Goal: Task Accomplishment & Management: Complete application form

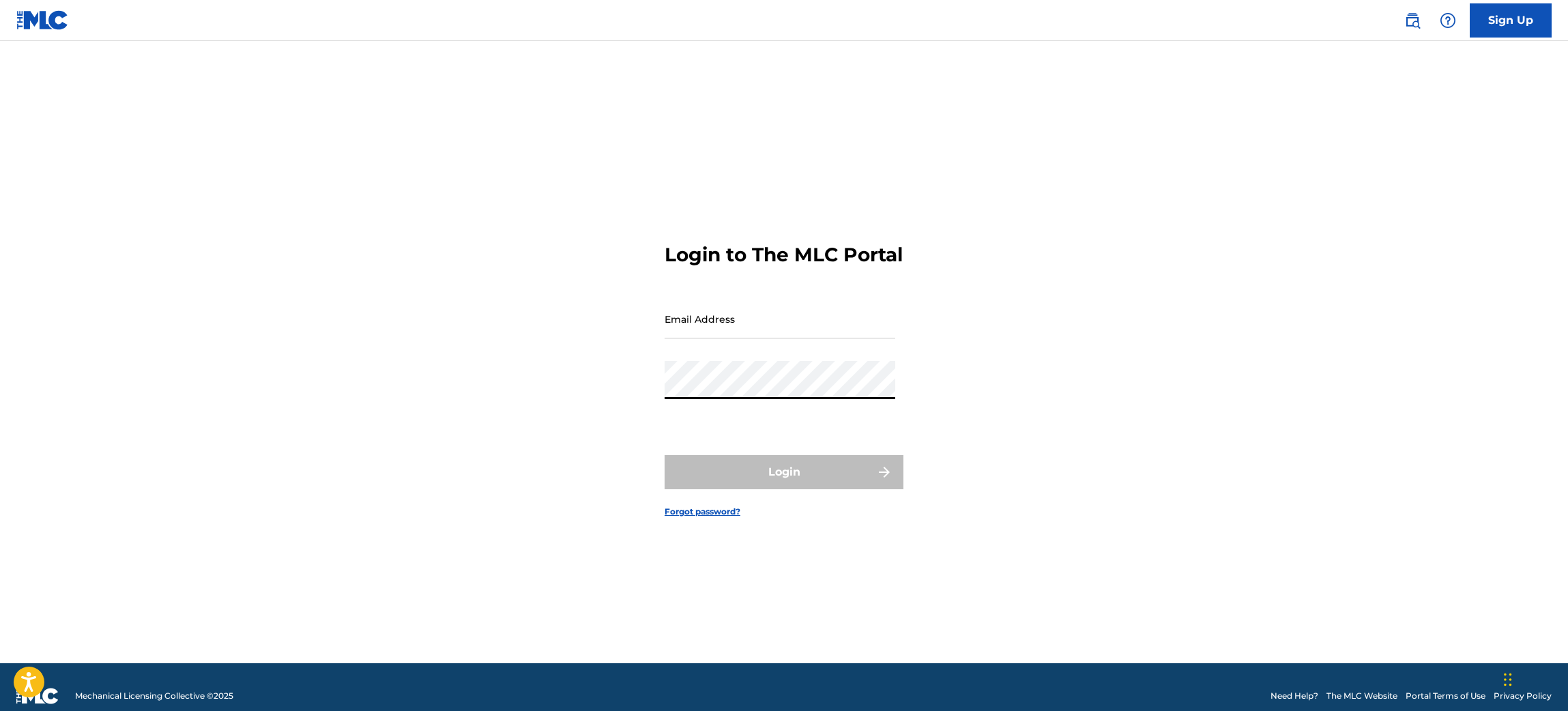
type input "[PERSON_NAME][EMAIL_ADDRESS][PERSON_NAME][DOMAIN_NAME]"
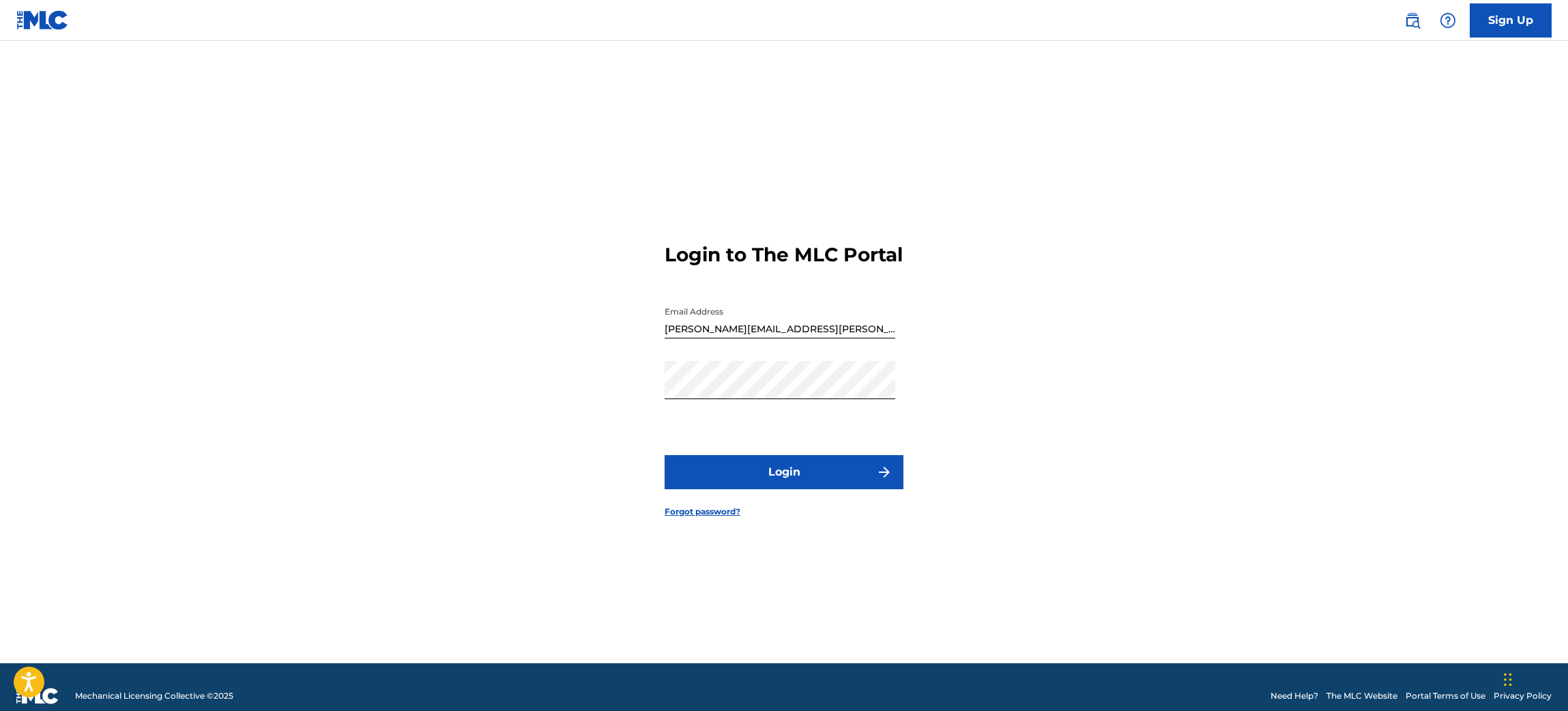
click at [756, 481] on button "Login" at bounding box center [784, 471] width 239 height 34
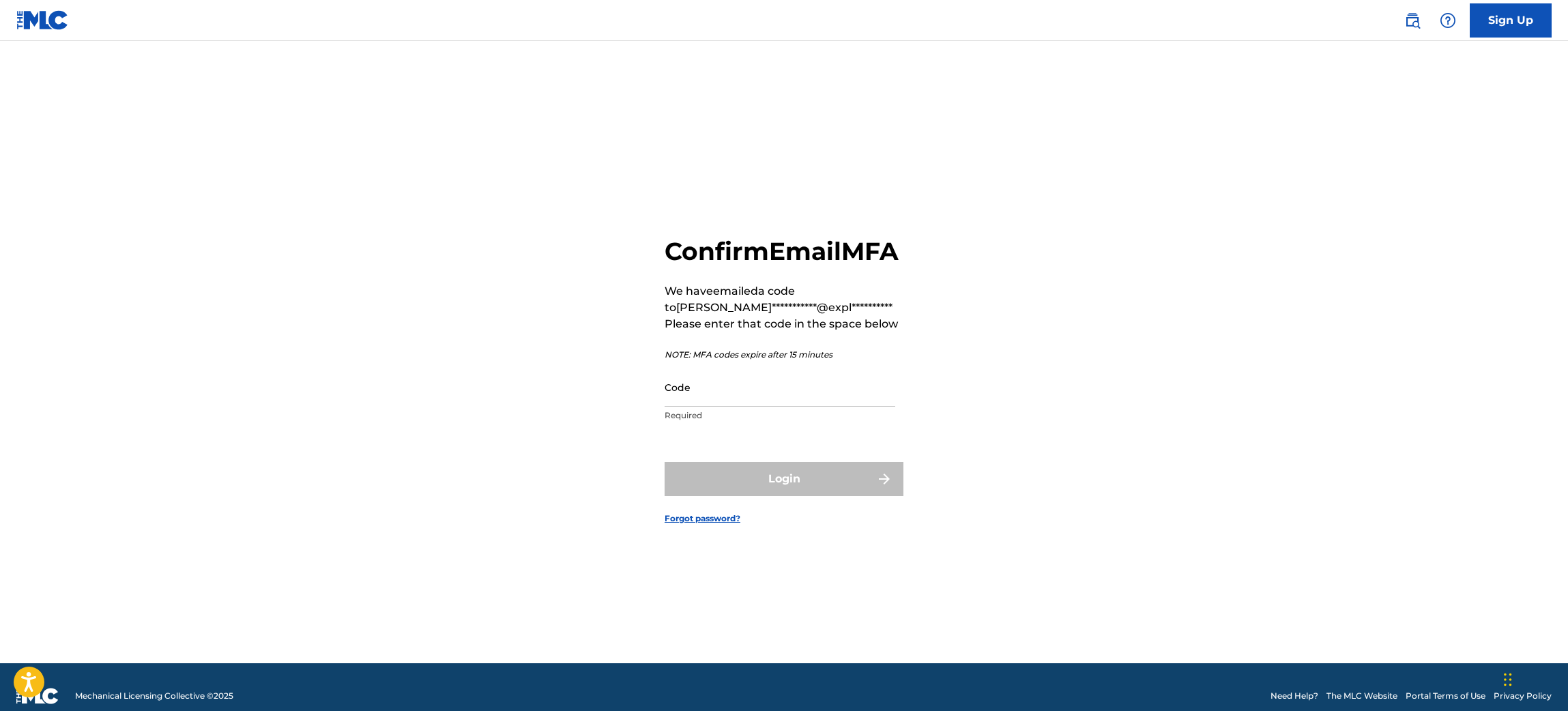
click at [801, 397] on input "Code" at bounding box center [779, 387] width 231 height 39
paste input "587765"
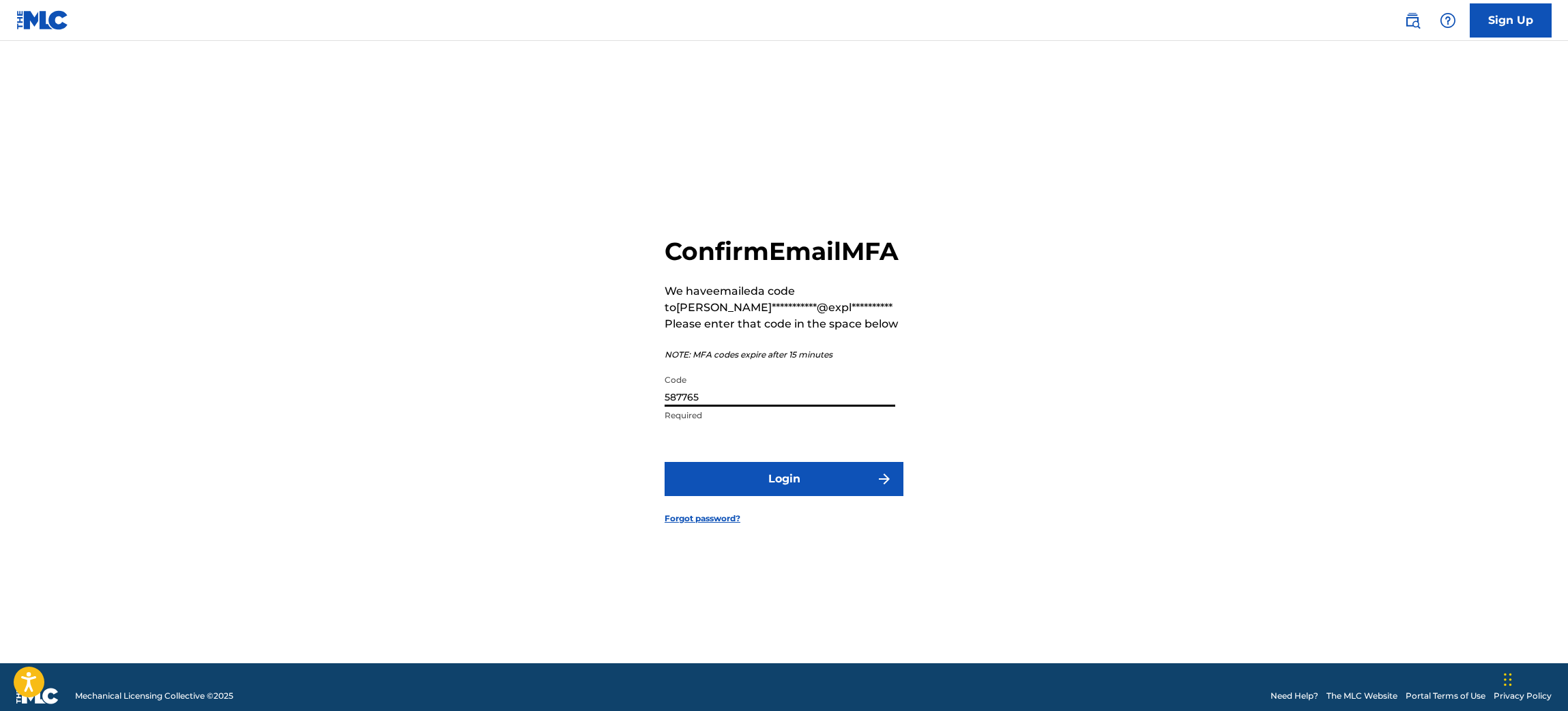
type input "587765"
click at [780, 487] on button "Login" at bounding box center [784, 478] width 239 height 34
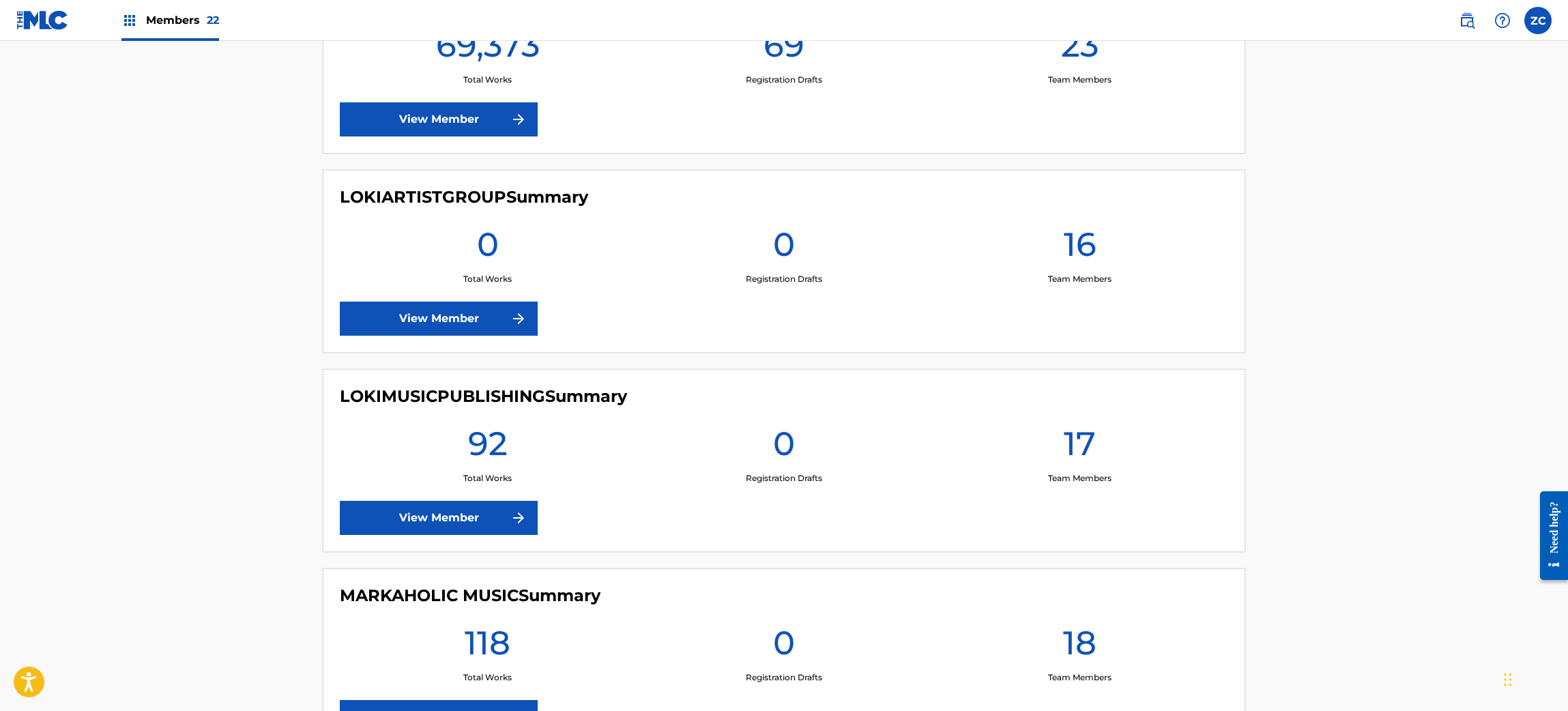
scroll to position [2865, 0]
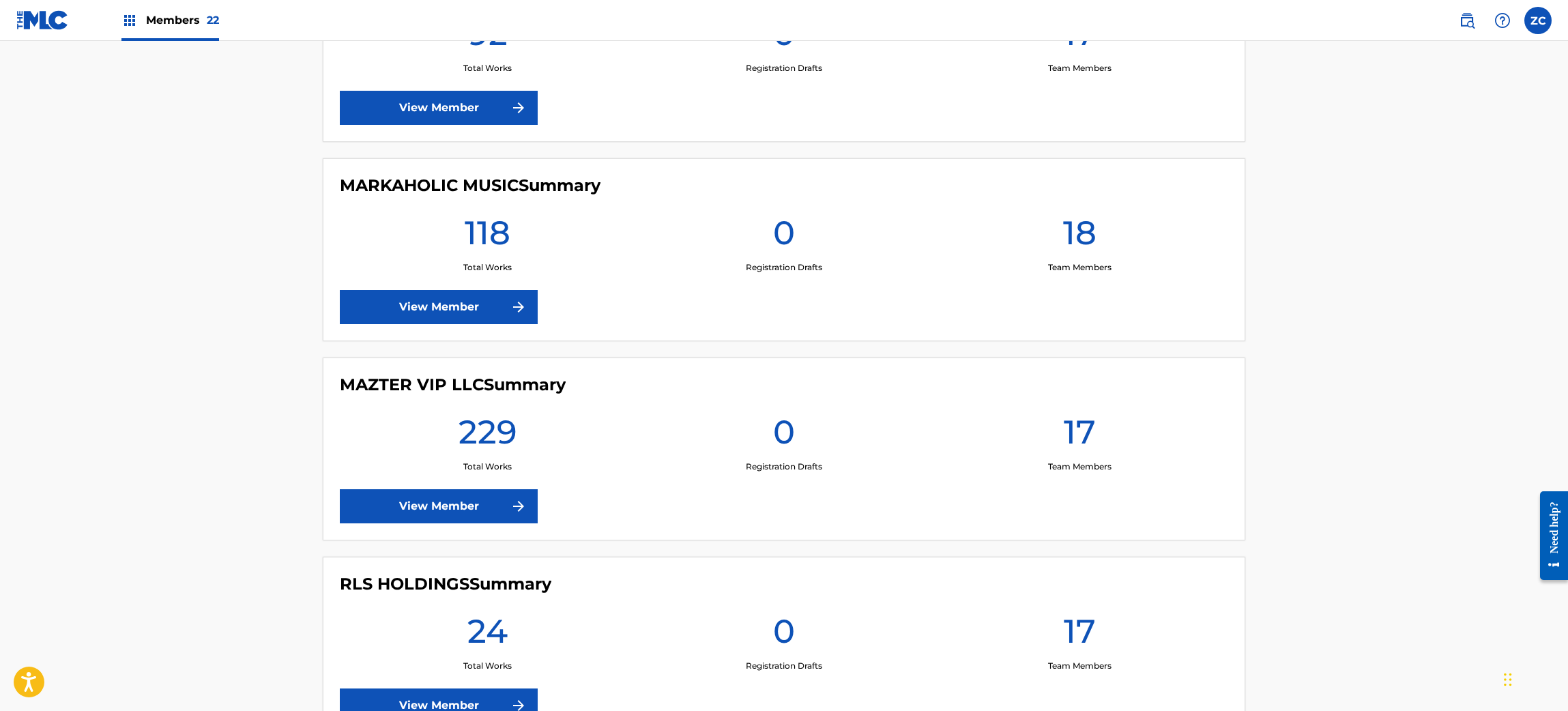
click at [464, 515] on link "View Member" at bounding box center [438, 505] width 198 height 34
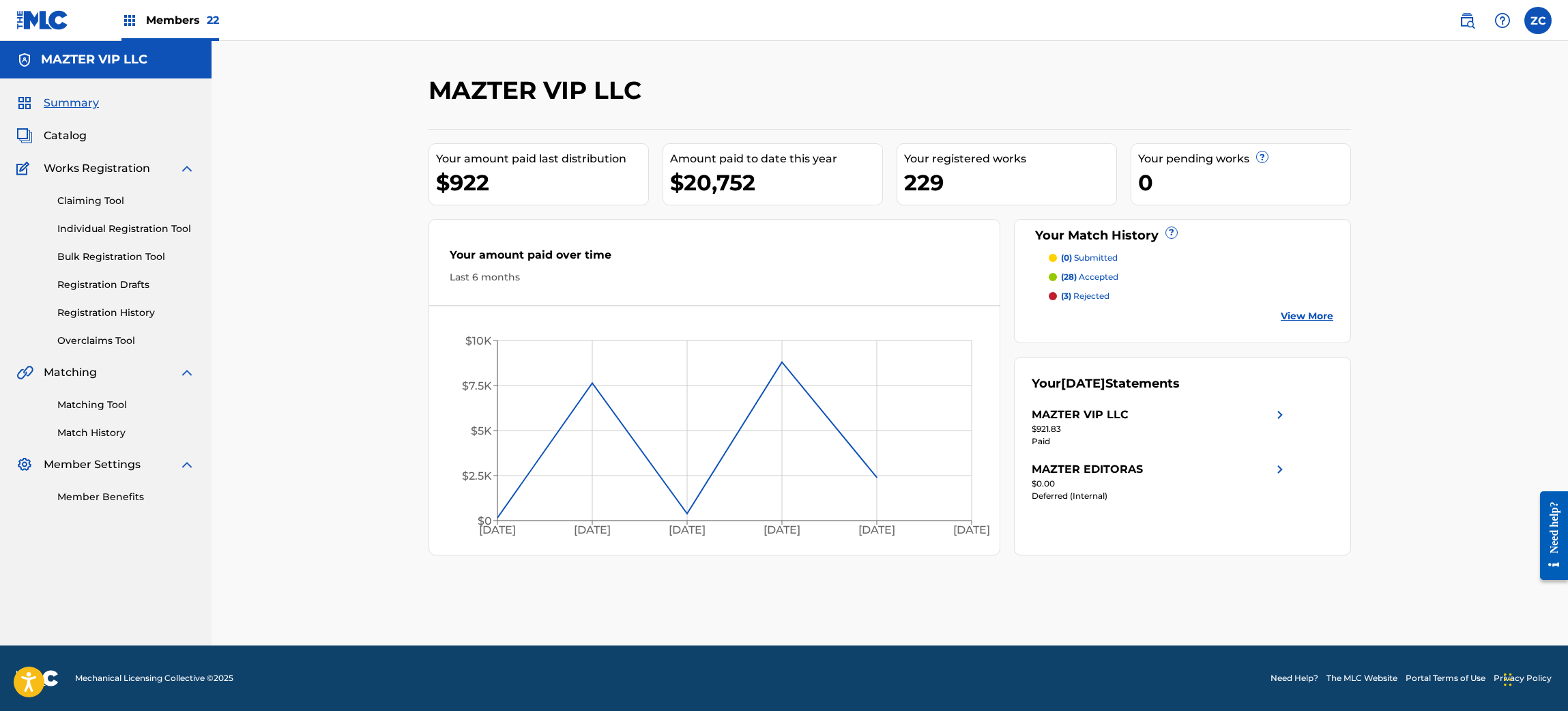
click at [60, 134] on span "Catalog" at bounding box center [65, 136] width 43 height 17
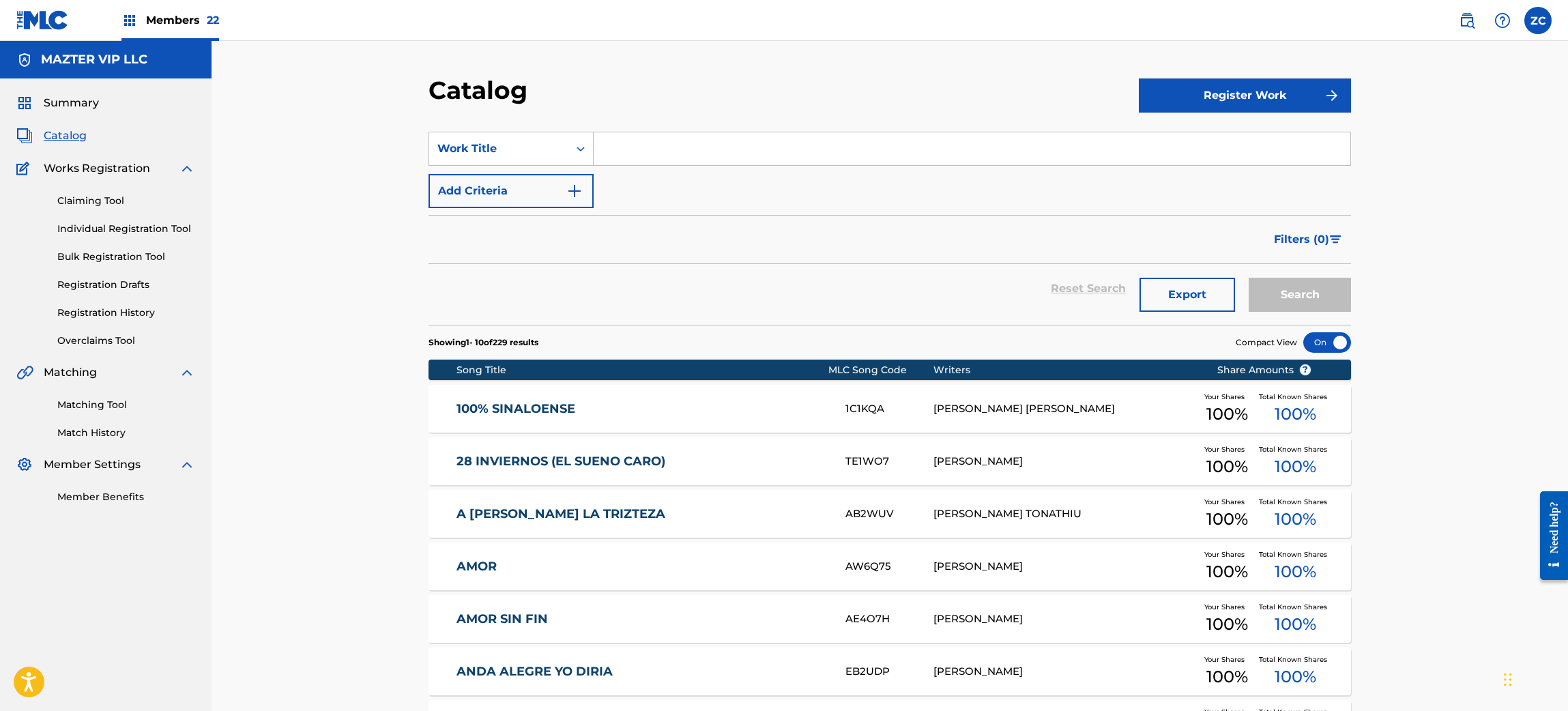
click at [789, 408] on link "100% SINALOENSE" at bounding box center [642, 408] width 371 height 16
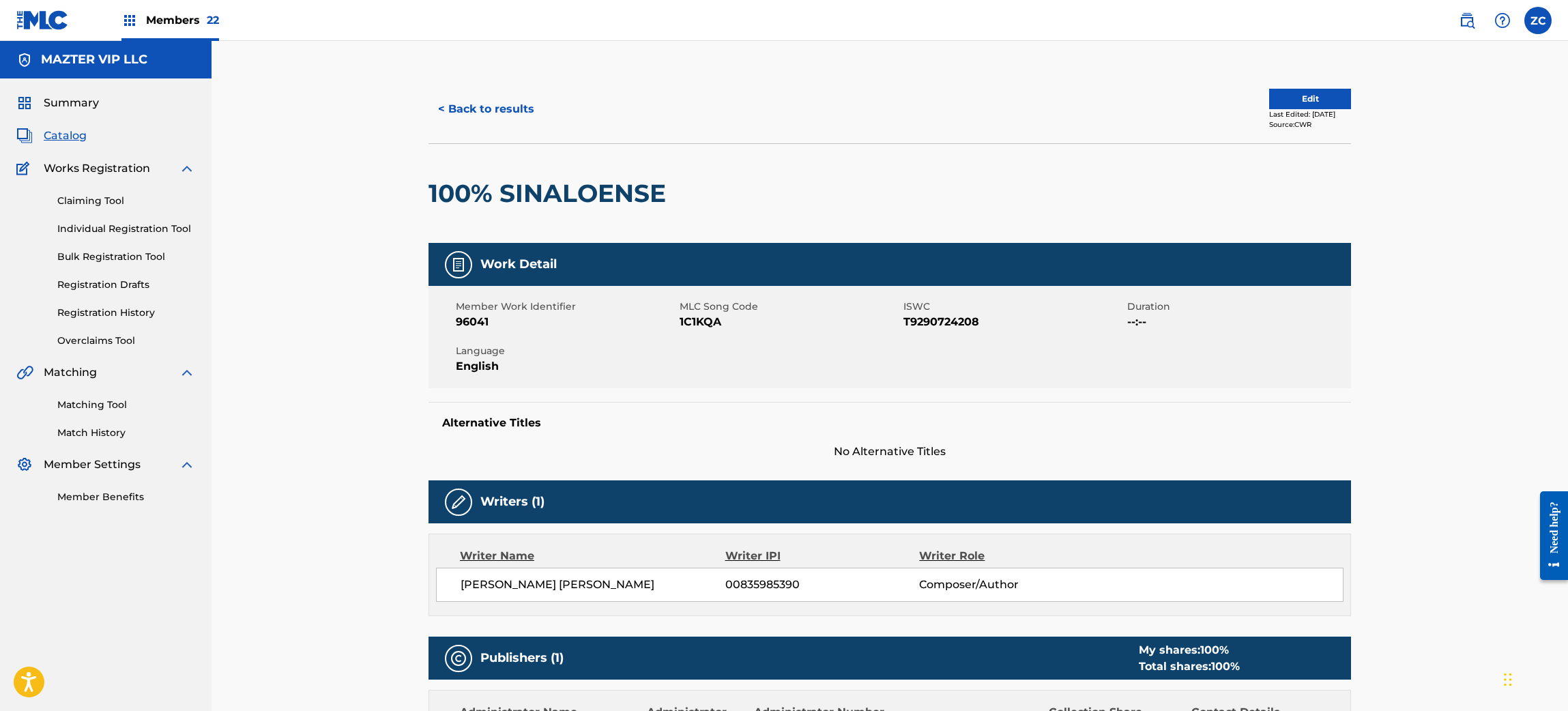
scroll to position [272, 0]
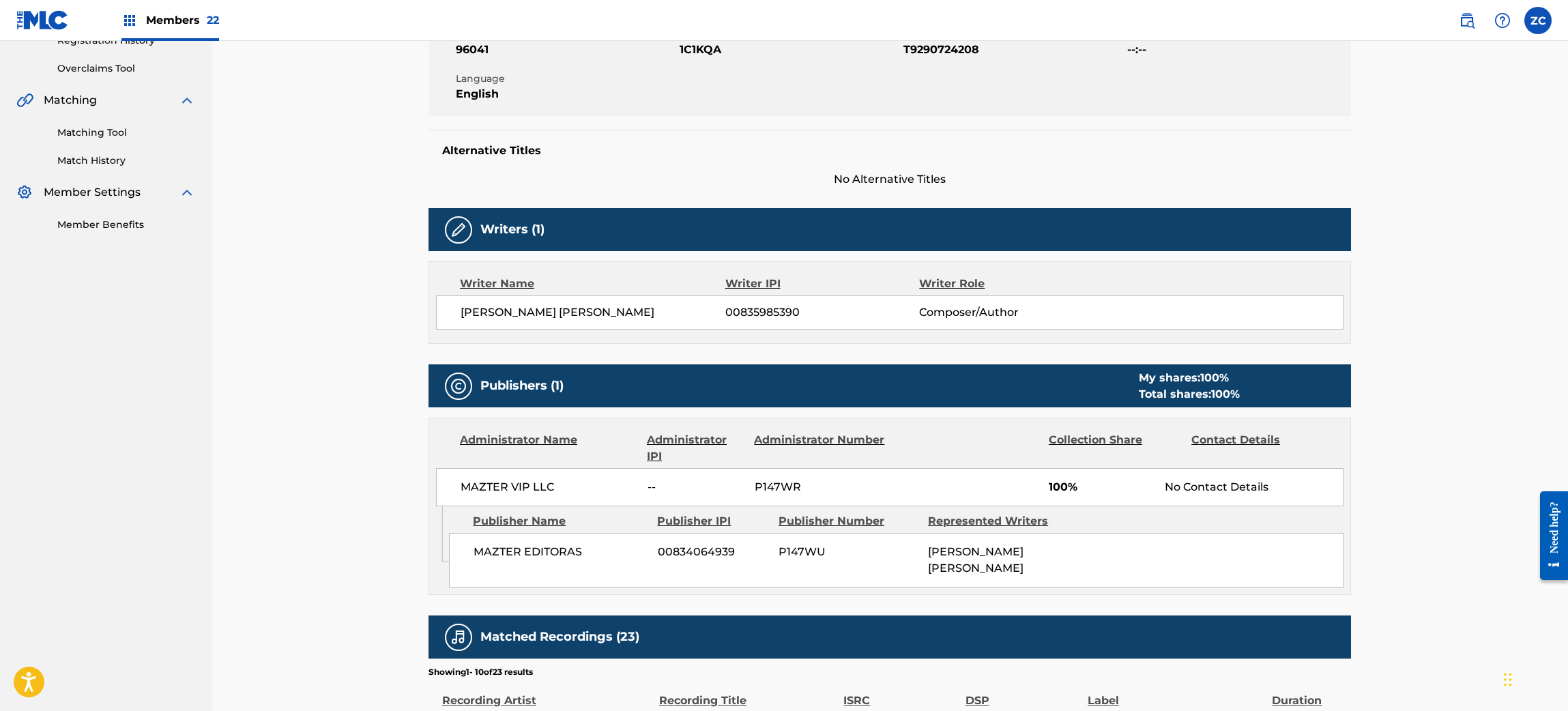
click at [1476, 22] on link at bounding box center [1467, 20] width 27 height 27
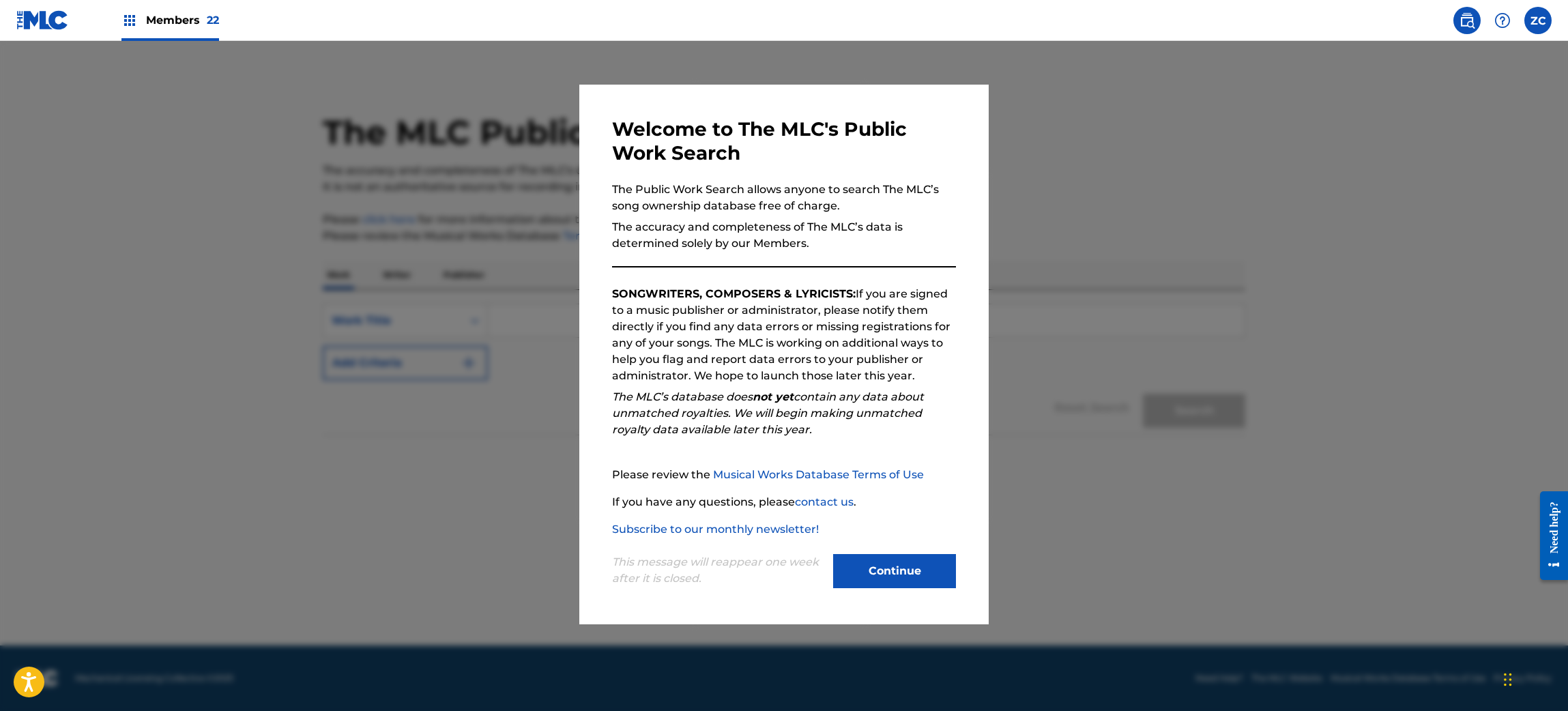
click at [856, 566] on button "Continue" at bounding box center [894, 571] width 123 height 34
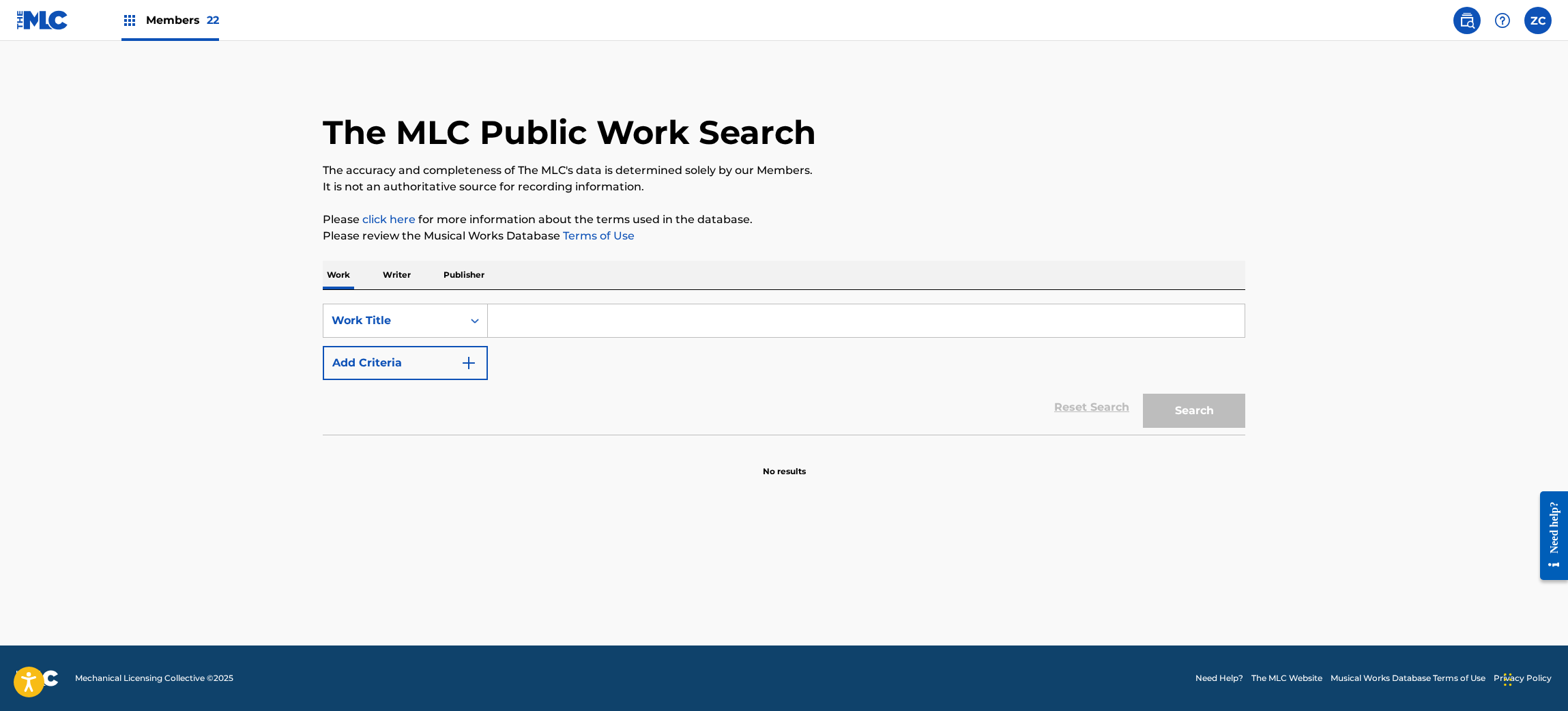
click at [403, 273] on p "Writer" at bounding box center [397, 275] width 36 height 29
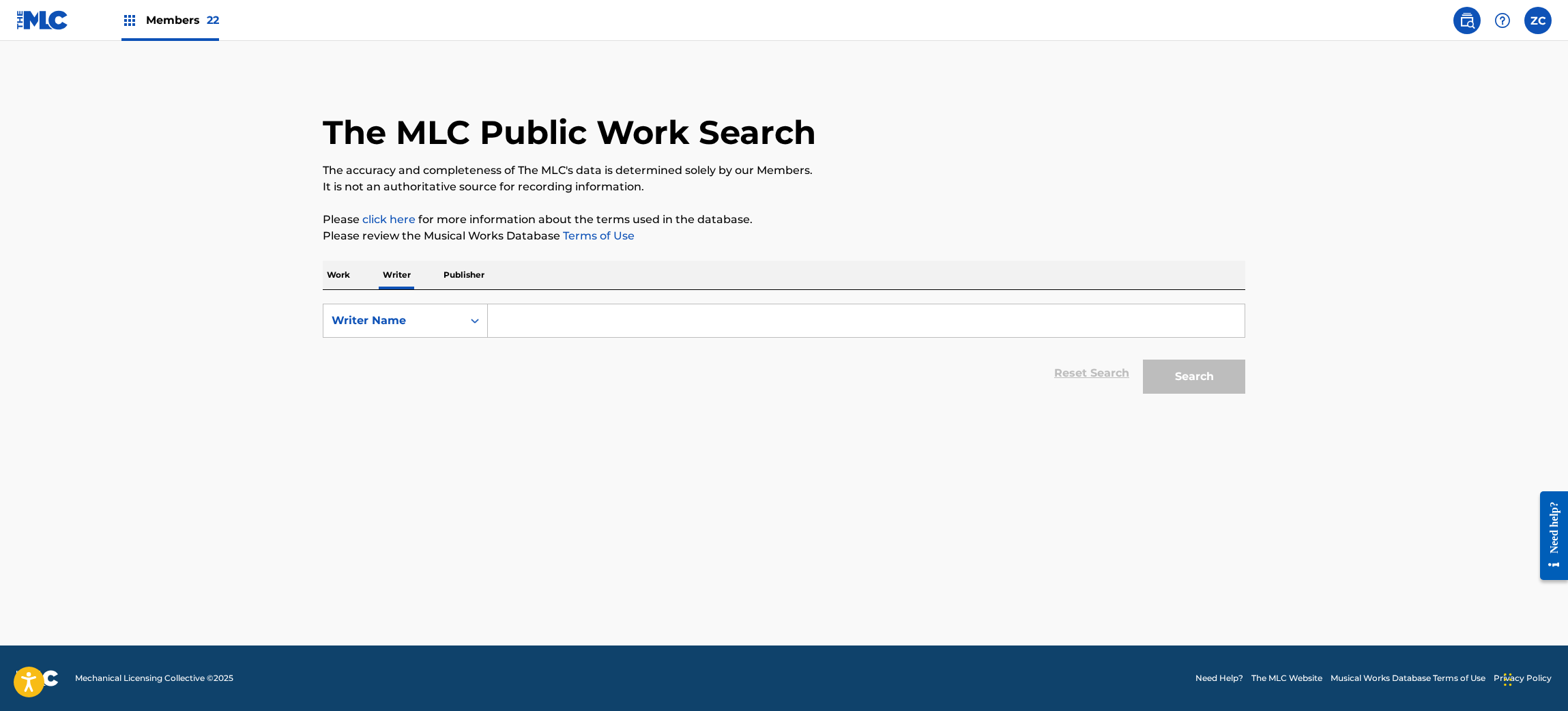
click at [47, 19] on img at bounding box center [43, 20] width 53 height 20
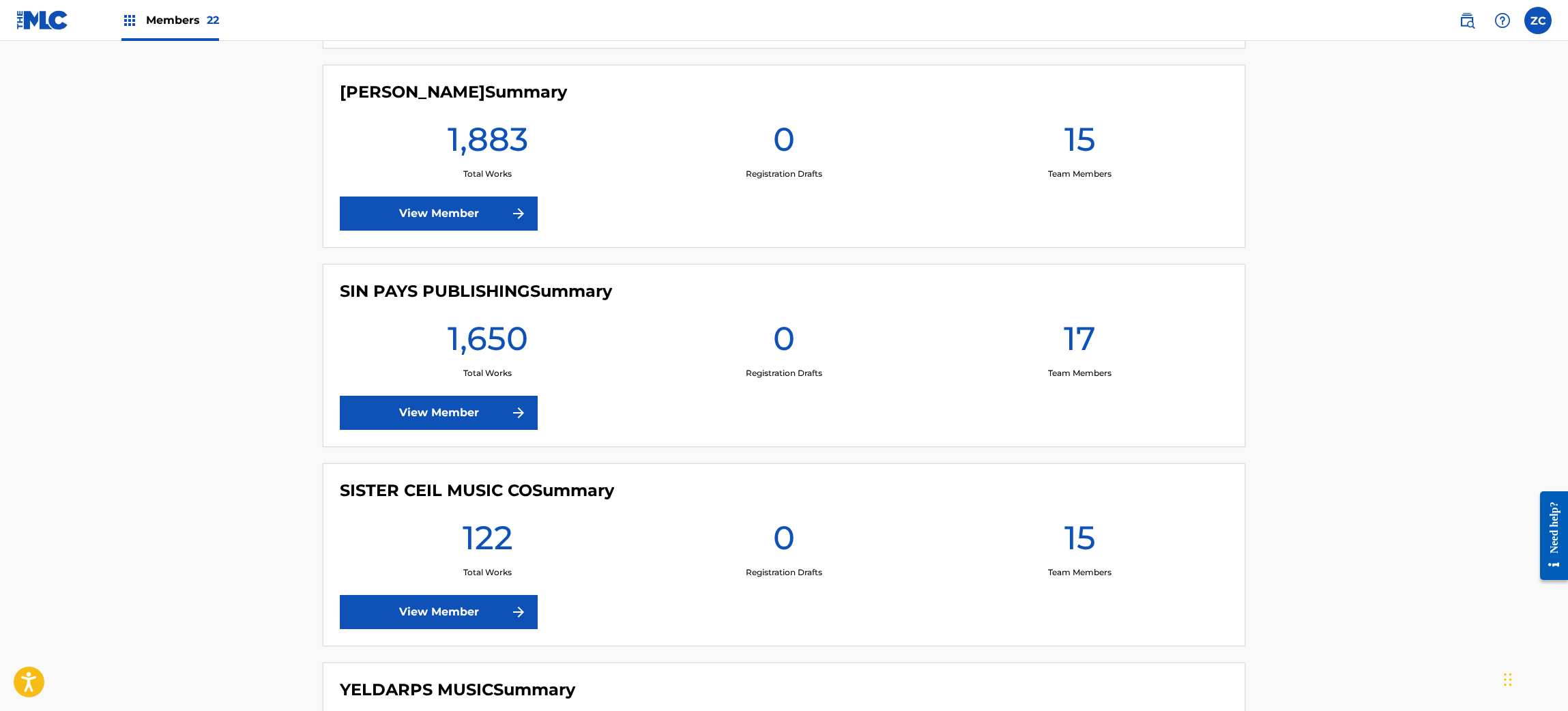
scroll to position [4175, 0]
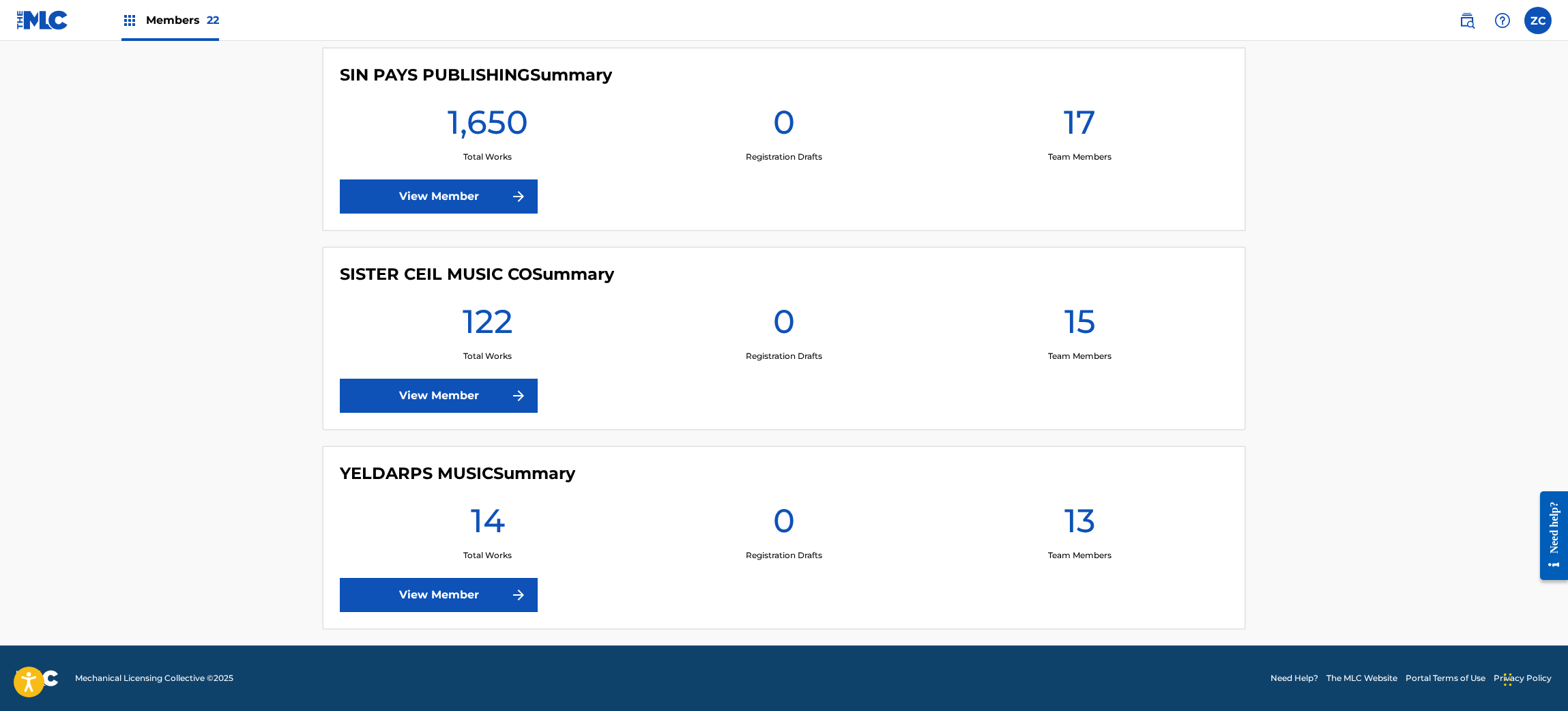
click at [485, 592] on link "View Member" at bounding box center [438, 594] width 198 height 34
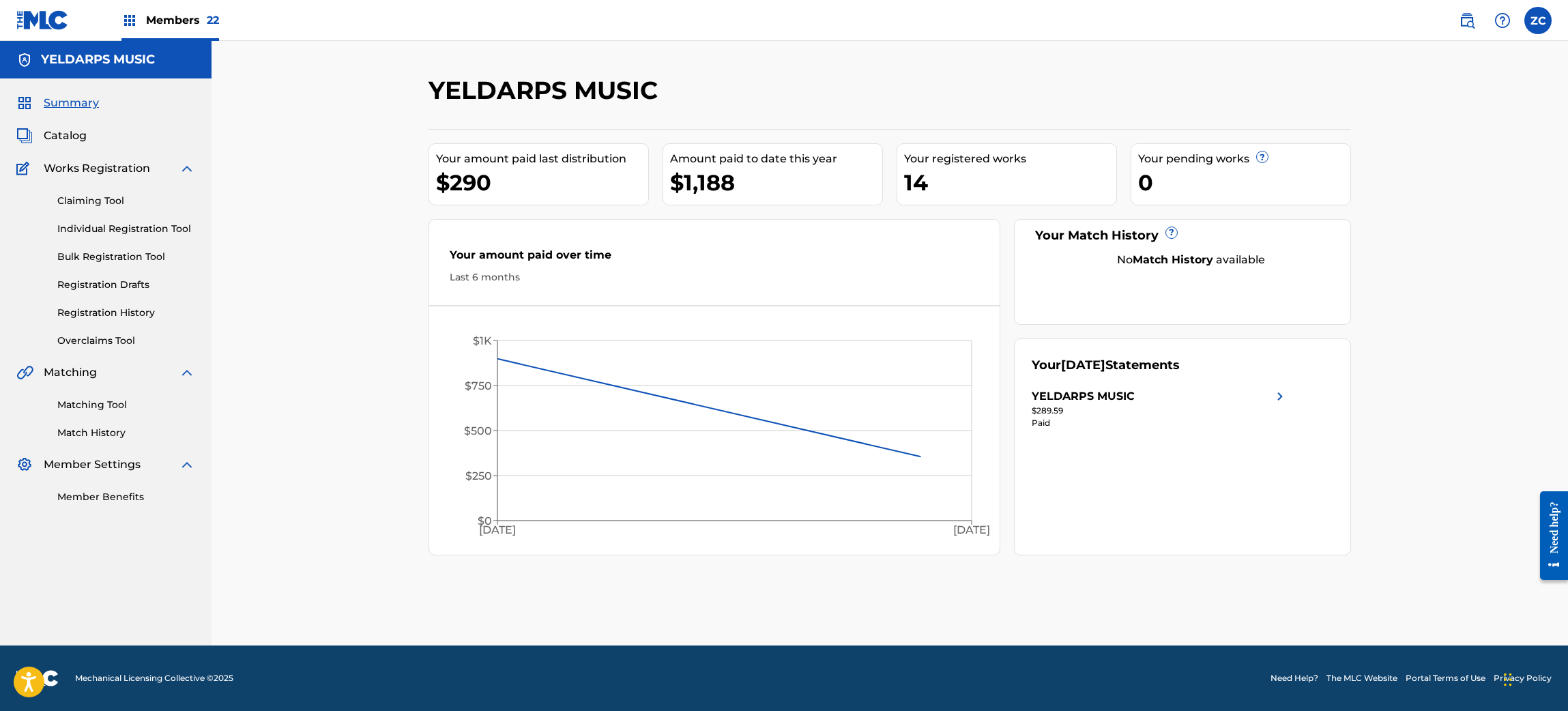
click at [64, 138] on span "Catalog" at bounding box center [65, 136] width 43 height 17
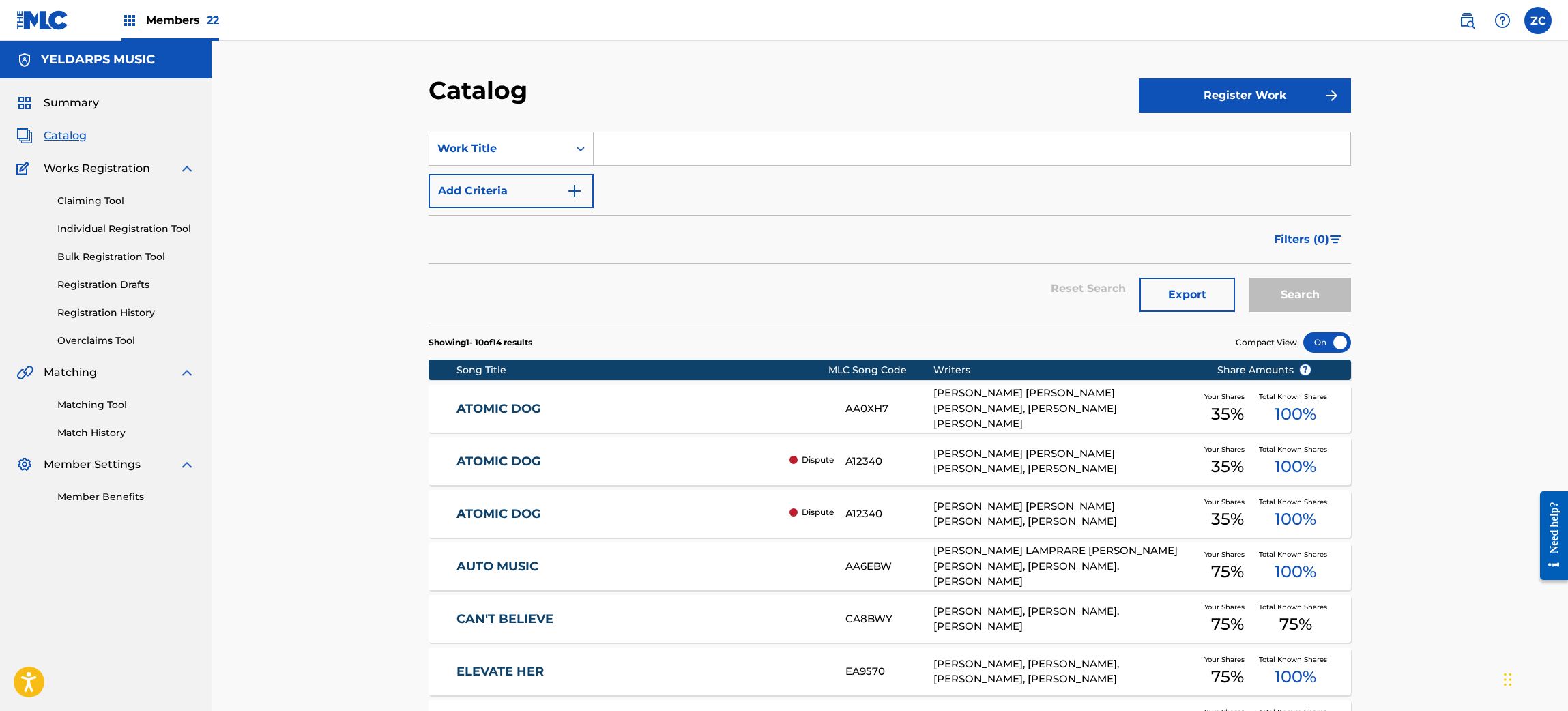
click at [738, 567] on link "AUTO MUSIC" at bounding box center [642, 566] width 371 height 16
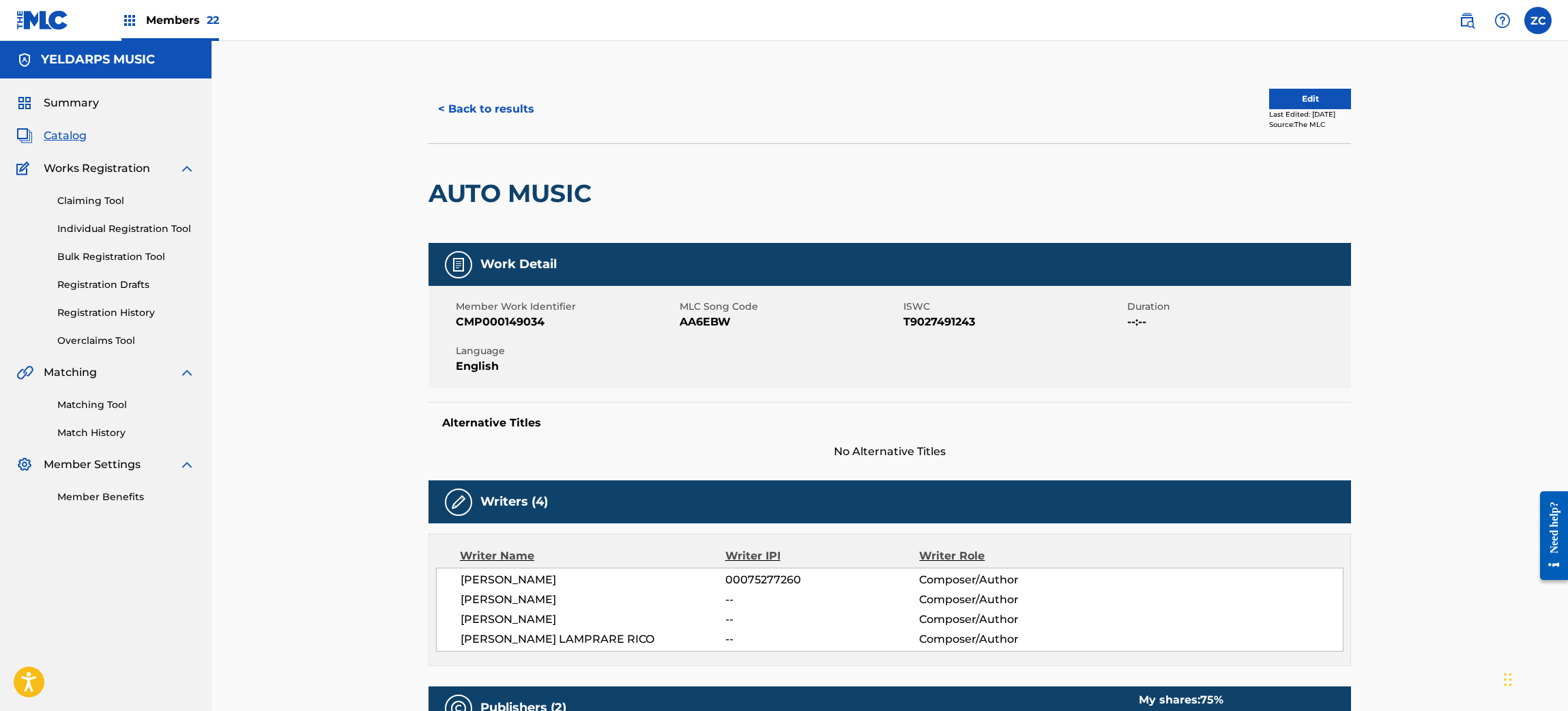
click at [706, 322] on span "AA6EBW" at bounding box center [789, 322] width 220 height 17
copy span "AA6EBW"
click at [492, 108] on button "< Back to results" at bounding box center [487, 109] width 116 height 34
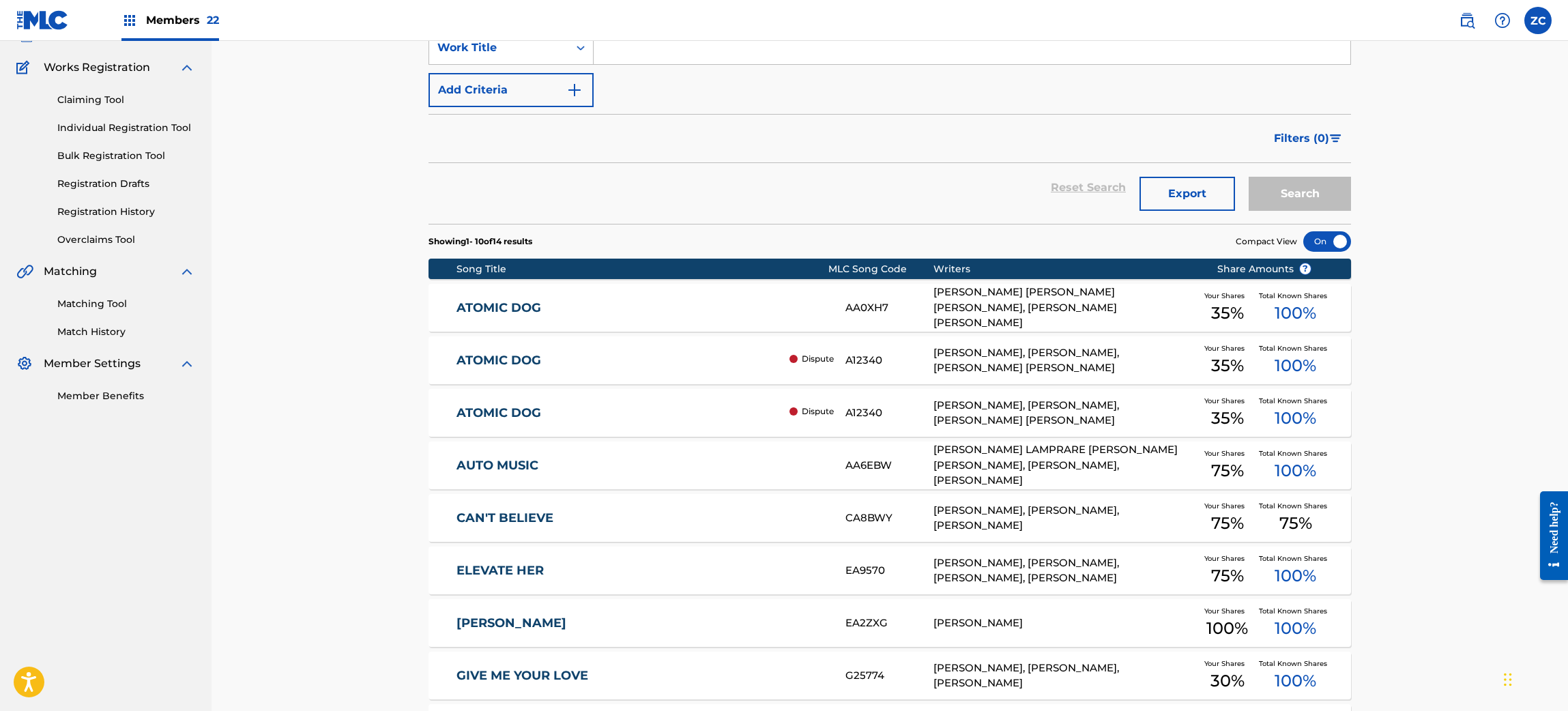
scroll to position [137, 0]
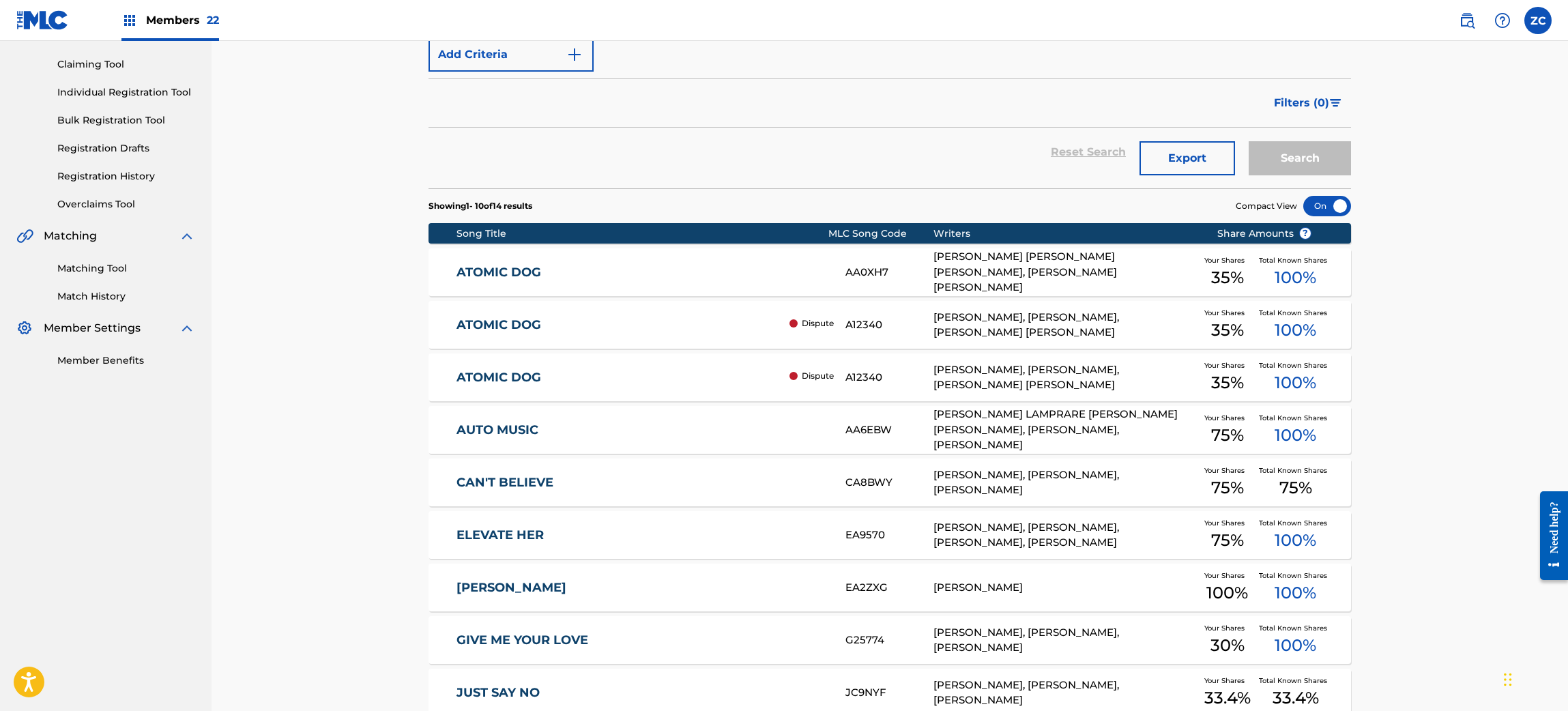
click at [579, 481] on link "CAN'T BELIEVE" at bounding box center [642, 482] width 371 height 16
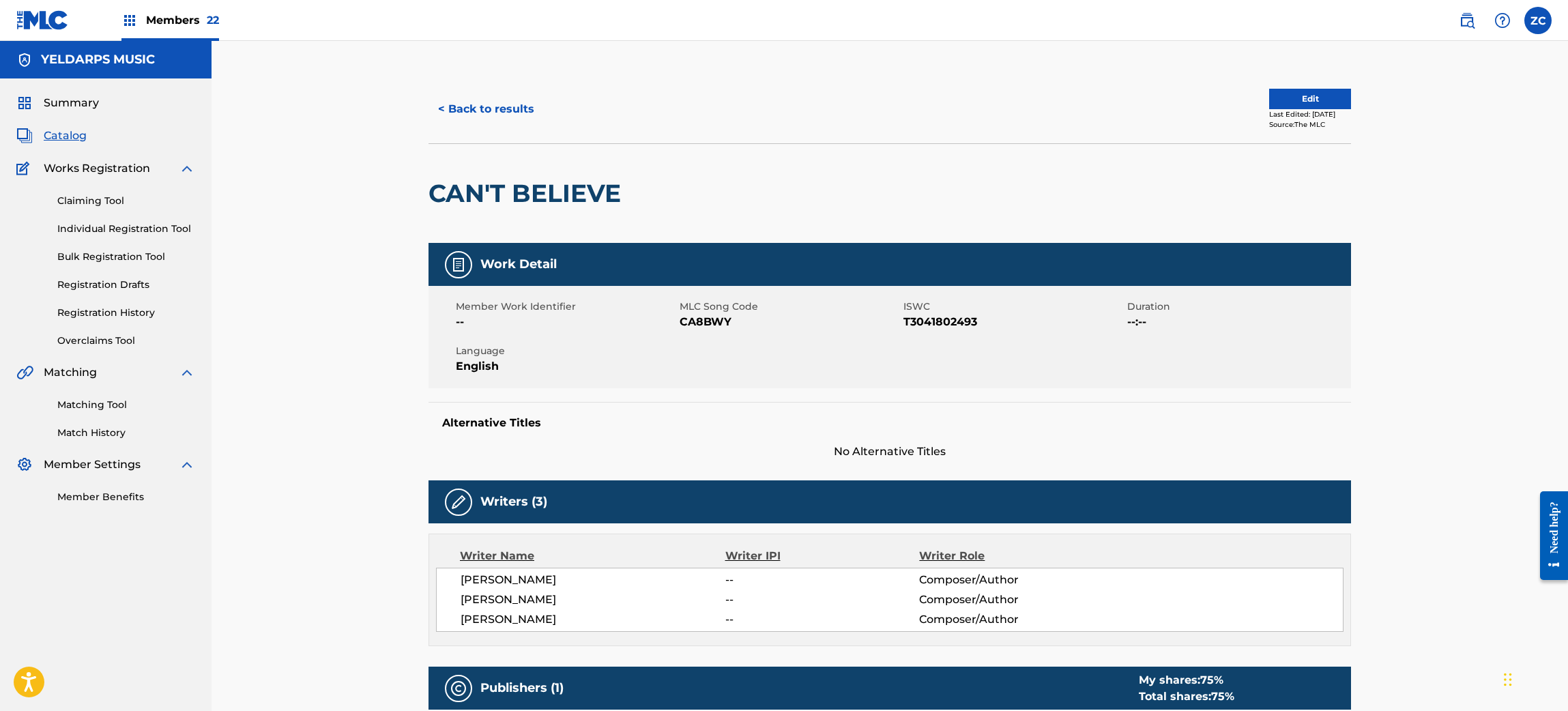
click at [715, 324] on span "CA8BWY" at bounding box center [789, 322] width 220 height 17
click at [714, 325] on span "CA8BWY" at bounding box center [789, 322] width 220 height 17
copy span "CA8BWY"
click at [500, 123] on button "< Back to results" at bounding box center [487, 109] width 116 height 34
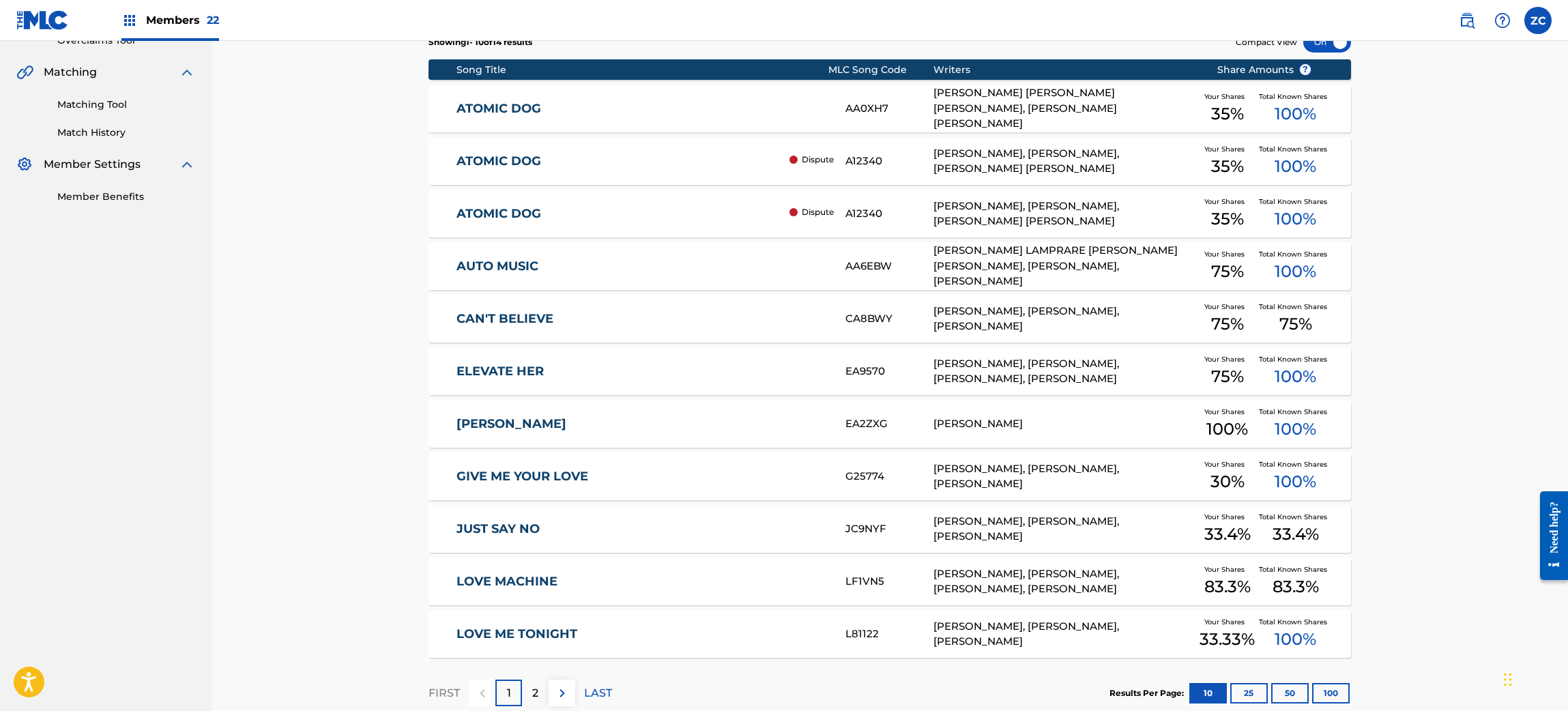
scroll to position [382, 0]
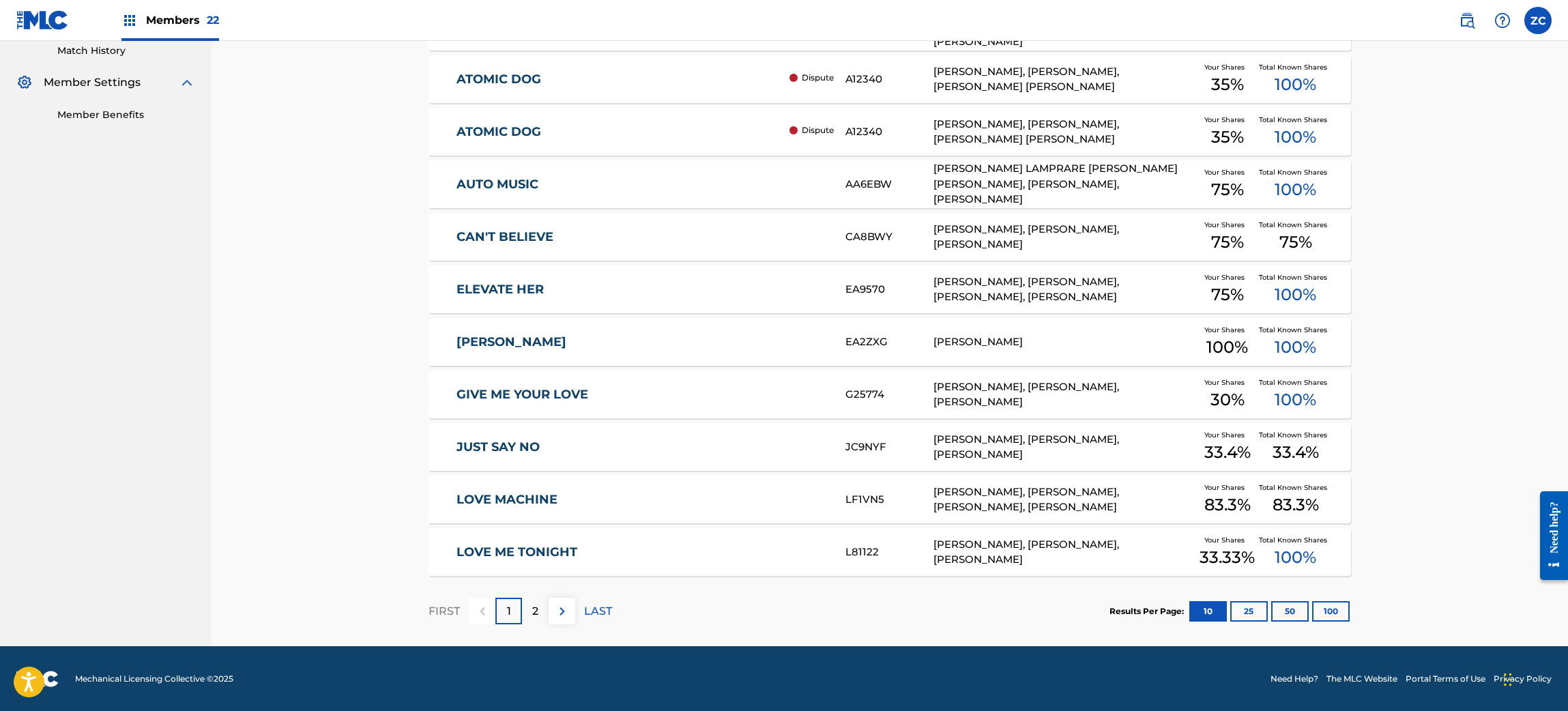
click at [577, 341] on link "ERIN" at bounding box center [642, 342] width 371 height 16
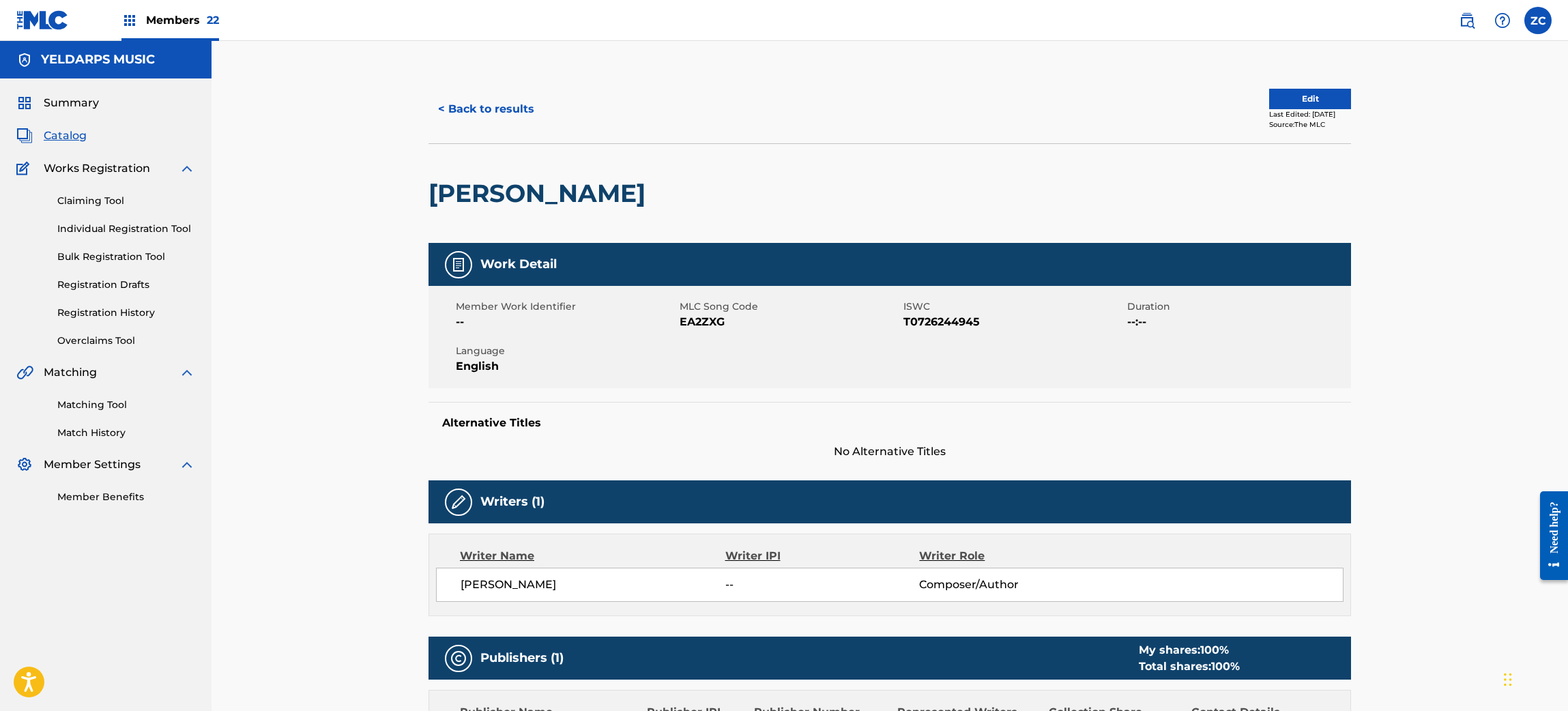
click at [701, 321] on span "EA2ZXG" at bounding box center [789, 322] width 220 height 17
click at [699, 322] on span "EA2ZXG" at bounding box center [789, 322] width 220 height 17
copy span "EA2ZXG"
click at [495, 108] on button "< Back to results" at bounding box center [487, 109] width 116 height 34
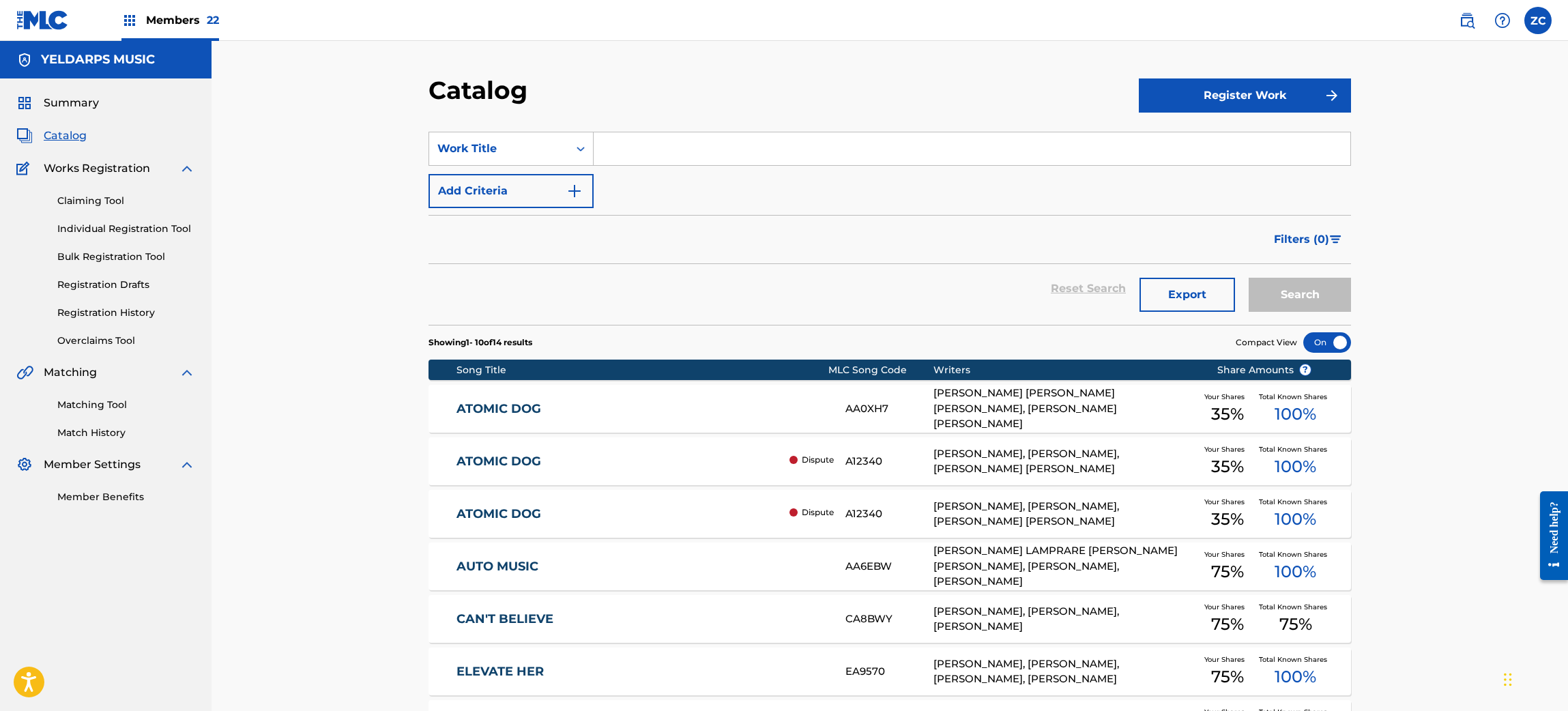
click at [105, 205] on link "Claiming Tool" at bounding box center [126, 200] width 138 height 14
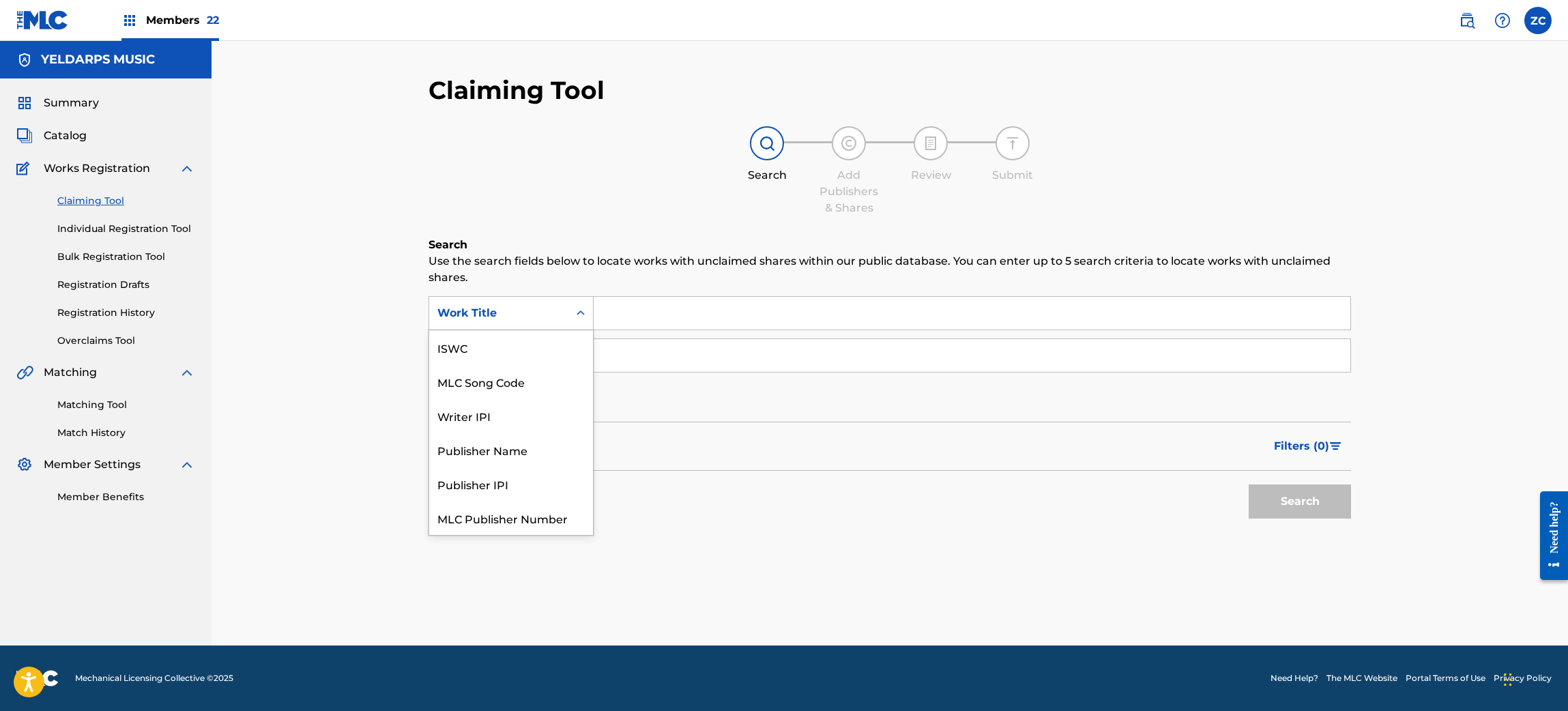
click at [559, 305] on div "Work Title" at bounding box center [499, 313] width 123 height 17
click at [535, 361] on div "MLC Song Code" at bounding box center [511, 348] width 164 height 34
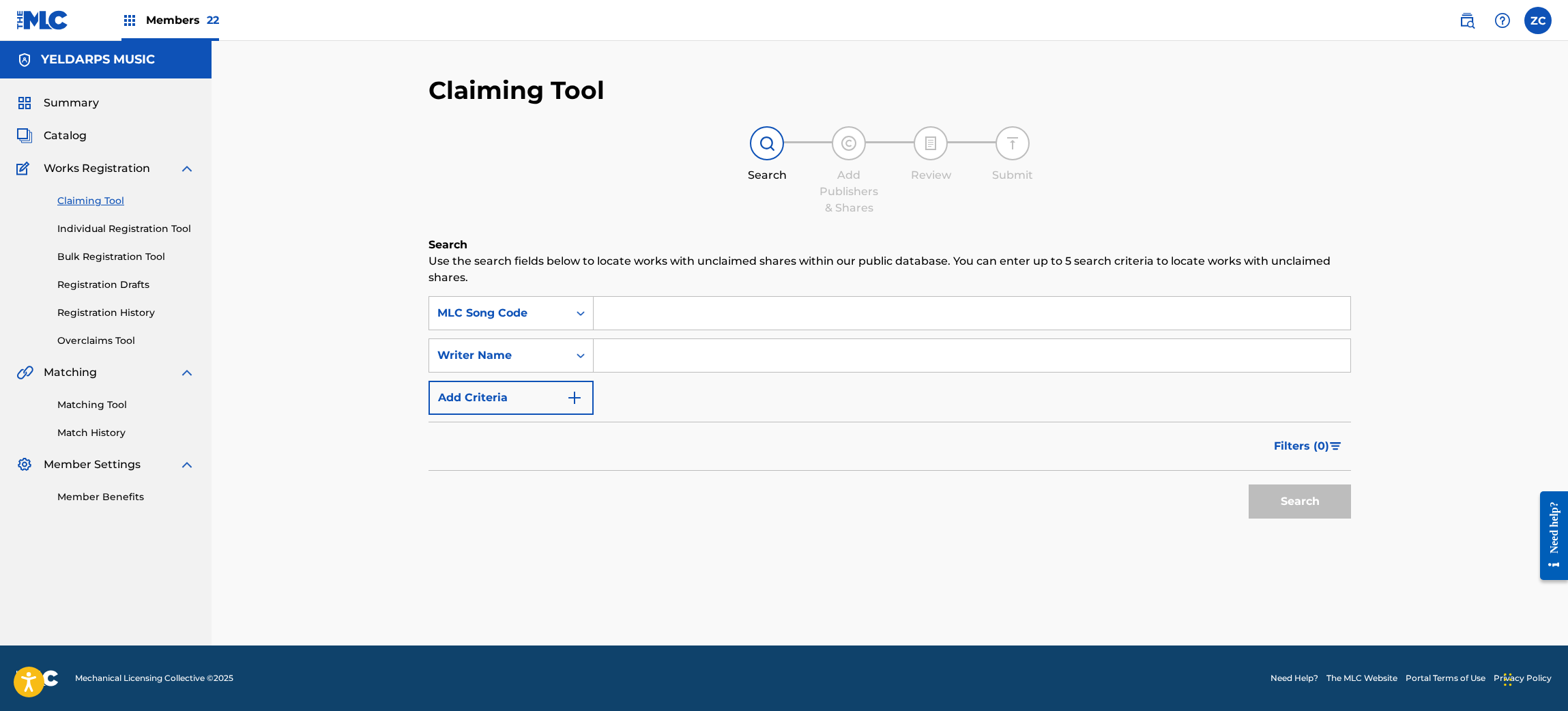
click at [620, 309] on input "Search Form" at bounding box center [971, 313] width 756 height 33
paste input "H61265"
type input "H61265"
click at [1291, 496] on button "Search" at bounding box center [1299, 501] width 102 height 34
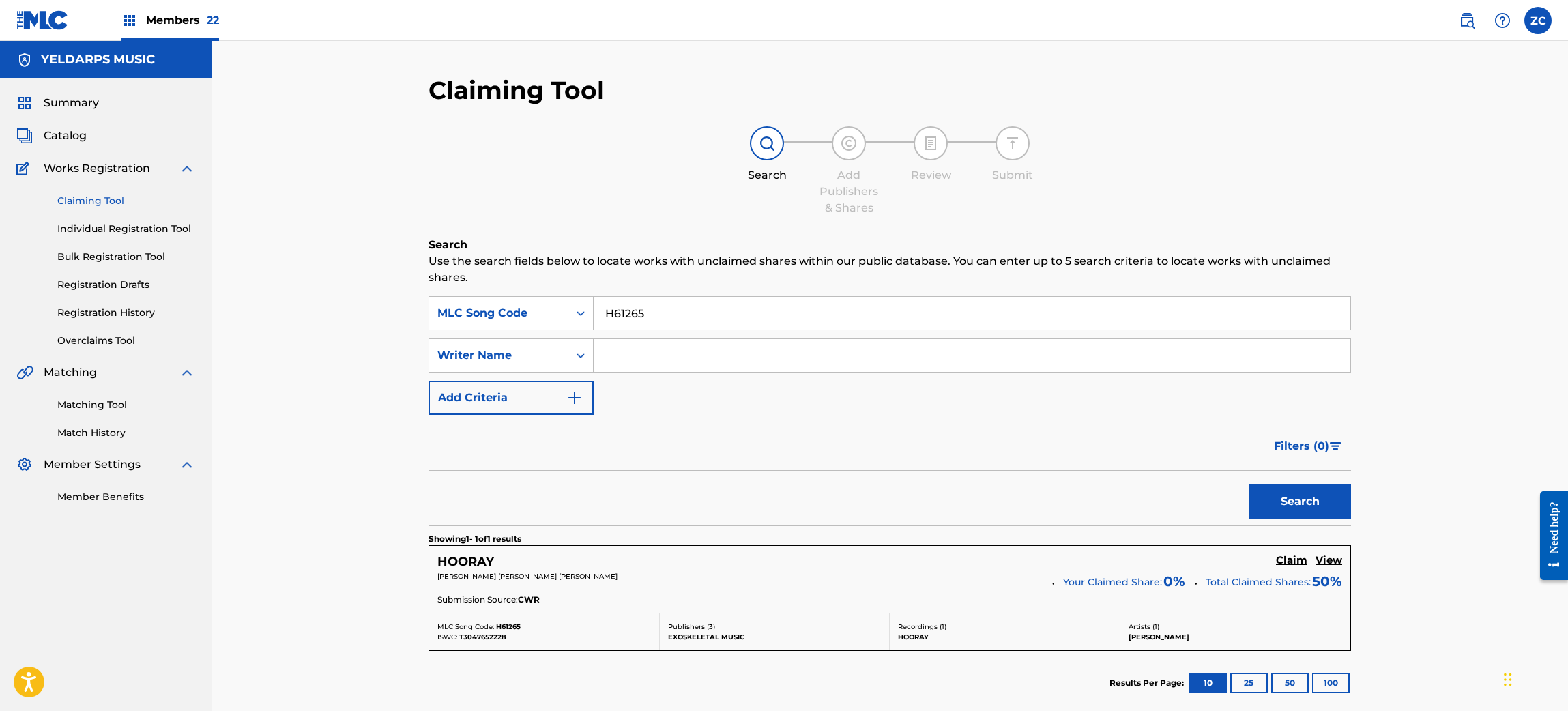
click at [44, 26] on img at bounding box center [43, 20] width 53 height 20
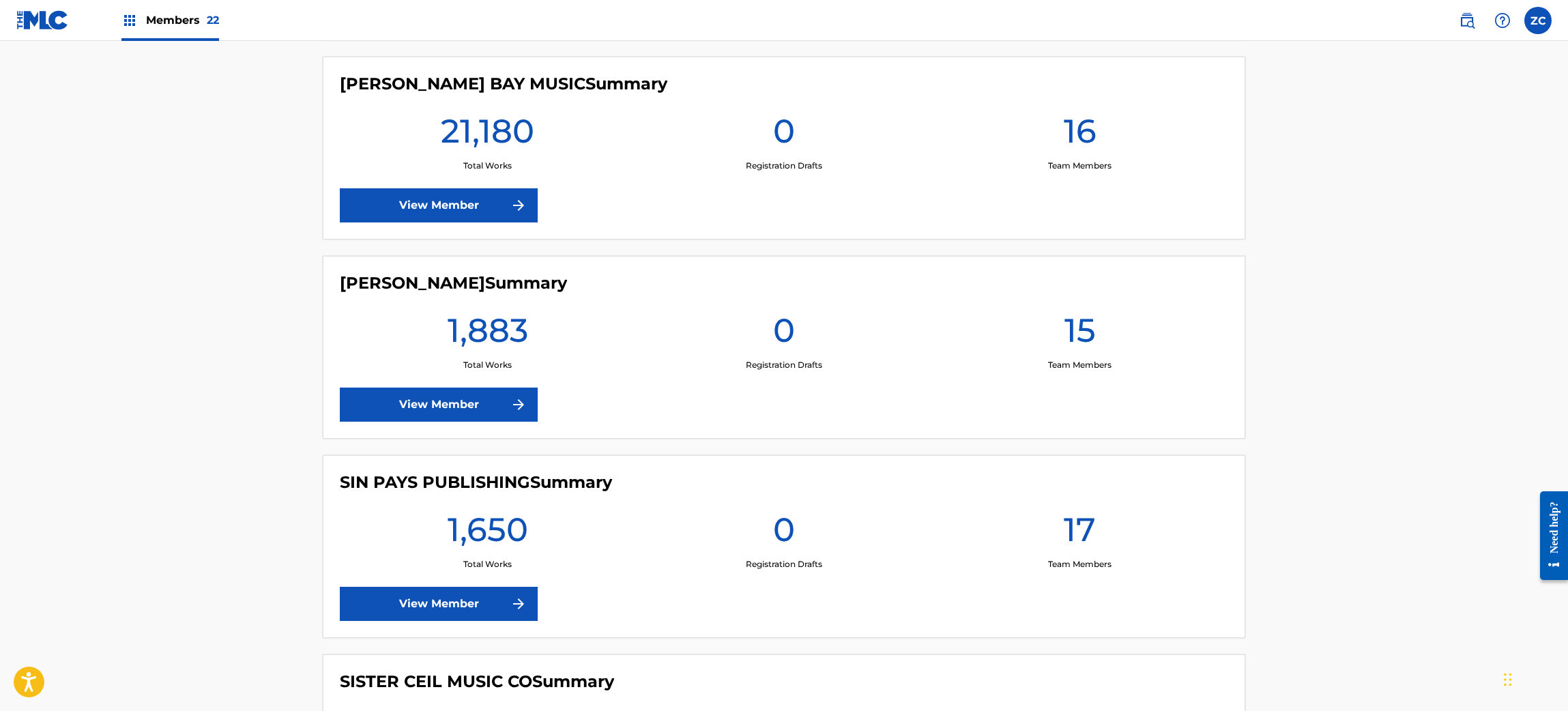
scroll to position [3819, 0]
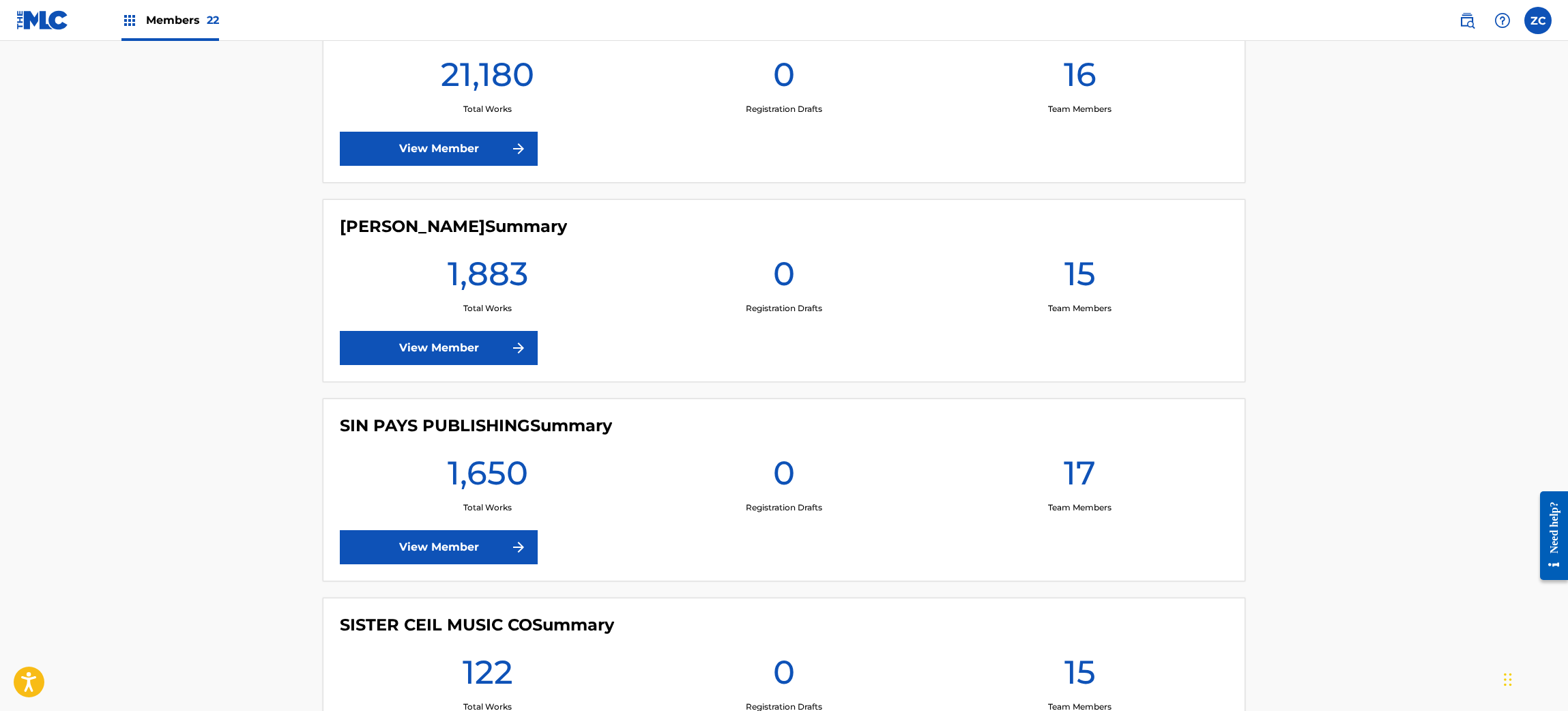
click at [448, 347] on link "View Member" at bounding box center [438, 348] width 198 height 34
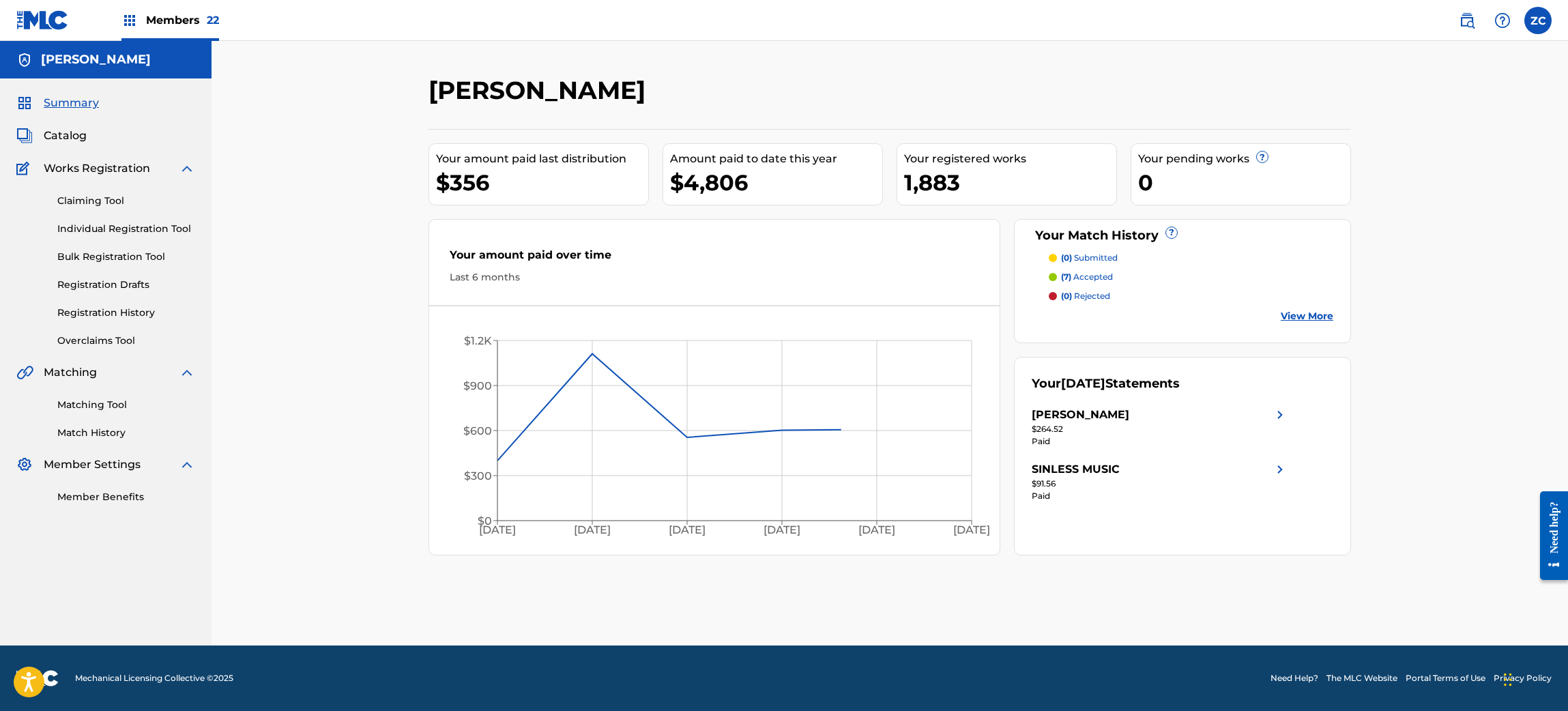
click at [73, 138] on span "Catalog" at bounding box center [65, 136] width 43 height 17
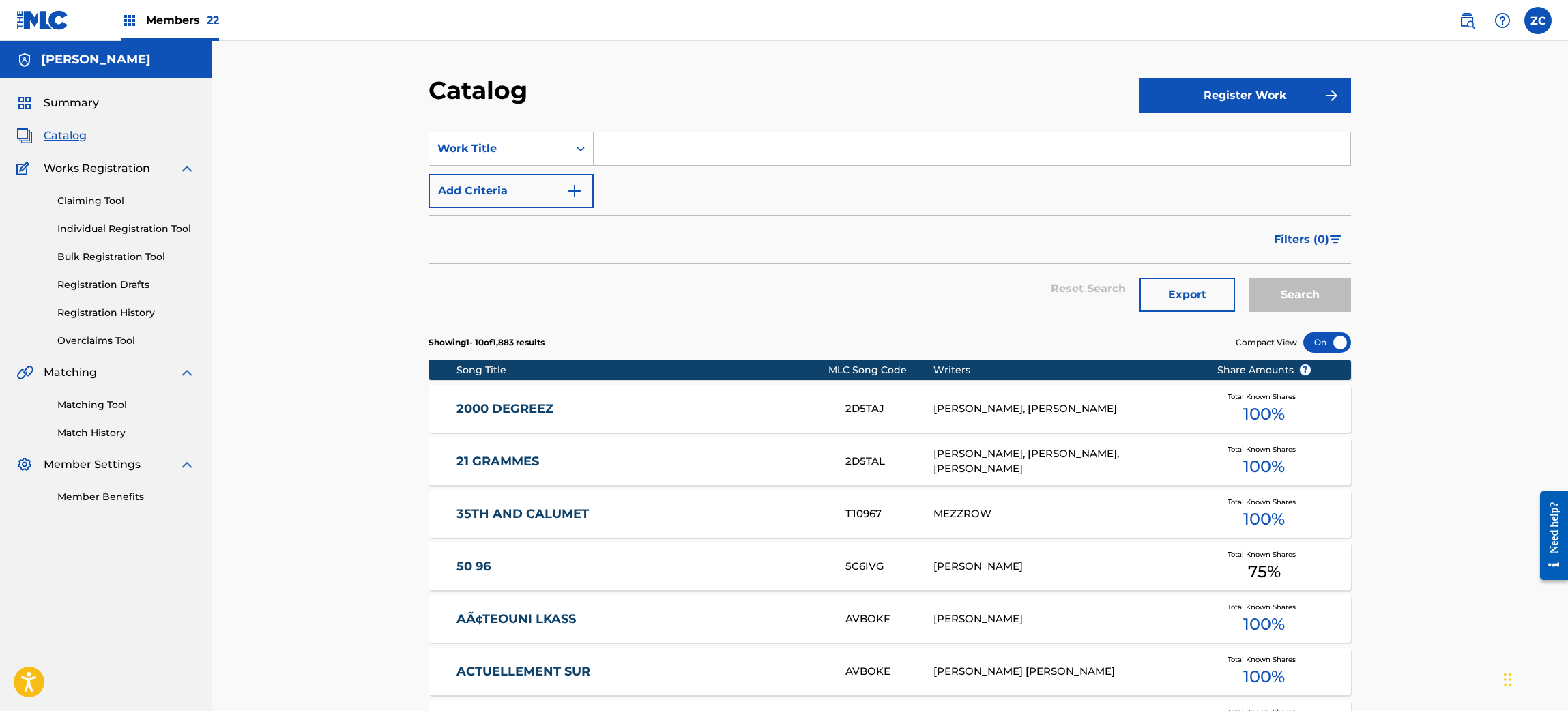
click at [109, 199] on link "Claiming Tool" at bounding box center [126, 200] width 138 height 14
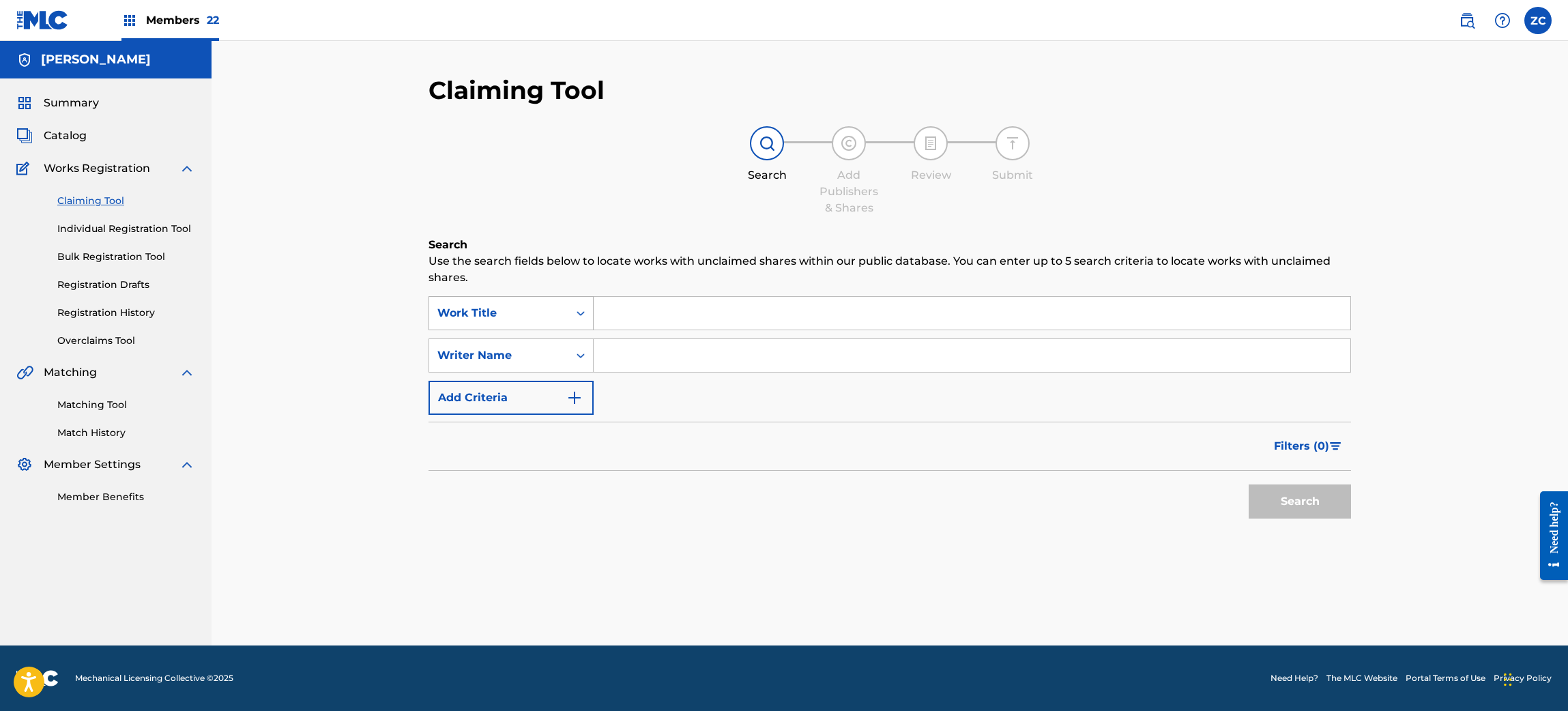
click at [544, 301] on div "Work Title" at bounding box center [498, 313] width 139 height 26
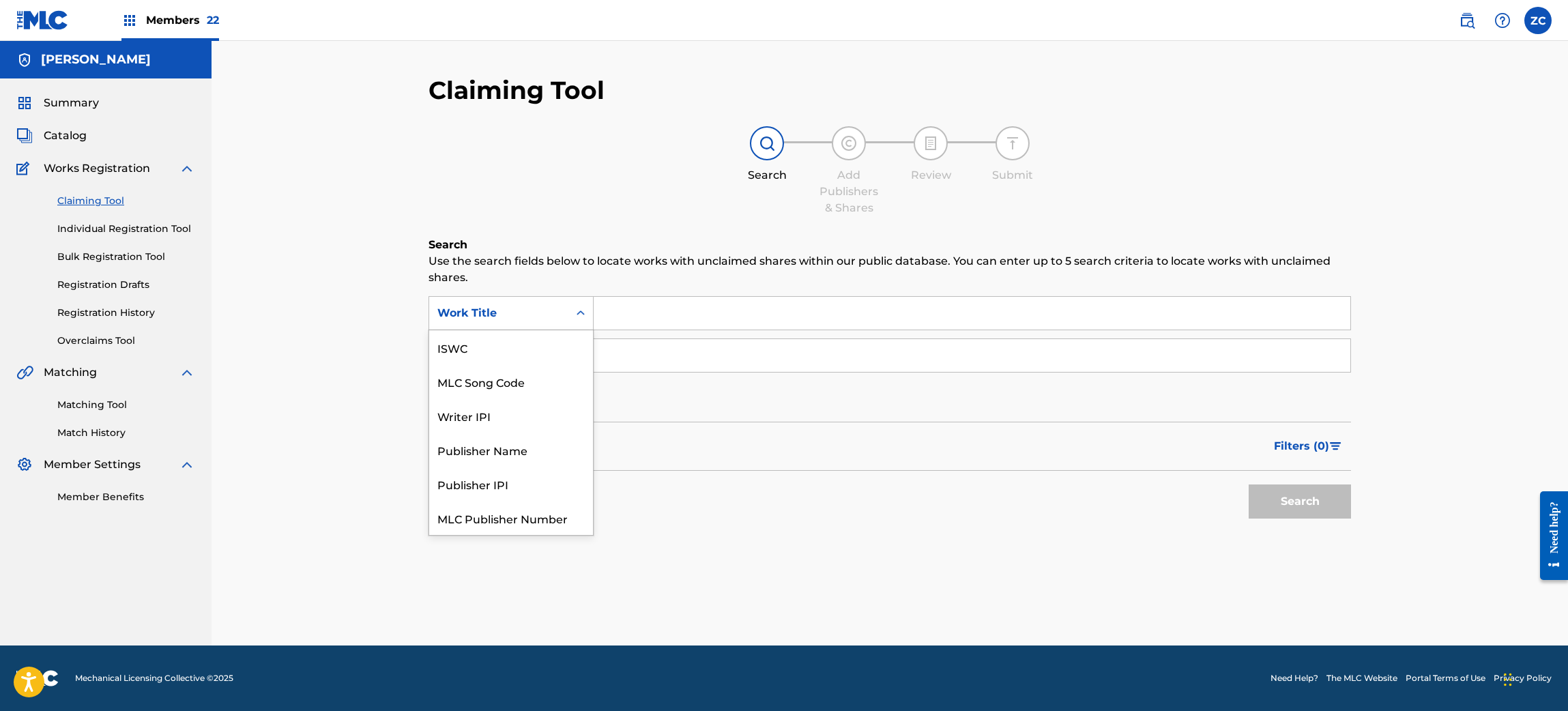
scroll to position [34, 0]
click at [497, 355] on div "MLC Song Code" at bounding box center [511, 348] width 164 height 34
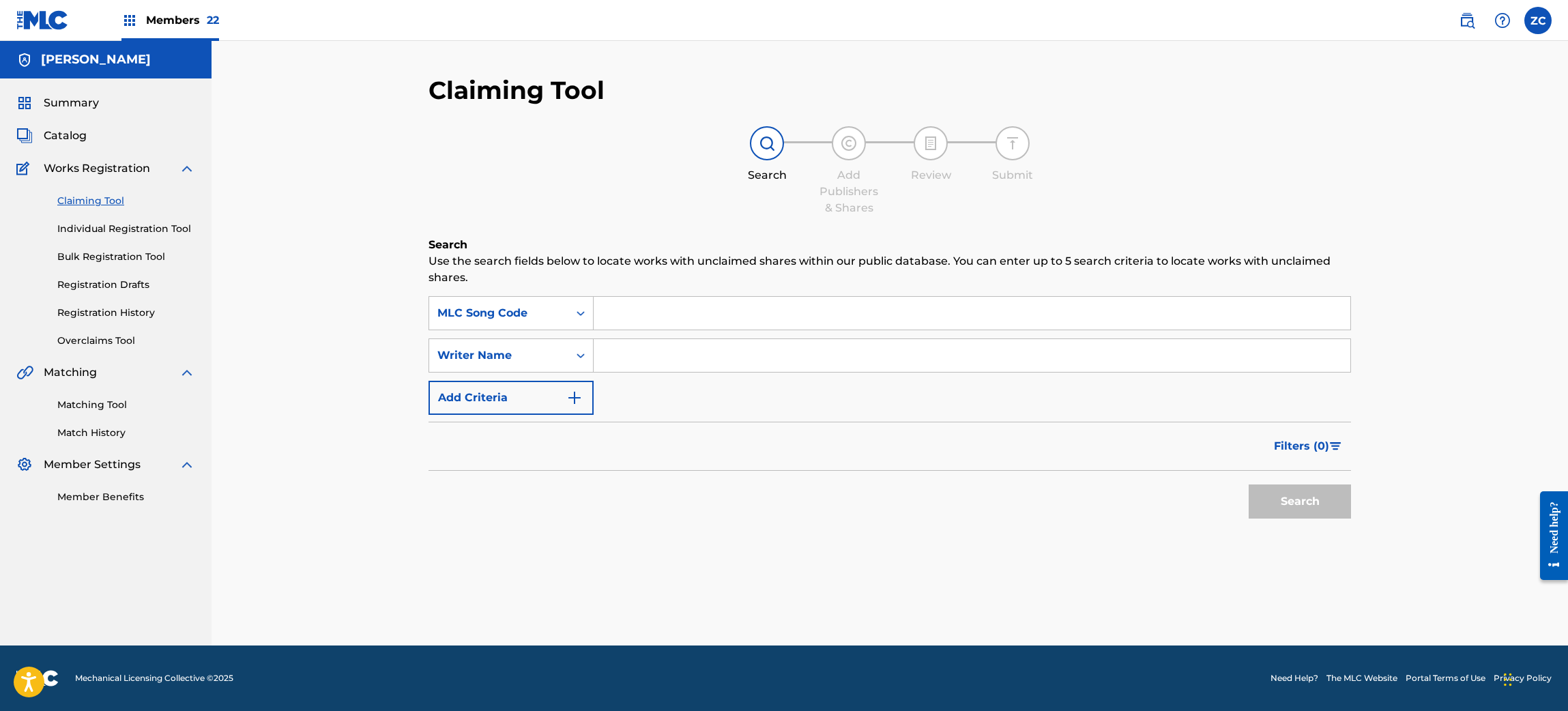
click at [730, 313] on input "Search Form" at bounding box center [971, 313] width 756 height 33
paste input "H61265"
type input "H61265"
click at [1309, 498] on button "Search" at bounding box center [1299, 501] width 102 height 34
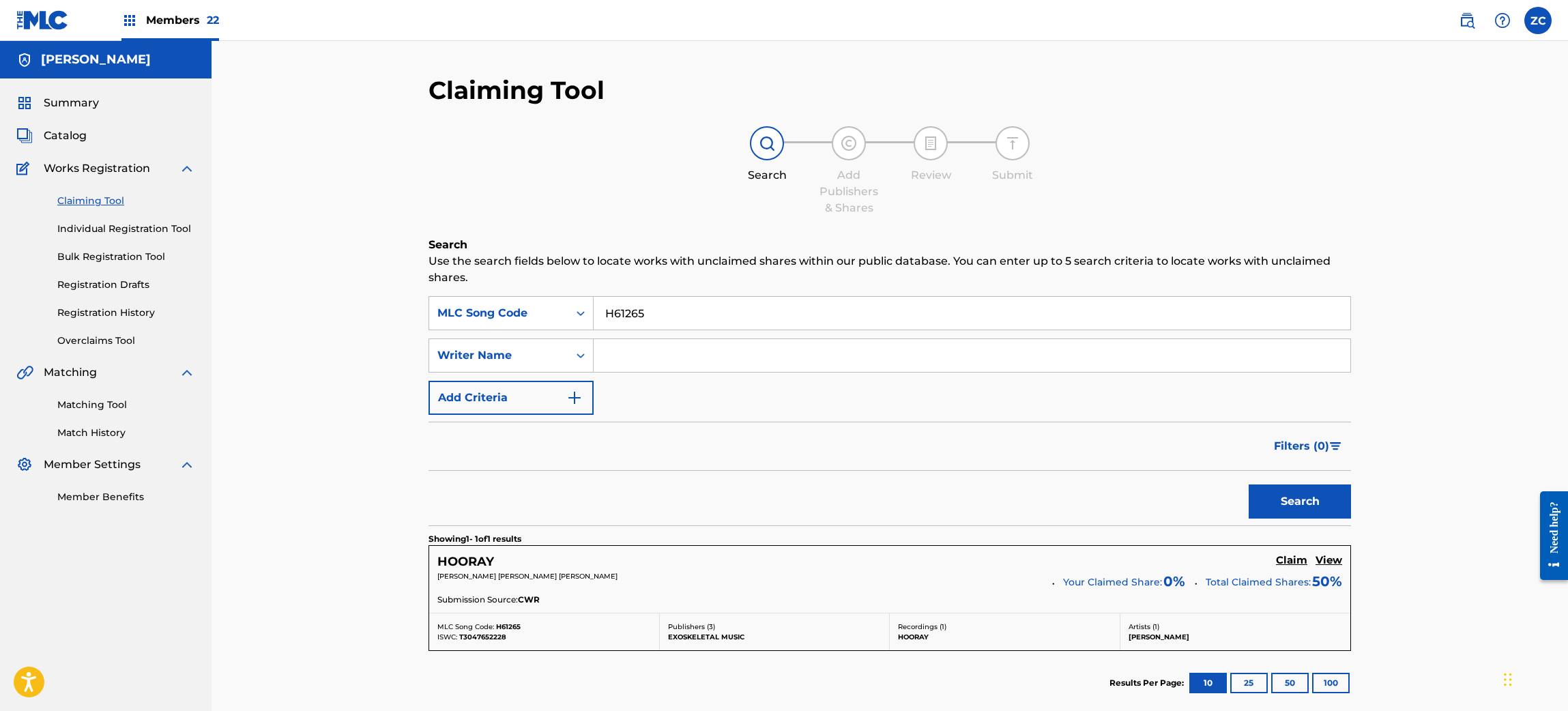
click at [1284, 565] on h5 "Claim" at bounding box center [1292, 560] width 32 height 13
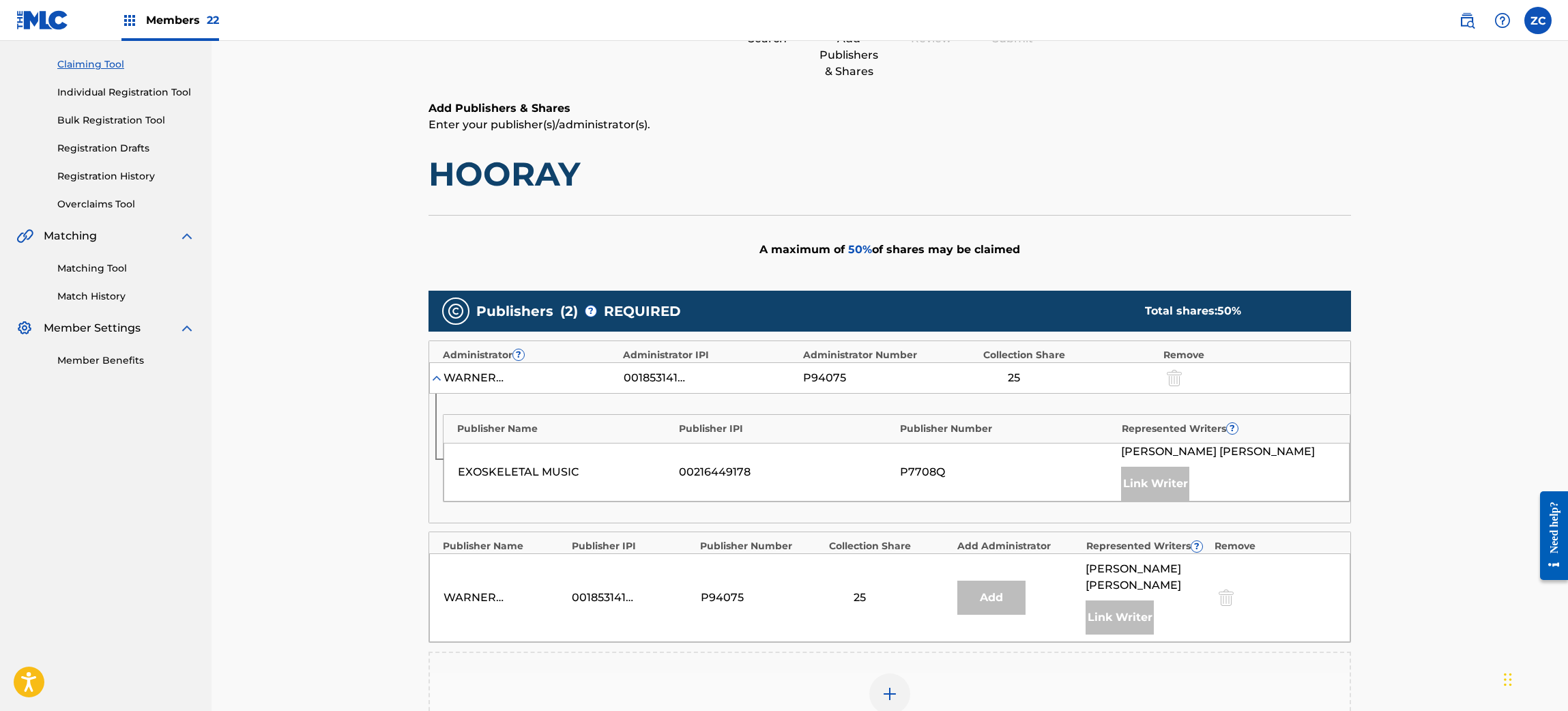
scroll to position [381, 0]
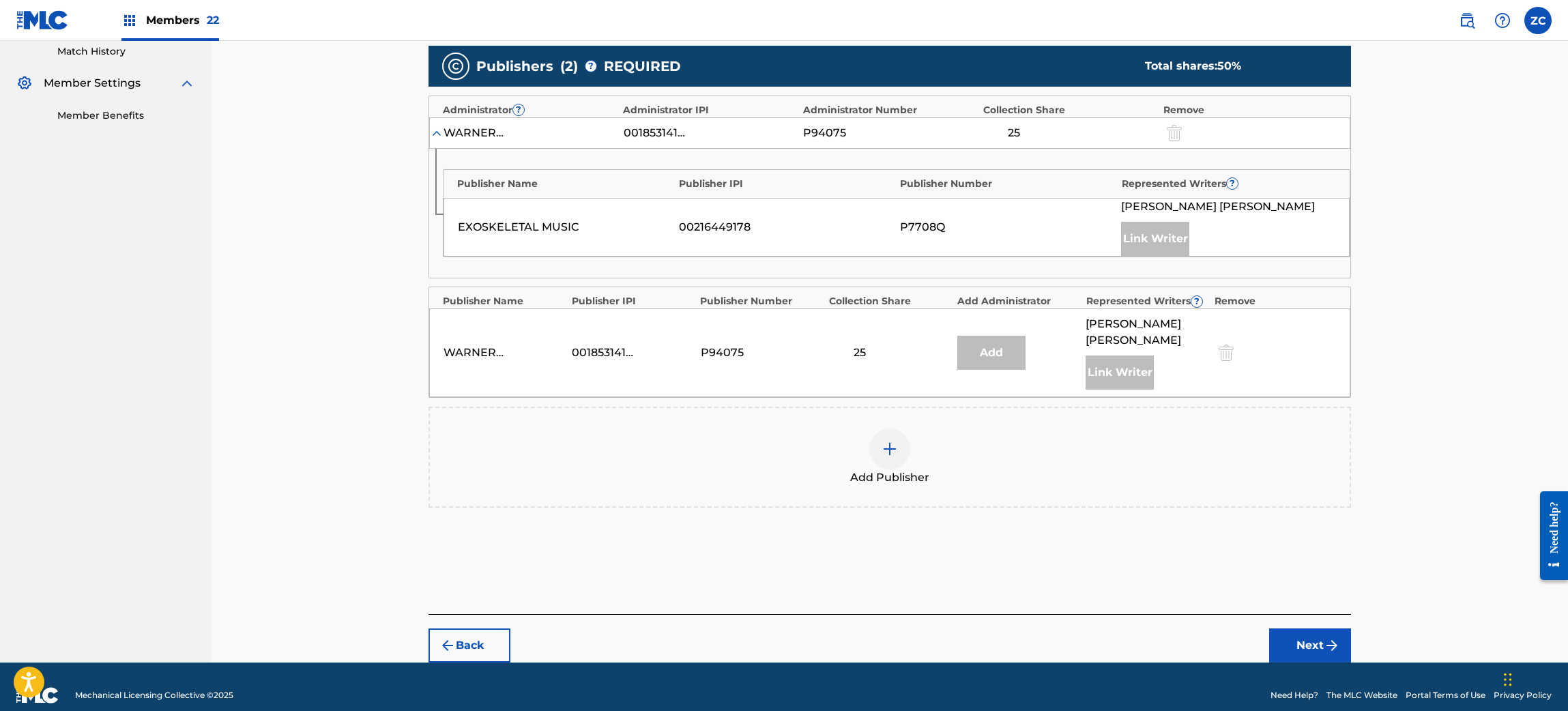
click at [885, 441] on img at bounding box center [890, 449] width 17 height 17
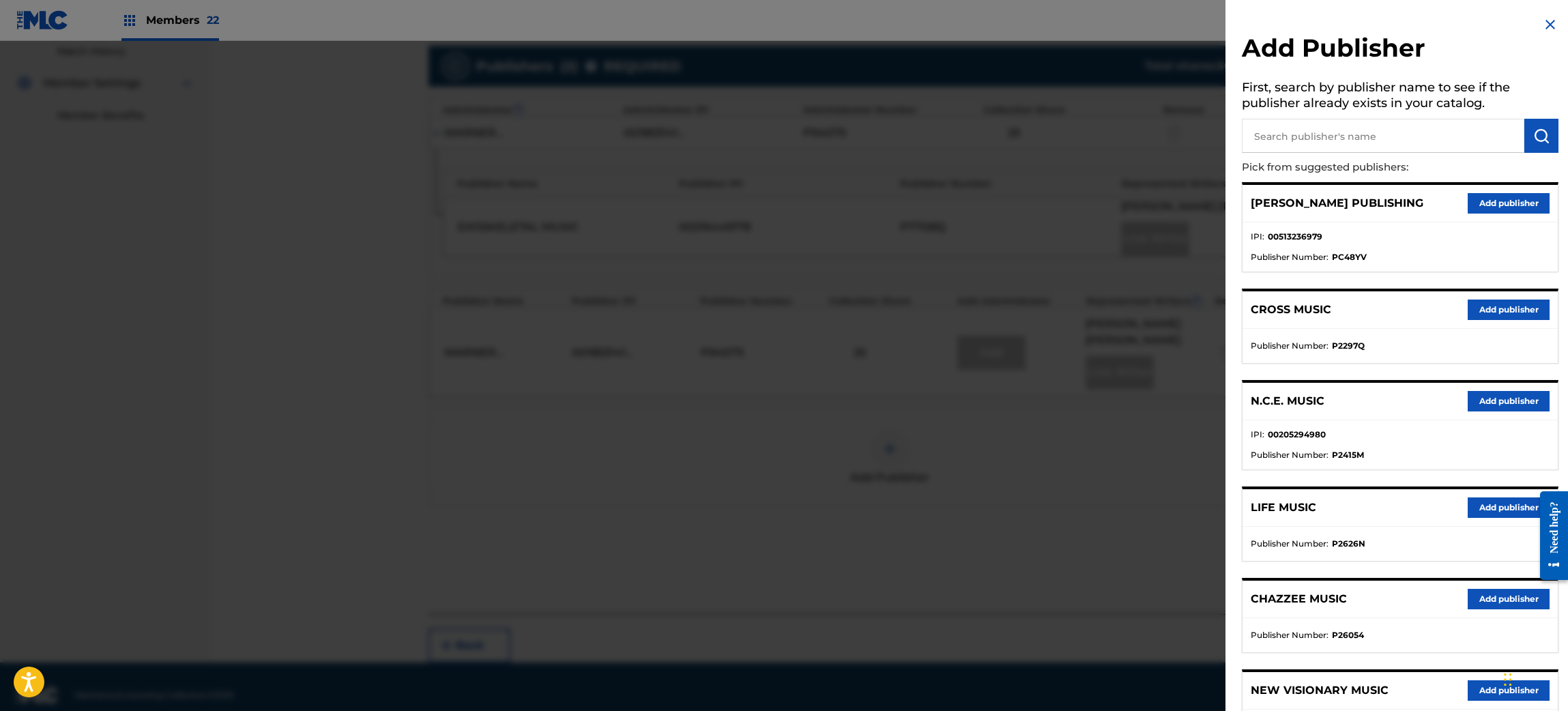
click at [1295, 138] on input "text" at bounding box center [1383, 135] width 282 height 34
type input "sinless"
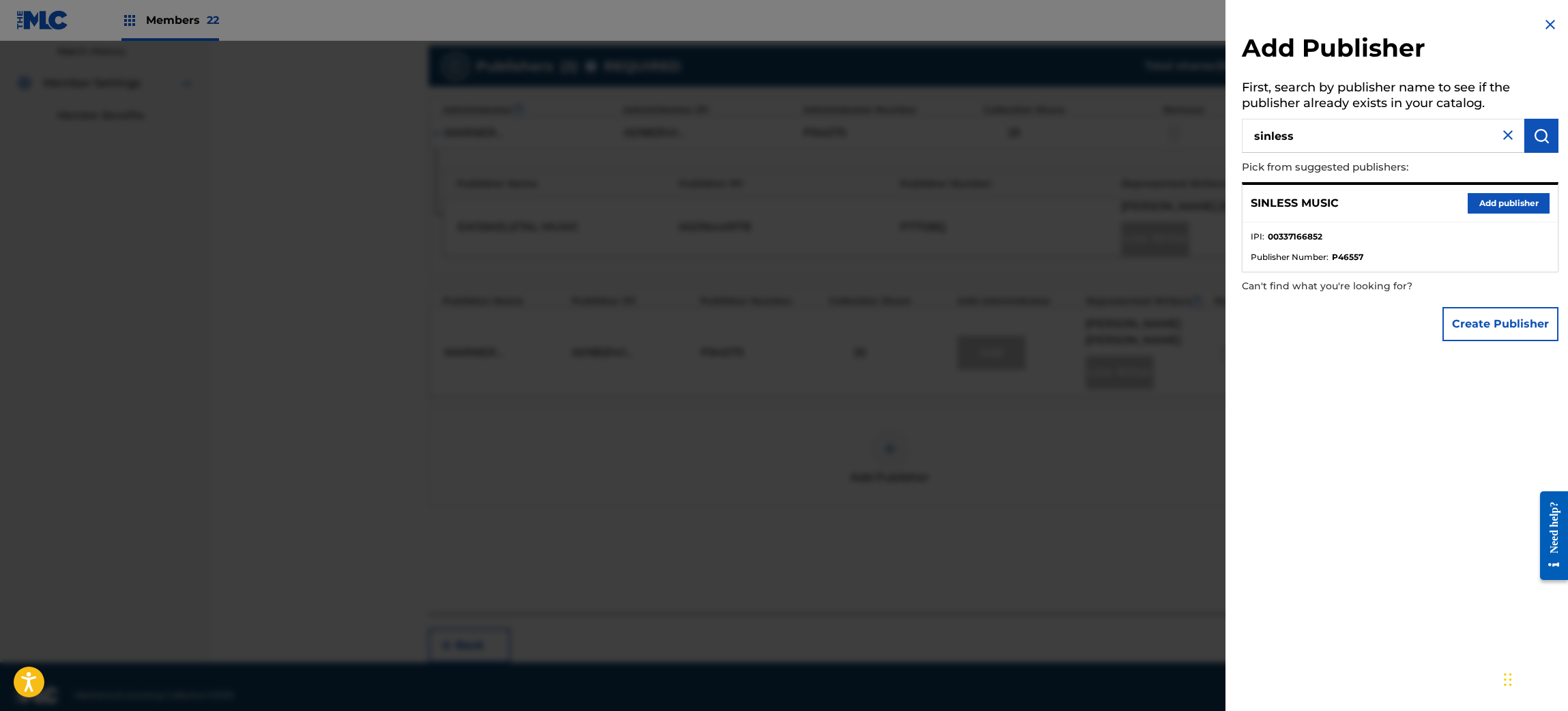
click at [1488, 199] on button "Add publisher" at bounding box center [1508, 203] width 82 height 20
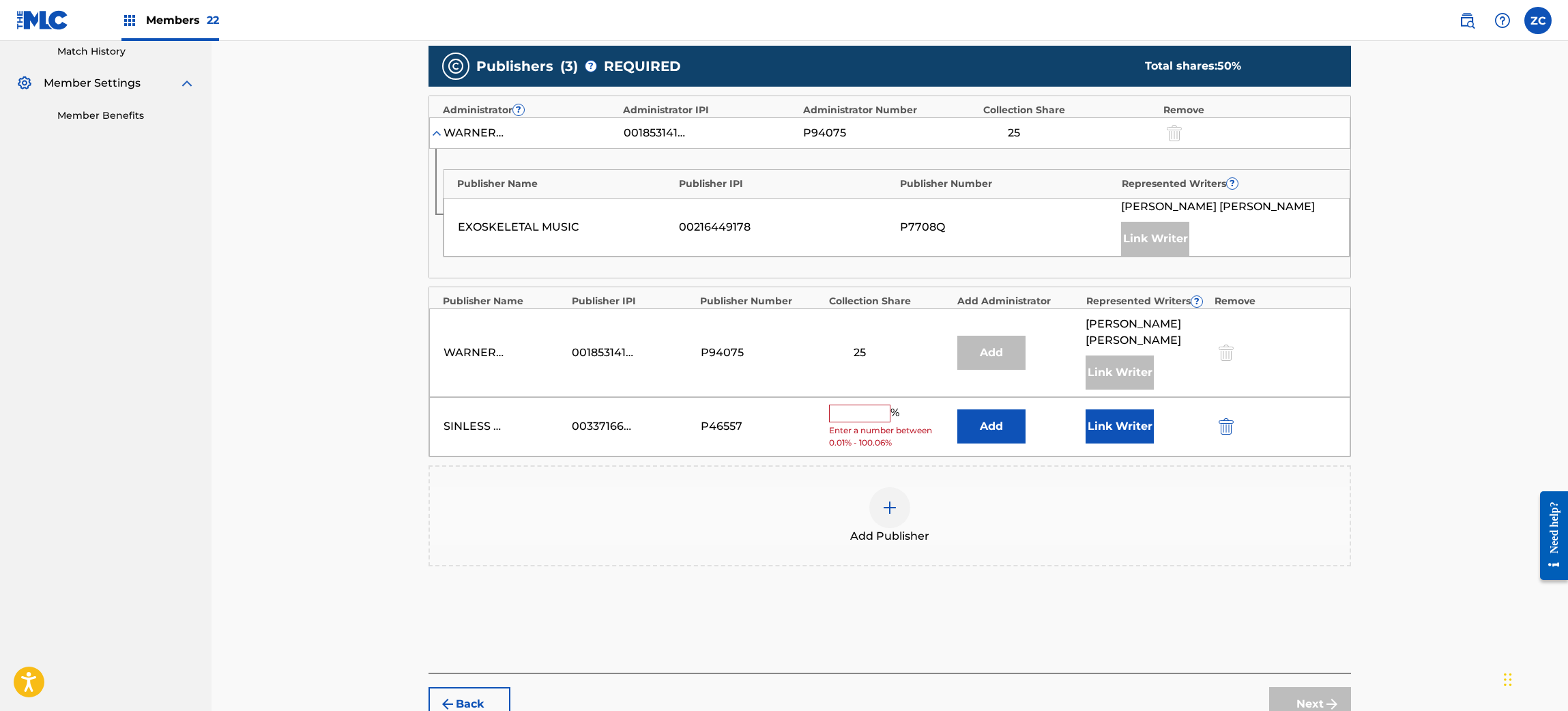
click at [853, 405] on input "text" at bounding box center [860, 414] width 62 height 18
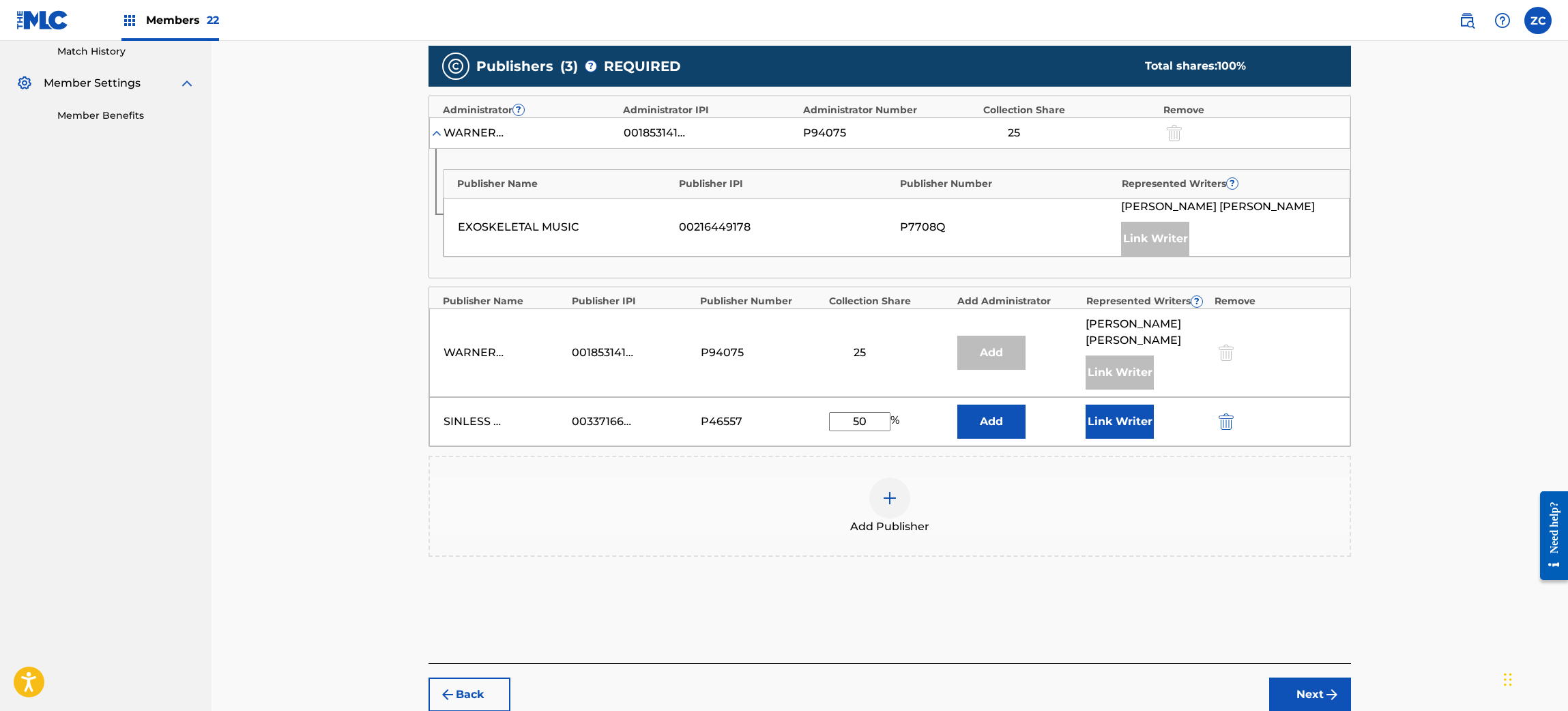
type input "50"
click at [1103, 407] on button "Link Writer" at bounding box center [1119, 421] width 68 height 34
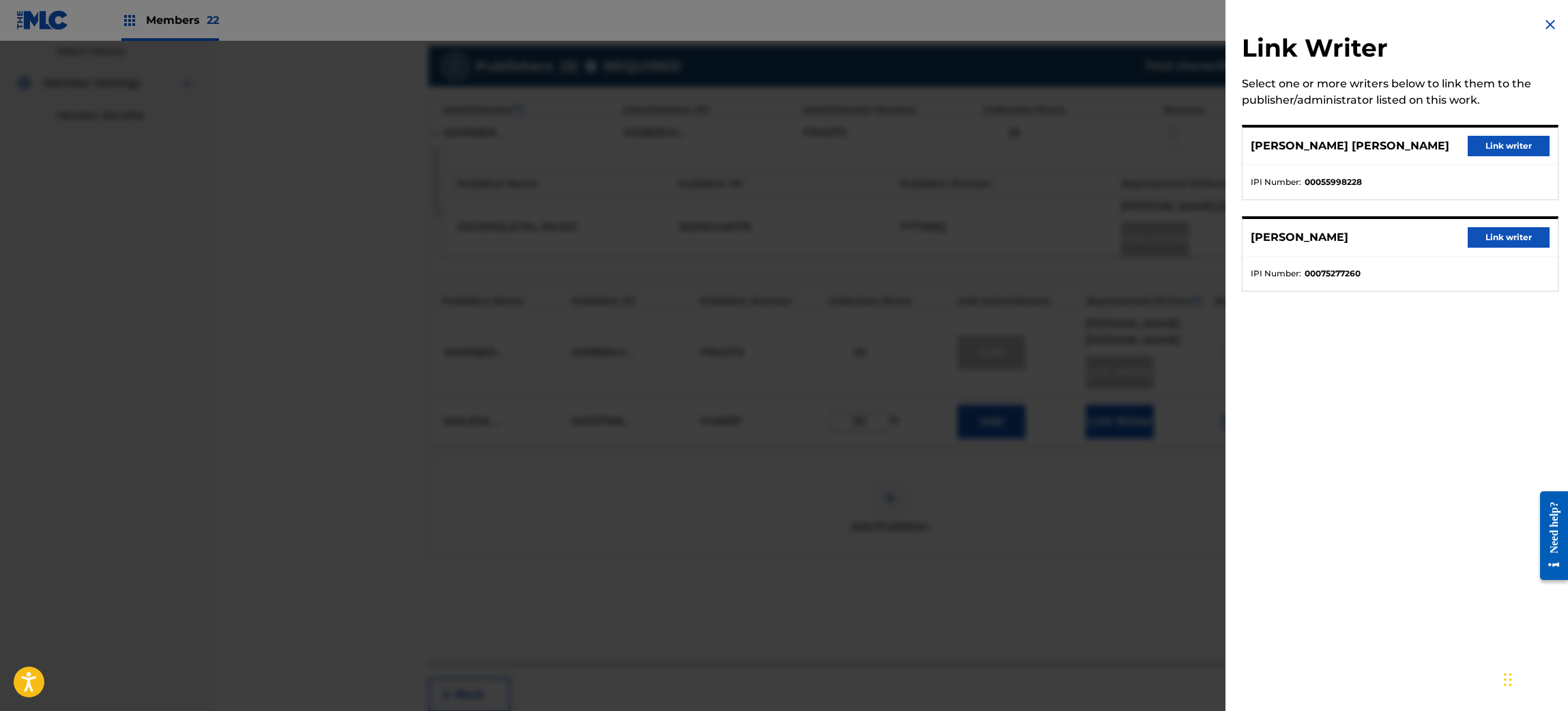
click at [1480, 230] on button "Link writer" at bounding box center [1508, 237] width 82 height 20
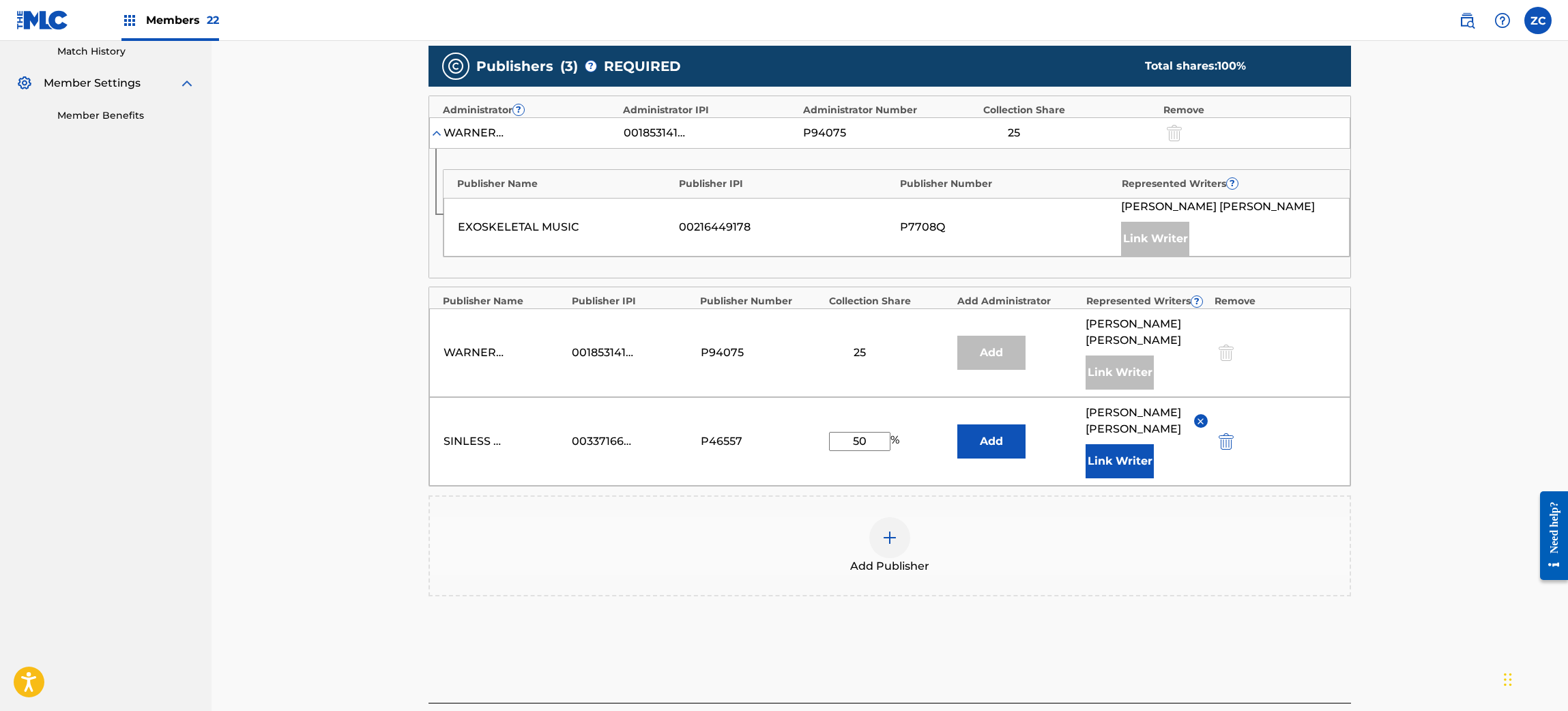
scroll to position [470, 0]
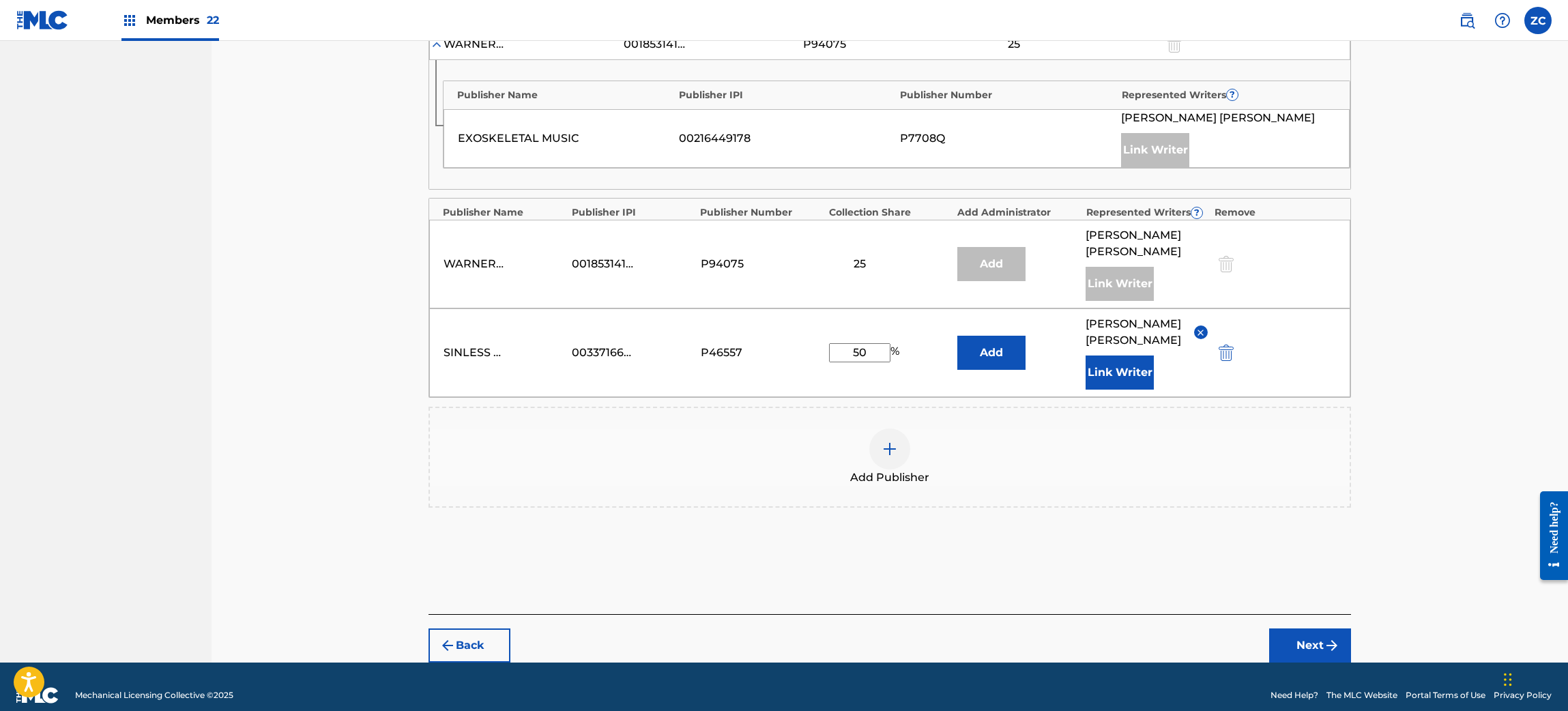
click at [1332, 628] on button "Next" at bounding box center [1310, 645] width 82 height 34
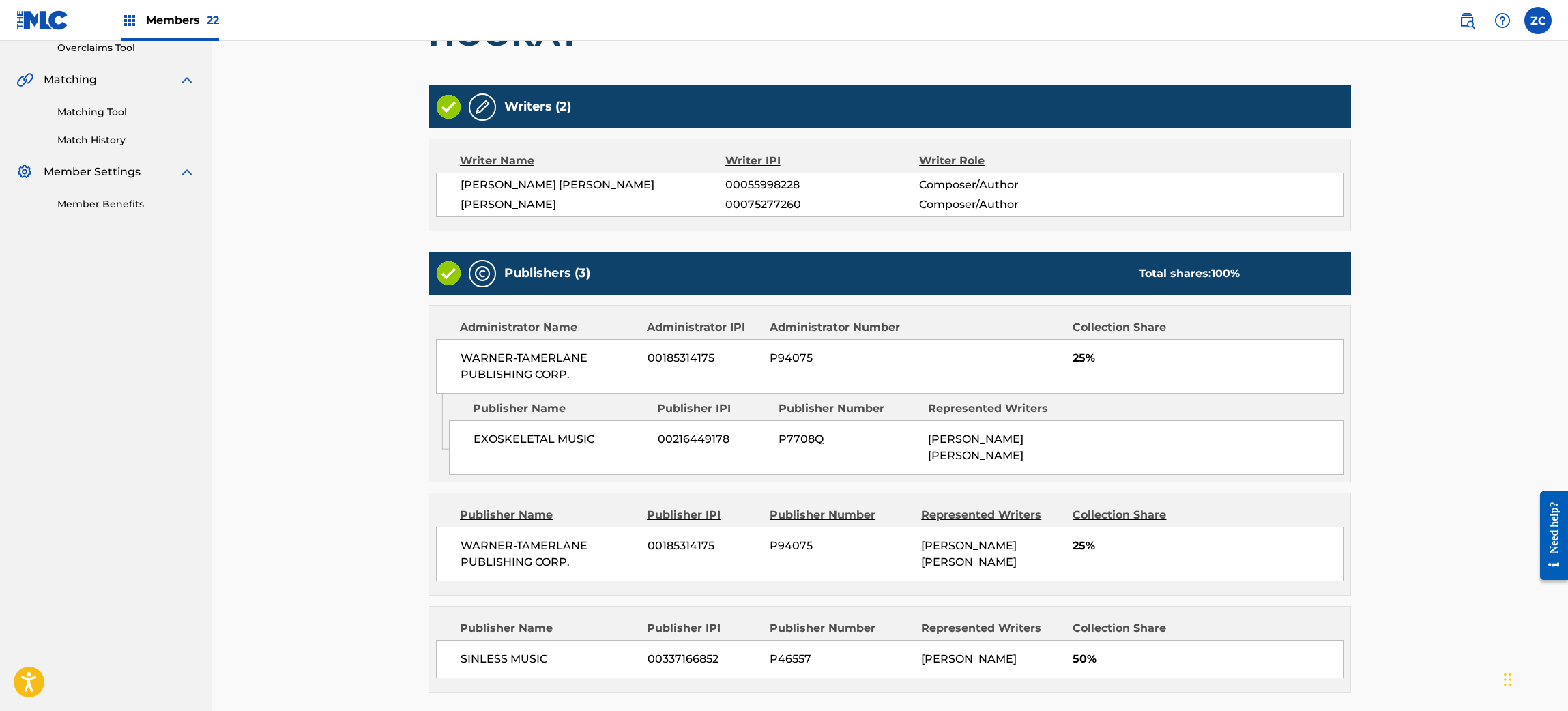
scroll to position [397, 0]
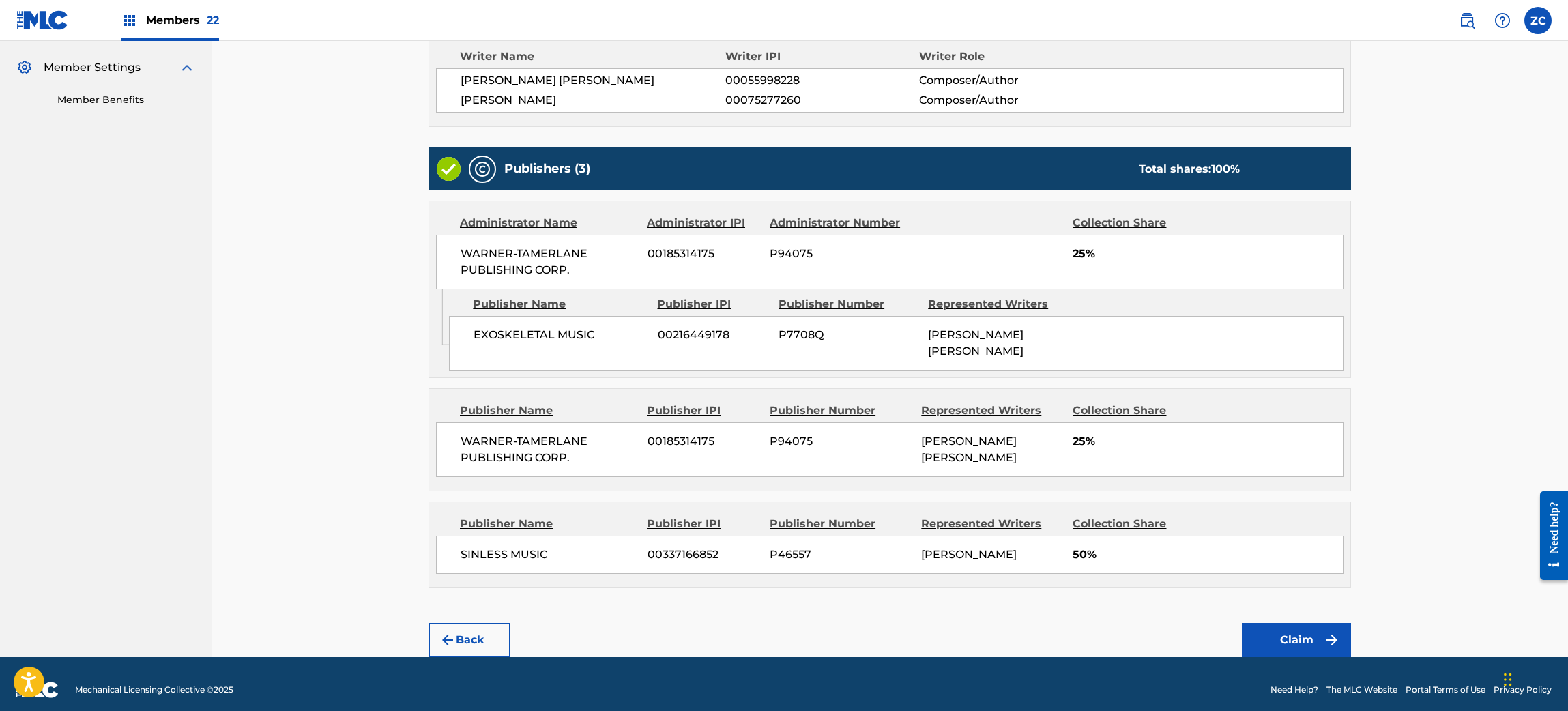
click at [1287, 633] on button "Claim" at bounding box center [1295, 639] width 109 height 34
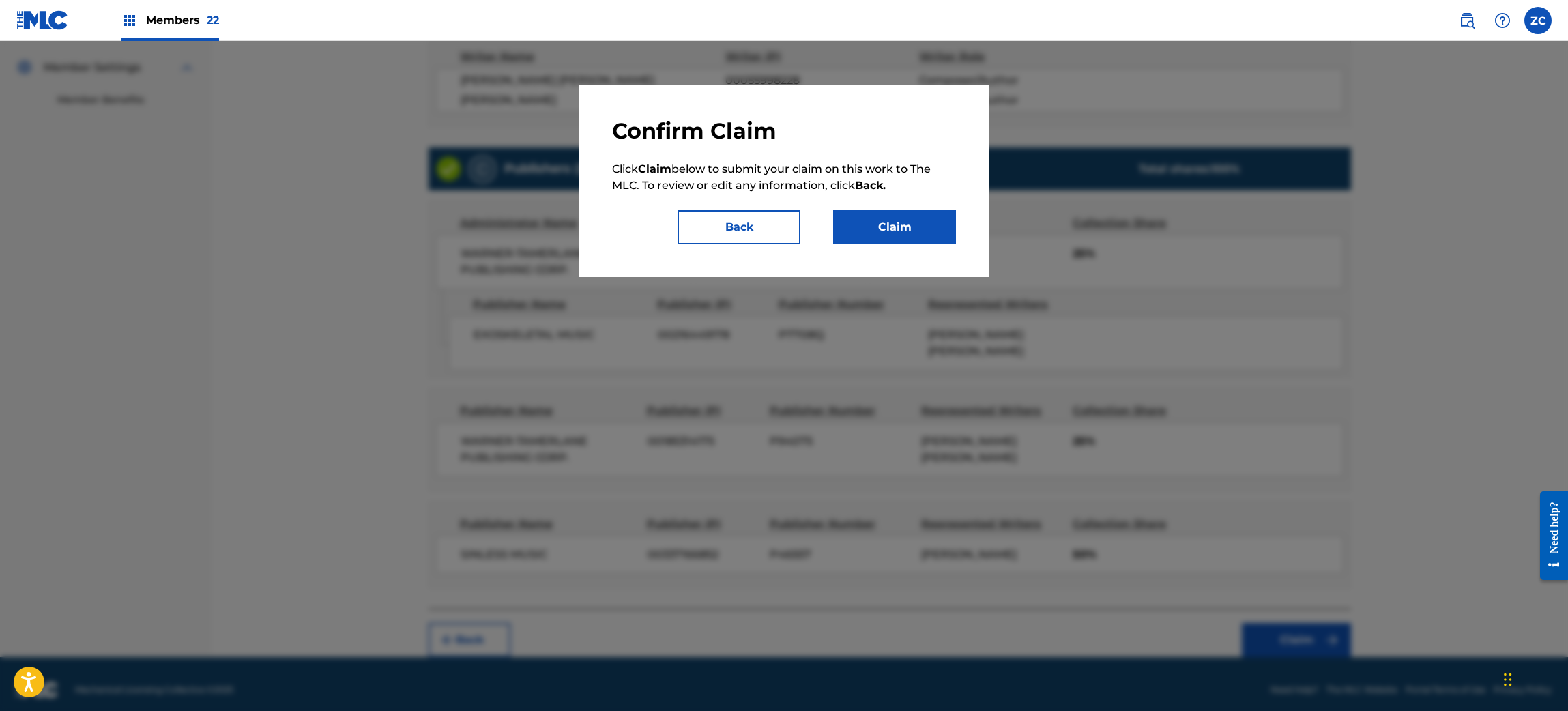
click at [897, 237] on button "Claim" at bounding box center [894, 227] width 123 height 34
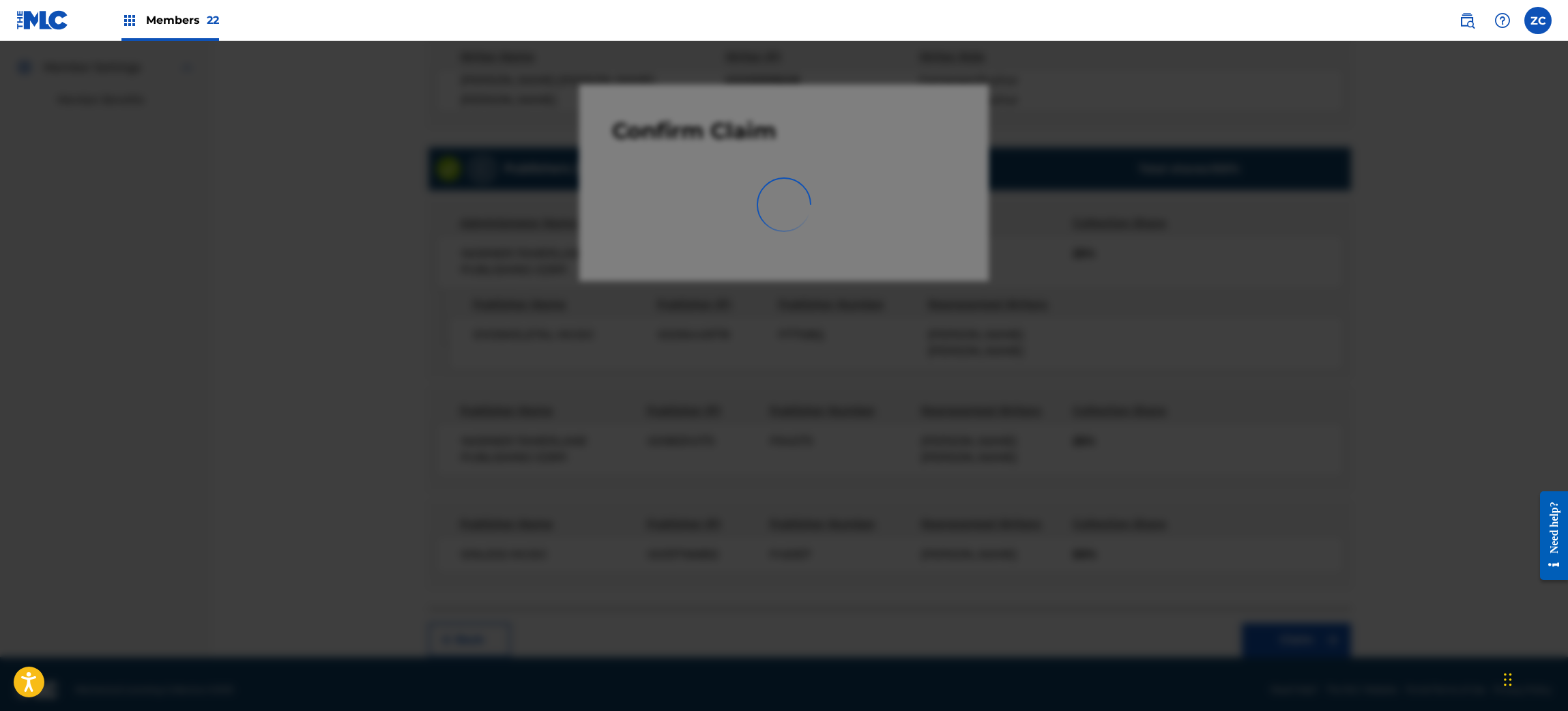
scroll to position [0, 0]
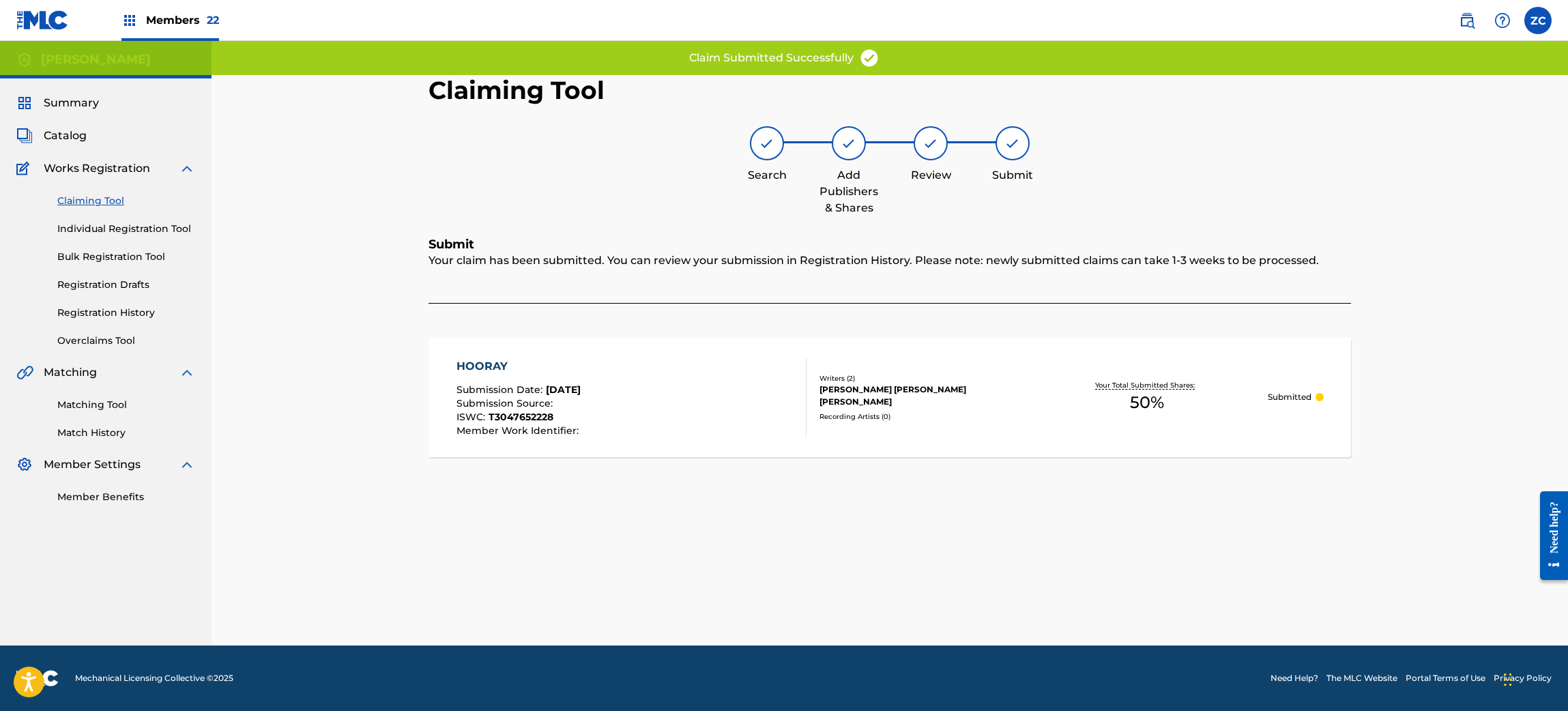
click at [706, 423] on div "HOORAY Submission Date : Aug 21, 2025 Submission Source : ISWC : T3047652228 Me…" at bounding box center [632, 397] width 351 height 78
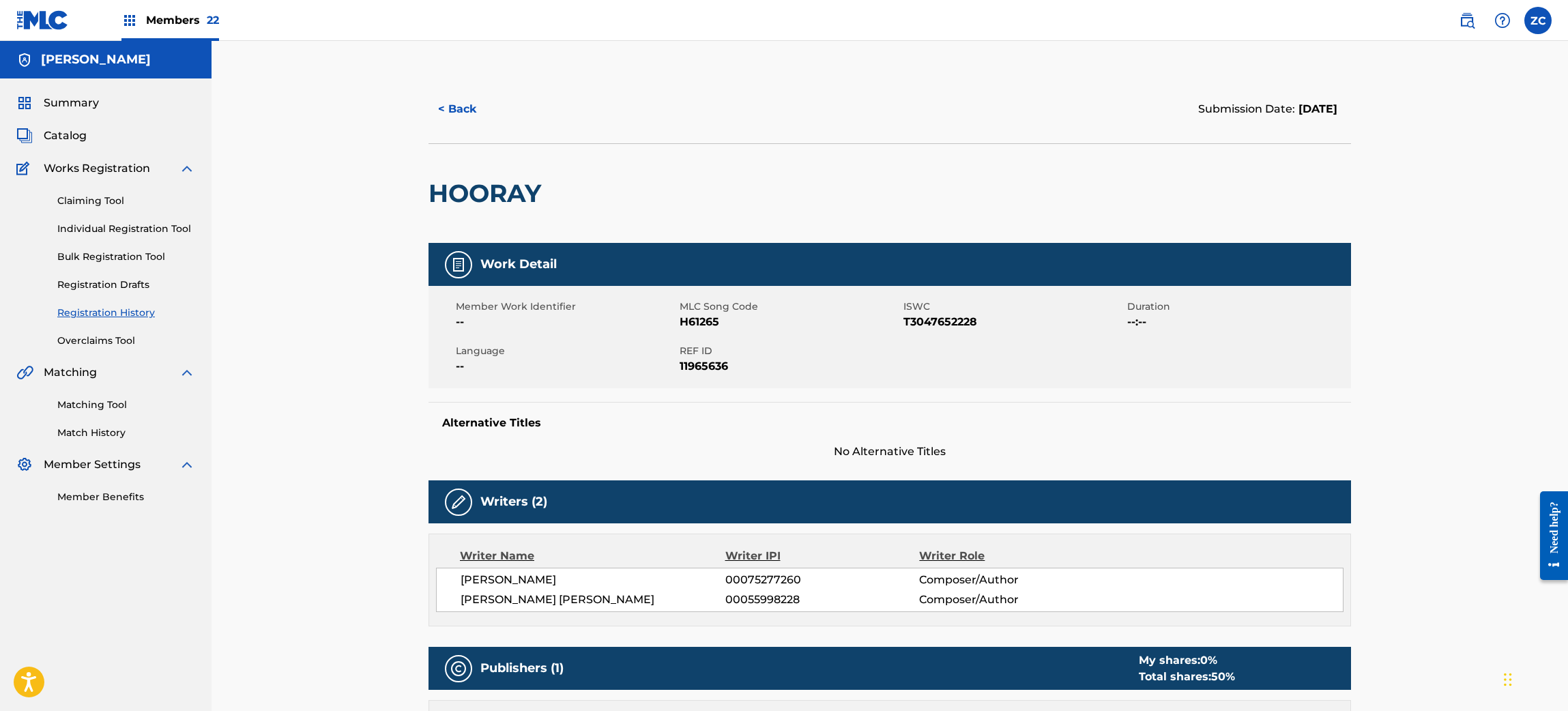
click at [50, 23] on img at bounding box center [43, 20] width 53 height 20
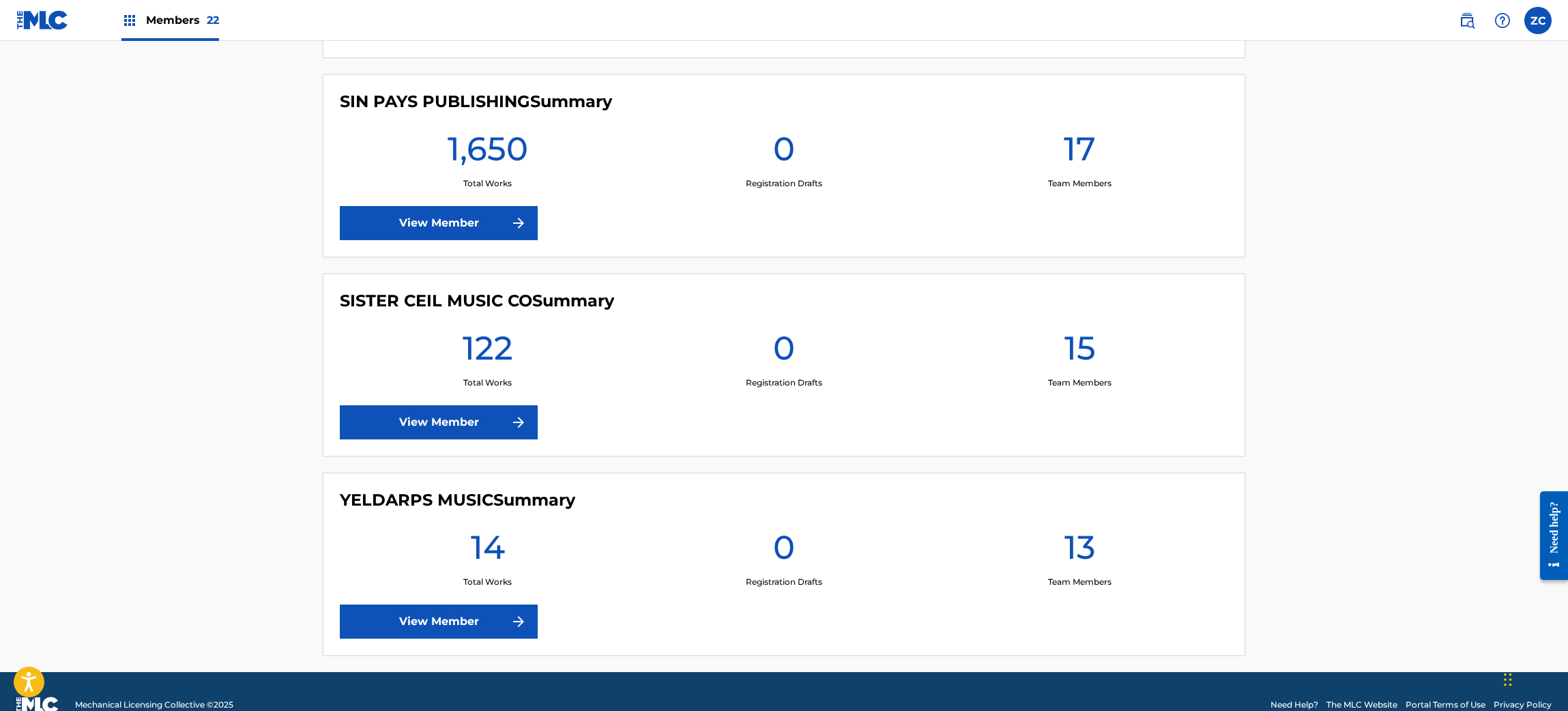
scroll to position [4175, 0]
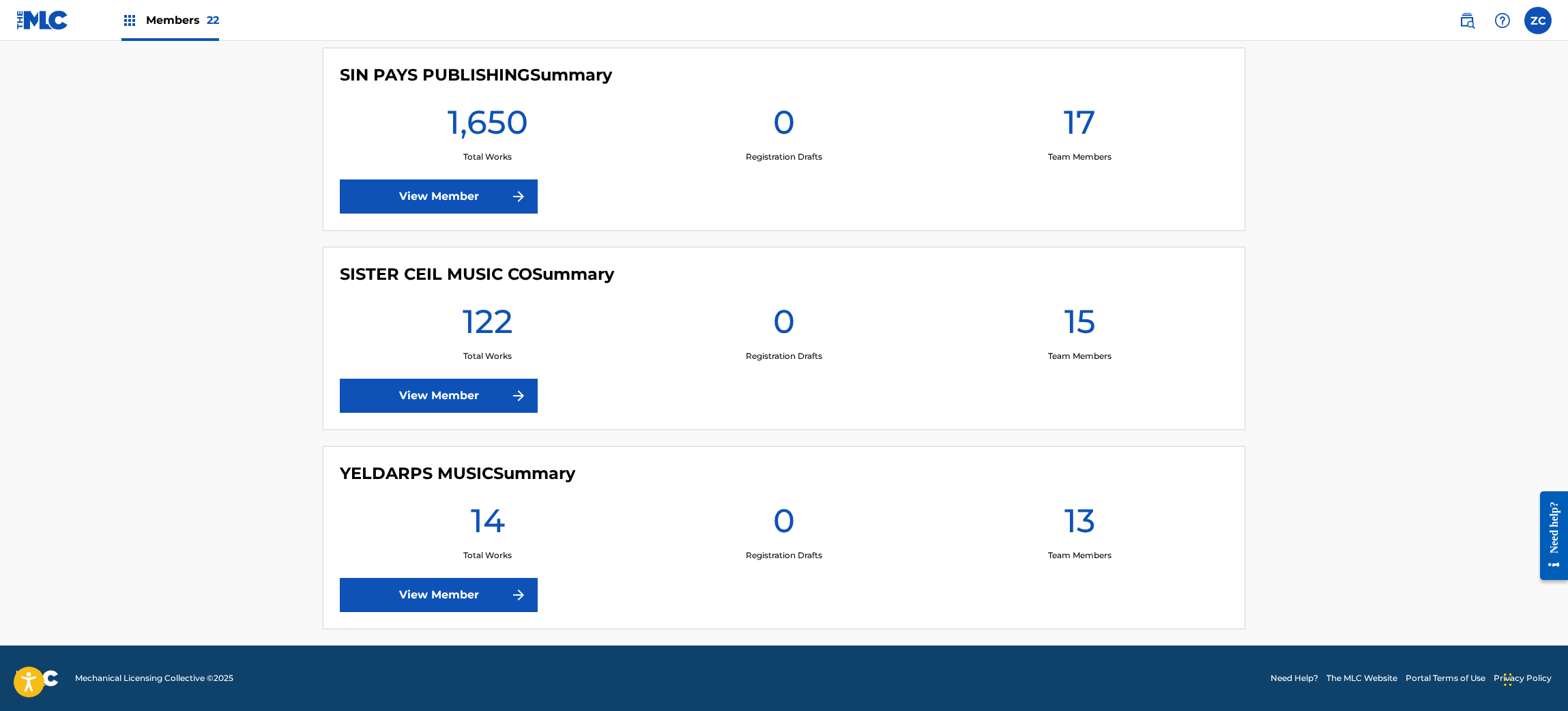
click at [477, 587] on link "View Member" at bounding box center [438, 594] width 198 height 34
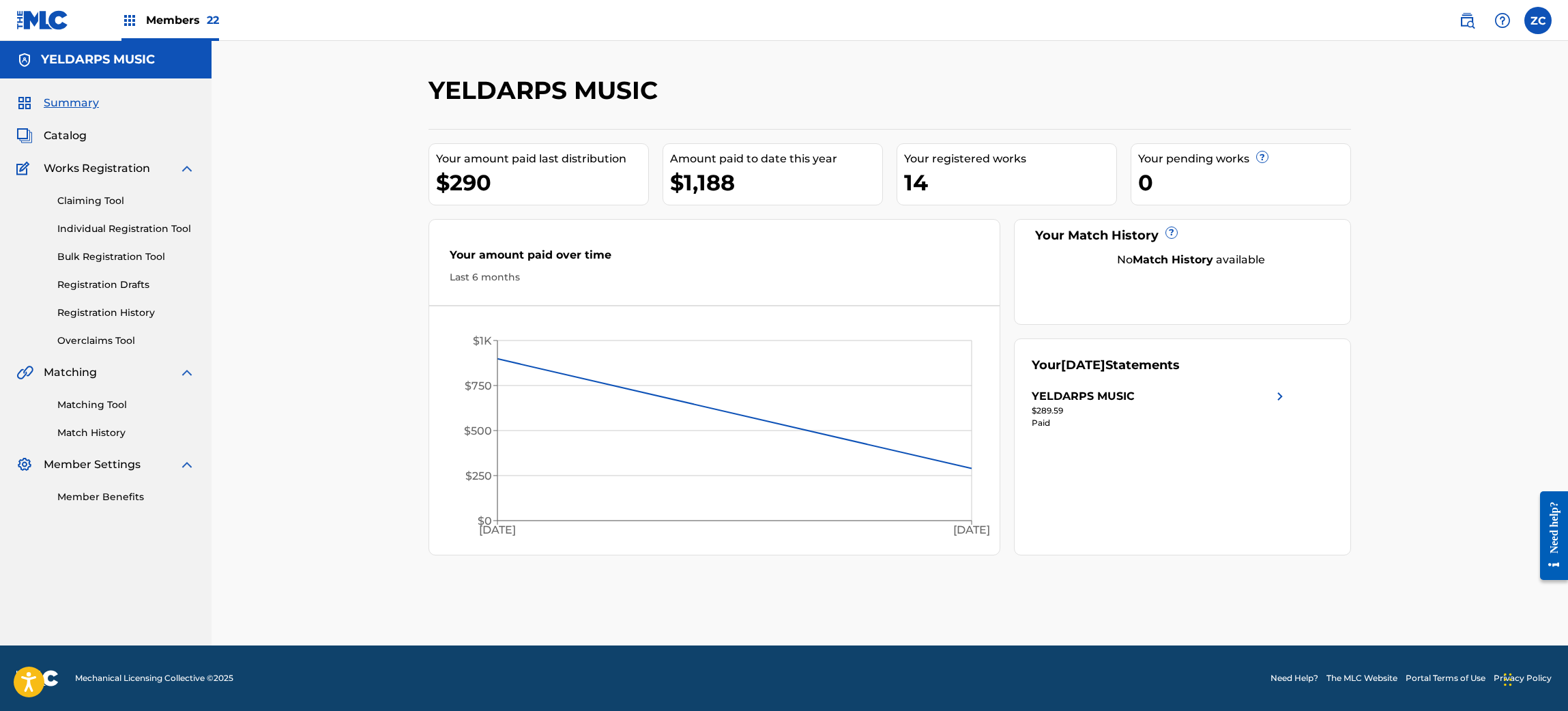
click at [79, 134] on span "Catalog" at bounding box center [65, 136] width 43 height 17
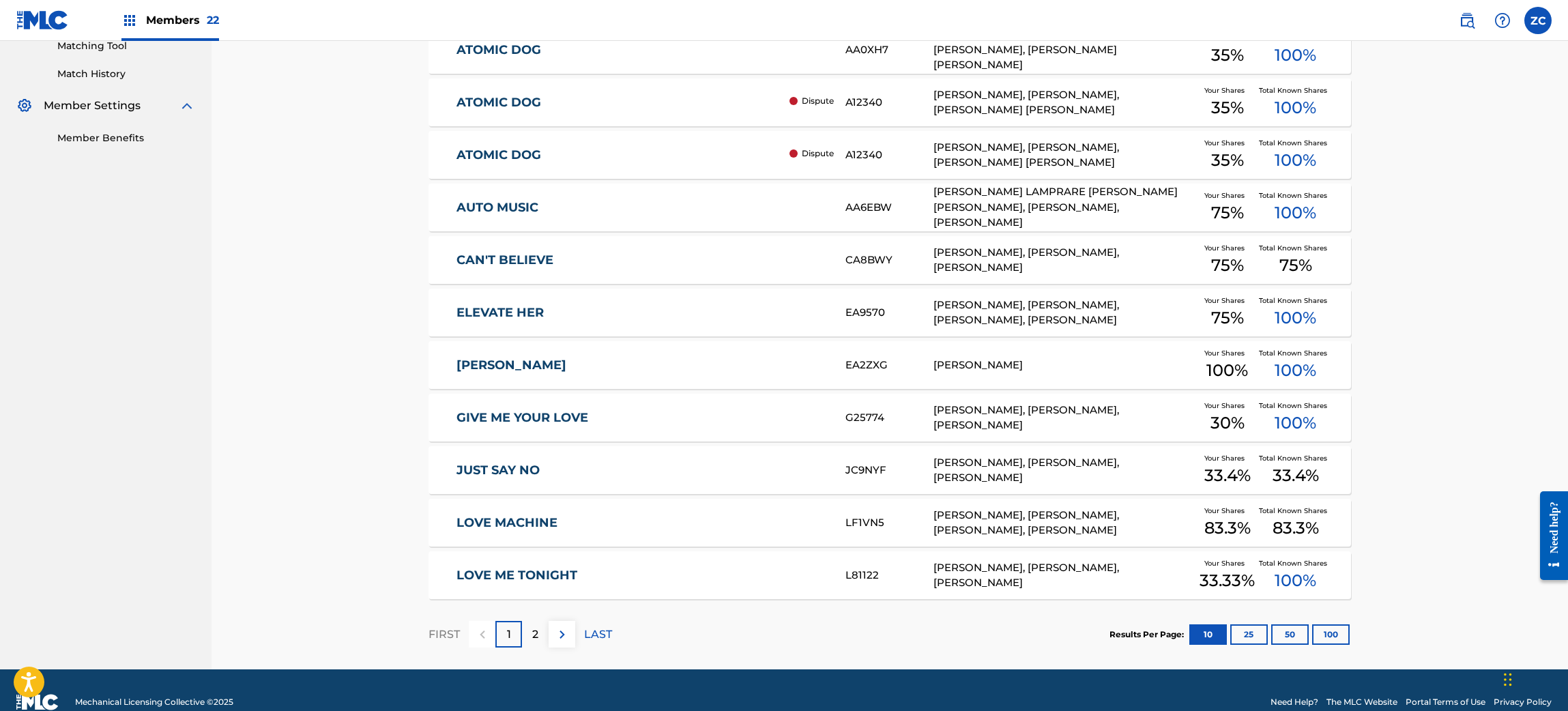
scroll to position [382, 0]
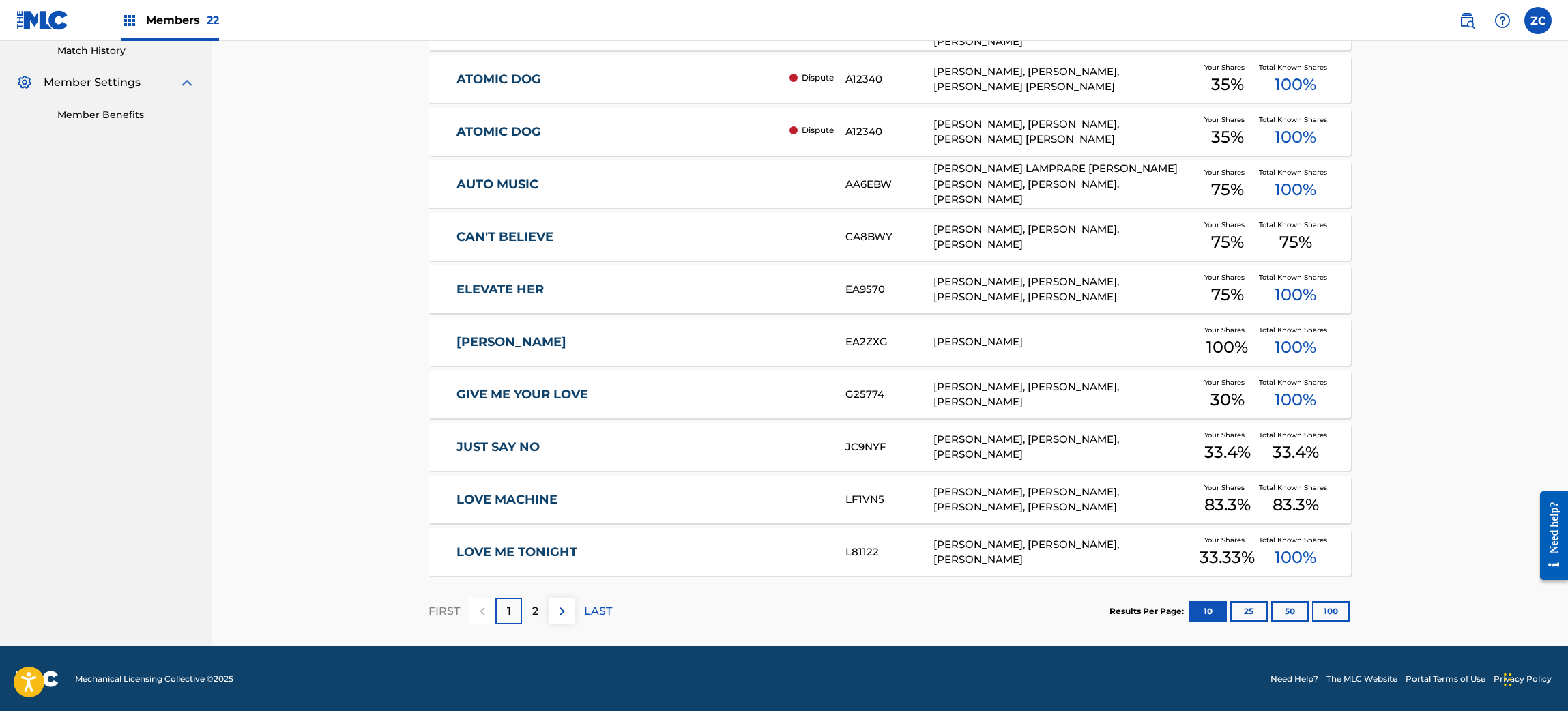
click at [577, 443] on link "JUST SAY NO" at bounding box center [642, 447] width 371 height 16
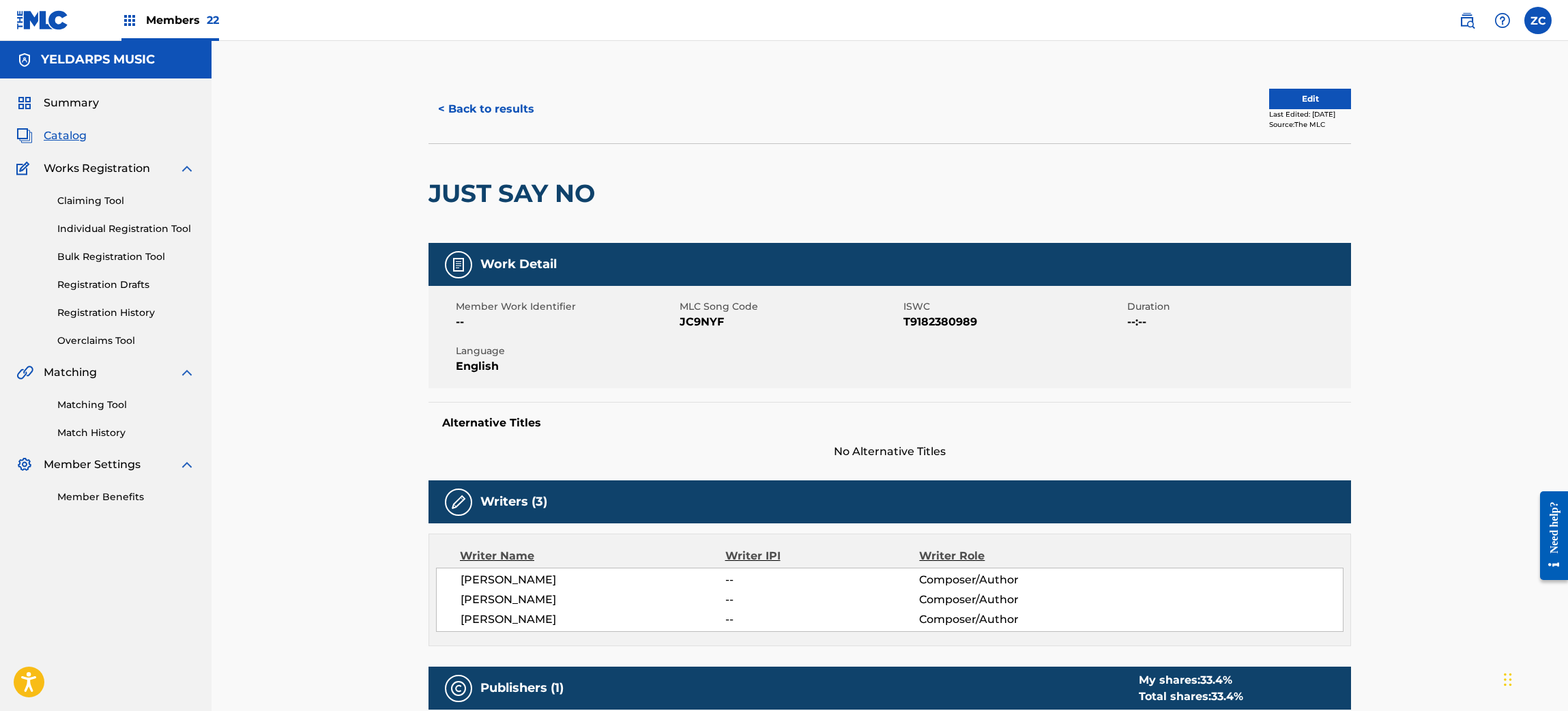
click at [695, 324] on span "JC9NYF" at bounding box center [789, 322] width 220 height 17
copy span "JC9NYF"
click at [488, 104] on button "< Back to results" at bounding box center [487, 109] width 116 height 34
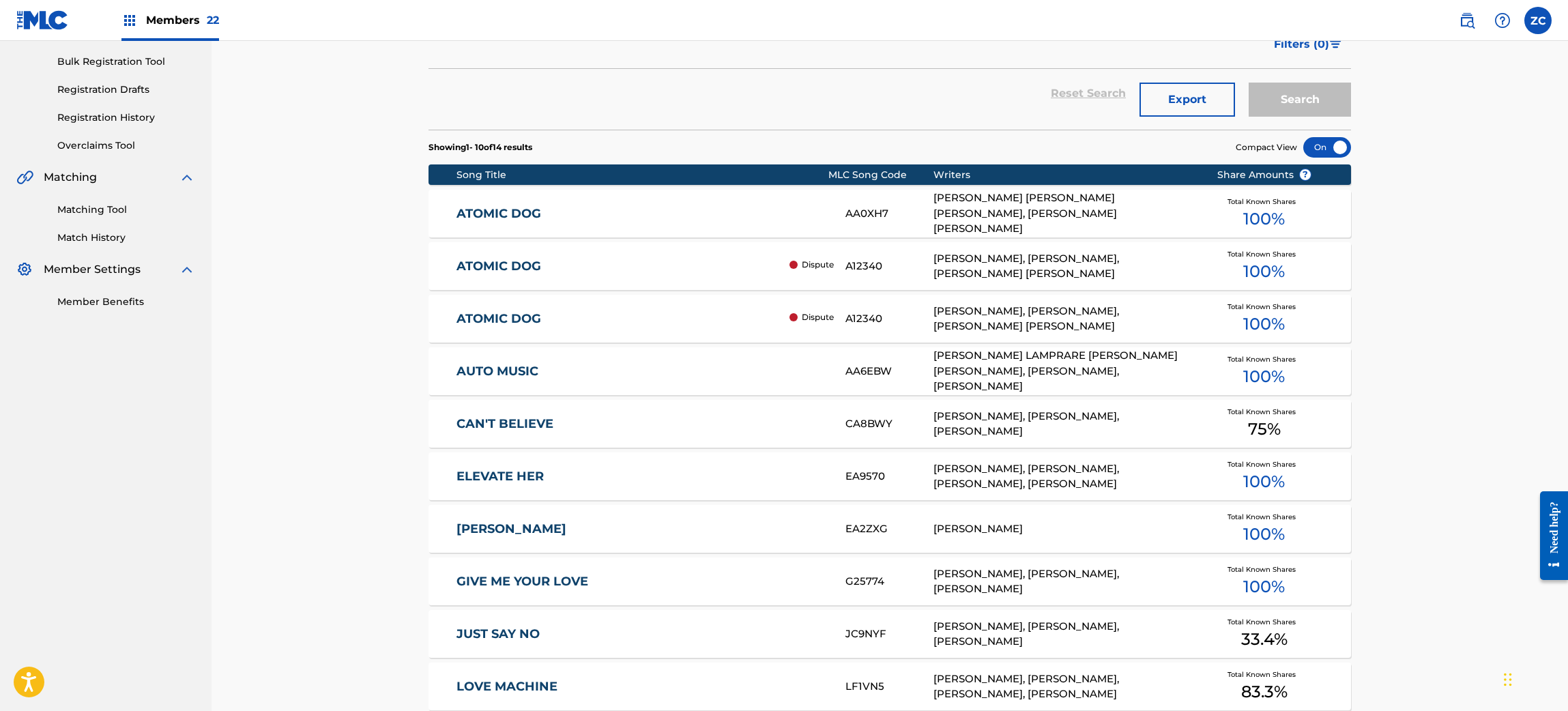
scroll to position [382, 0]
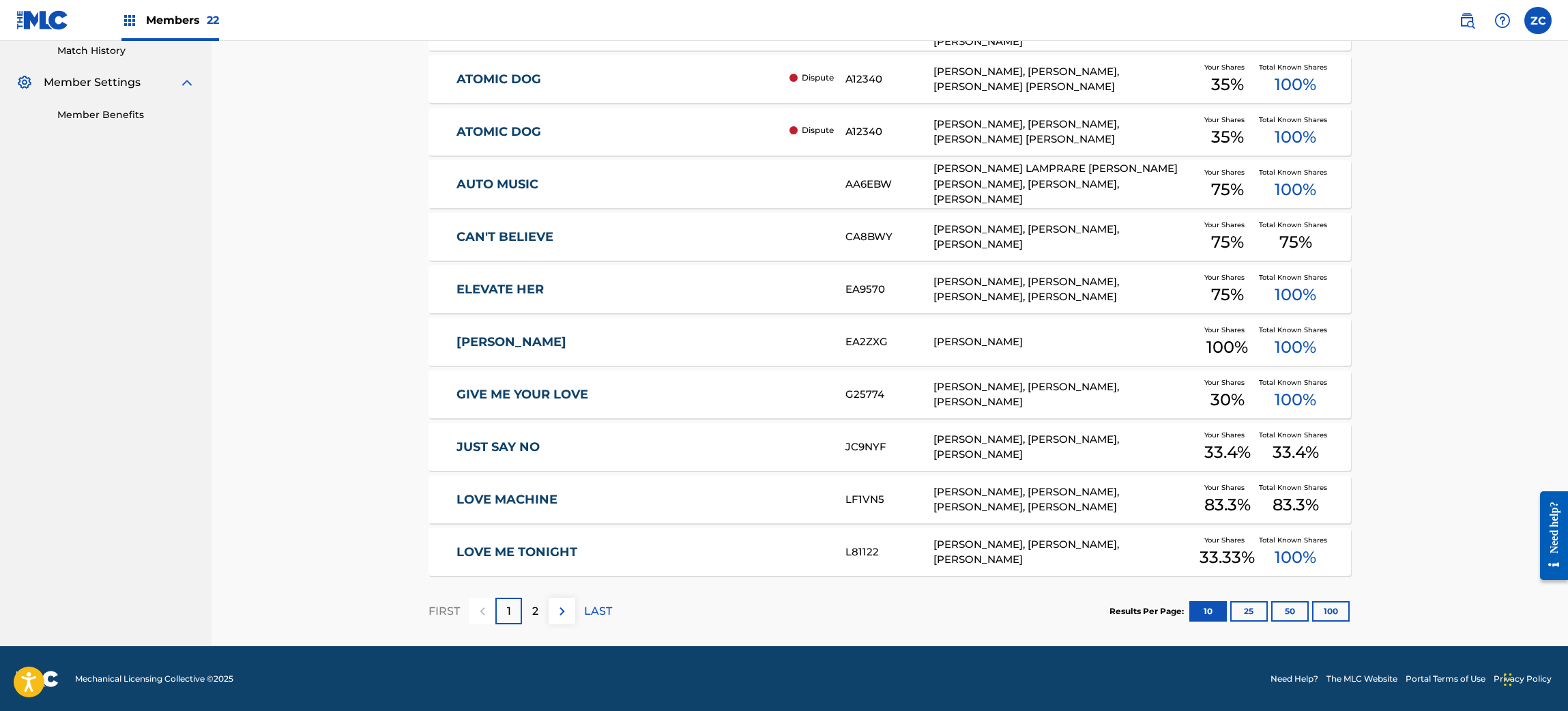
click at [1283, 605] on button "50" at bounding box center [1289, 610] width 38 height 20
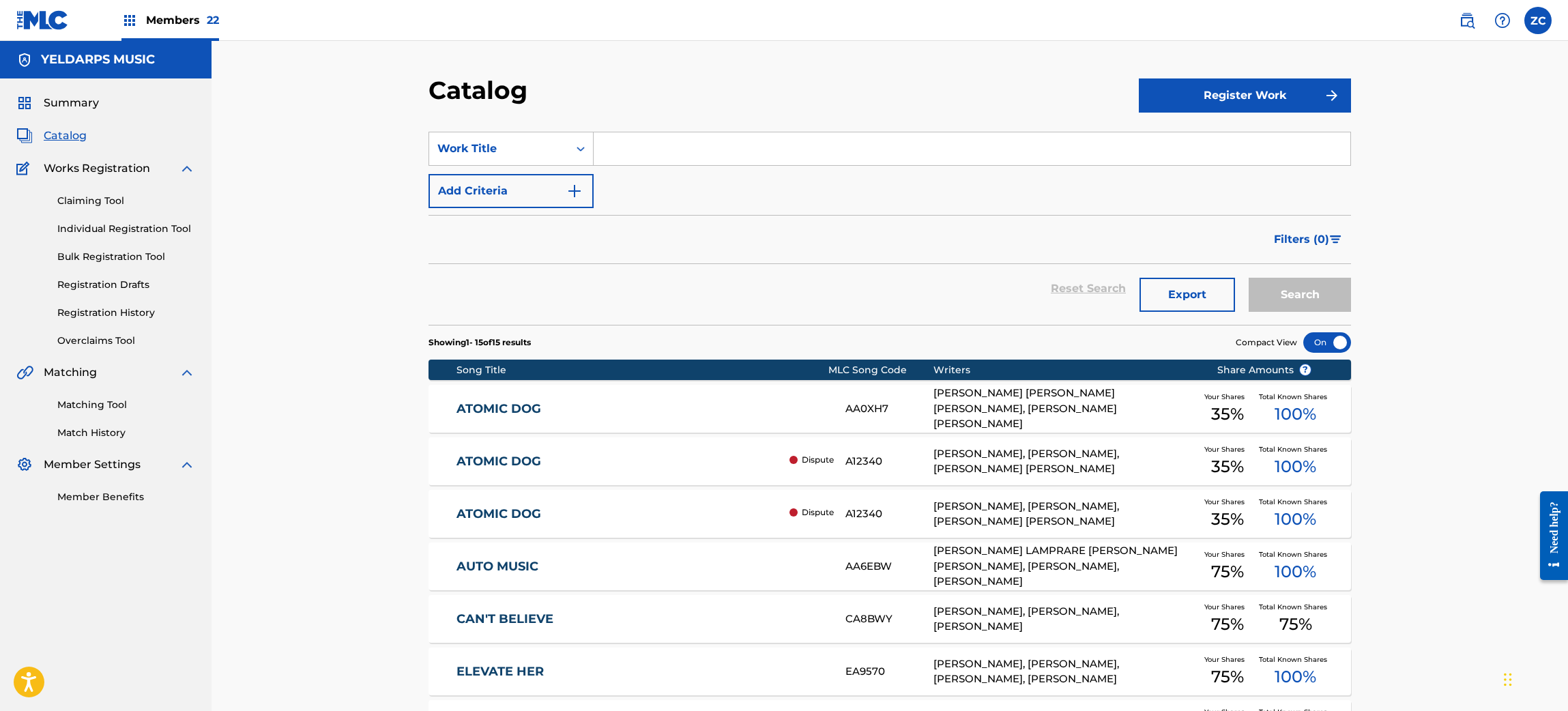
scroll to position [526, 0]
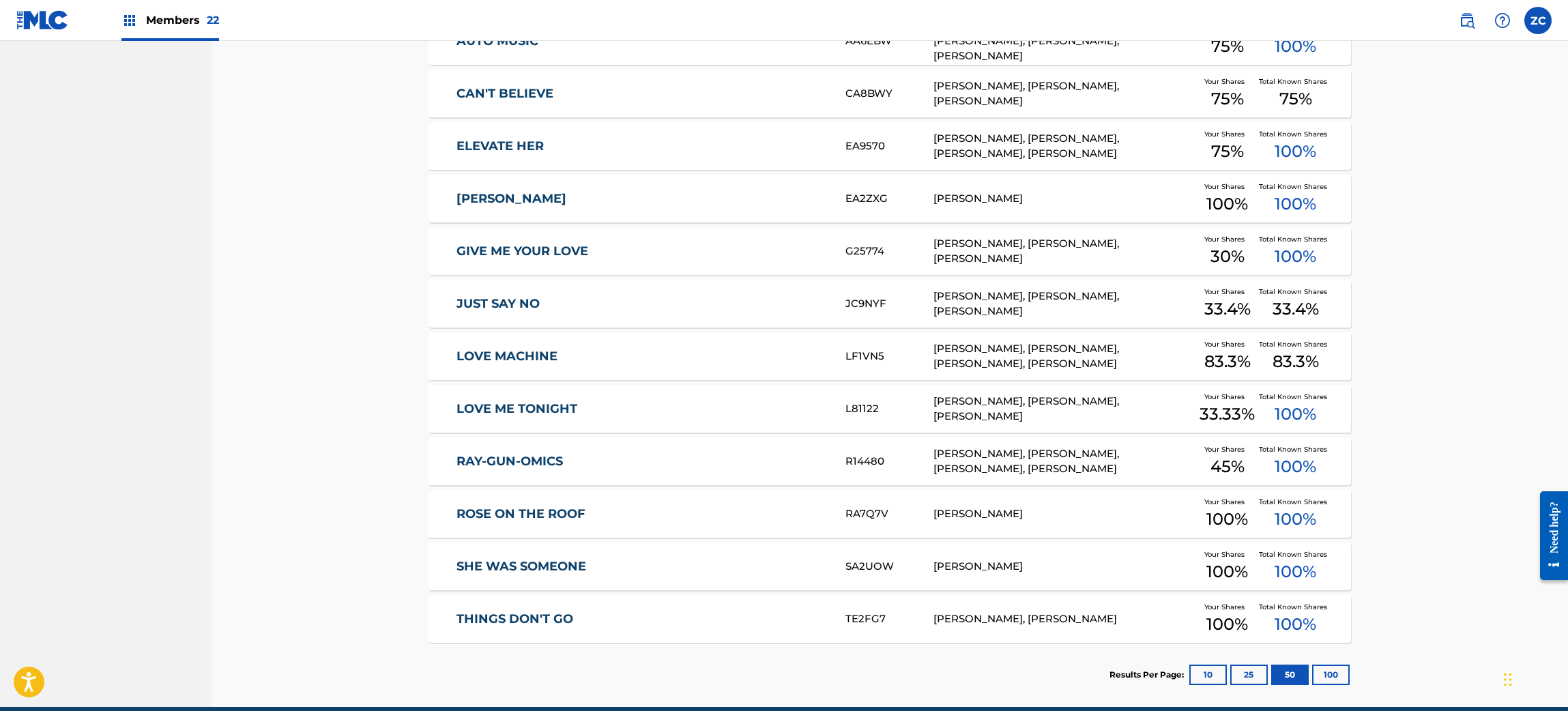
click at [775, 357] on link "LOVE MACHINE" at bounding box center [642, 356] width 371 height 16
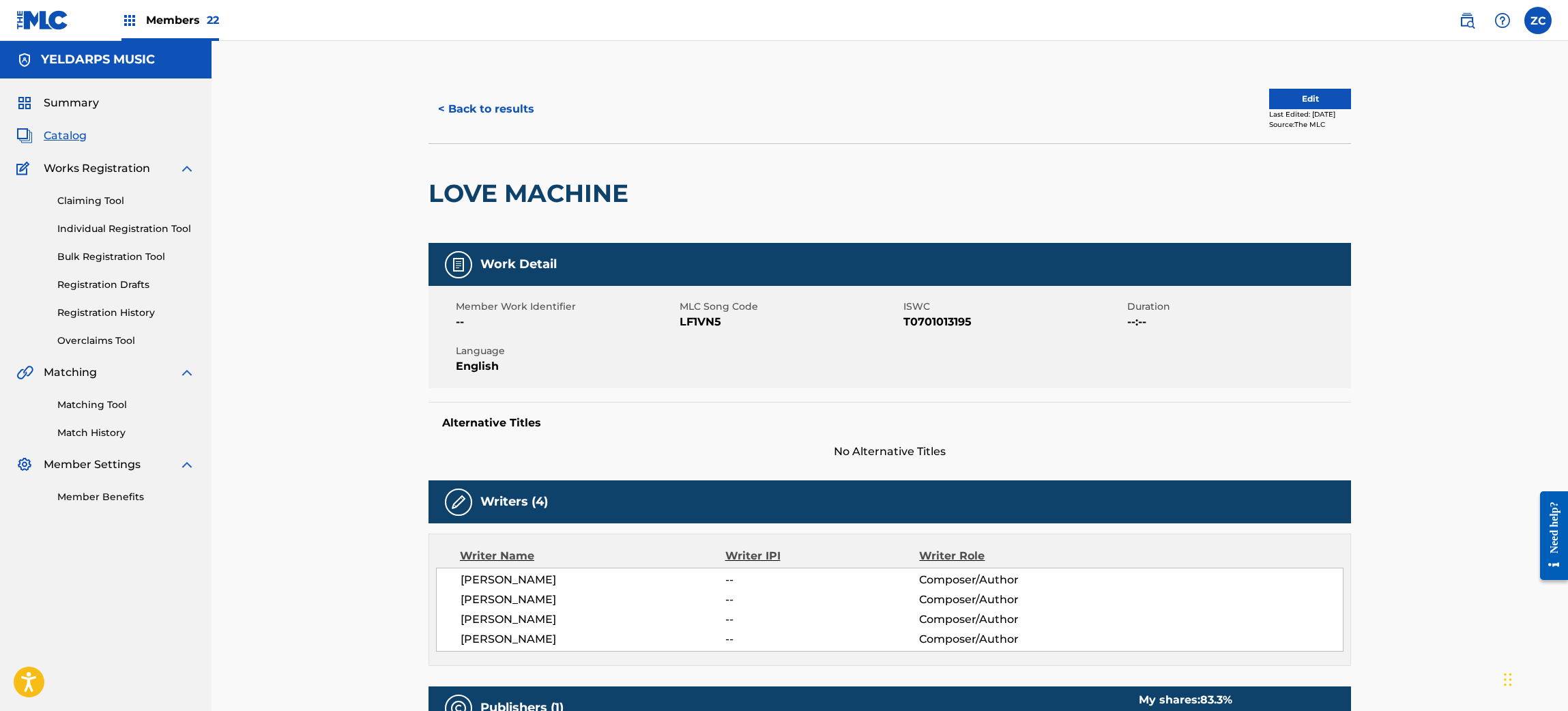
click at [710, 321] on span "LF1VN5" at bounding box center [789, 322] width 220 height 17
click at [710, 322] on span "LF1VN5" at bounding box center [789, 322] width 220 height 17
copy span "LF1VN5"
click at [510, 106] on button "< Back to results" at bounding box center [487, 109] width 116 height 34
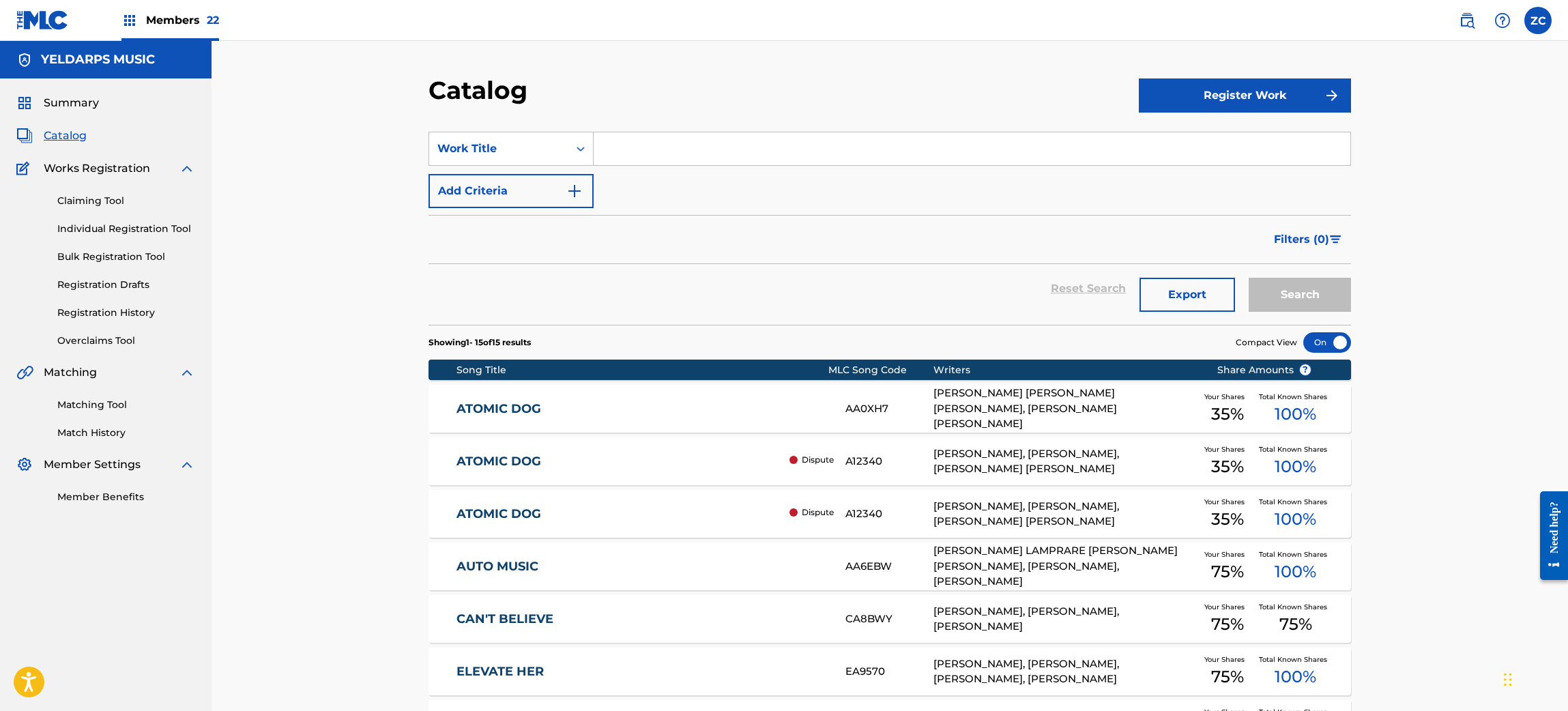
scroll to position [586, 0]
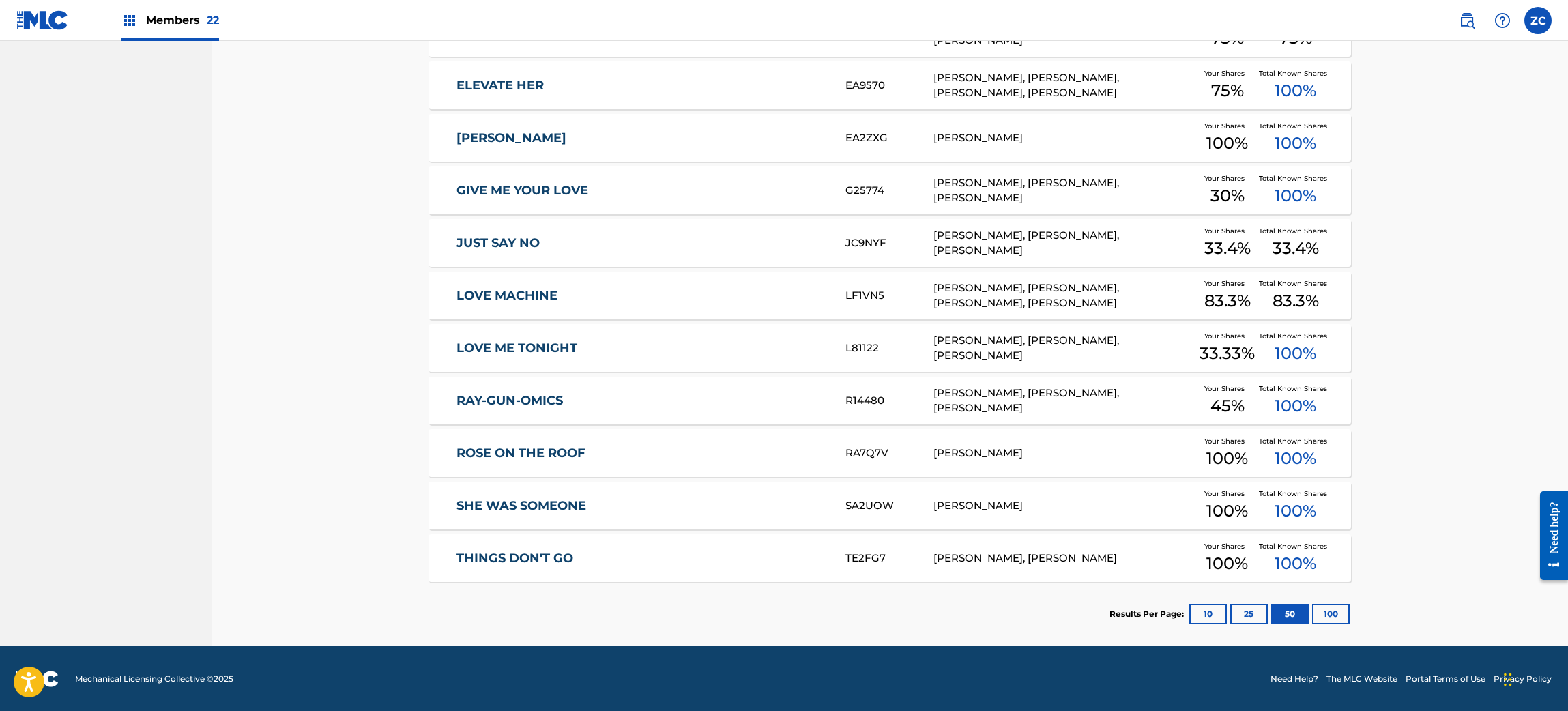
click at [767, 461] on div "ROSE ON THE ROOF RA7Q7V DAVID SPRADLEY Your Shares 100 % Total Known Shares 100…" at bounding box center [890, 453] width 922 height 48
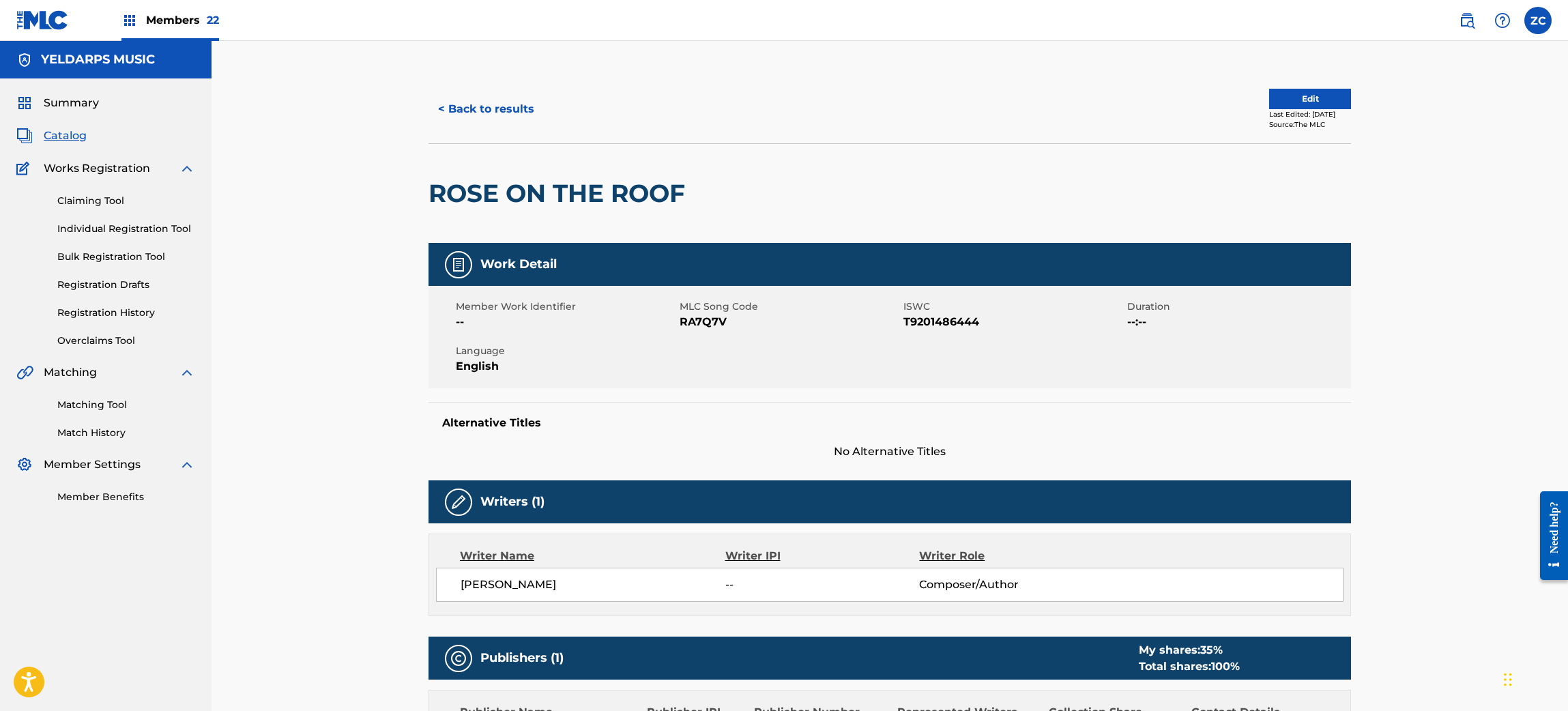
click at [707, 321] on span "RA7Q7V" at bounding box center [789, 322] width 220 height 17
click at [707, 321] on span "RA7Q7V" at bounding box center [789, 322] width 220 height 17
click at [715, 326] on span "RA7Q7V" at bounding box center [789, 322] width 220 height 17
click at [715, 327] on span "RA7Q7V" at bounding box center [789, 322] width 220 height 17
click at [716, 324] on span "RA7Q7V" at bounding box center [789, 322] width 220 height 17
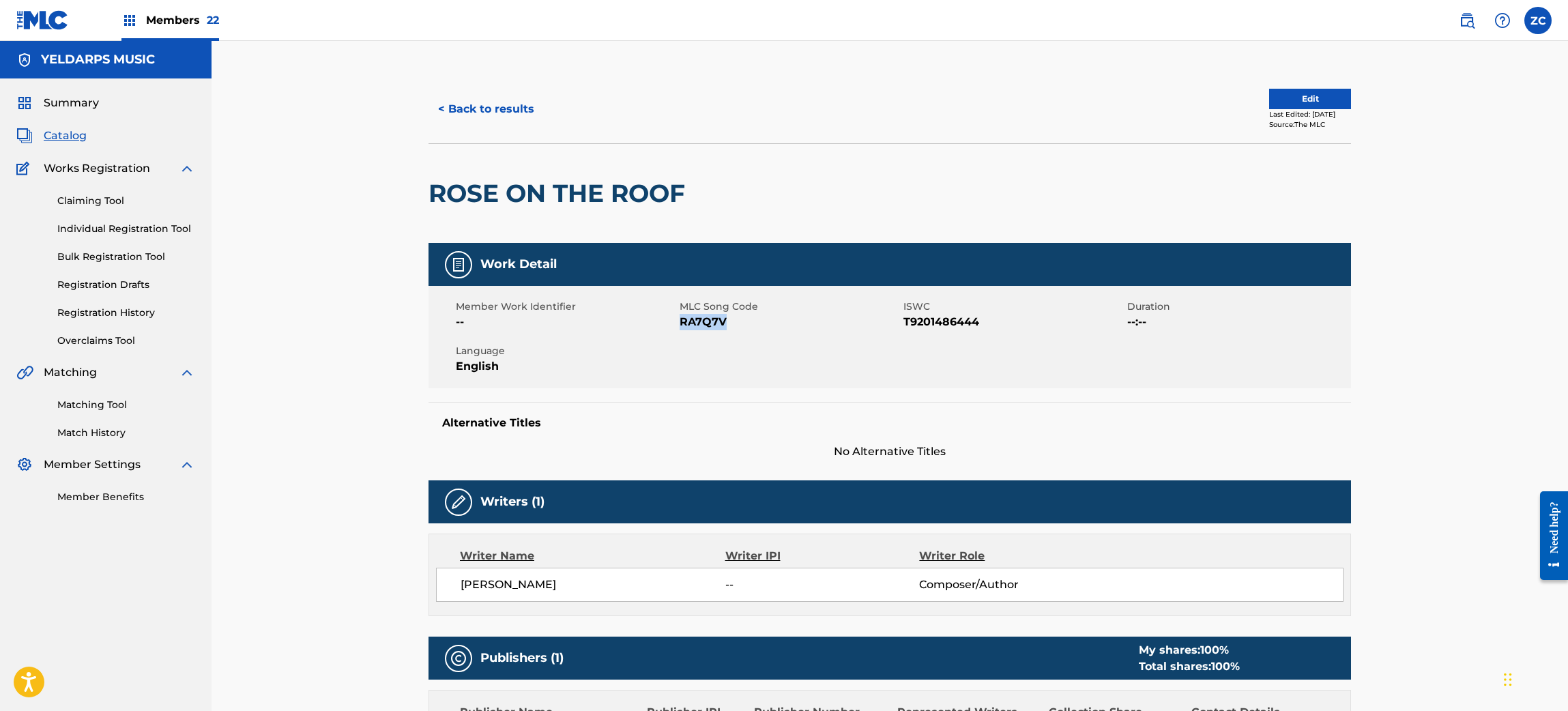
click at [716, 324] on span "RA7Q7V" at bounding box center [789, 322] width 220 height 17
copy span "RA7Q7V"
click at [492, 101] on button "< Back to results" at bounding box center [487, 109] width 116 height 34
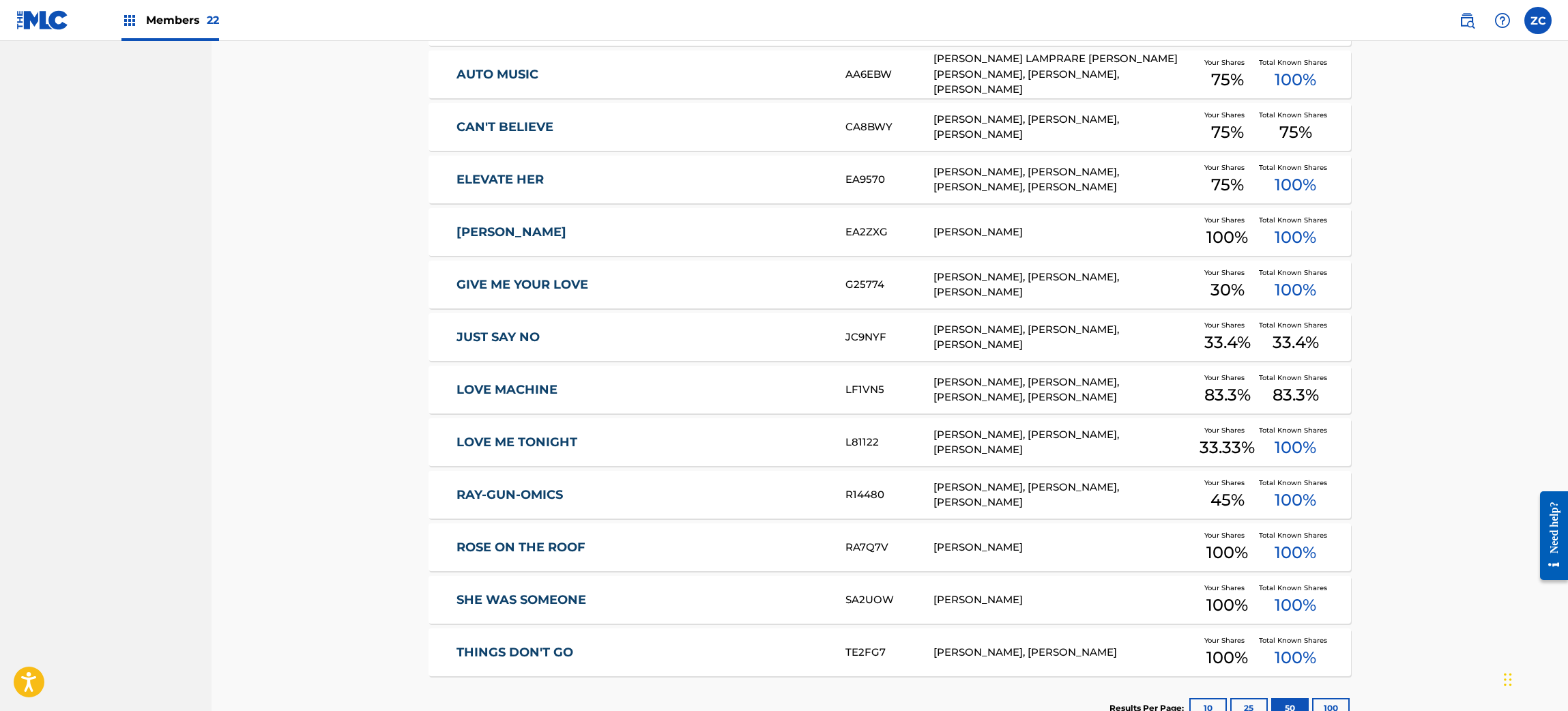
scroll to position [546, 0]
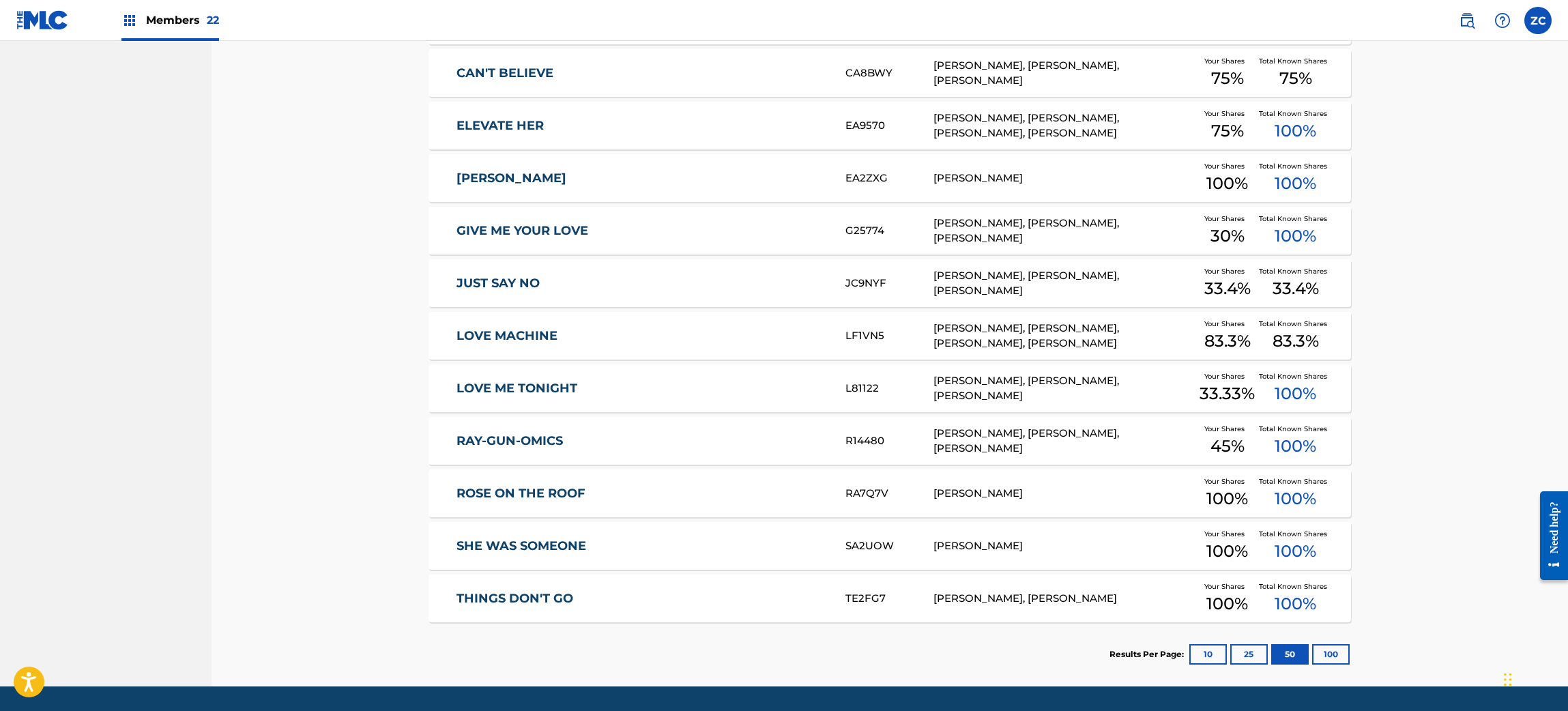
click at [578, 587] on div "THINGS DON'T GO TE2FG7 DAVID SPRADLEY, DEBORAH SPRADLEY Your Shares 100 % Total…" at bounding box center [890, 598] width 922 height 48
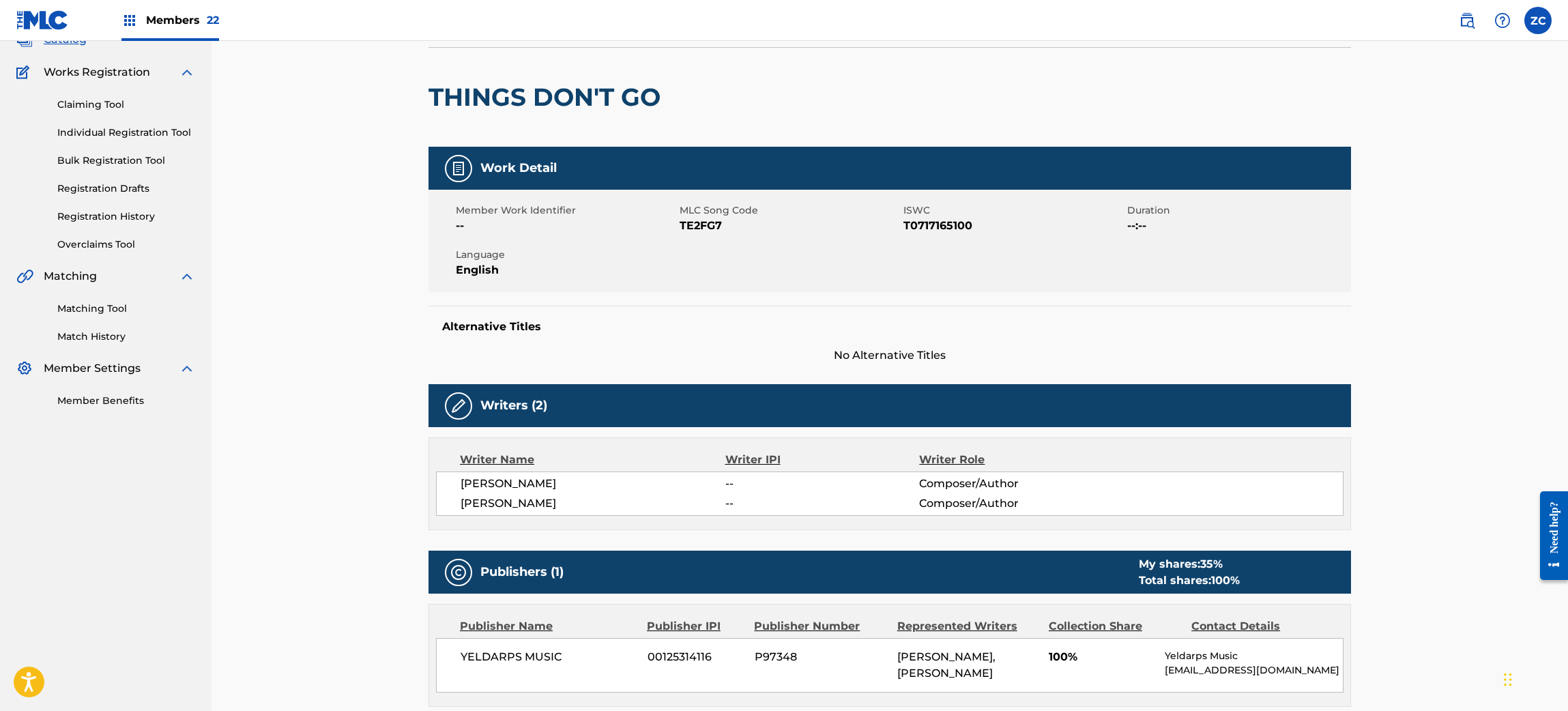
scroll to position [137, 0]
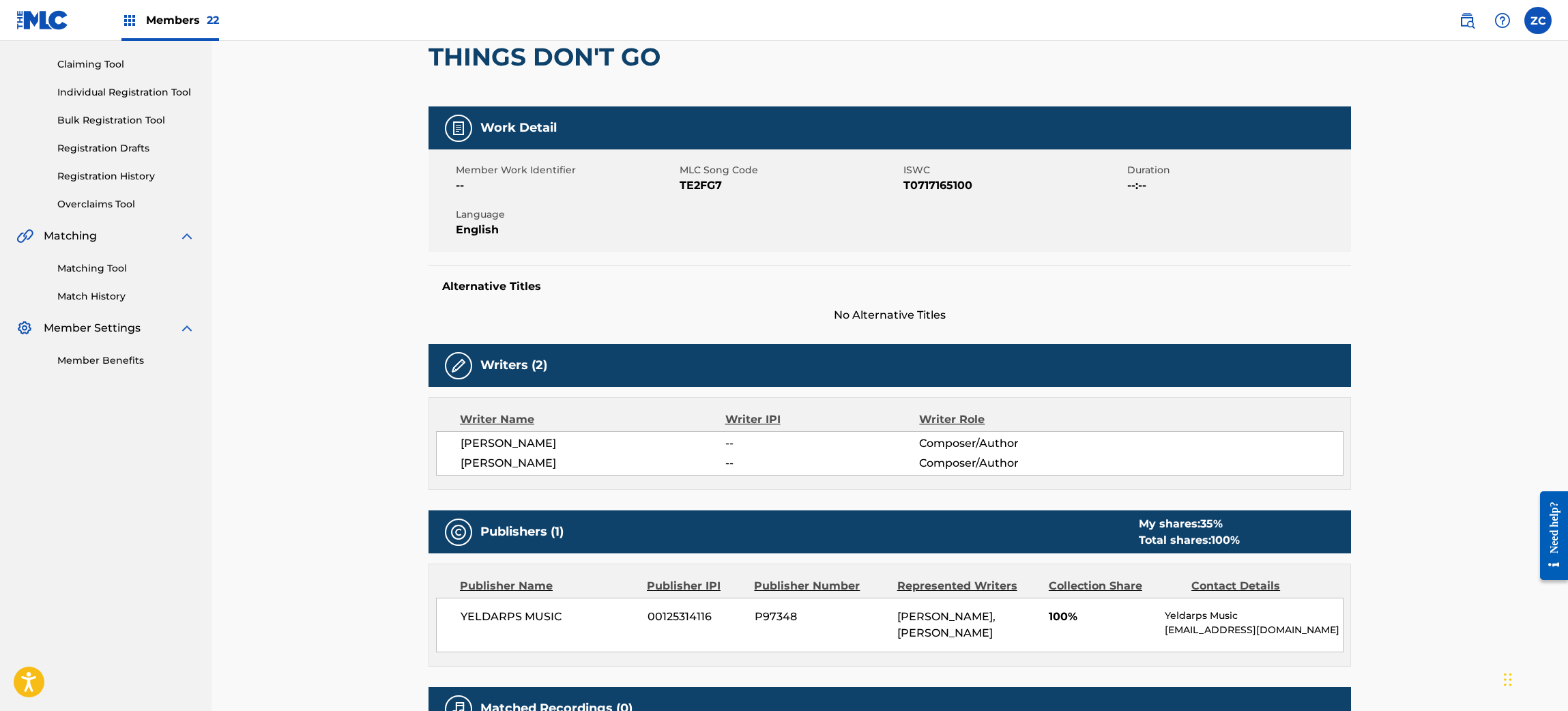
click at [692, 185] on span "TE2FG7" at bounding box center [789, 185] width 220 height 17
click at [697, 188] on span "TE2FG7" at bounding box center [789, 185] width 220 height 17
copy span "TE2FG7"
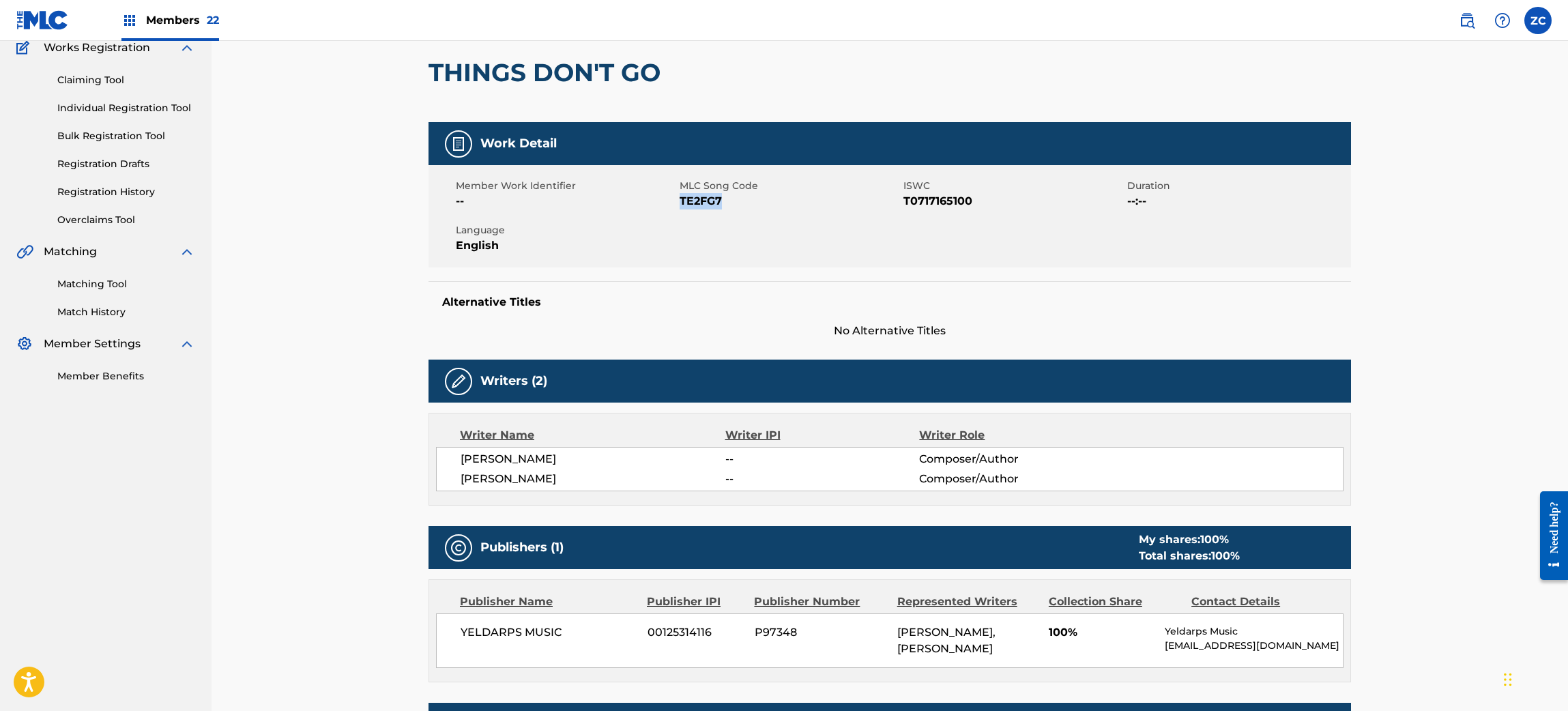
scroll to position [0, 0]
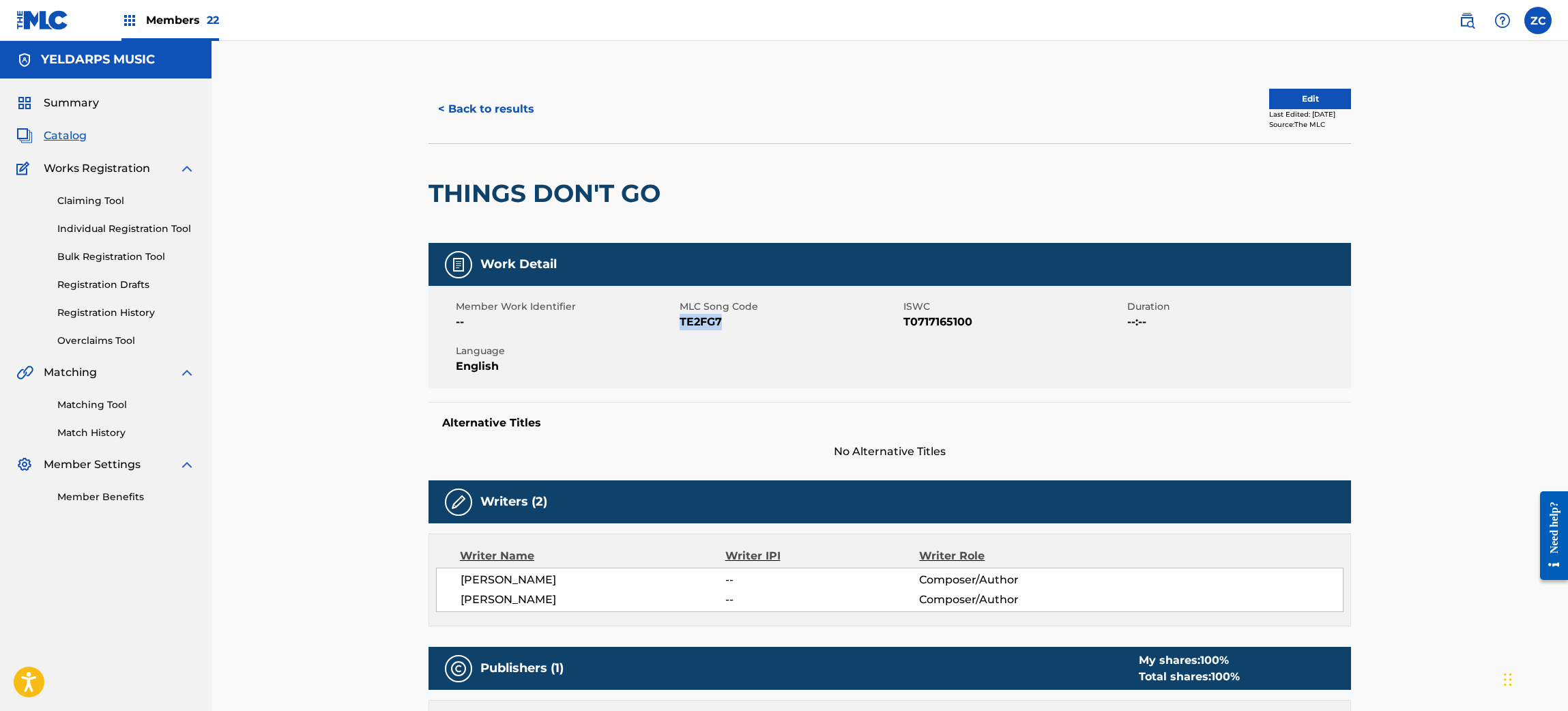
click at [502, 101] on button "< Back to results" at bounding box center [487, 109] width 116 height 34
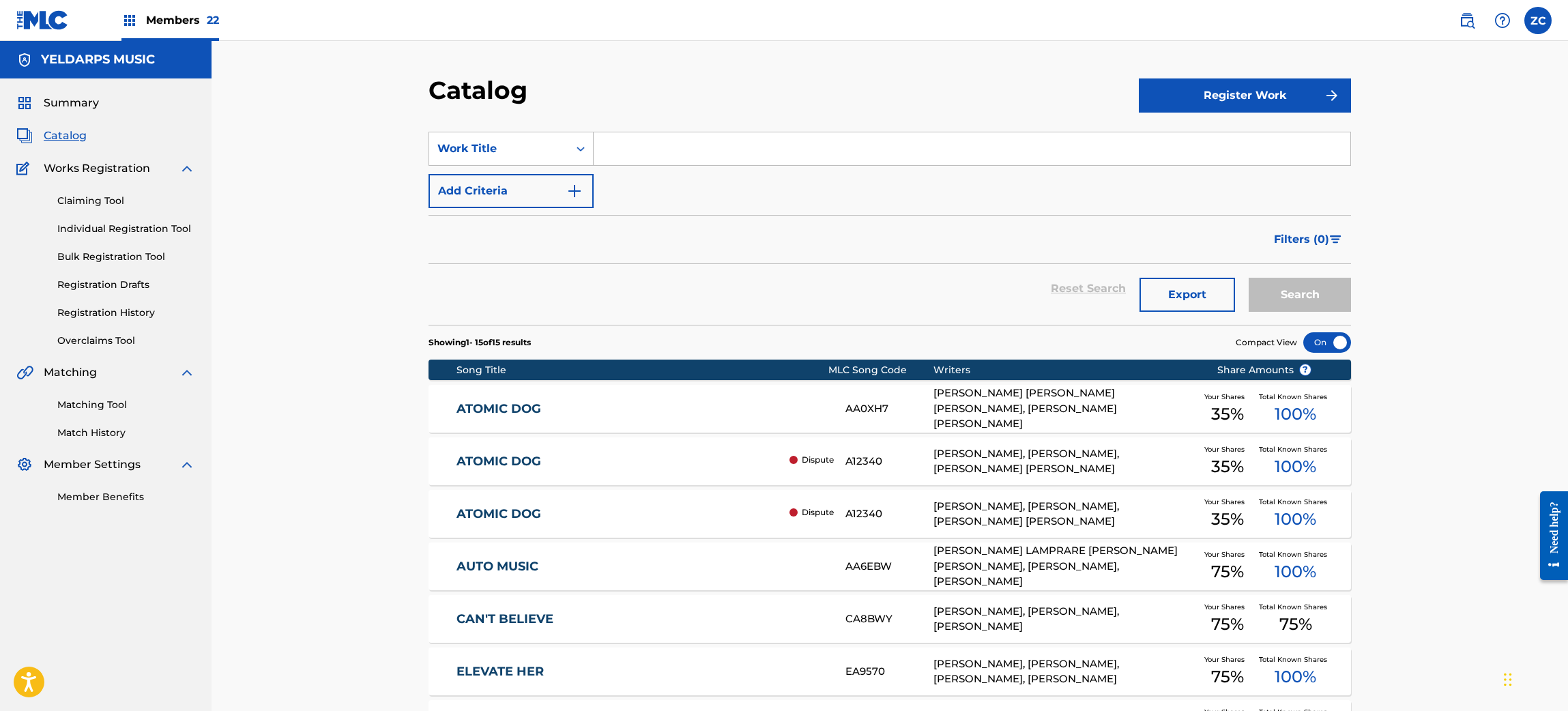
click at [121, 231] on link "Individual Registration Tool" at bounding box center [126, 228] width 138 height 14
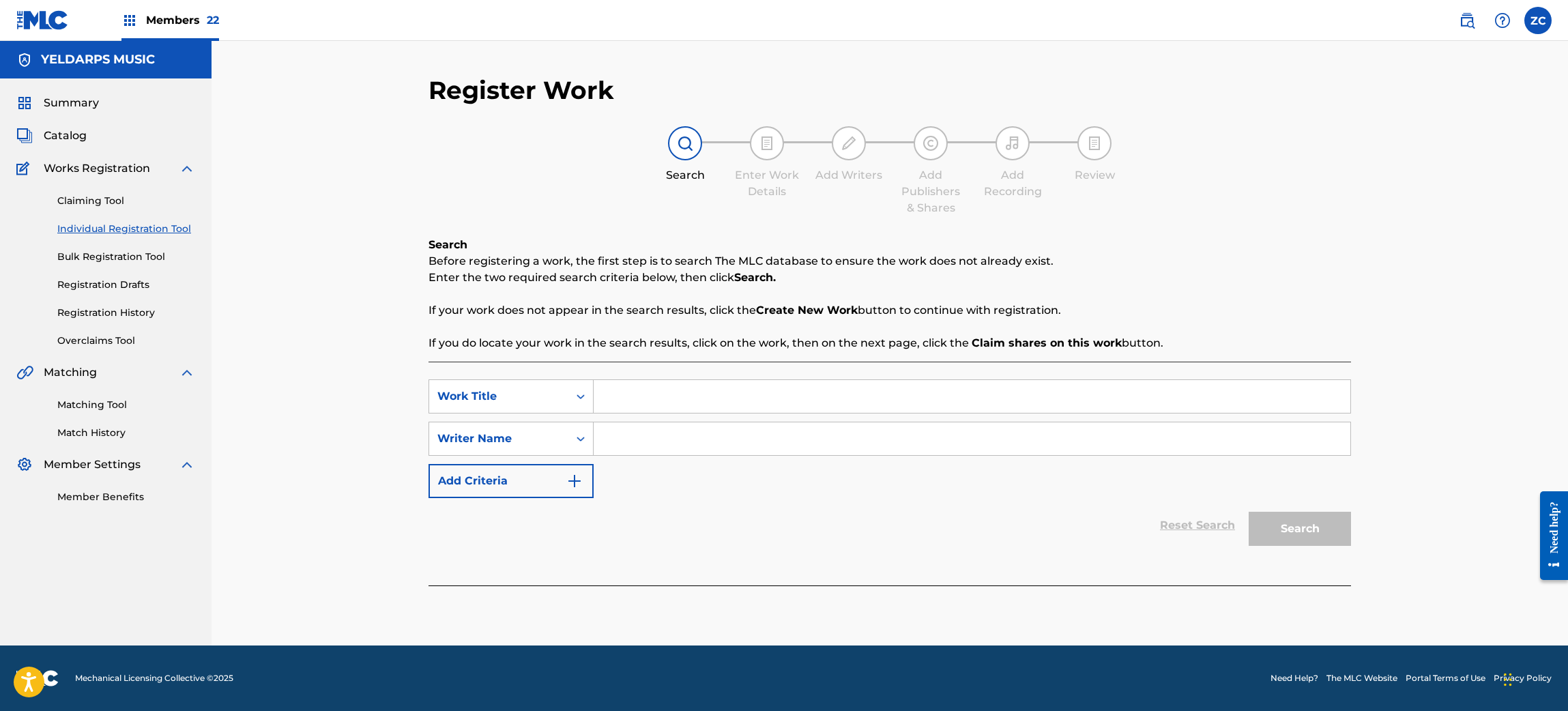
click at [767, 392] on input "Search Form" at bounding box center [971, 396] width 756 height 33
paste input "[PERSON_NAME]'s Abc's Redux"
type input "[PERSON_NAME]'s Abc's Redux"
click at [682, 429] on input "Search Form" at bounding box center [971, 438] width 756 height 33
paste input "Spradley"
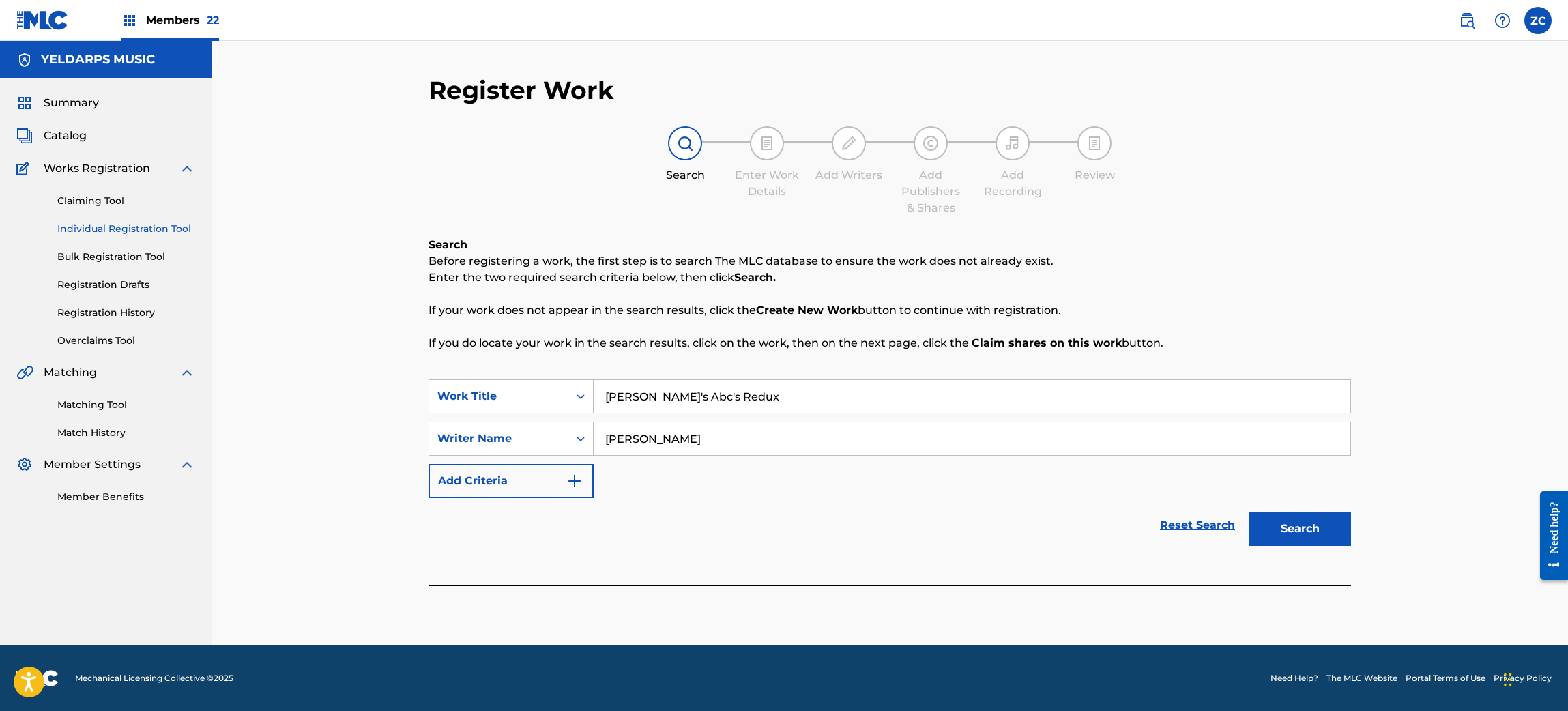
type input "Spradley"
click at [1328, 527] on button "Search" at bounding box center [1299, 528] width 102 height 34
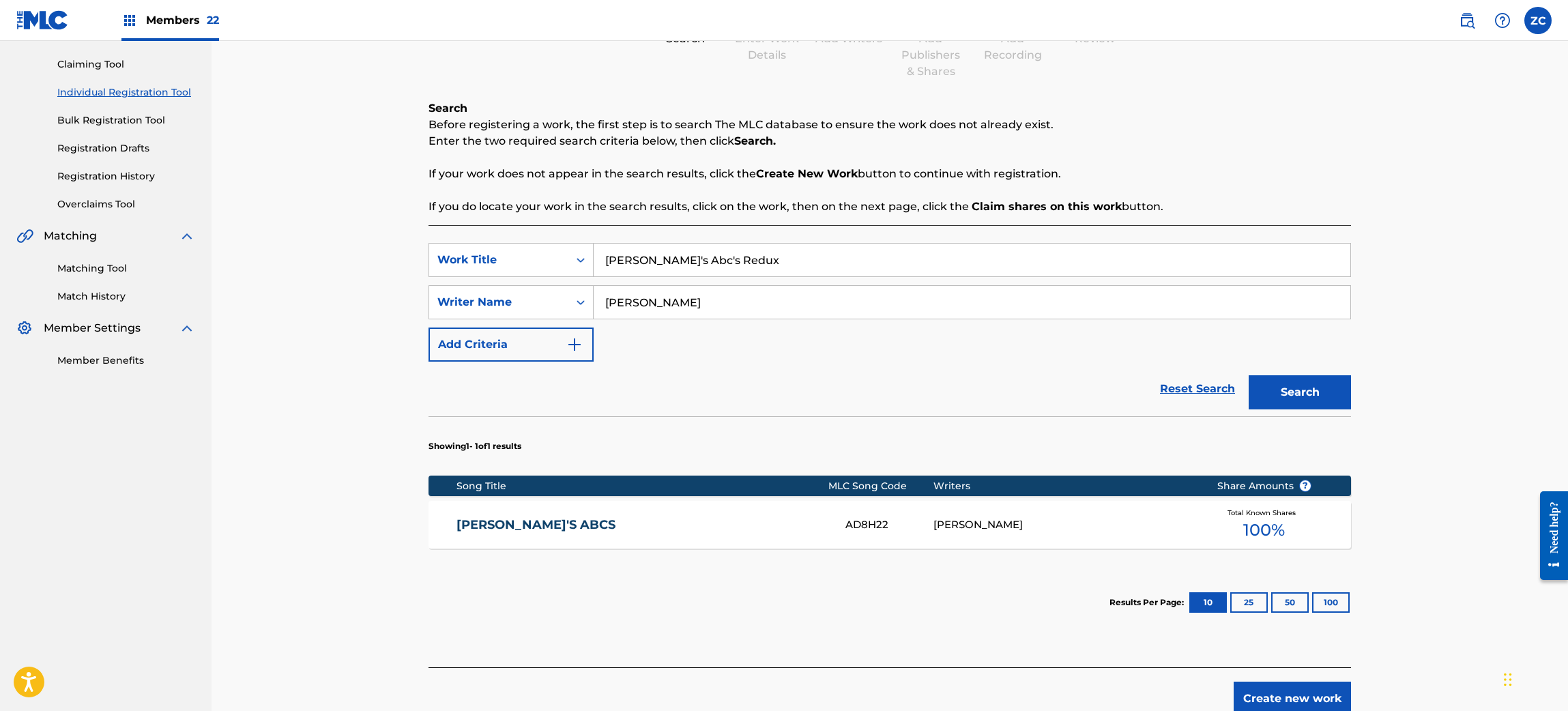
scroll to position [206, 0]
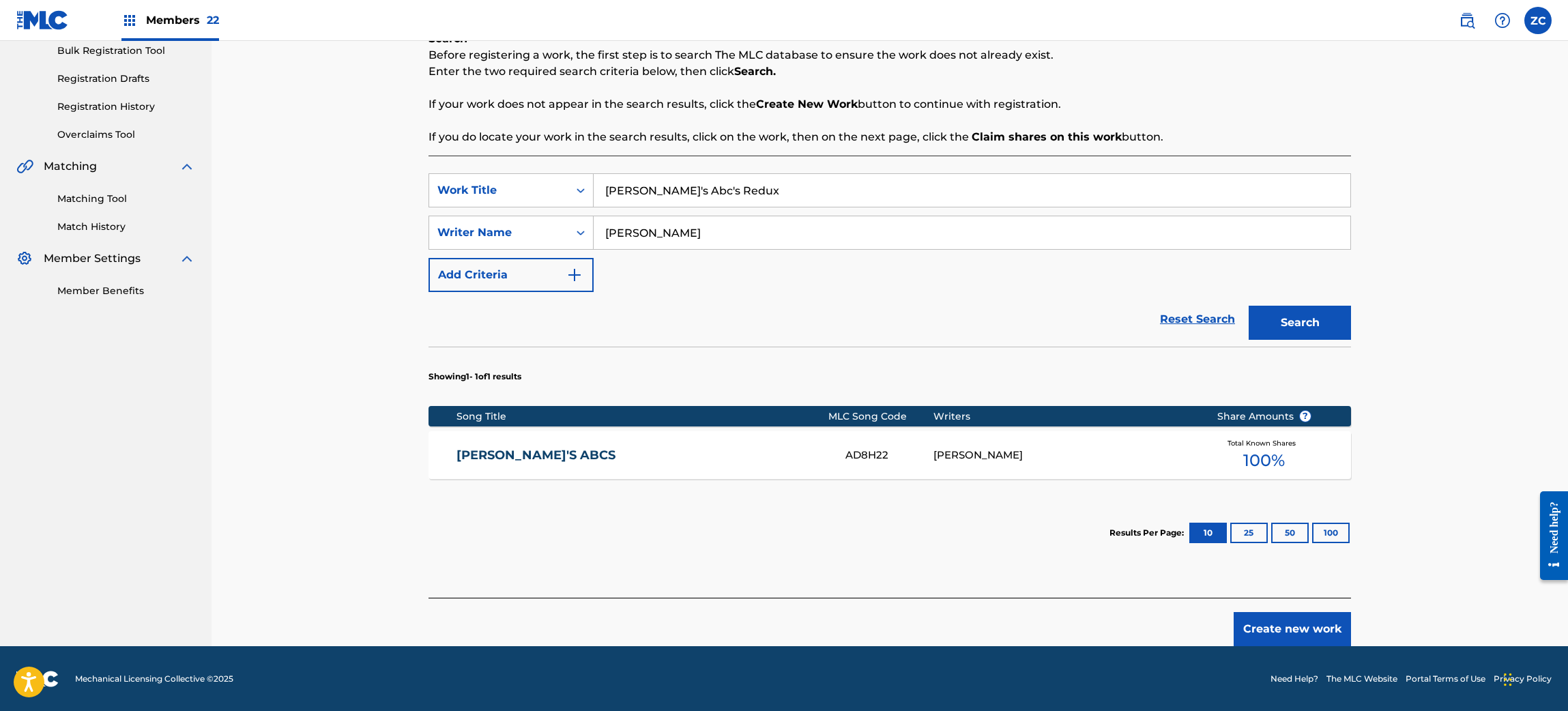
click at [906, 447] on div "AD8H22" at bounding box center [889, 455] width 87 height 16
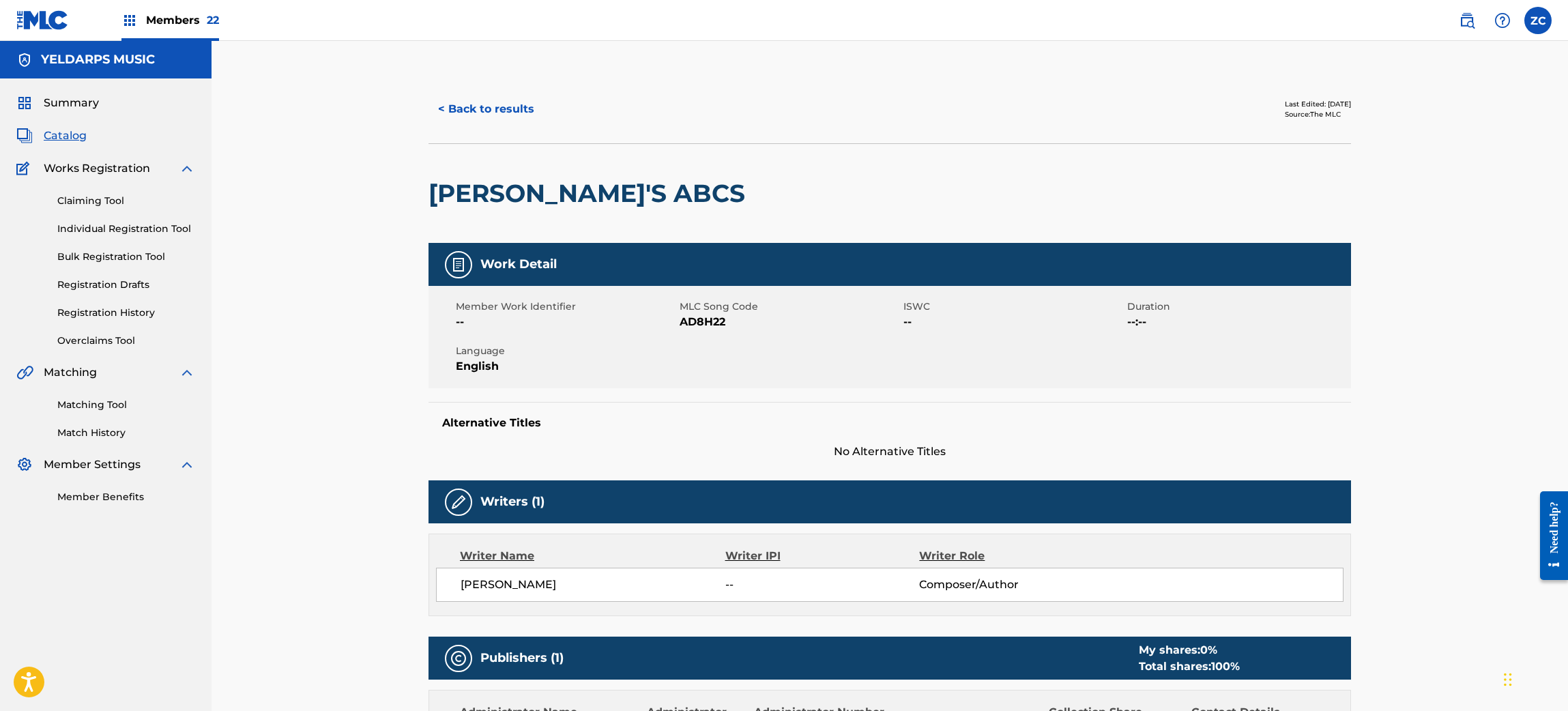
click at [522, 116] on button "< Back to results" at bounding box center [487, 109] width 116 height 34
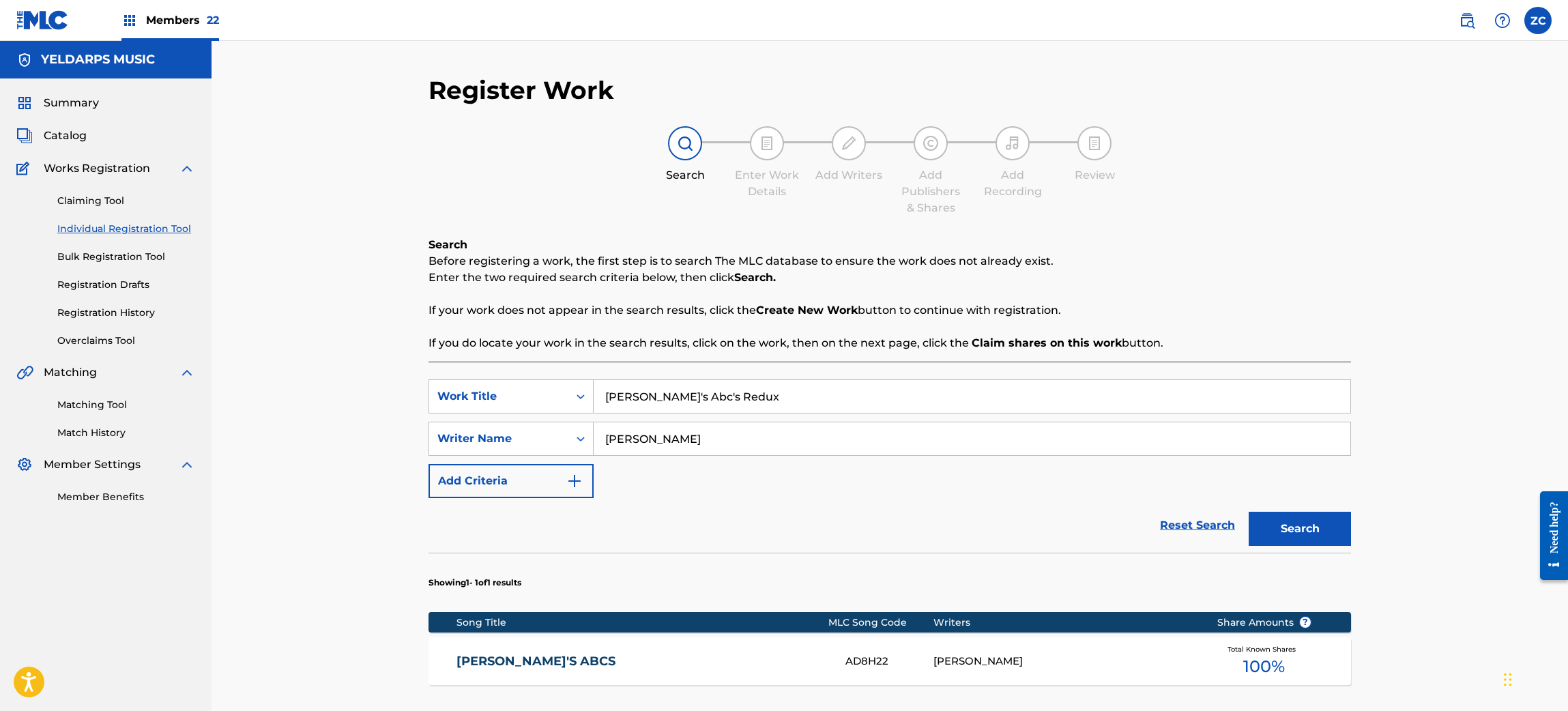
click at [786, 432] on input "Spradley" at bounding box center [971, 438] width 756 height 33
paste input "Johnson"
type input "Johnson"
click at [1321, 535] on button "Search" at bounding box center [1299, 528] width 102 height 34
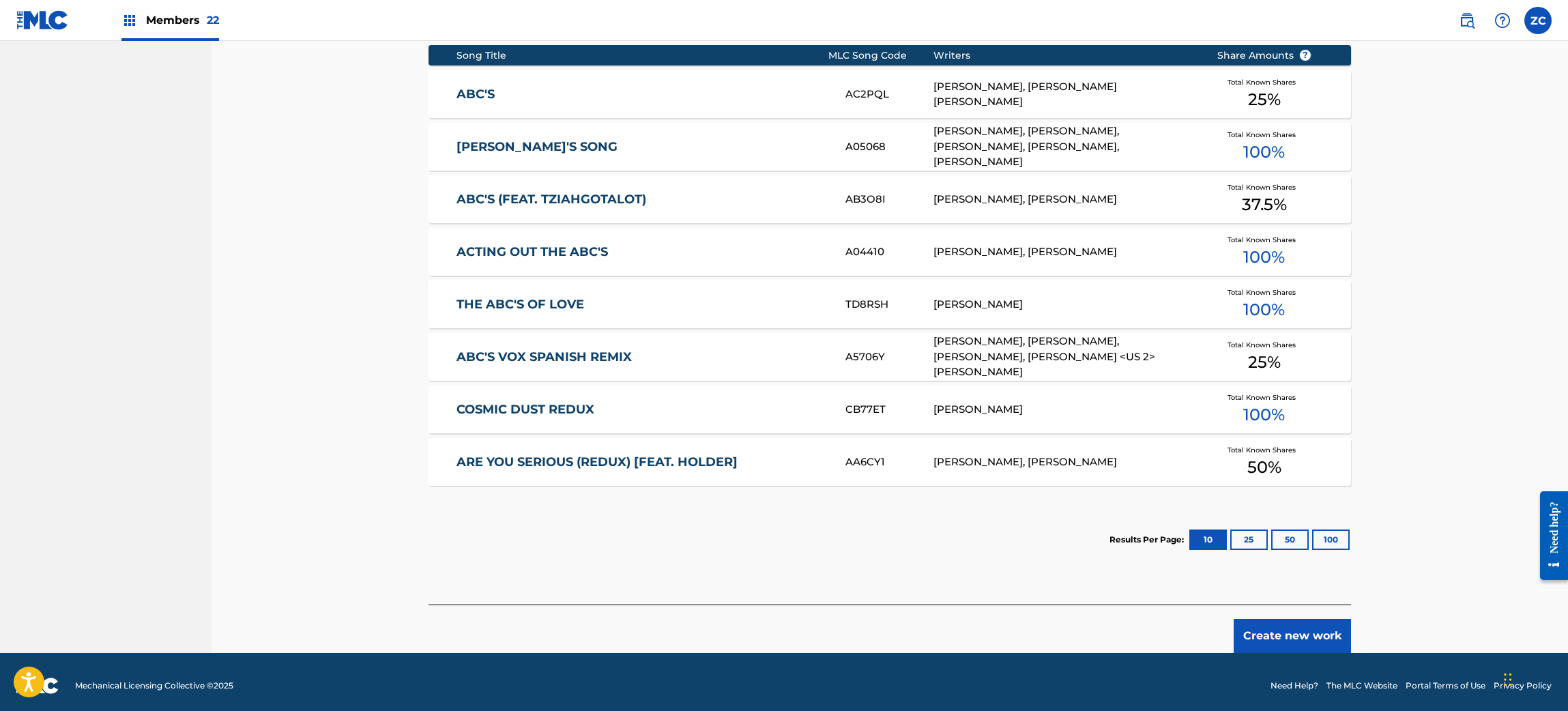
scroll to position [574, 0]
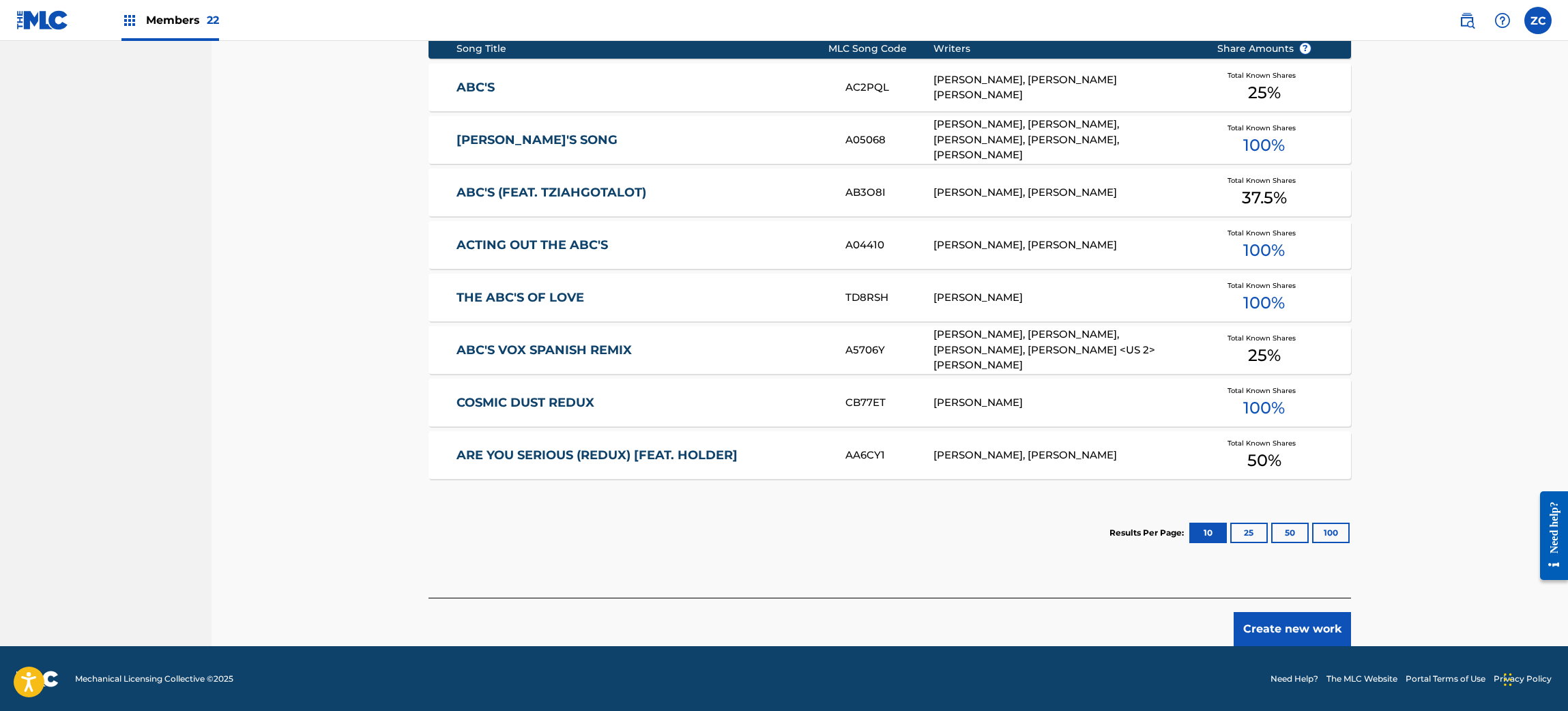
click at [1332, 623] on button "Create new work" at bounding box center [1292, 628] width 117 height 34
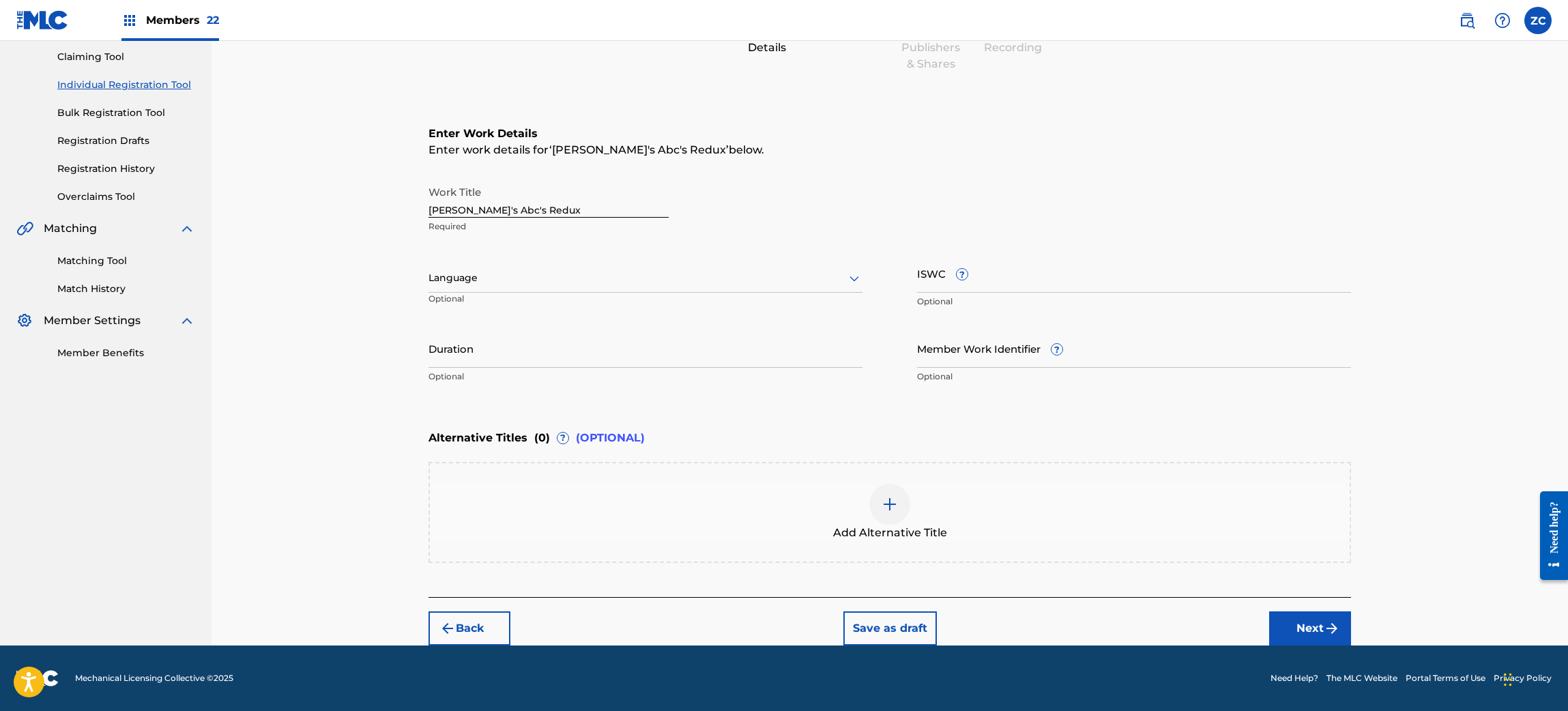
scroll to position [141, 0]
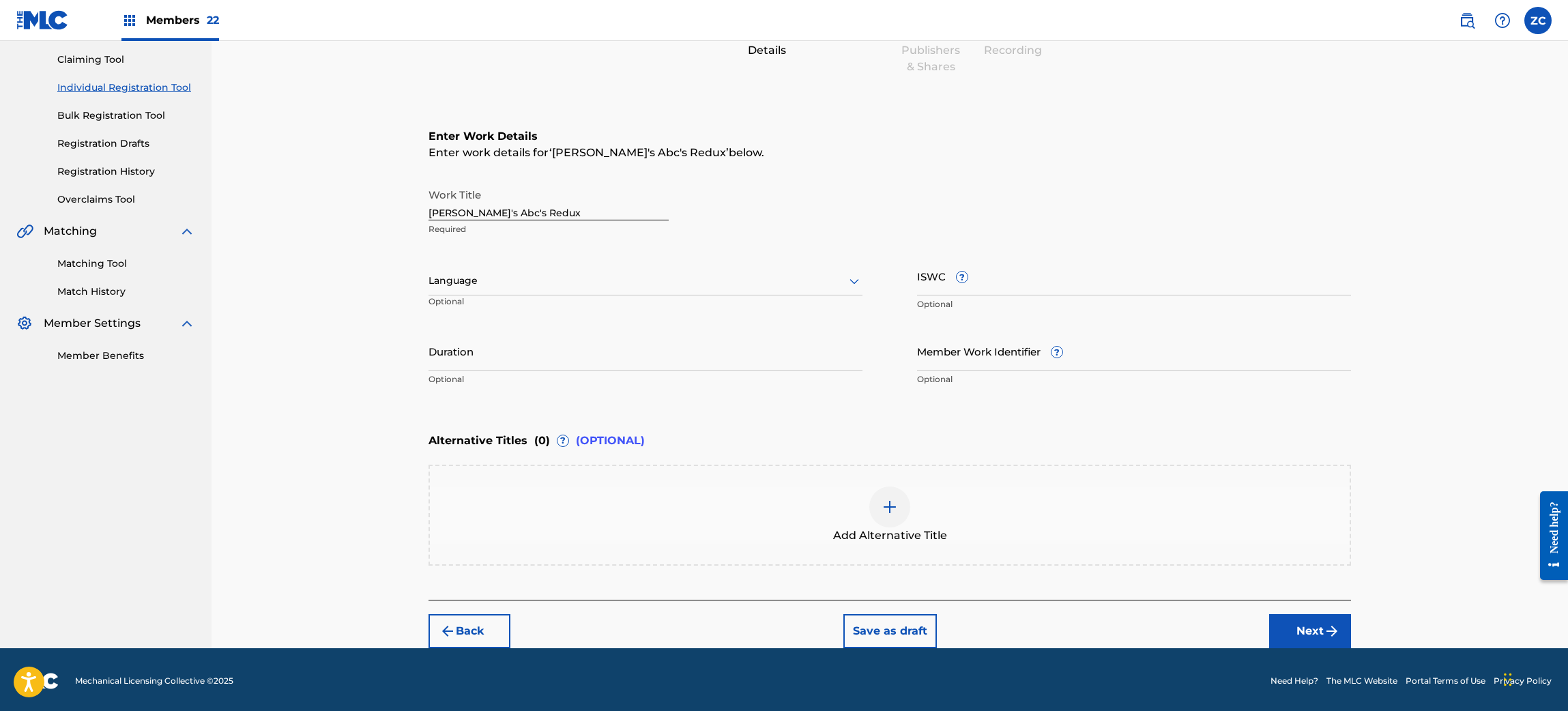
click at [1001, 363] on input "Member Work Identifier ?" at bounding box center [1134, 351] width 434 height 39
paste input "CMP000177702"
type input "CMP000177702"
drag, startPoint x: 985, startPoint y: 296, endPoint x: 1015, endPoint y: 279, distance: 34.5
click at [1004, 288] on input "ISWC ?" at bounding box center [1134, 276] width 434 height 39
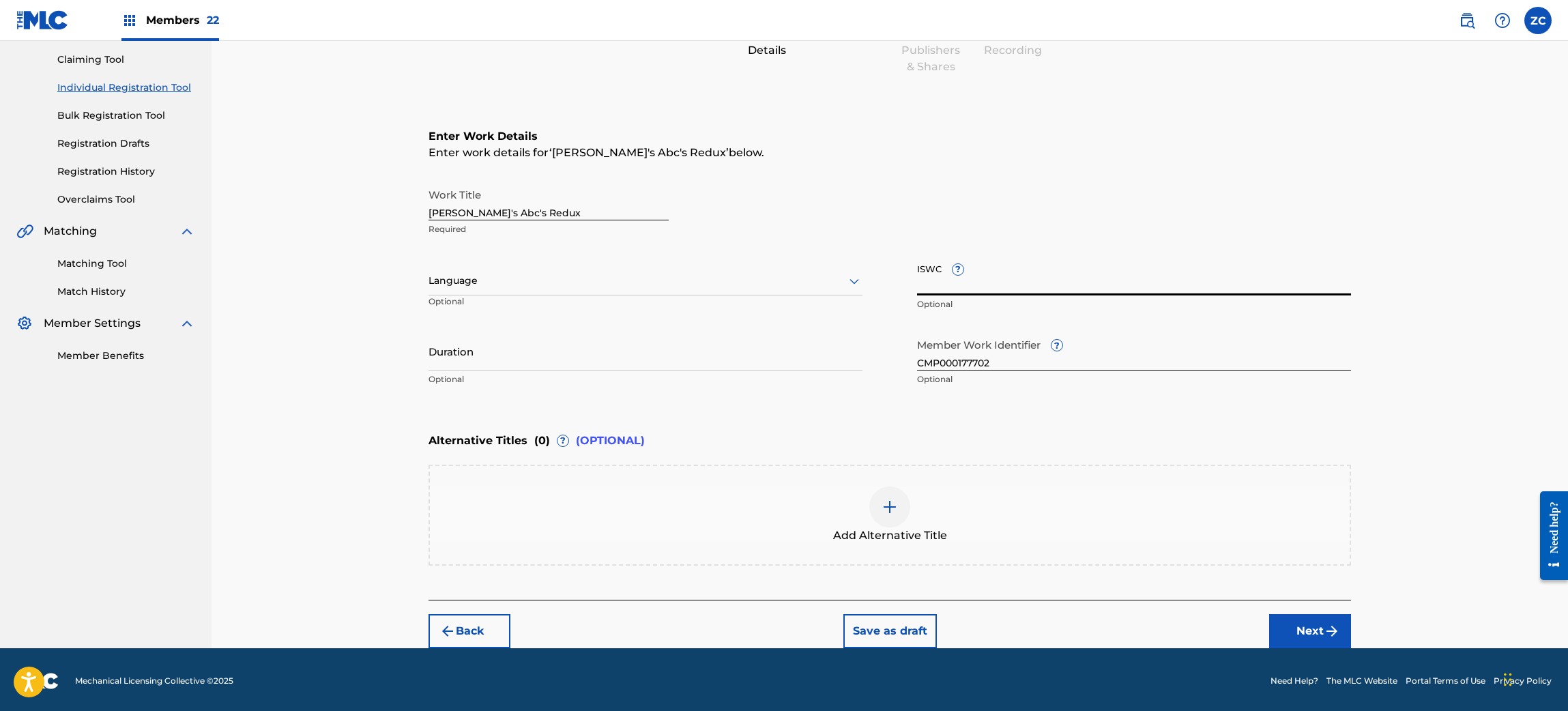
click at [1015, 279] on input "ISWC ?" at bounding box center [1134, 276] width 434 height 39
paste input "T3040660575"
type input "T3040660575"
click at [1316, 621] on button "Next" at bounding box center [1310, 631] width 82 height 34
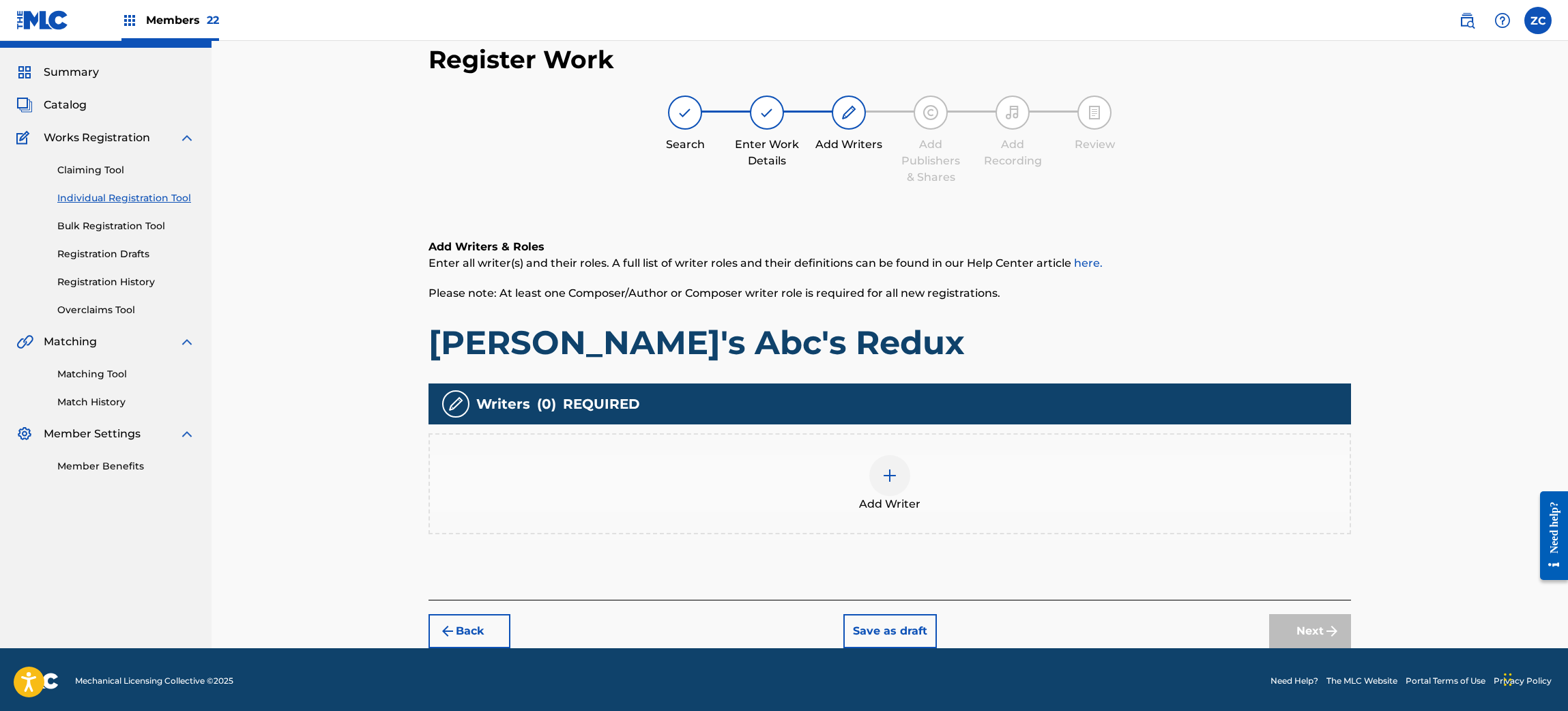
click at [885, 476] on img at bounding box center [890, 475] width 17 height 17
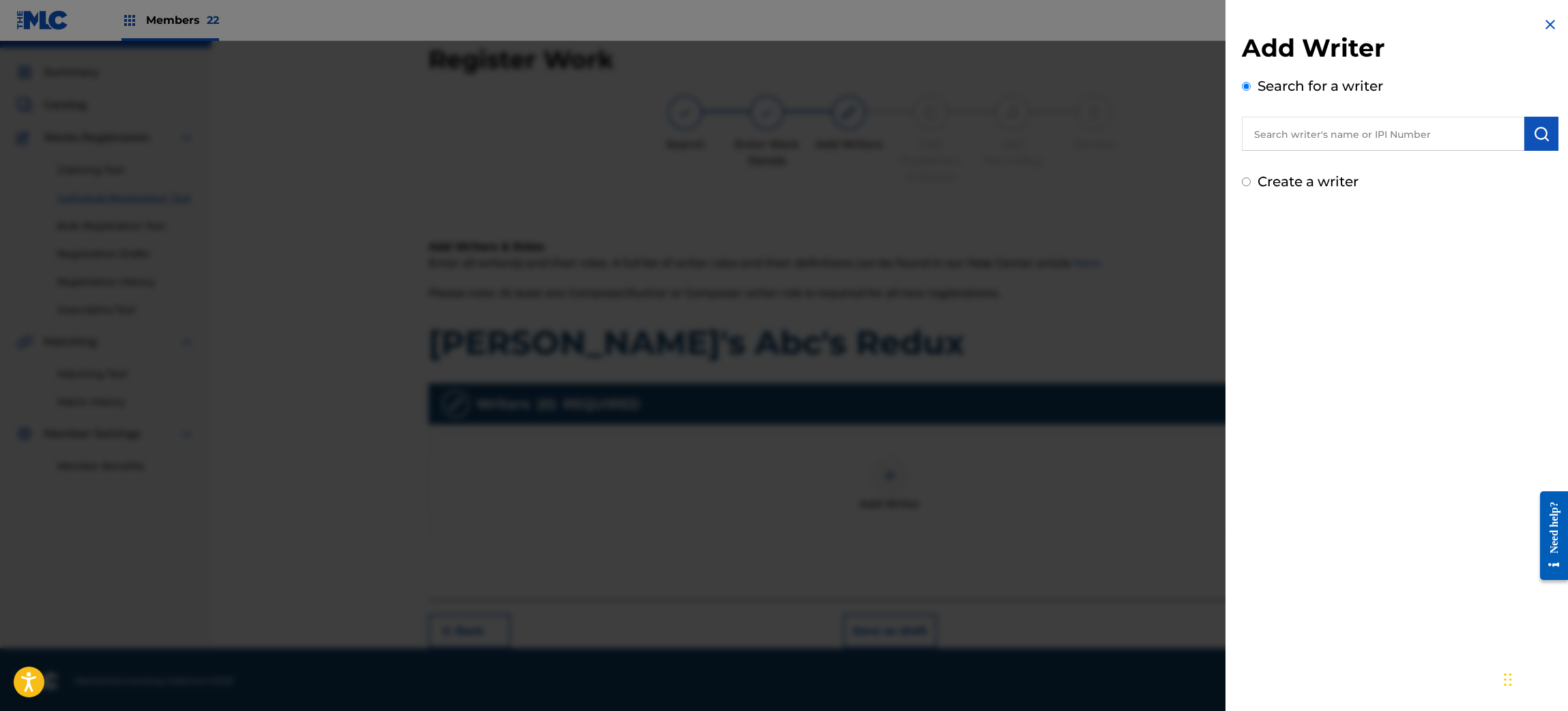
click at [1366, 135] on input "text" at bounding box center [1383, 133] width 282 height 34
paste input "75277260"
type input "00075277260"
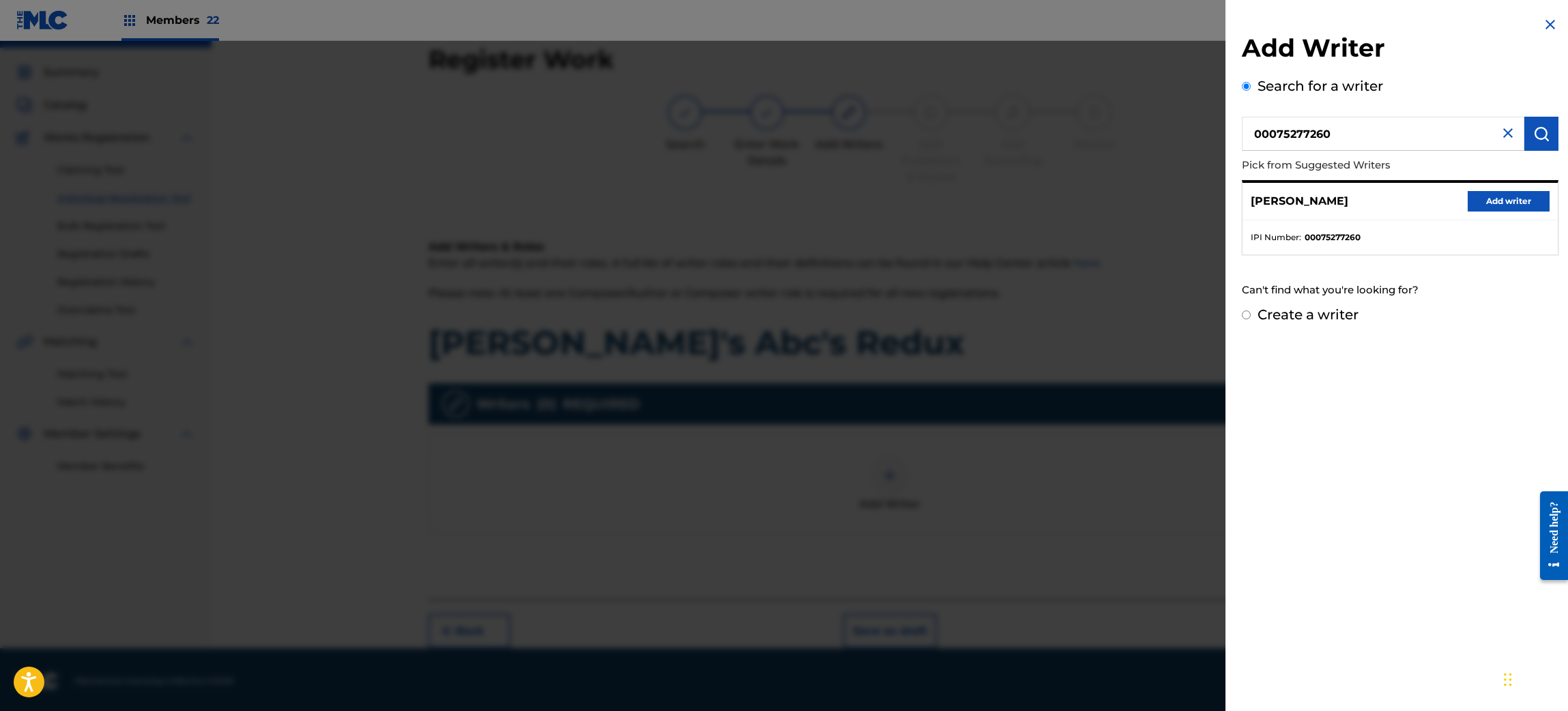
click at [1480, 205] on button "Add writer" at bounding box center [1508, 200] width 82 height 20
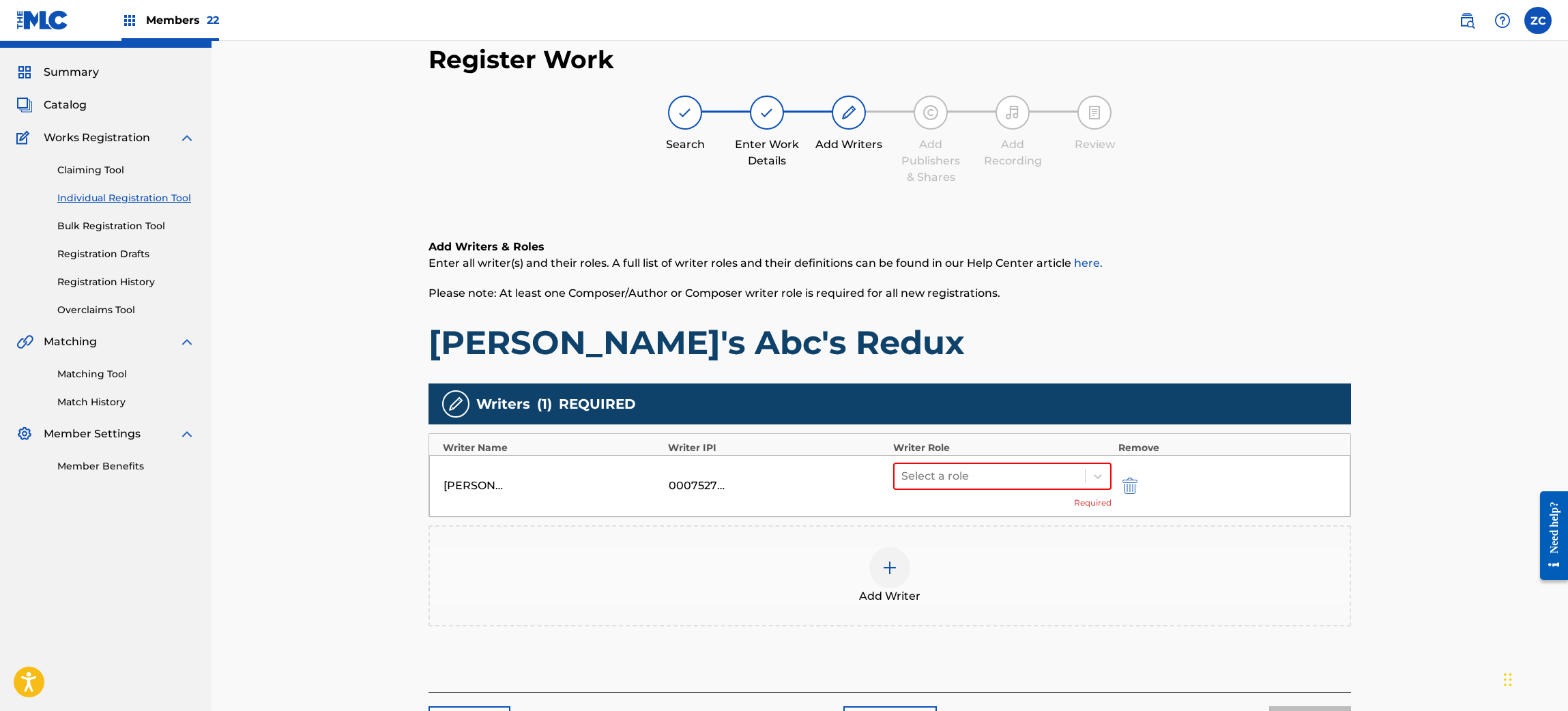
click at [891, 571] on img at bounding box center [890, 568] width 17 height 17
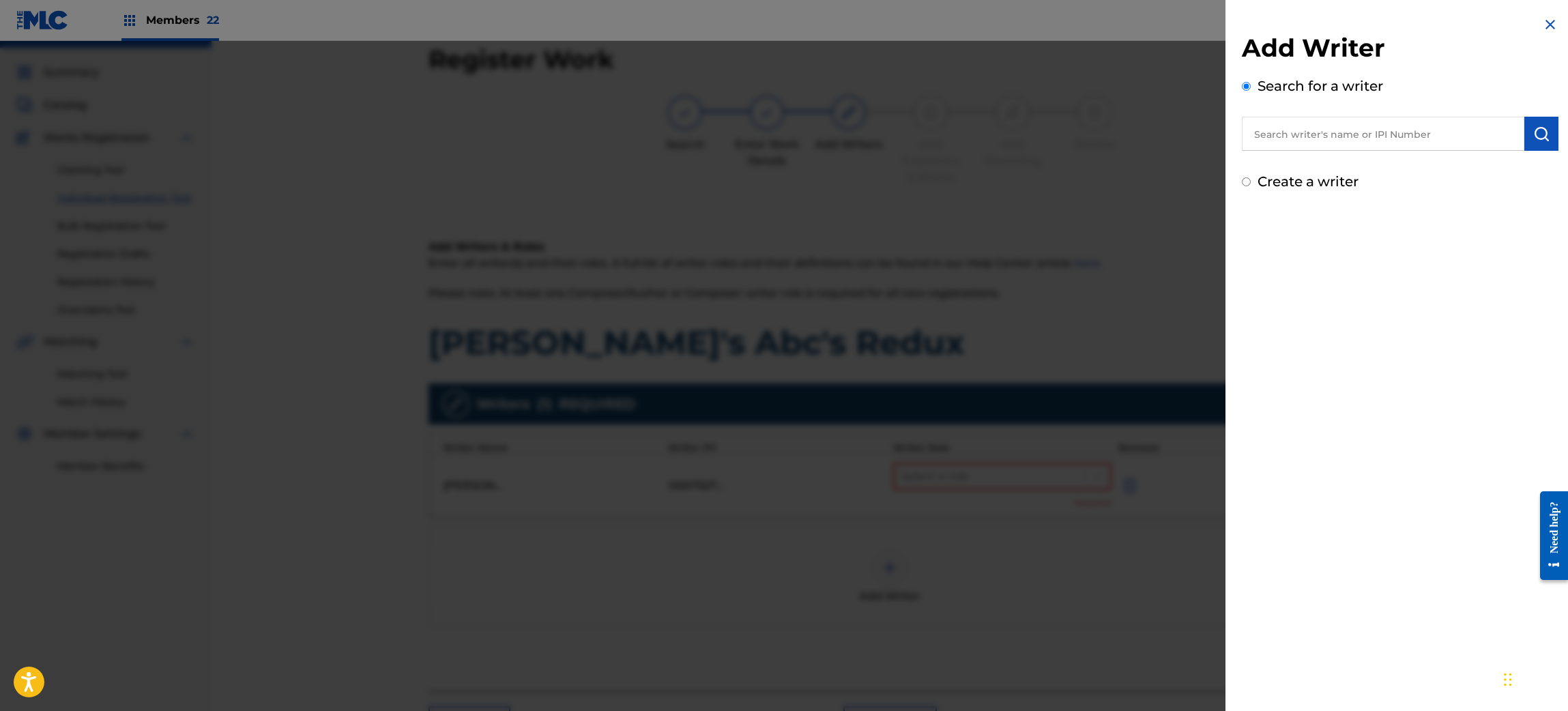
click at [1413, 128] on input "text" at bounding box center [1383, 133] width 282 height 34
paste input "1071659159"
click at [1533, 132] on img "submit" at bounding box center [1541, 134] width 17 height 17
click at [1256, 134] on input "01071659159" at bounding box center [1383, 133] width 282 height 34
click at [1386, 135] on input "001071659159" at bounding box center [1383, 133] width 282 height 34
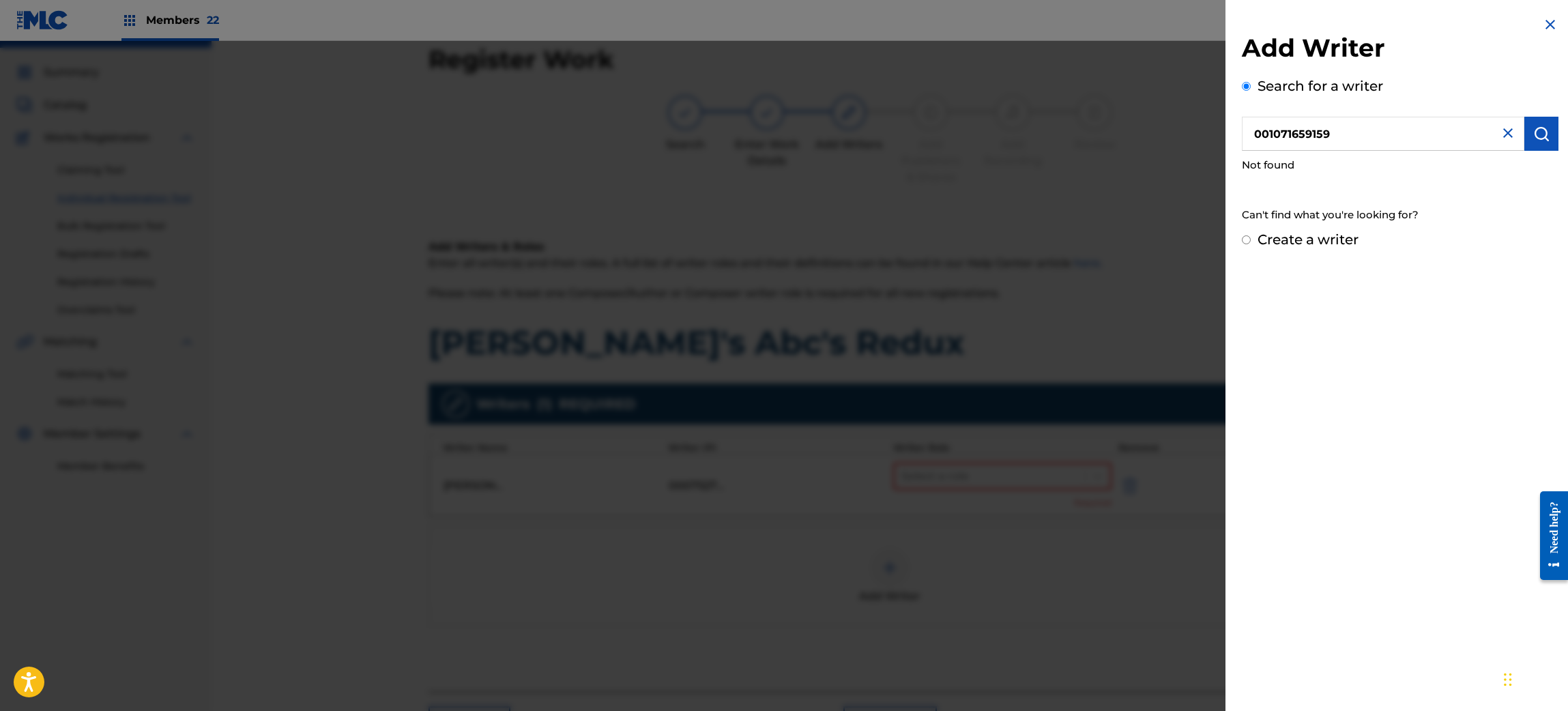
click at [1550, 128] on button "submit" at bounding box center [1540, 133] width 34 height 34
click at [1259, 132] on input "001071659159" at bounding box center [1383, 133] width 282 height 34
type input "1071659159"
click at [1312, 240] on label "Create a writer" at bounding box center [1307, 240] width 101 height 17
radio input "true"
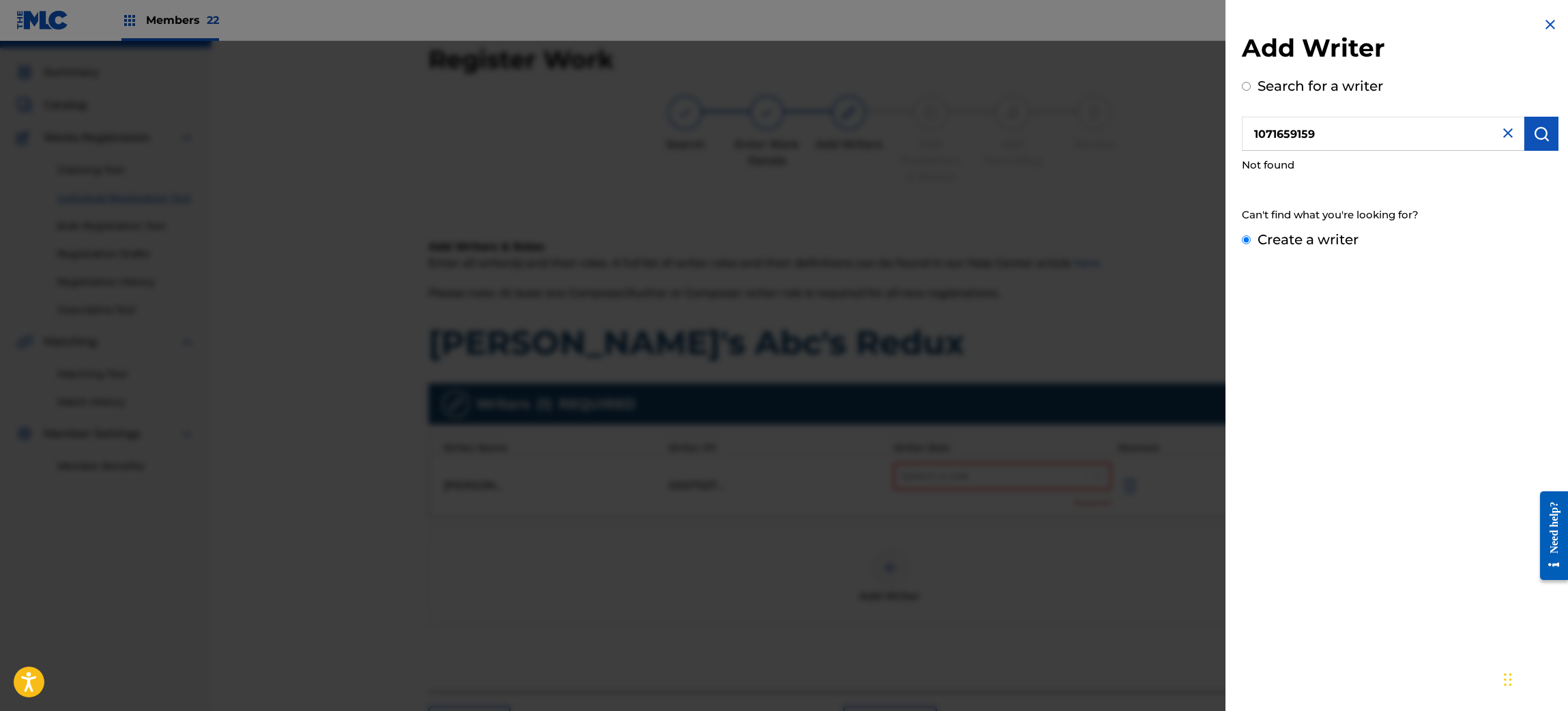
click at [1250, 240] on input "Create a writer" at bounding box center [1246, 240] width 9 height 9
radio input "false"
radio input "true"
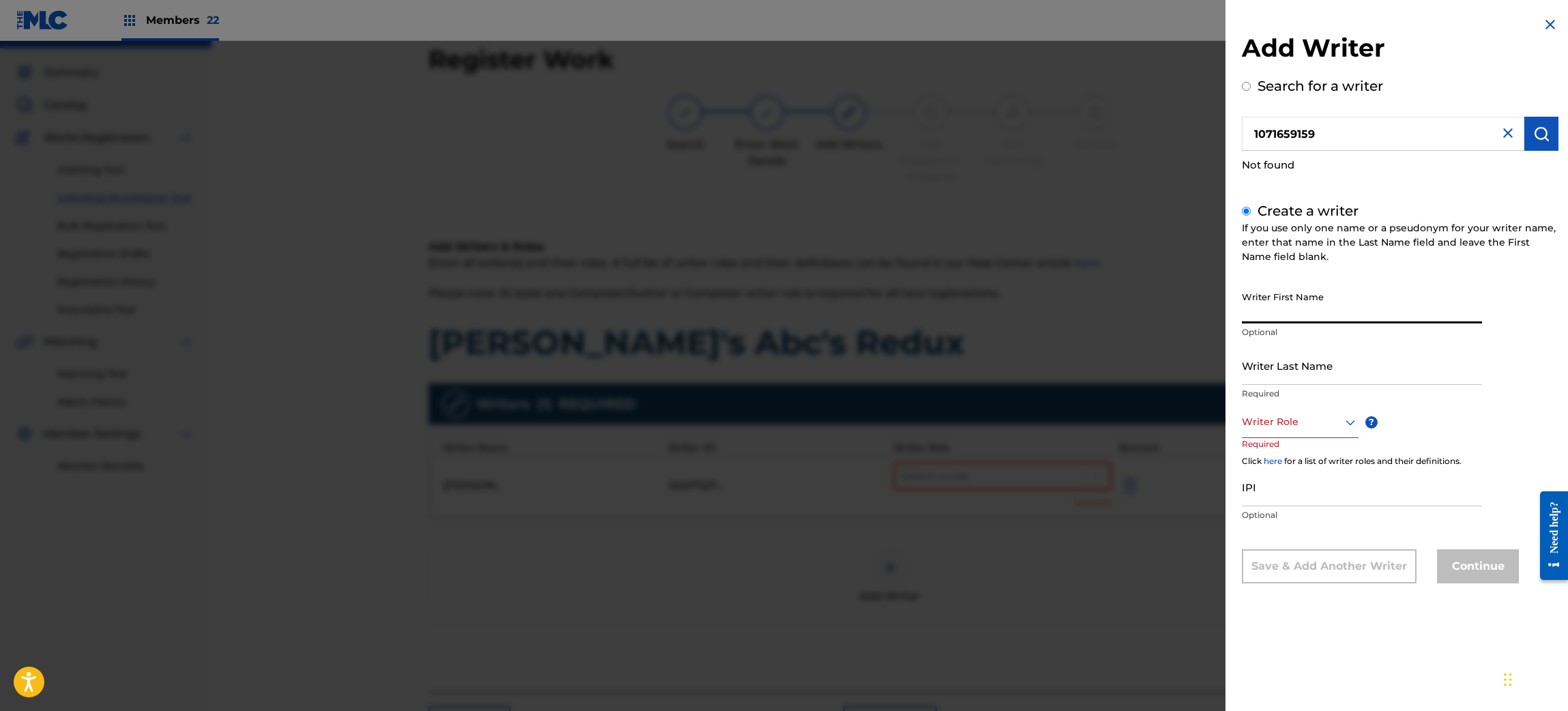
click at [1305, 296] on input "Writer First Name" at bounding box center [1361, 304] width 240 height 39
paste input "Gilbert Steven"
type input "Gilbert Steven"
click at [1307, 370] on input "Writer Last Name" at bounding box center [1361, 366] width 240 height 39
paste input "Johnson"
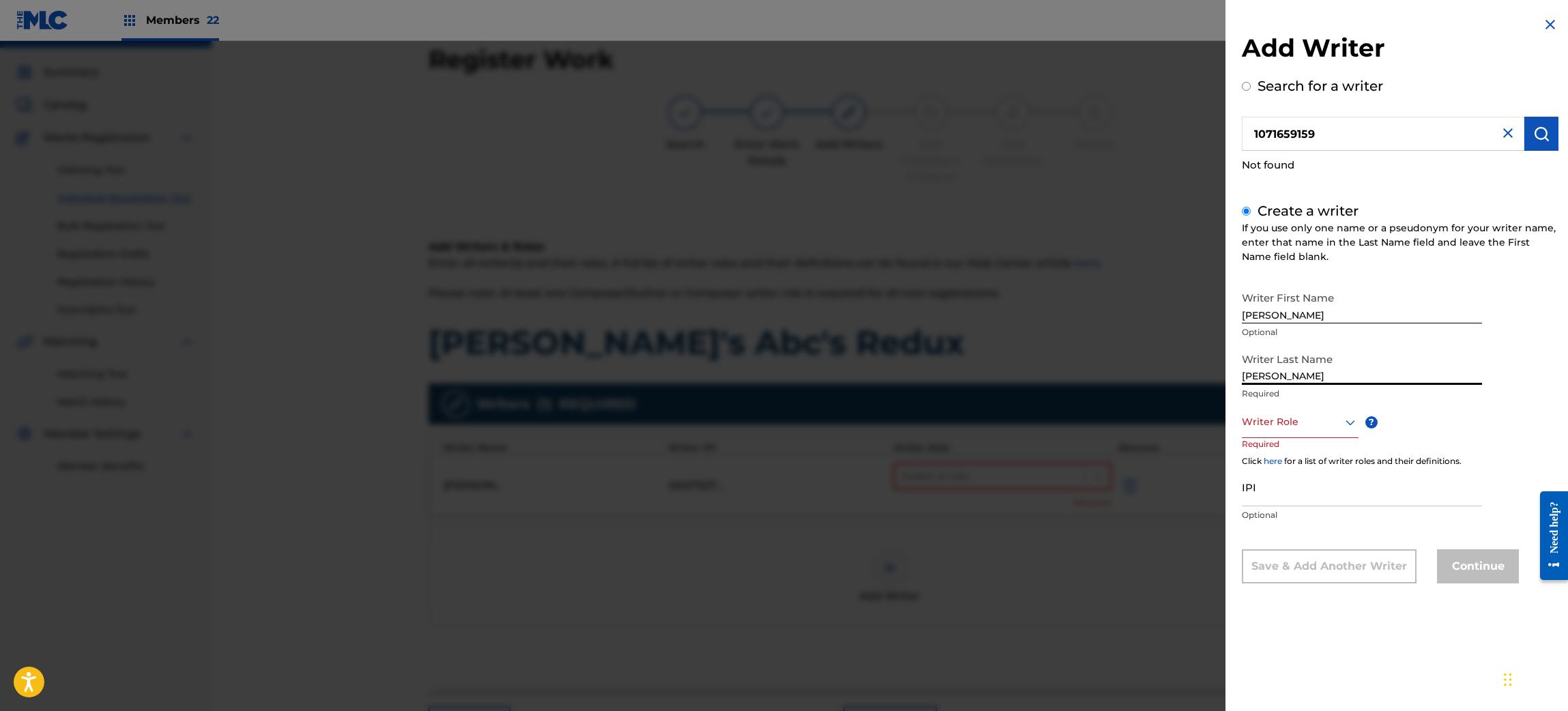
type input "Johnson"
click at [1300, 419] on div at bounding box center [1299, 422] width 116 height 17
drag, startPoint x: 1315, startPoint y: 450, endPoint x: 1316, endPoint y: 465, distance: 15.0
click at [1315, 451] on div "Composer/Author" at bounding box center [1300, 453] width 116 height 31
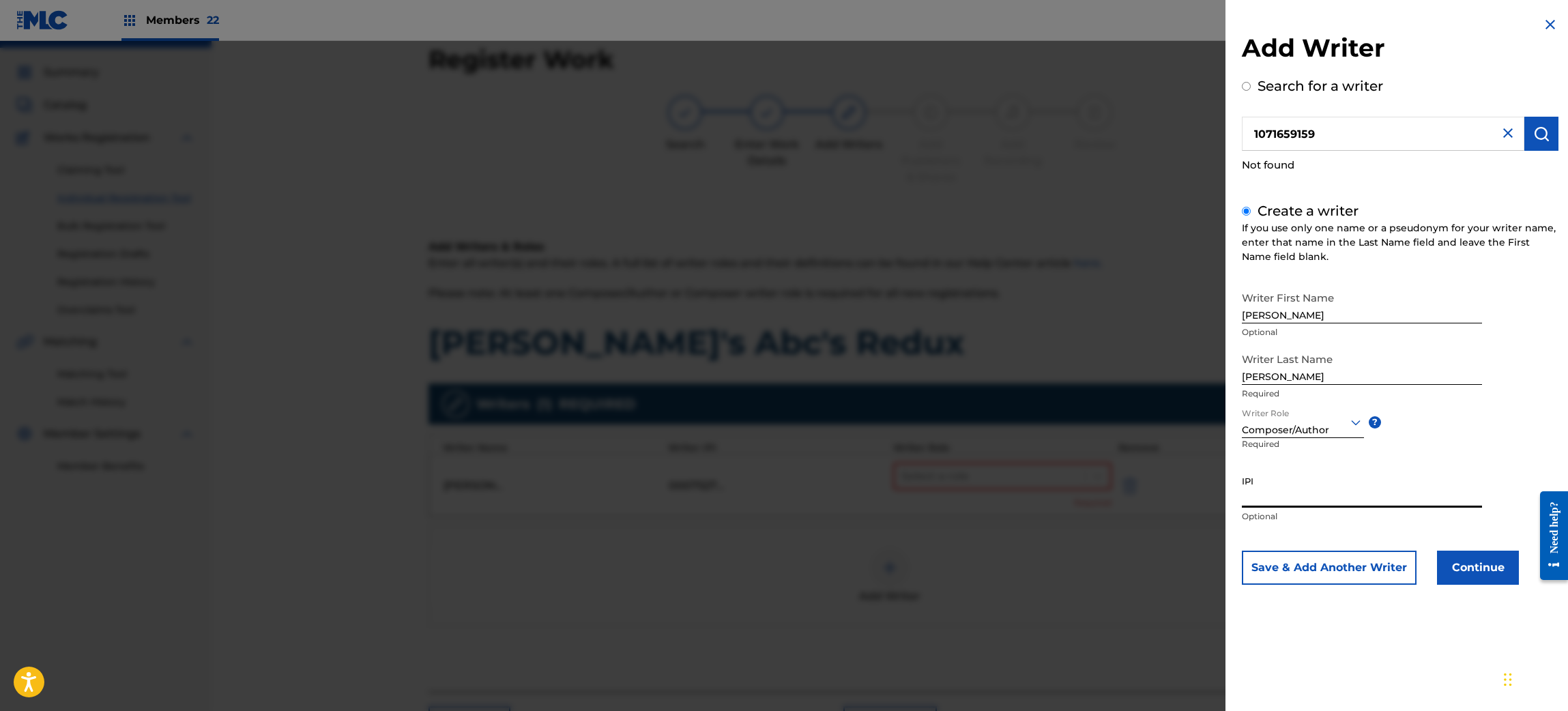
click at [1323, 501] on input "IPI" at bounding box center [1361, 488] width 240 height 39
drag, startPoint x: 562, startPoint y: 344, endPoint x: 568, endPoint y: 343, distance: 6.1
click at [566, 343] on div at bounding box center [784, 396] width 1568 height 711
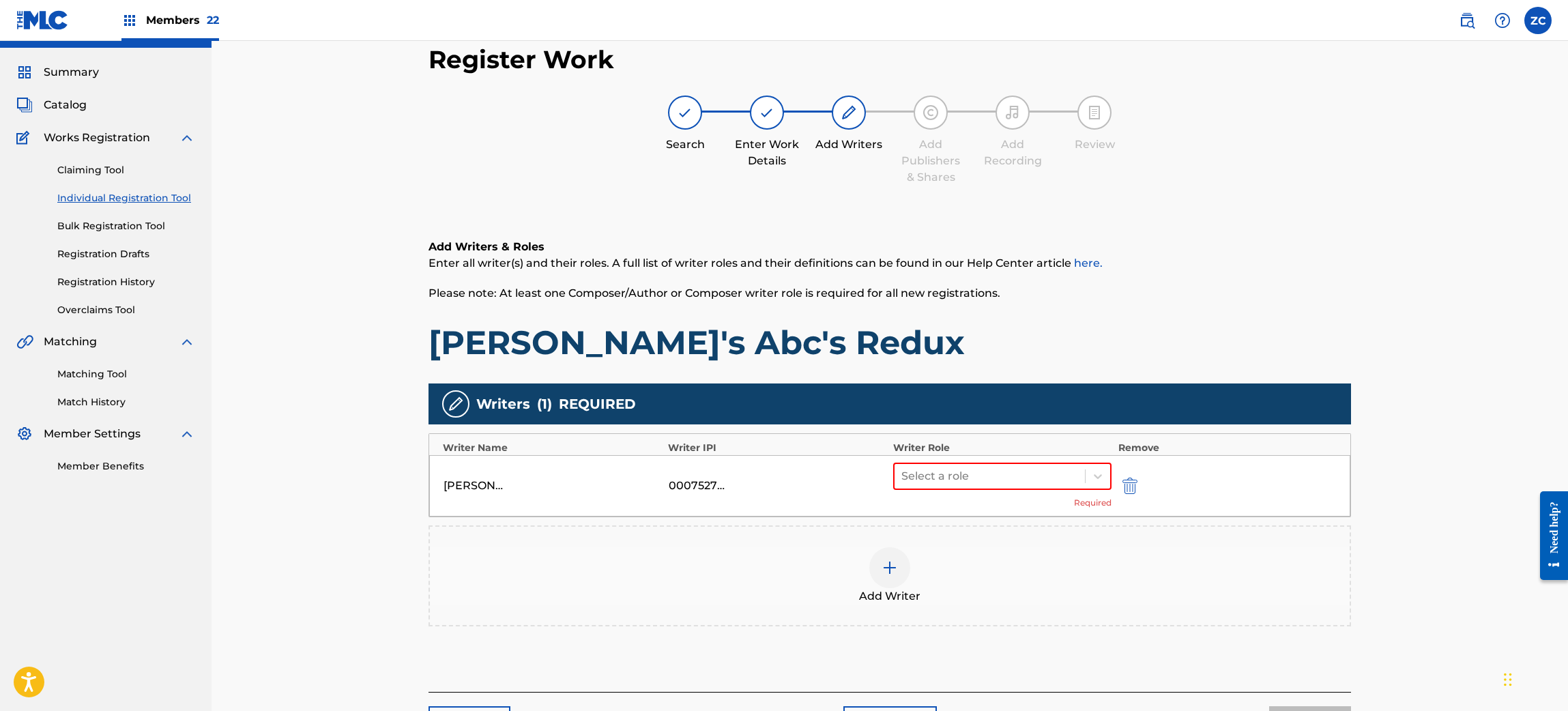
click at [906, 559] on div at bounding box center [889, 568] width 41 height 41
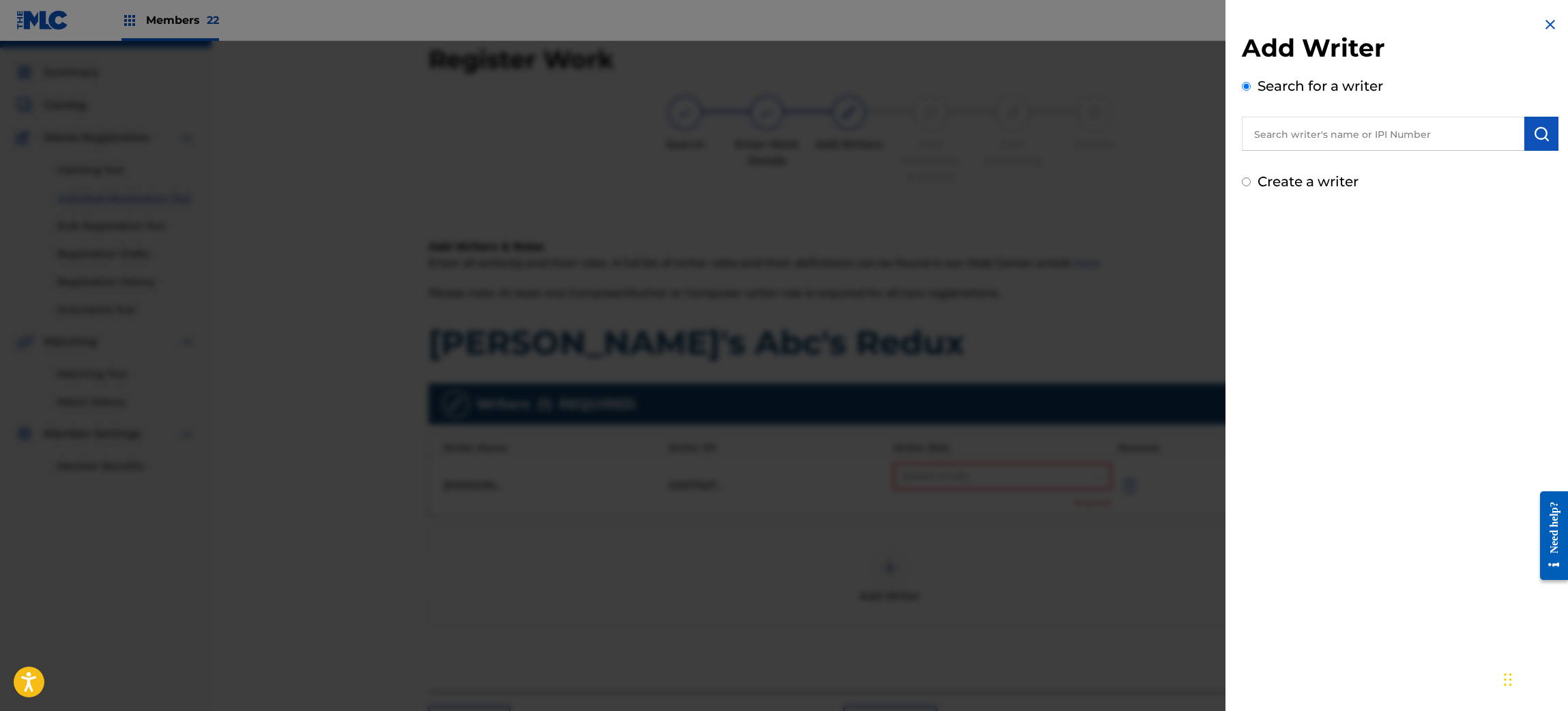
click at [1250, 178] on div "Create a writer" at bounding box center [1400, 181] width 317 height 20
click at [1250, 180] on input "Create a writer" at bounding box center [1246, 182] width 9 height 9
radio input "false"
radio input "true"
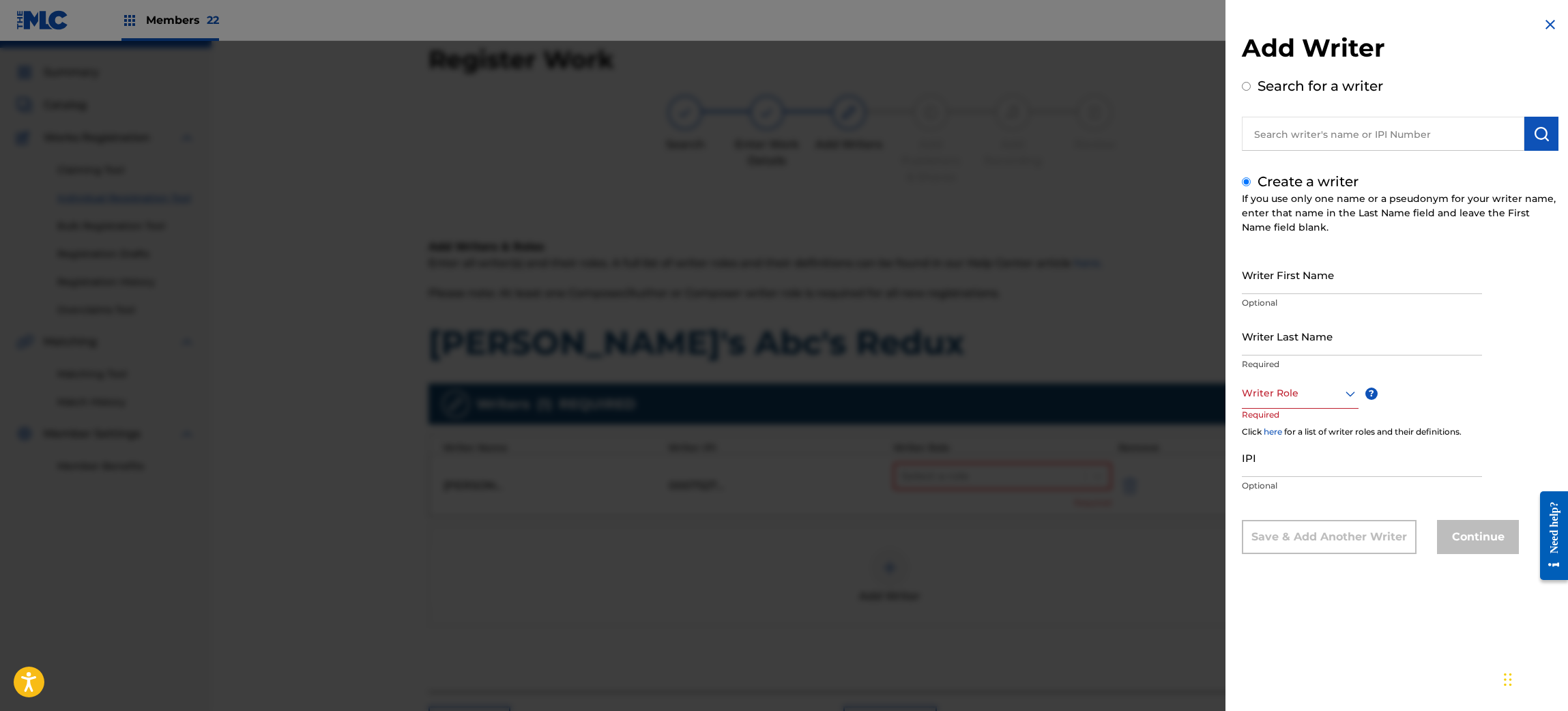
click at [1341, 459] on input "IPI" at bounding box center [1361, 457] width 240 height 39
paste input "1071659159"
type input "1071659159"
click at [1323, 388] on div at bounding box center [1299, 393] width 116 height 17
click at [1299, 421] on div "Composer/Author" at bounding box center [1300, 423] width 116 height 31
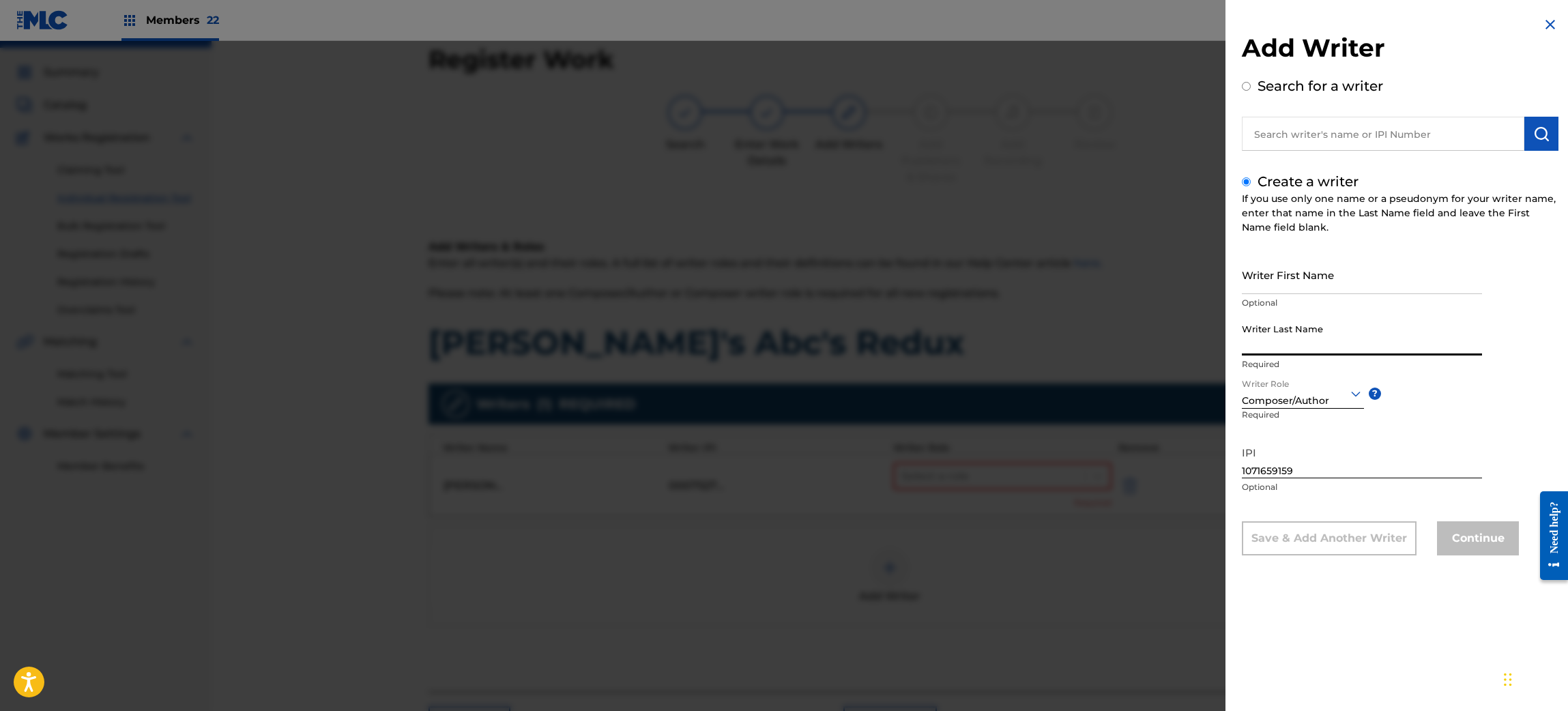
click at [1276, 342] on input "Writer Last Name" at bounding box center [1361, 336] width 240 height 39
click at [1345, 277] on input "Writer First Name" at bounding box center [1361, 275] width 240 height 39
paste input "Gilbert Steven"
type input "Gilbert Steven"
click at [1319, 343] on input "Writer Last Name" at bounding box center [1361, 336] width 240 height 39
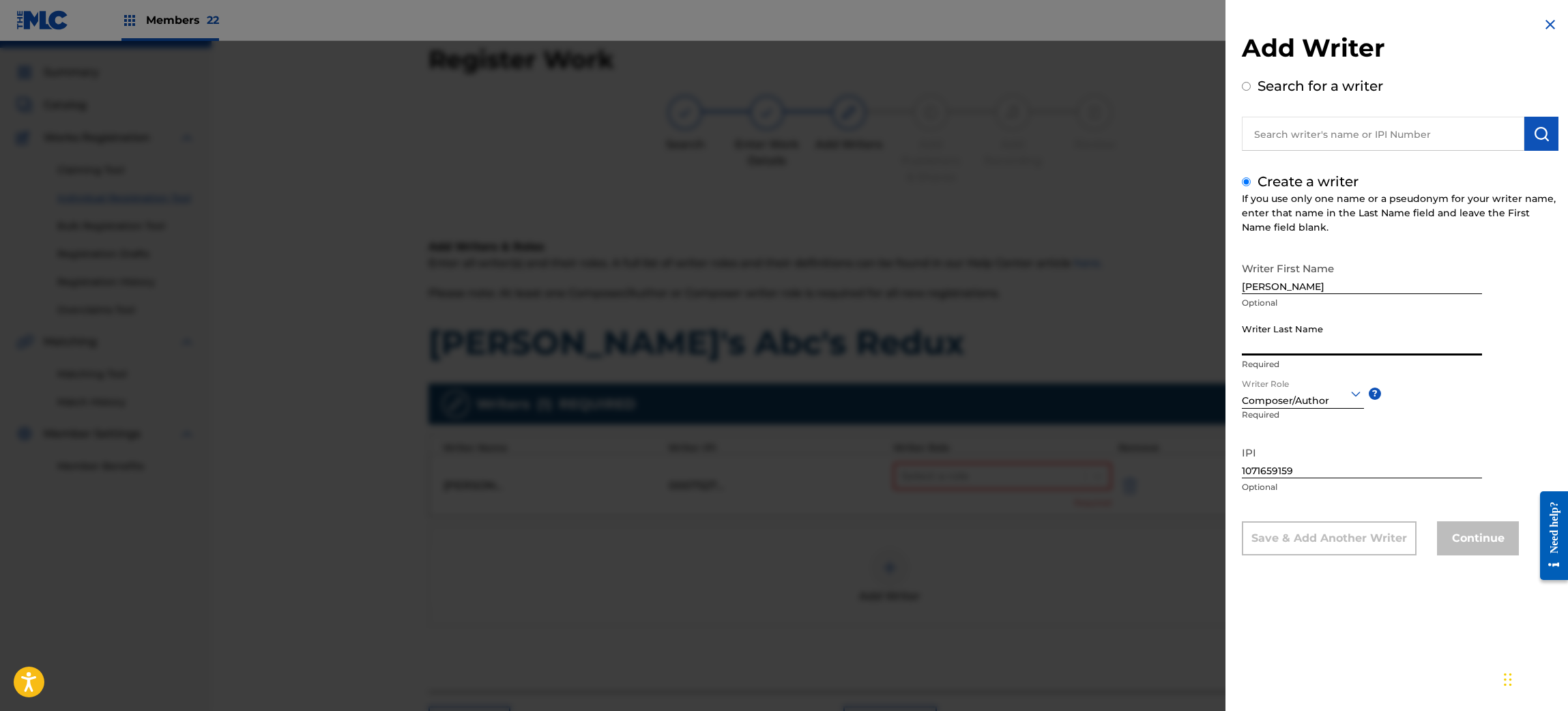
paste input "Johnson"
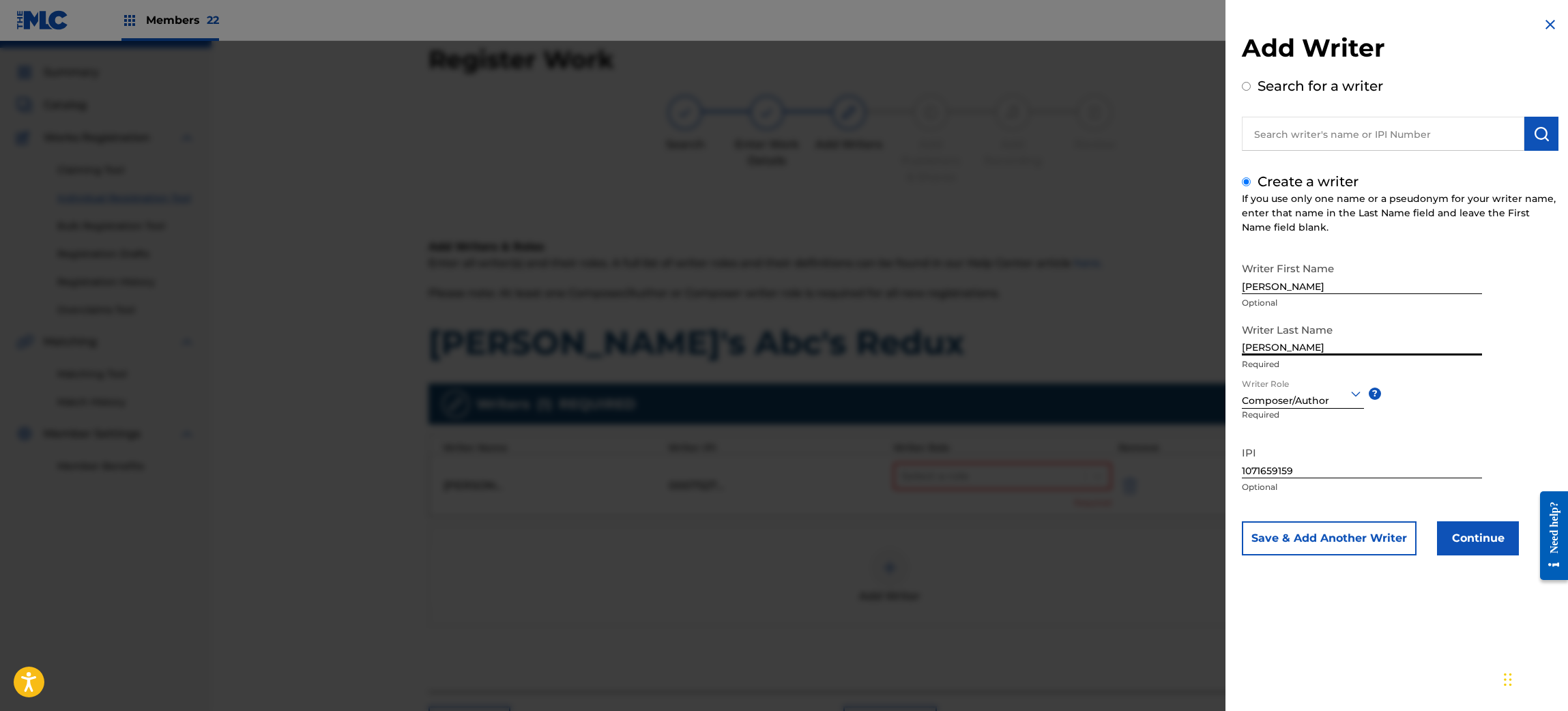
type input "Johnson"
click at [1475, 536] on button "Continue" at bounding box center [1477, 538] width 82 height 34
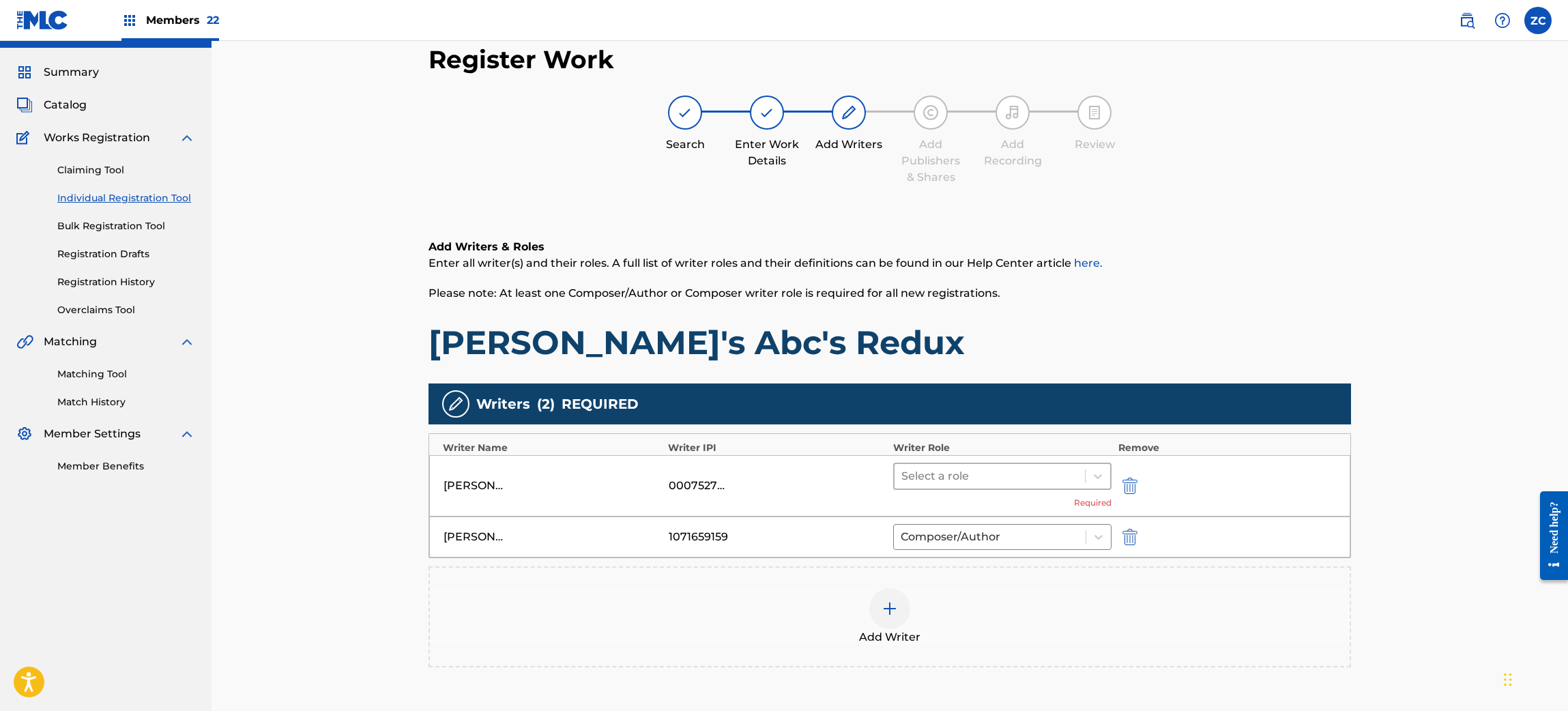
click at [1012, 477] on div at bounding box center [989, 475] width 176 height 19
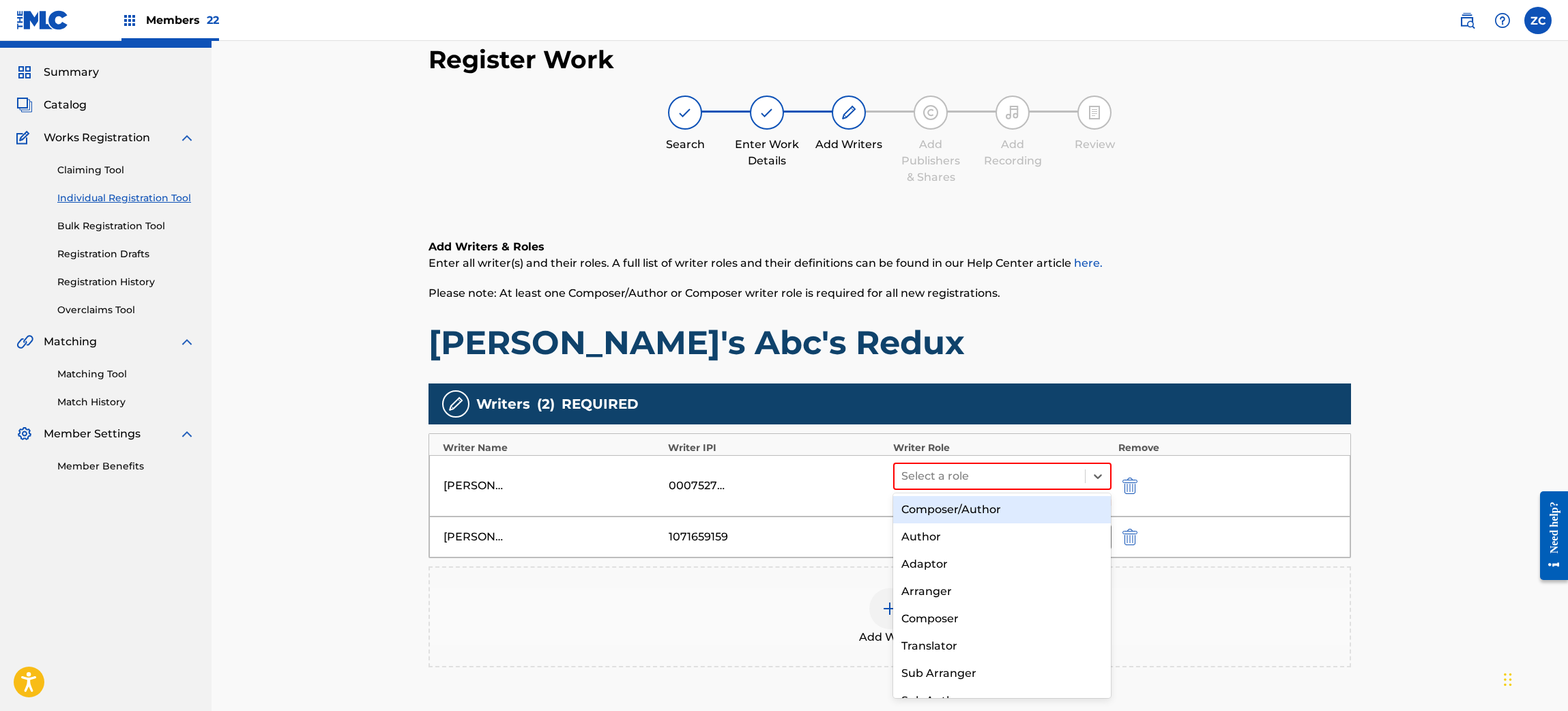
click at [979, 514] on div "Composer/Author" at bounding box center [1002, 509] width 218 height 27
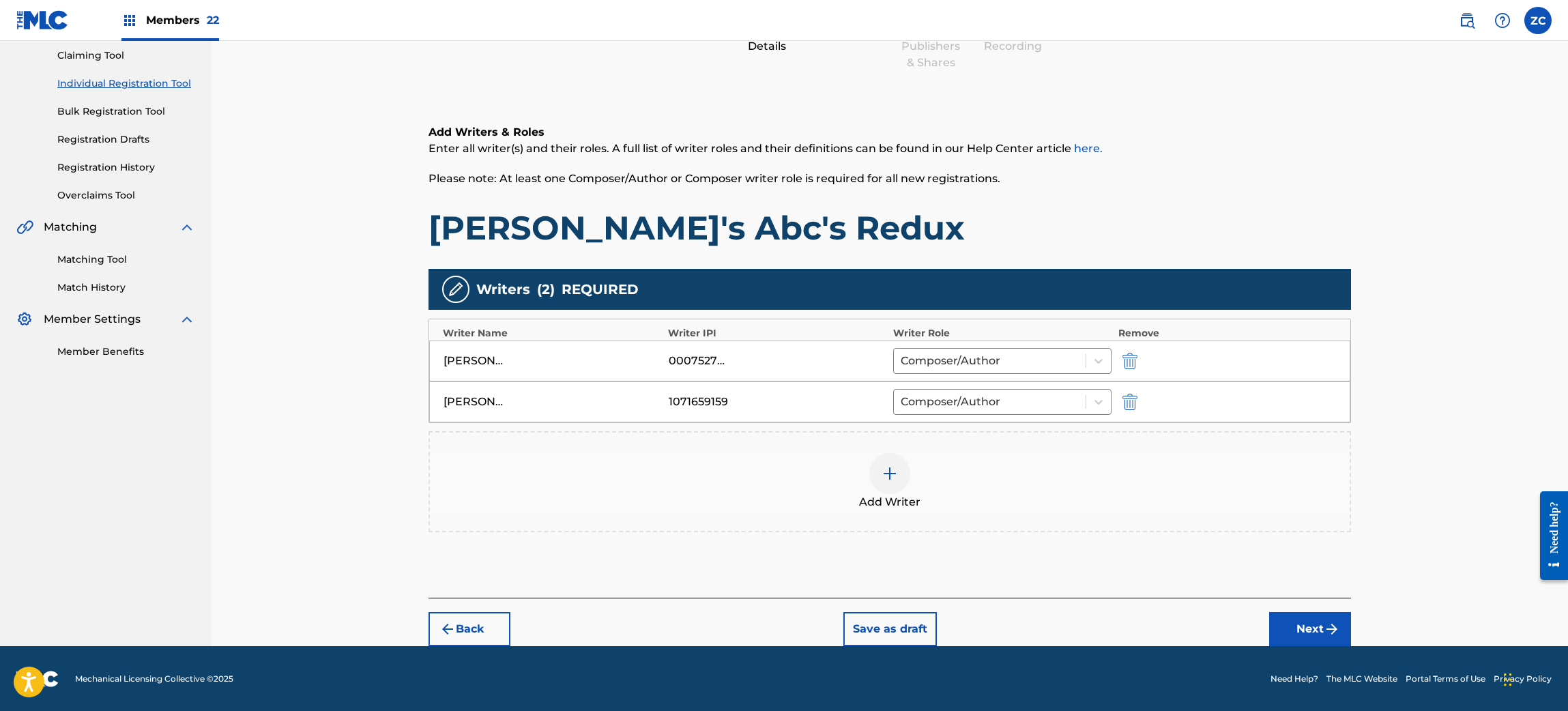
click at [1311, 616] on button "Next" at bounding box center [1310, 628] width 82 height 34
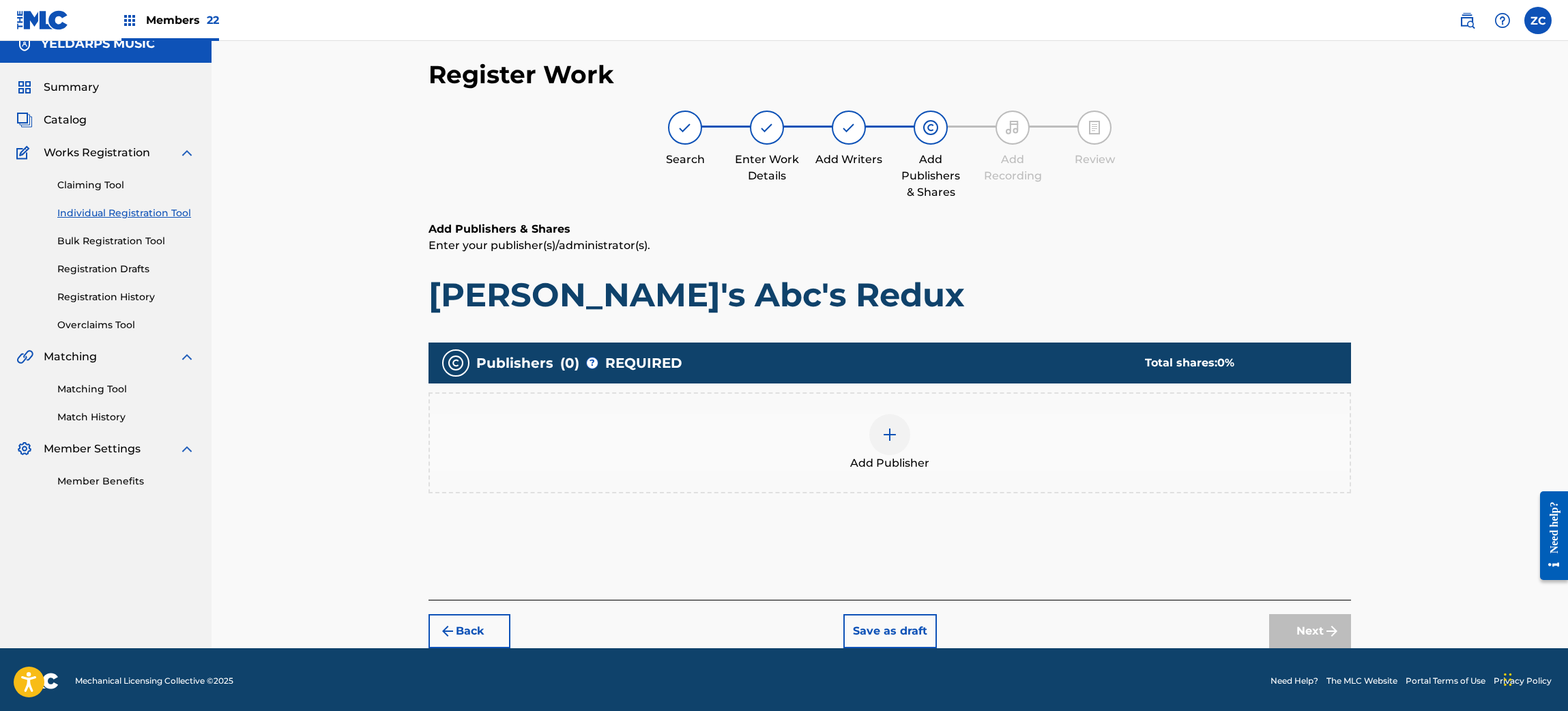
click at [882, 432] on img at bounding box center [890, 435] width 17 height 17
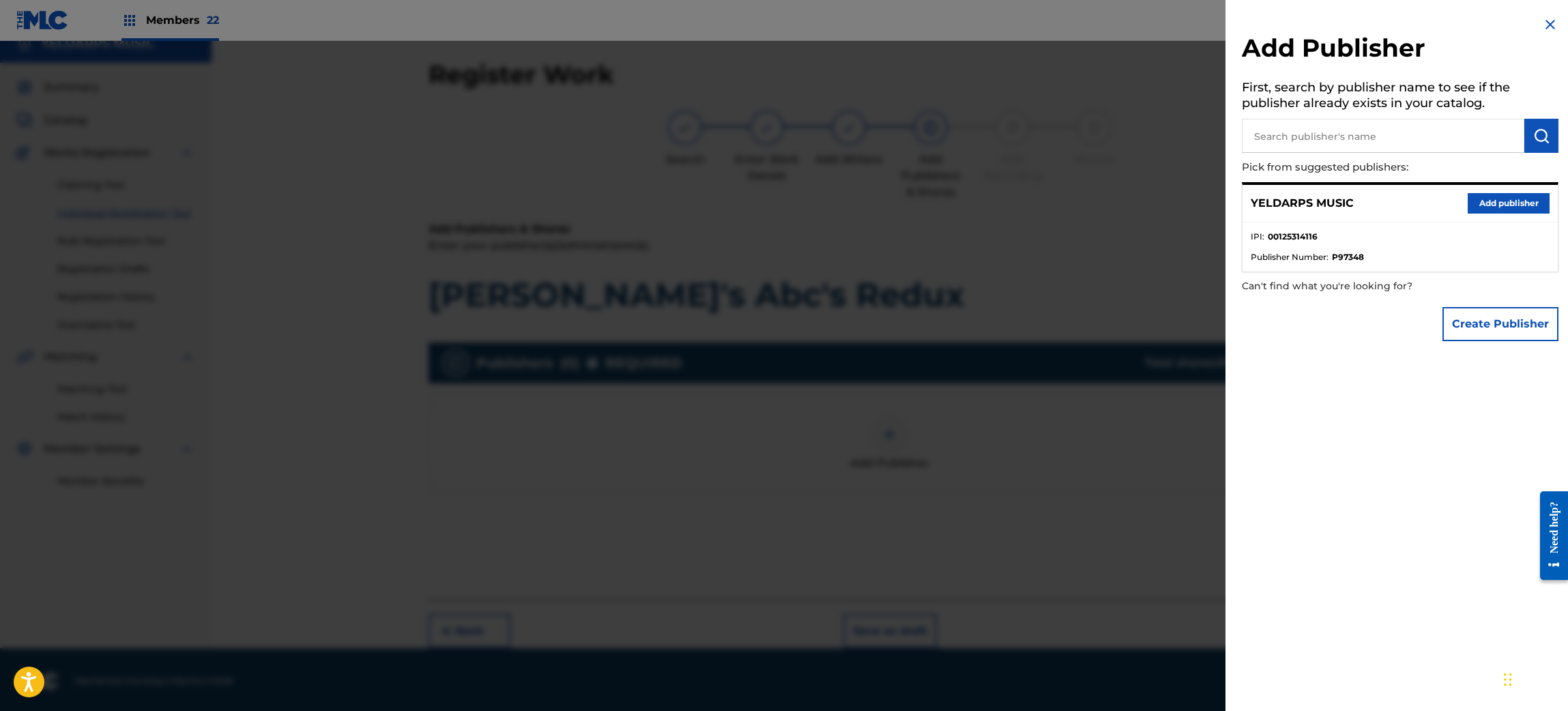
click at [1480, 198] on button "Add publisher" at bounding box center [1508, 203] width 82 height 20
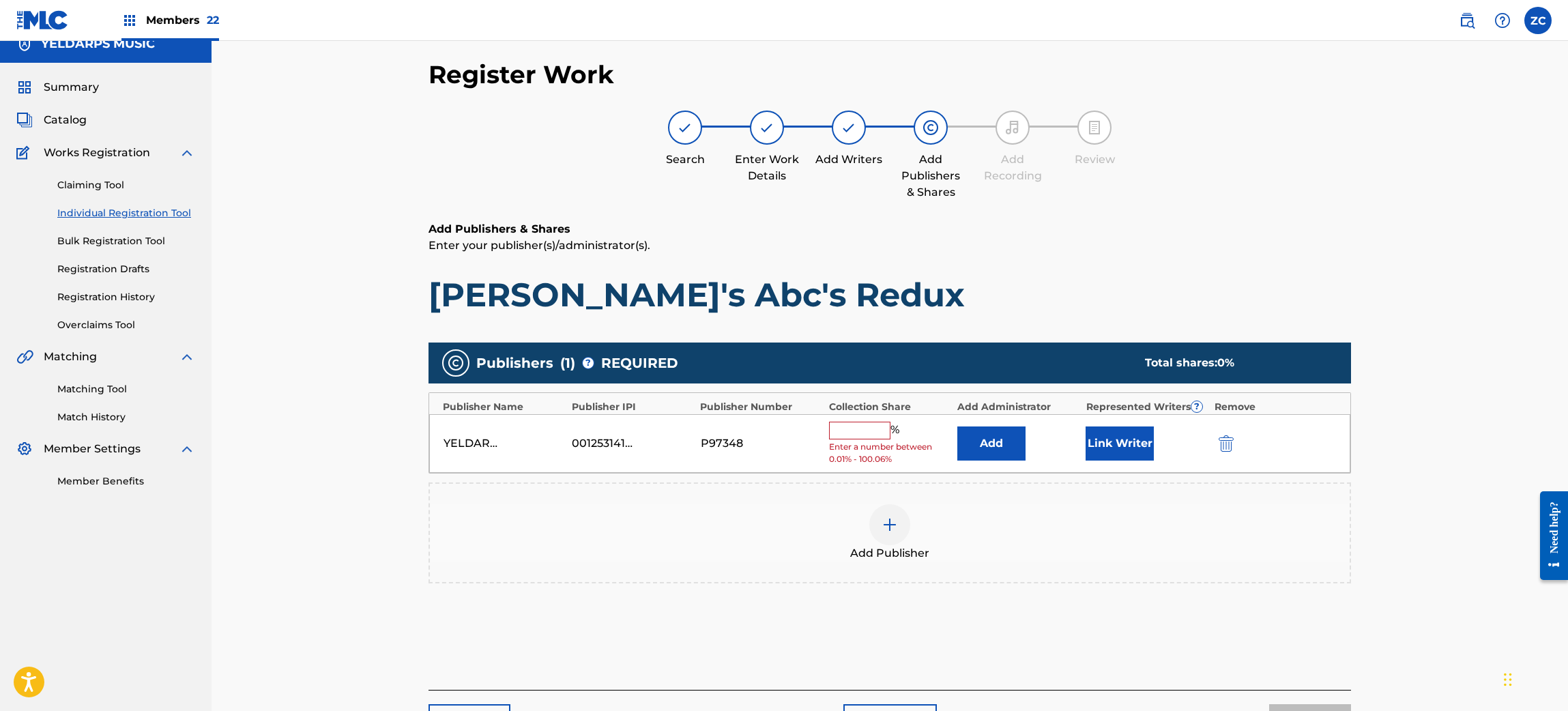
click at [856, 435] on input "text" at bounding box center [860, 430] width 62 height 18
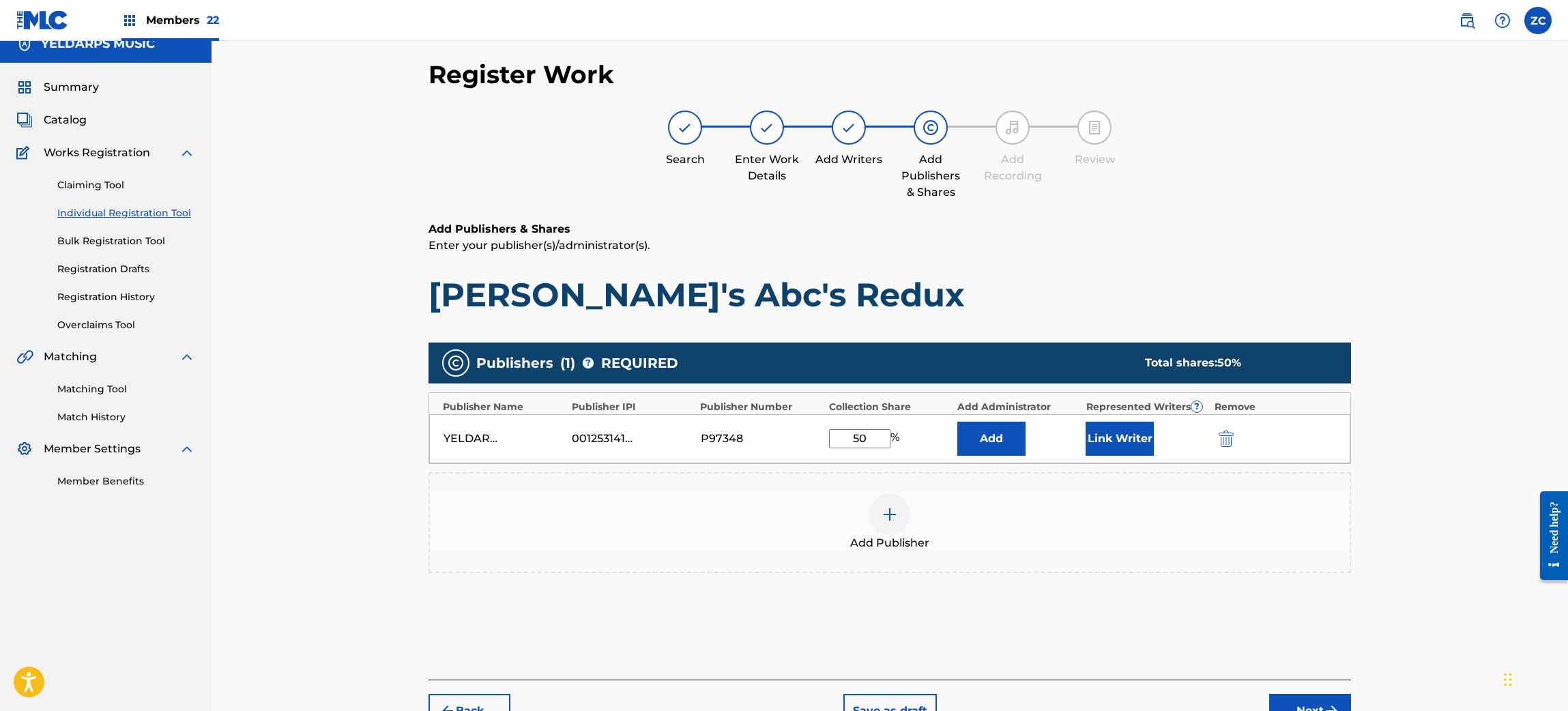
type input "50"
click at [1247, 547] on div "Add Publisher" at bounding box center [889, 523] width 920 height 57
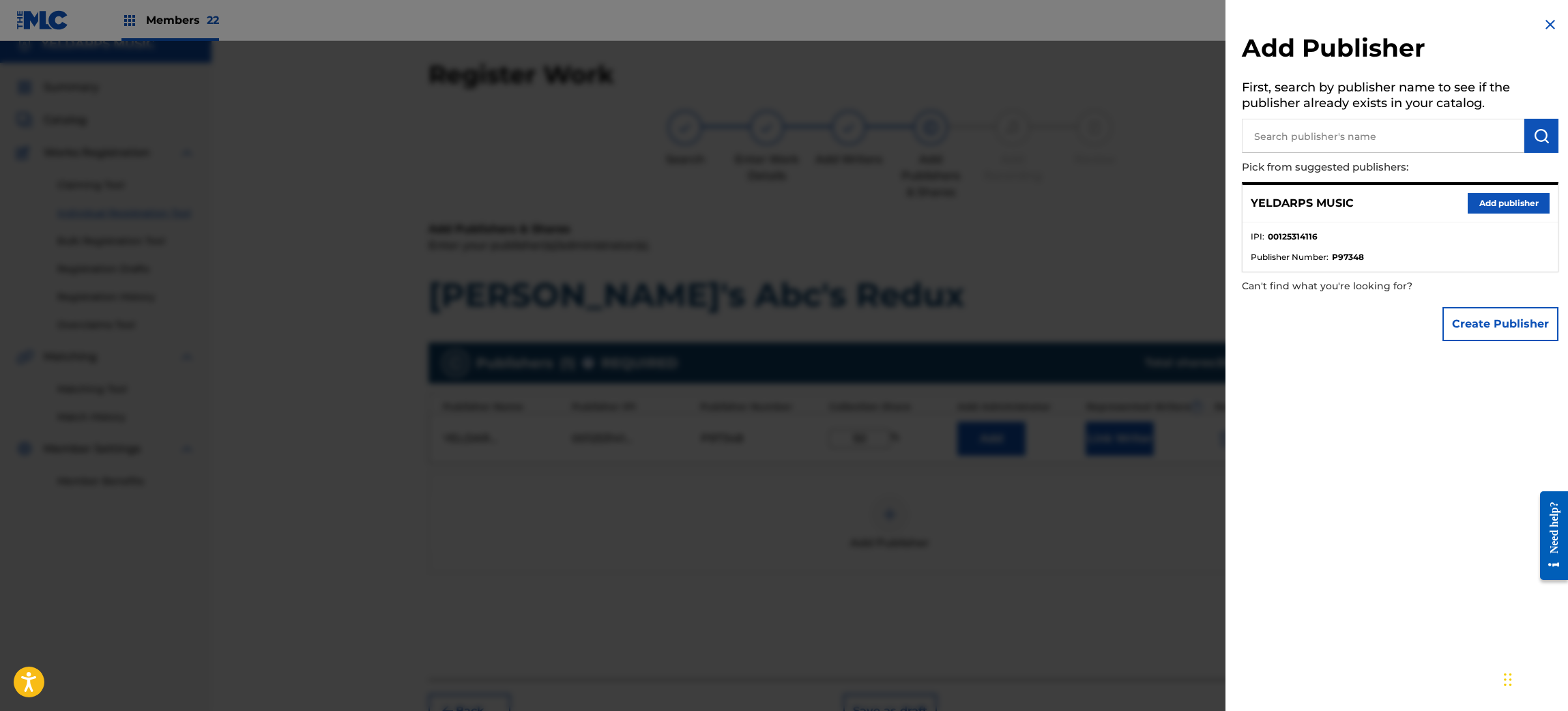
click at [1108, 435] on div at bounding box center [784, 396] width 1568 height 711
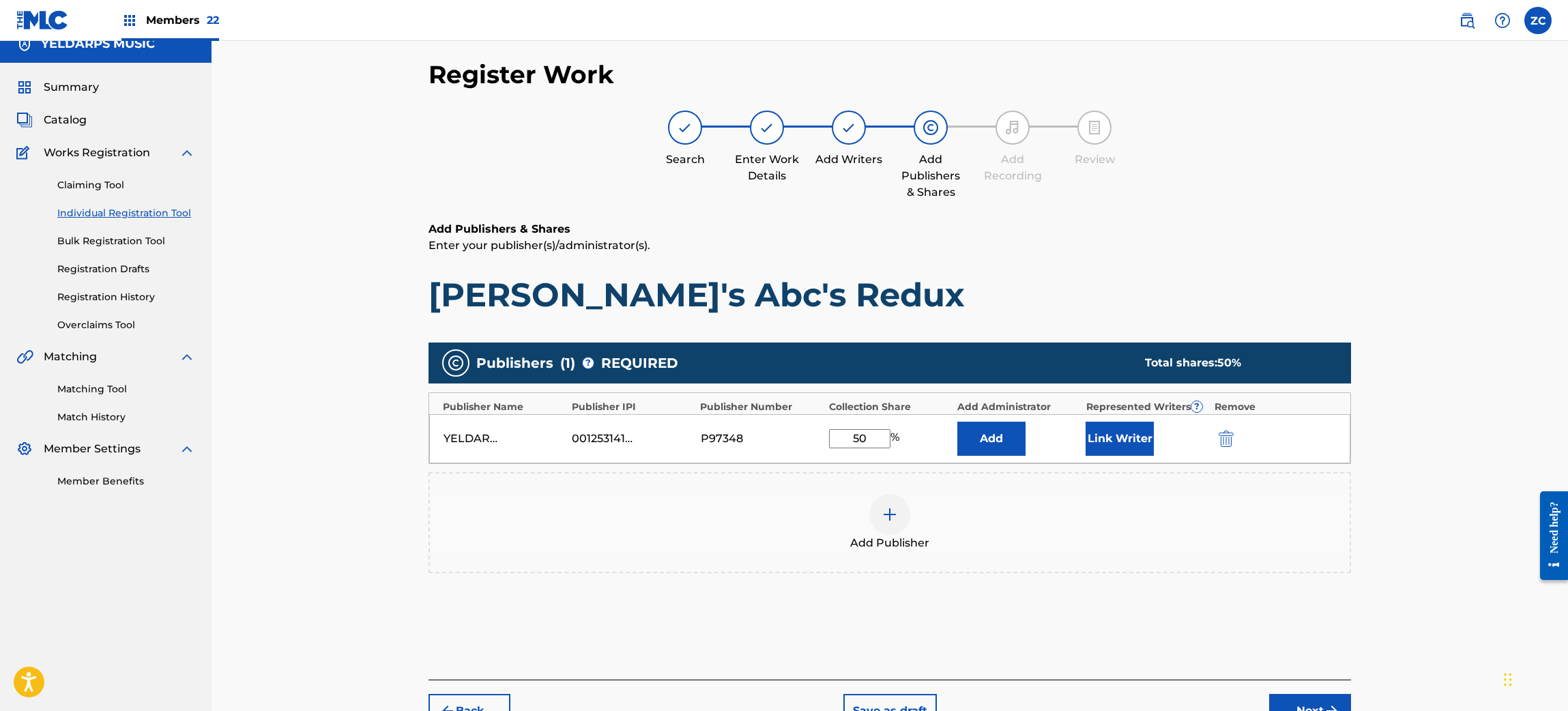
click at [1119, 440] on button "Link Writer" at bounding box center [1119, 438] width 68 height 34
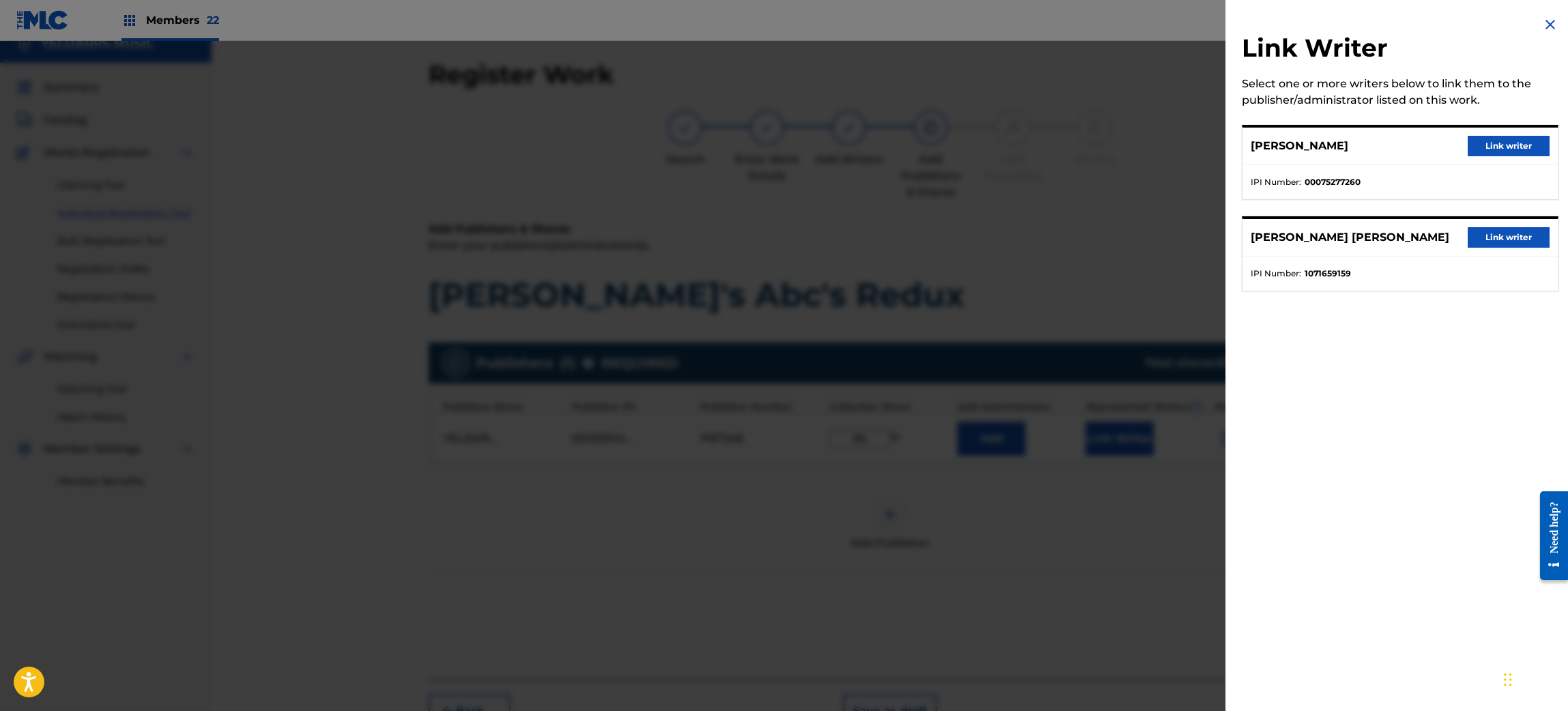
click at [1472, 145] on button "Link writer" at bounding box center [1508, 146] width 82 height 20
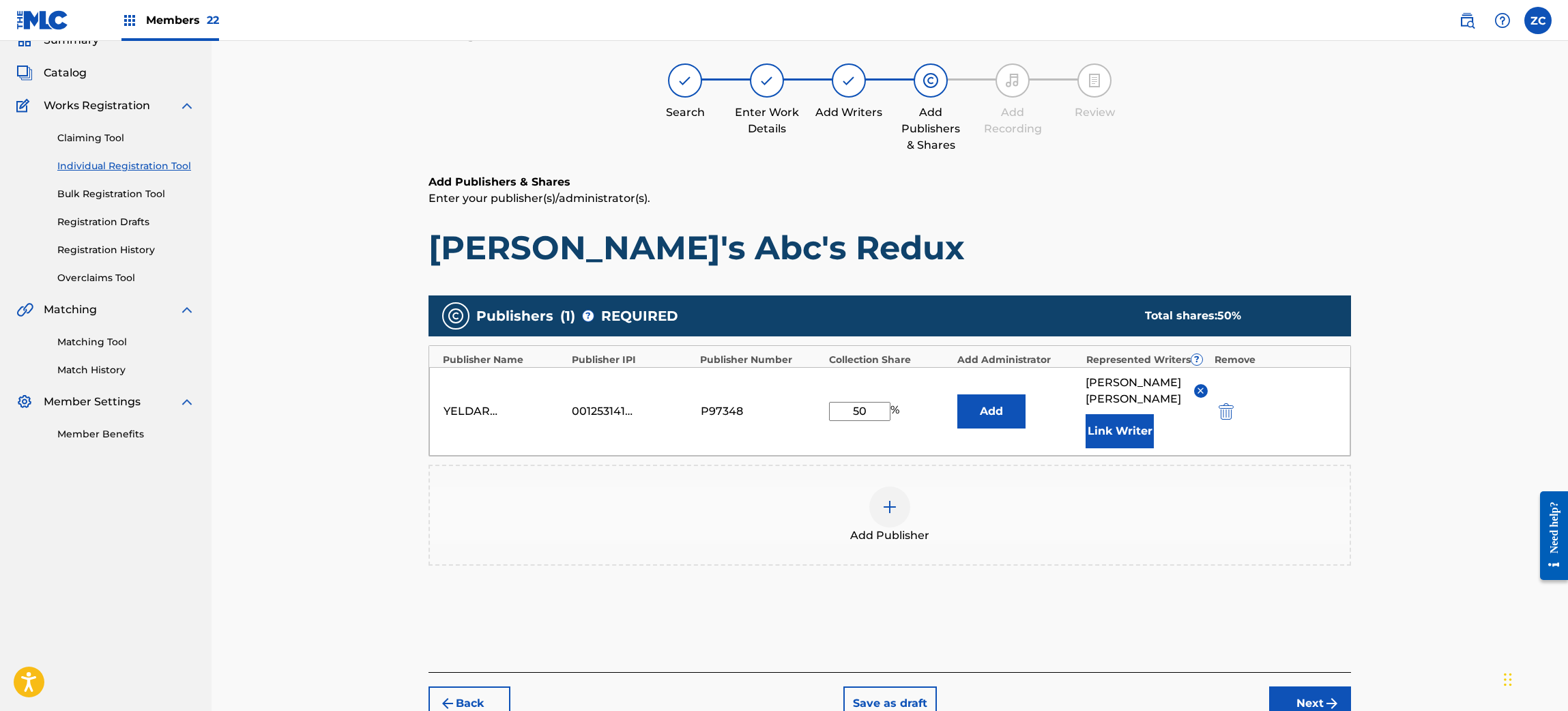
scroll to position [137, 0]
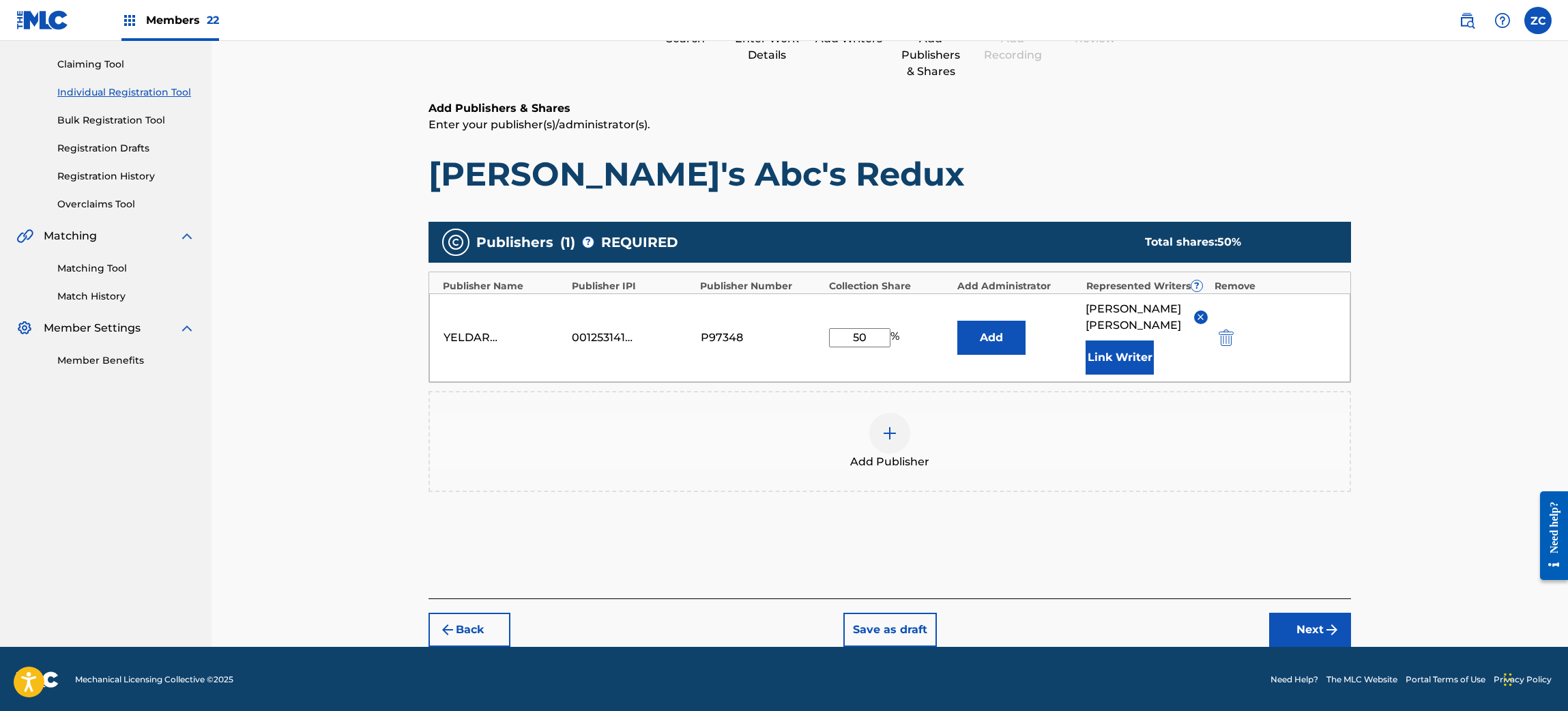
click at [1307, 623] on button "Next" at bounding box center [1310, 629] width 82 height 34
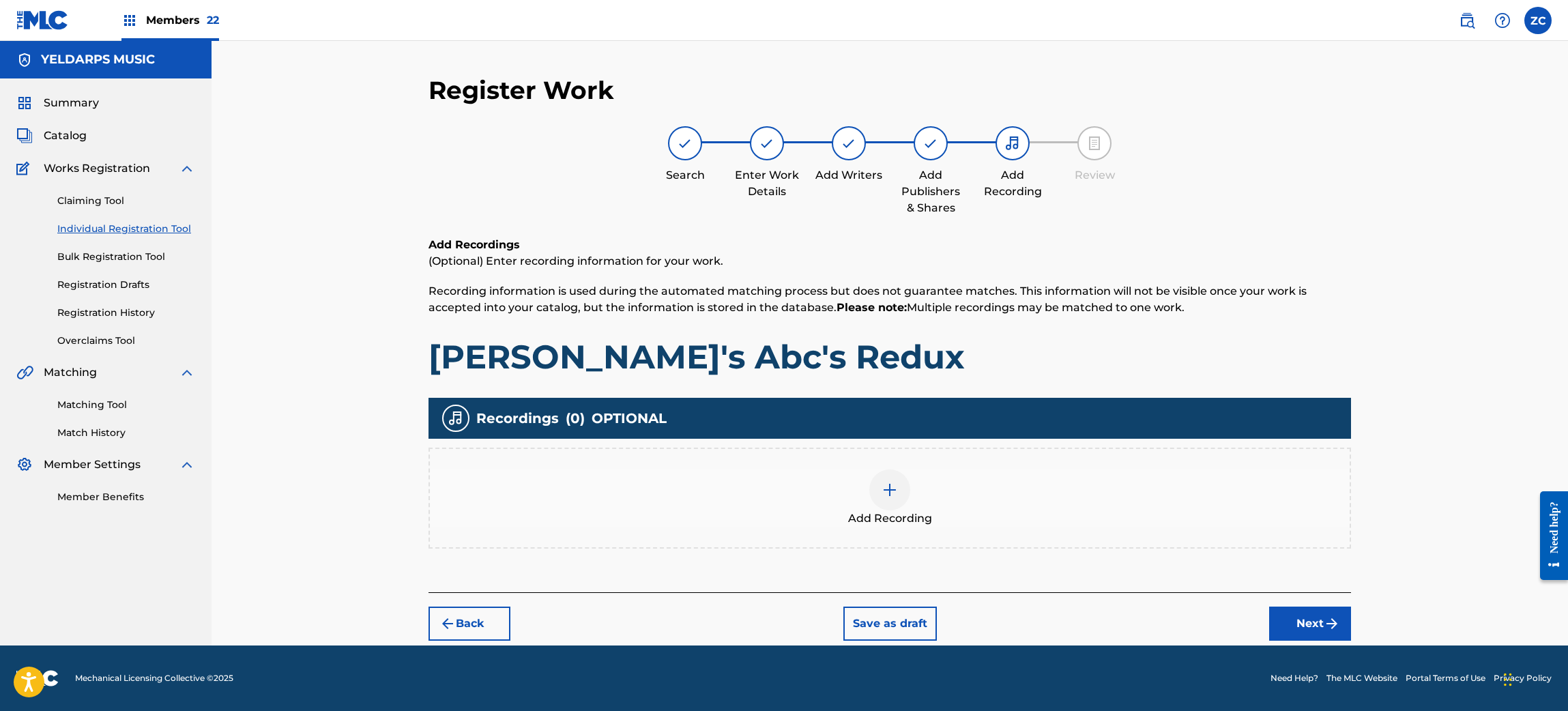
click at [1328, 617] on img "submit" at bounding box center [1331, 623] width 17 height 17
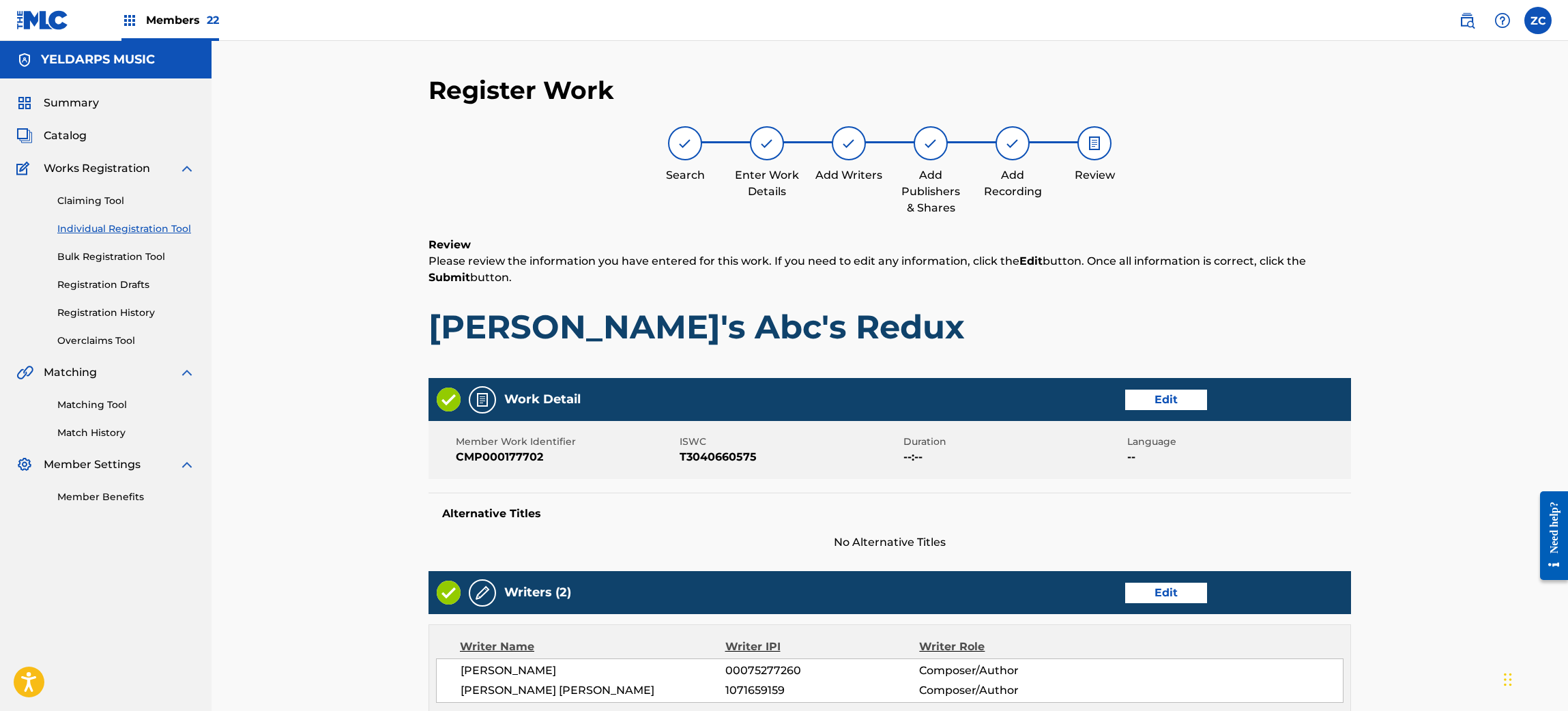
scroll to position [408, 0]
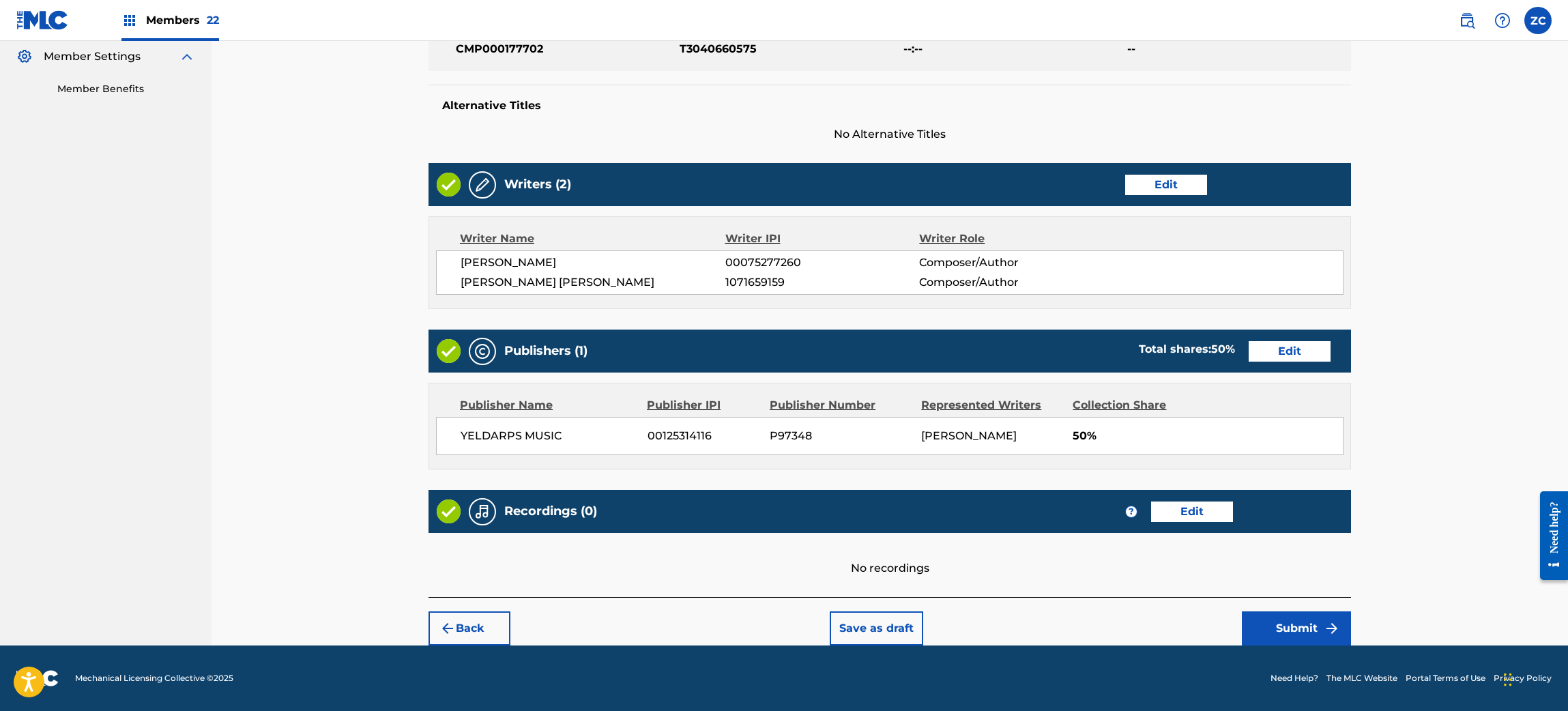
click at [1304, 630] on button "Submit" at bounding box center [1295, 628] width 109 height 34
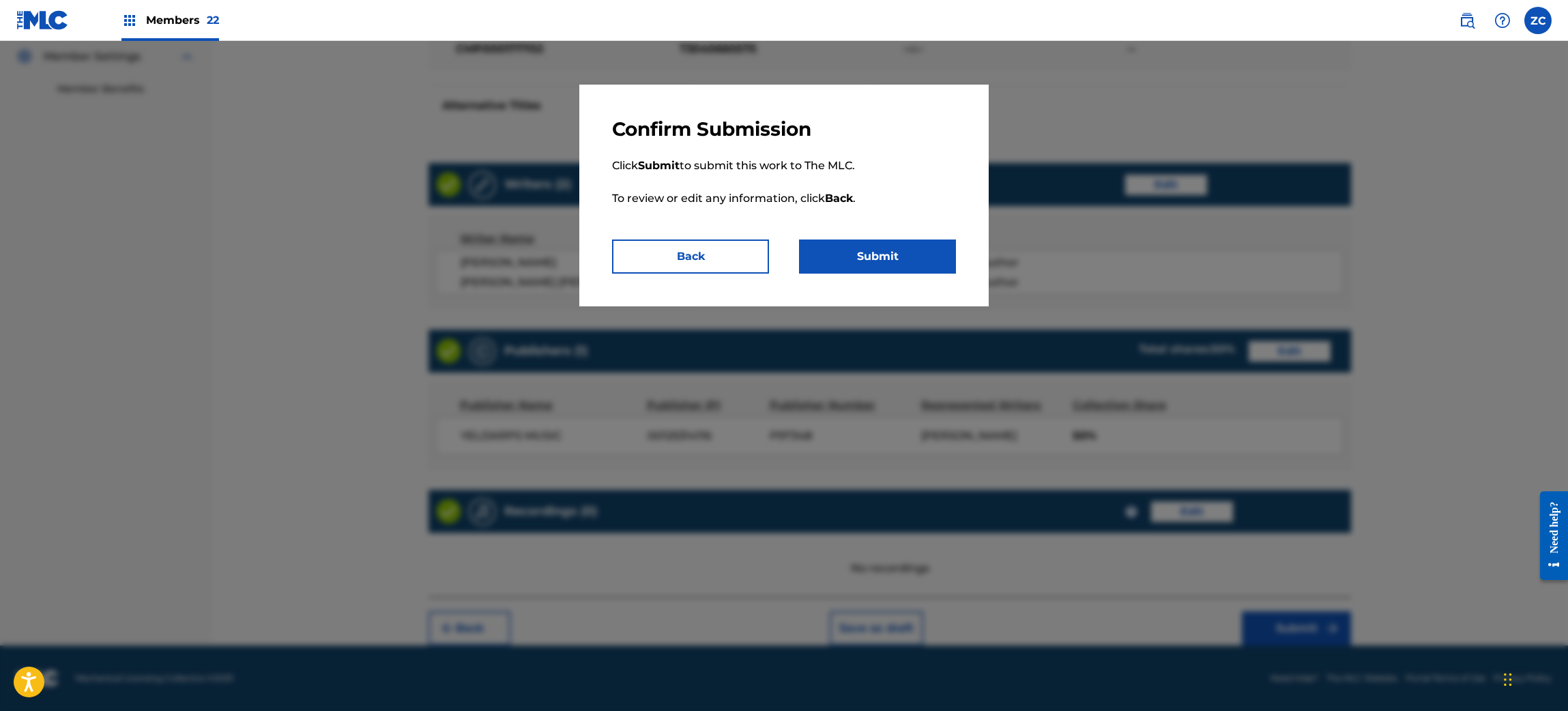
click at [867, 251] on button "Submit" at bounding box center [877, 256] width 157 height 34
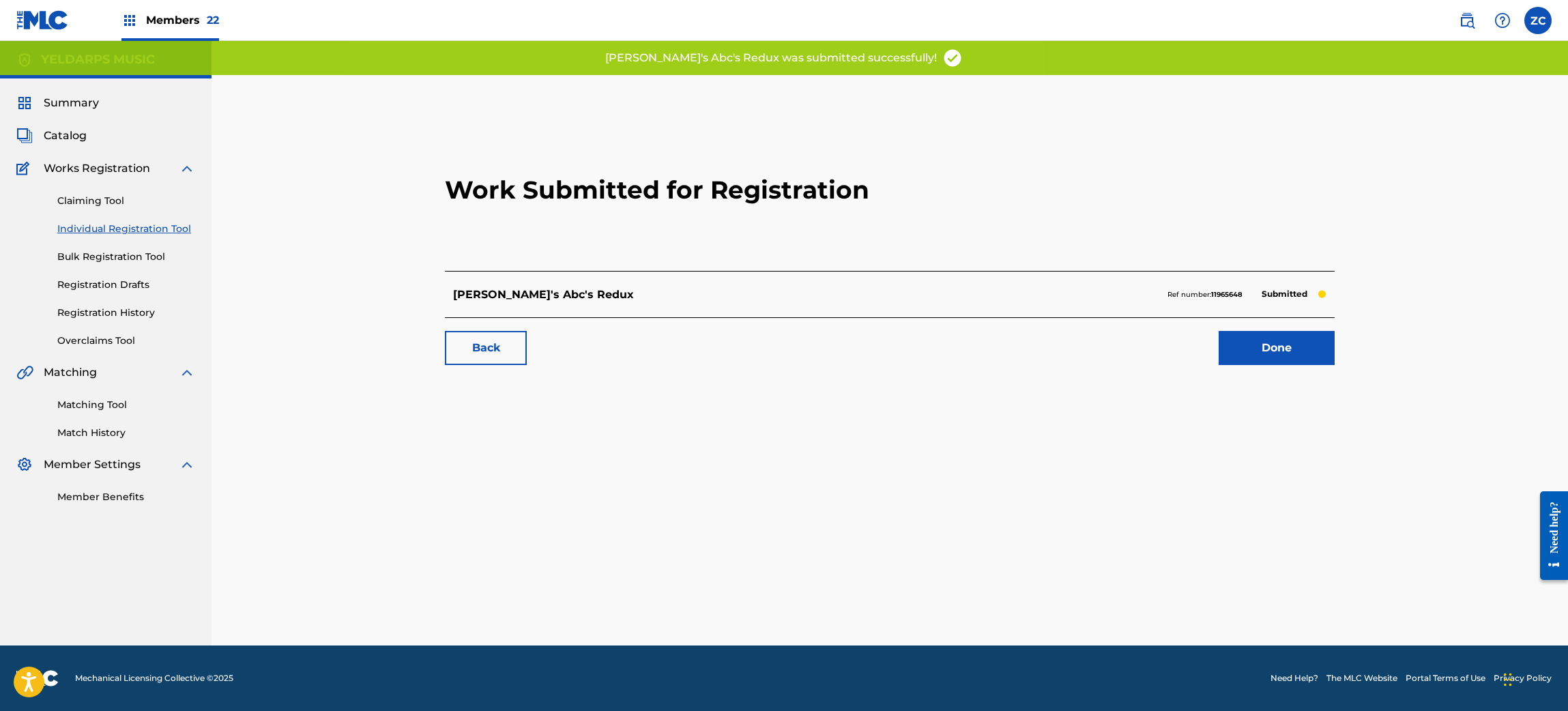
click at [1274, 344] on link "Done" at bounding box center [1277, 348] width 116 height 34
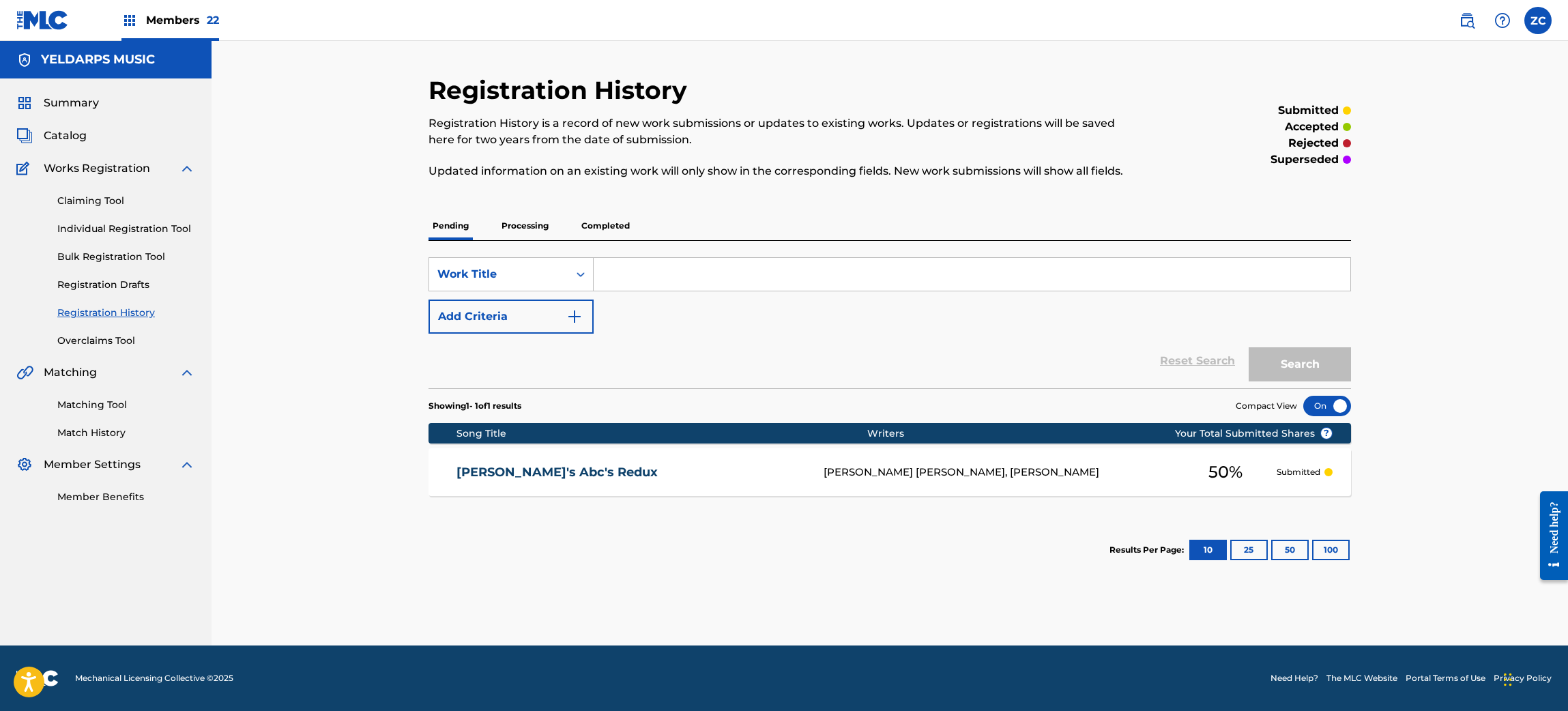
click at [92, 229] on link "Individual Registration Tool" at bounding box center [126, 228] width 138 height 14
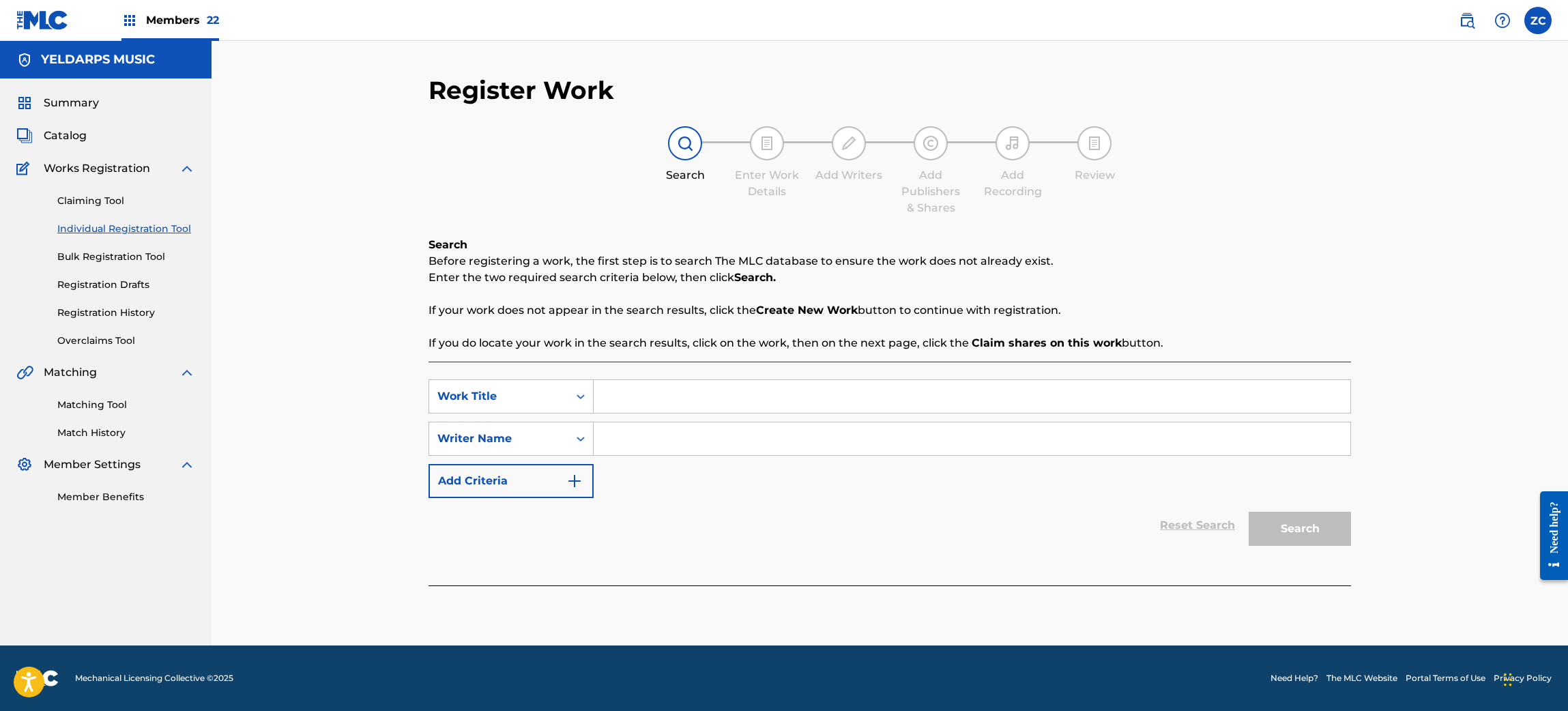
click at [762, 396] on input "Search Form" at bounding box center [971, 396] width 756 height 33
paste input "[PERSON_NAME]'s Abc's Redux"
type input "[PERSON_NAME]'s Abc's Redux"
click at [754, 436] on input "Search Form" at bounding box center [971, 438] width 756 height 33
type input "spradley"
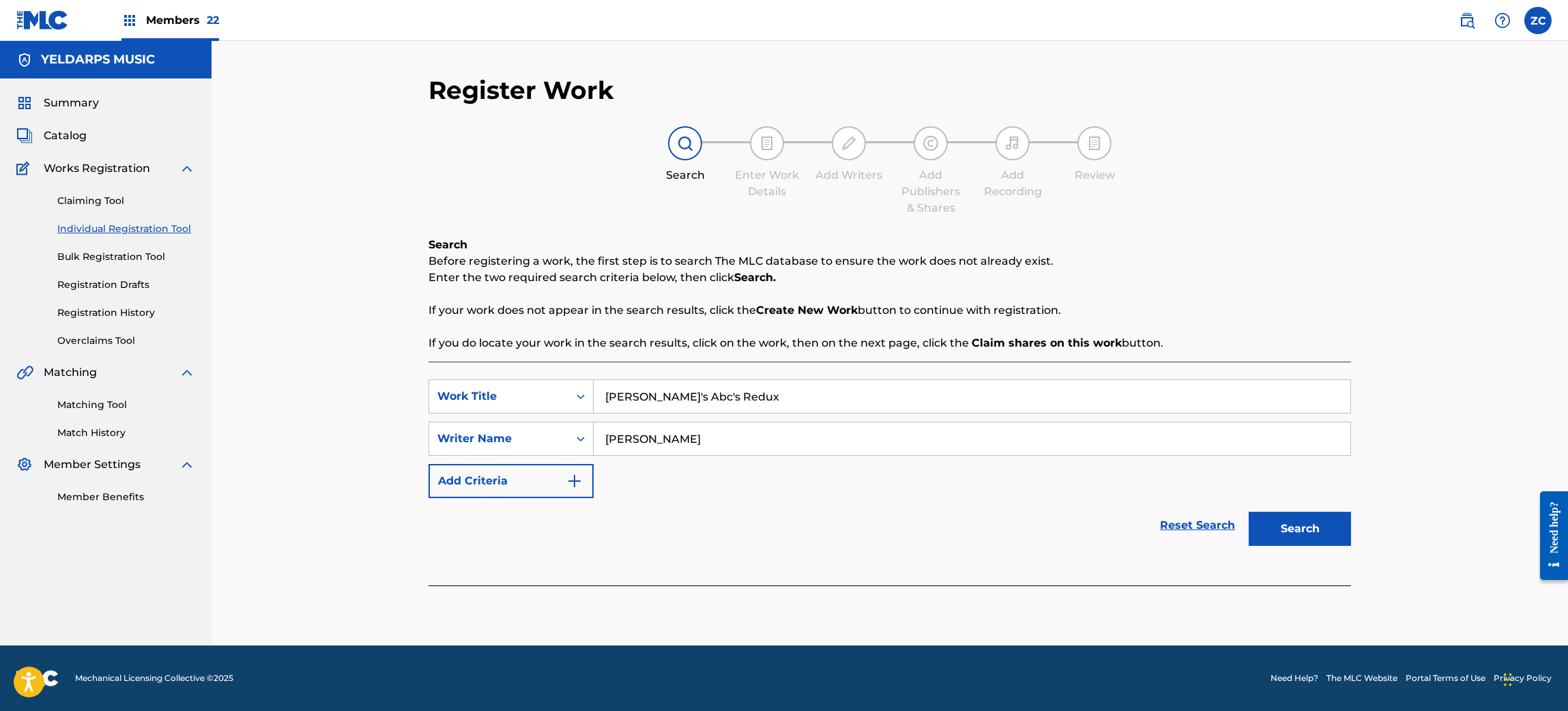
drag, startPoint x: 1275, startPoint y: 528, endPoint x: 1214, endPoint y: 510, distance: 63.6
click at [1276, 528] on button "Search" at bounding box center [1299, 528] width 102 height 34
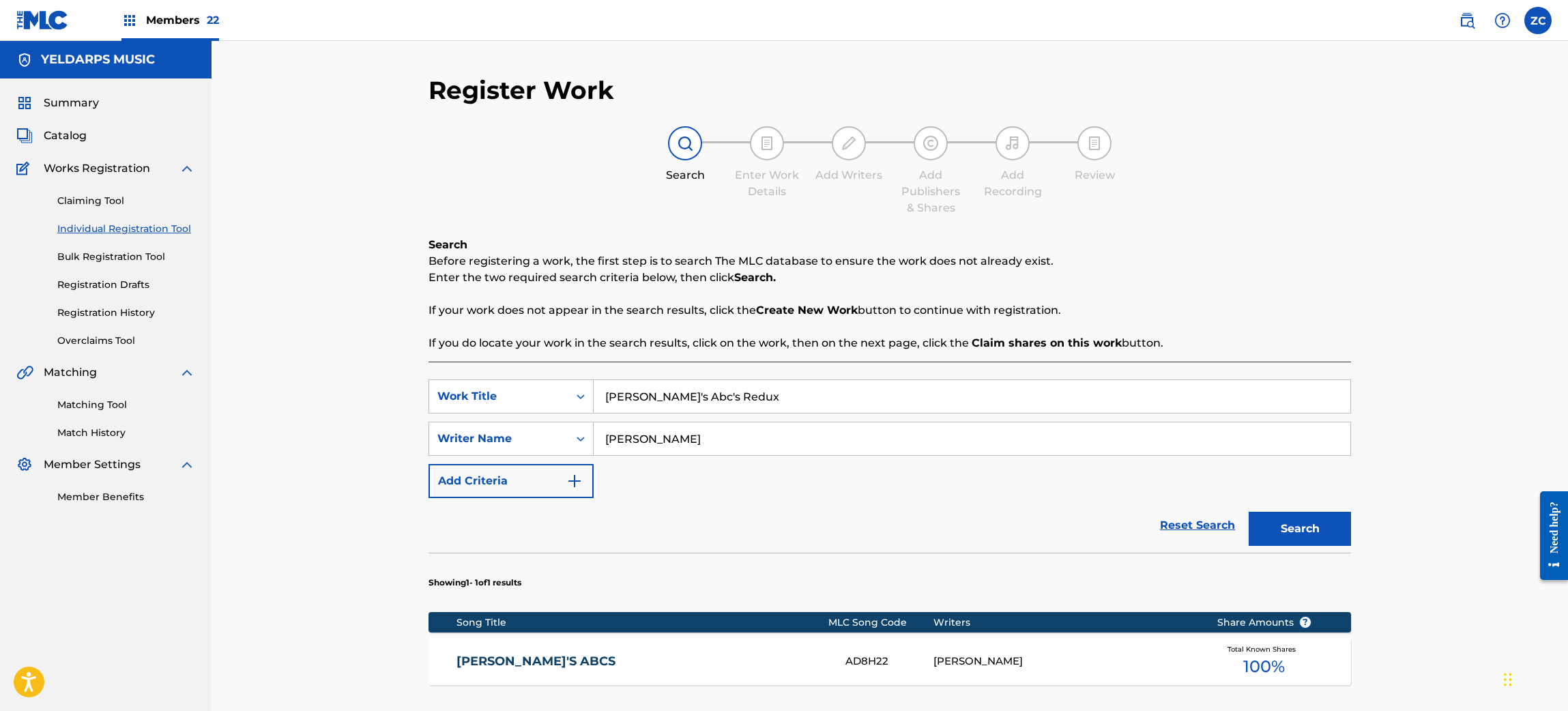
scroll to position [206, 0]
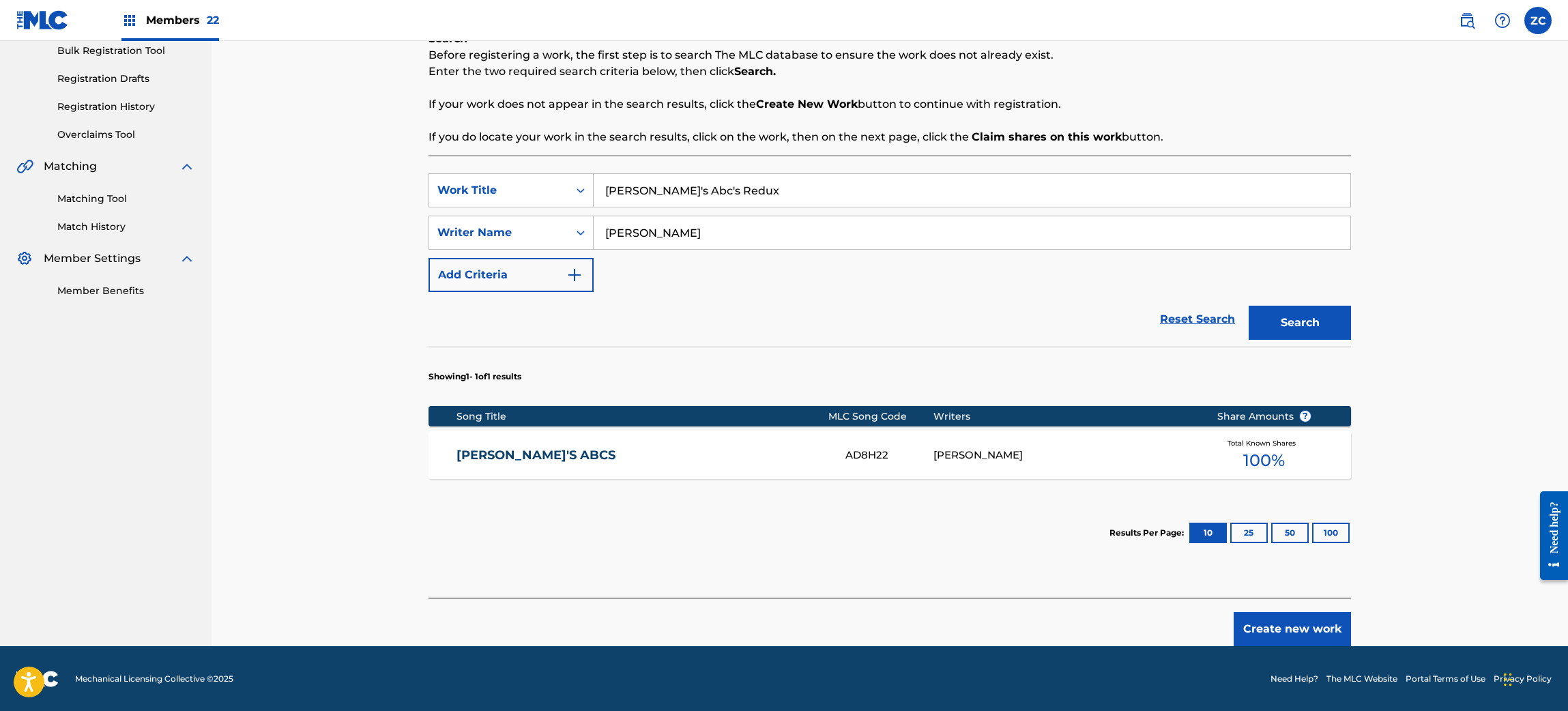
click at [617, 462] on link "AARON'S ABCS" at bounding box center [642, 455] width 371 height 16
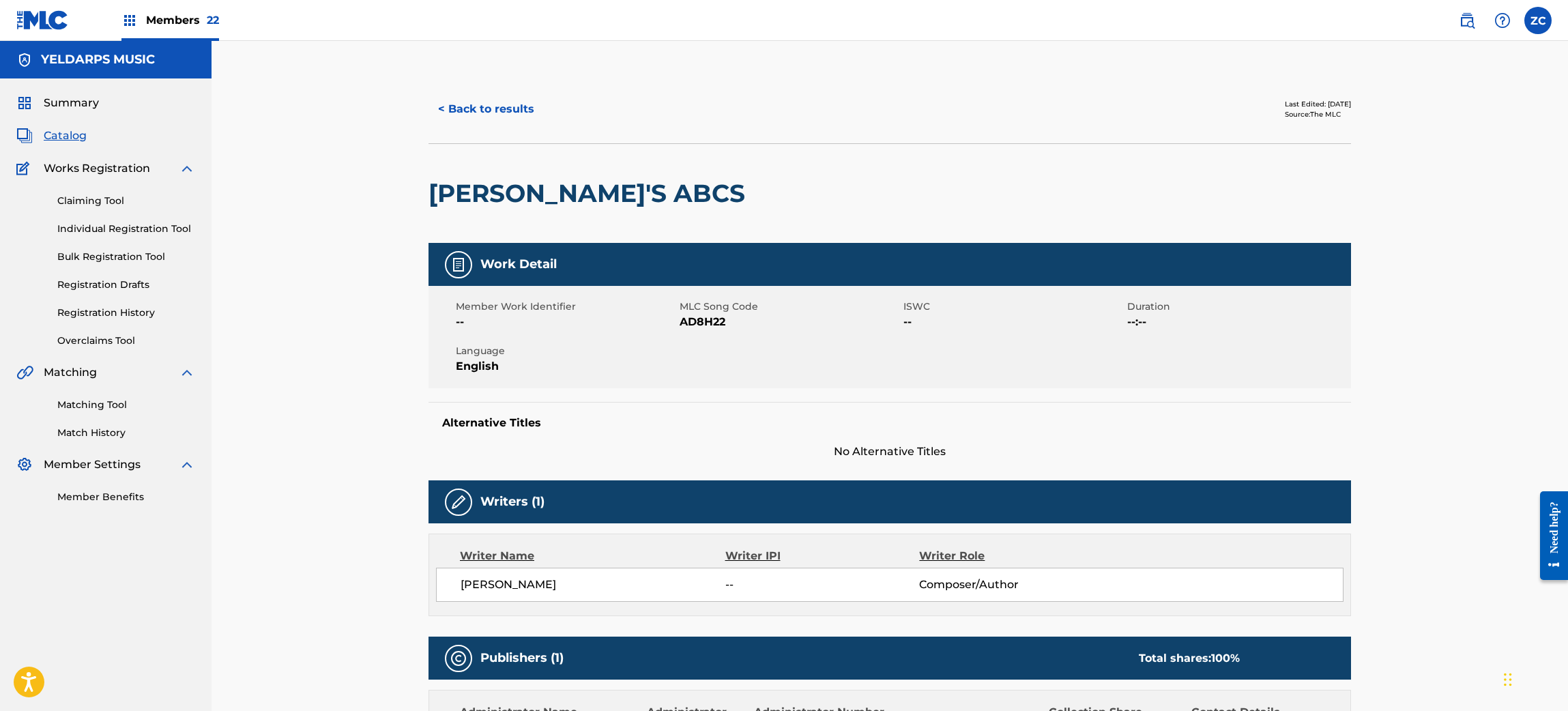
click at [701, 322] on span "AD8H22" at bounding box center [789, 322] width 220 height 17
copy span "AD8H22"
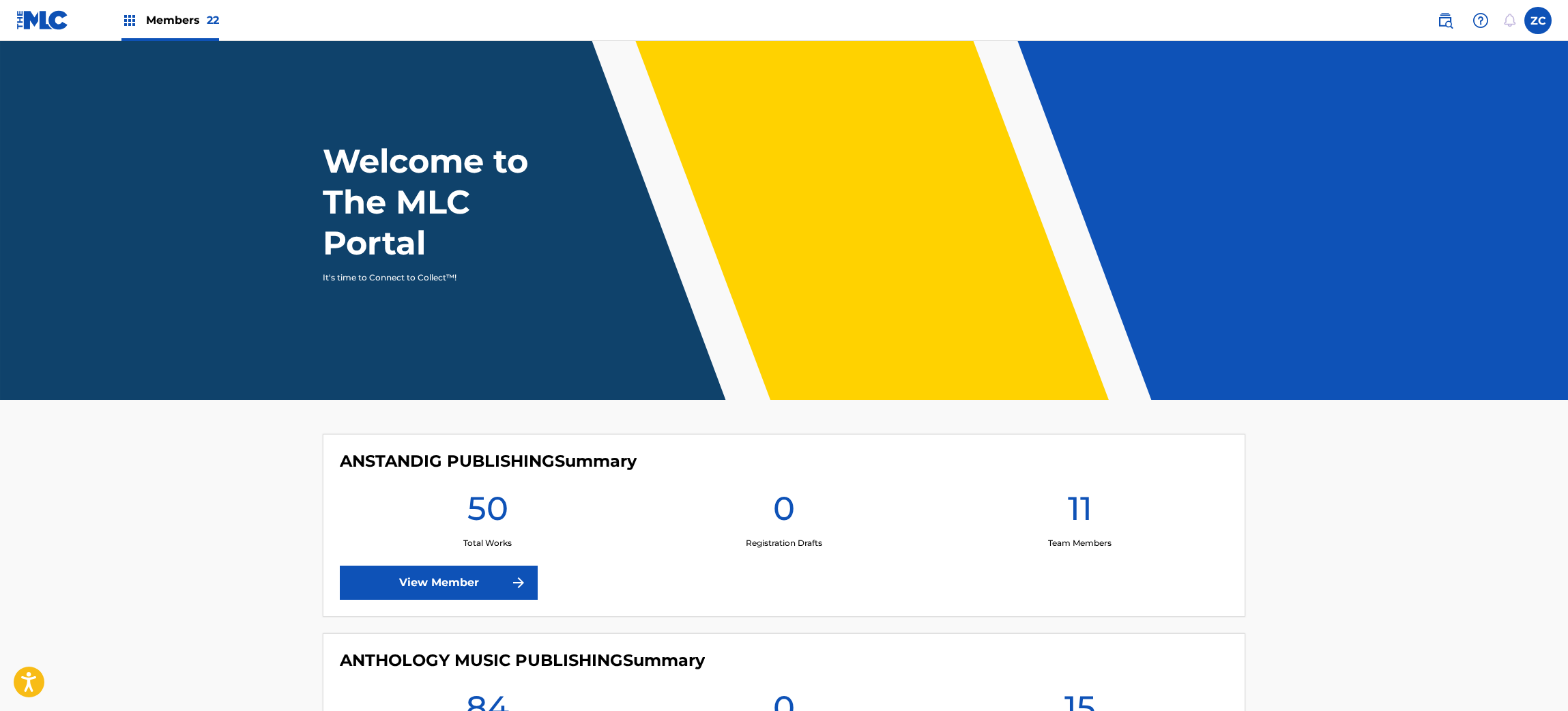
drag, startPoint x: 1434, startPoint y: 24, endPoint x: 1398, endPoint y: 34, distance: 37.4
click at [1436, 24] on link at bounding box center [1445, 20] width 27 height 27
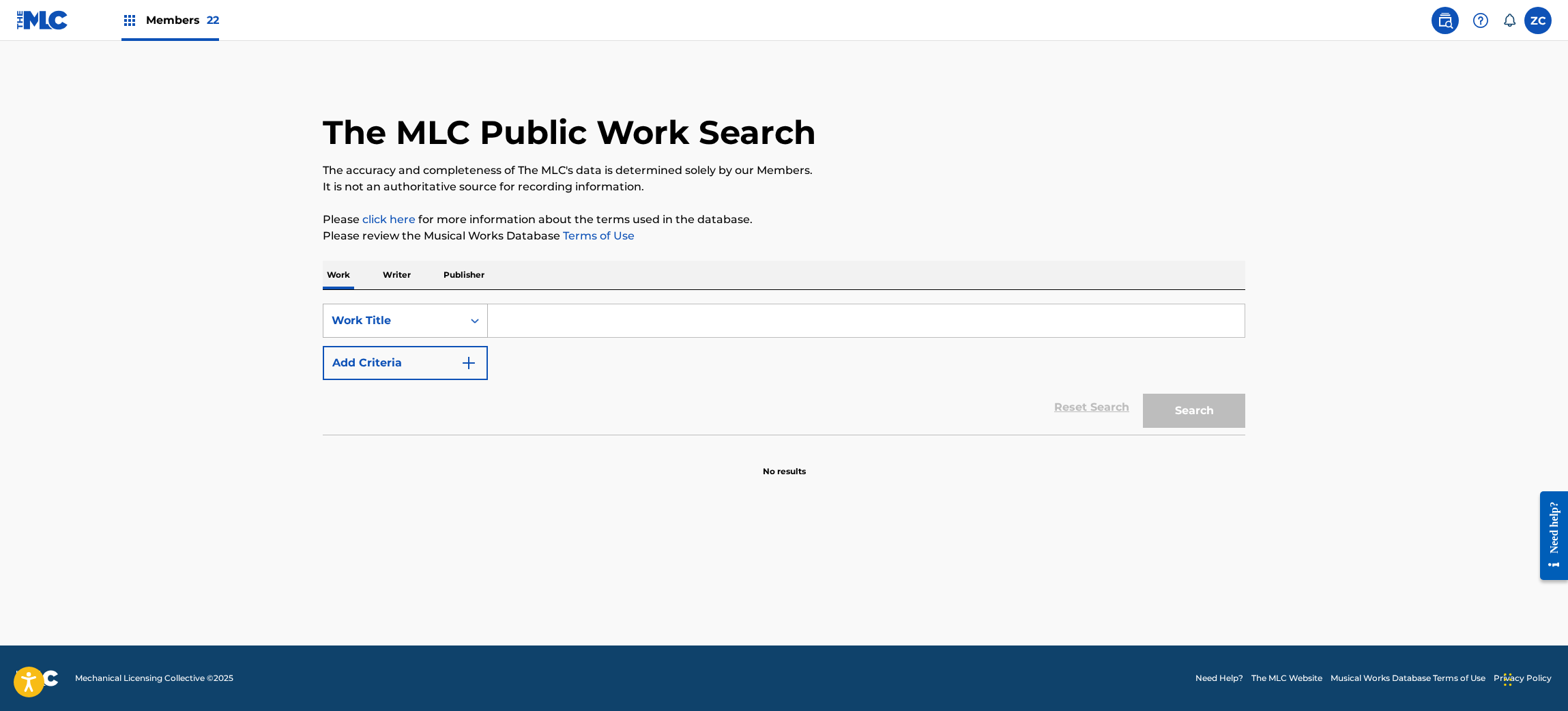
click at [386, 321] on div "Work Title" at bounding box center [394, 321] width 123 height 17
click at [388, 361] on div "MLC Song Code" at bounding box center [406, 355] width 164 height 34
click at [541, 306] on input "Search Form" at bounding box center [866, 321] width 756 height 33
paste input "D3270K"
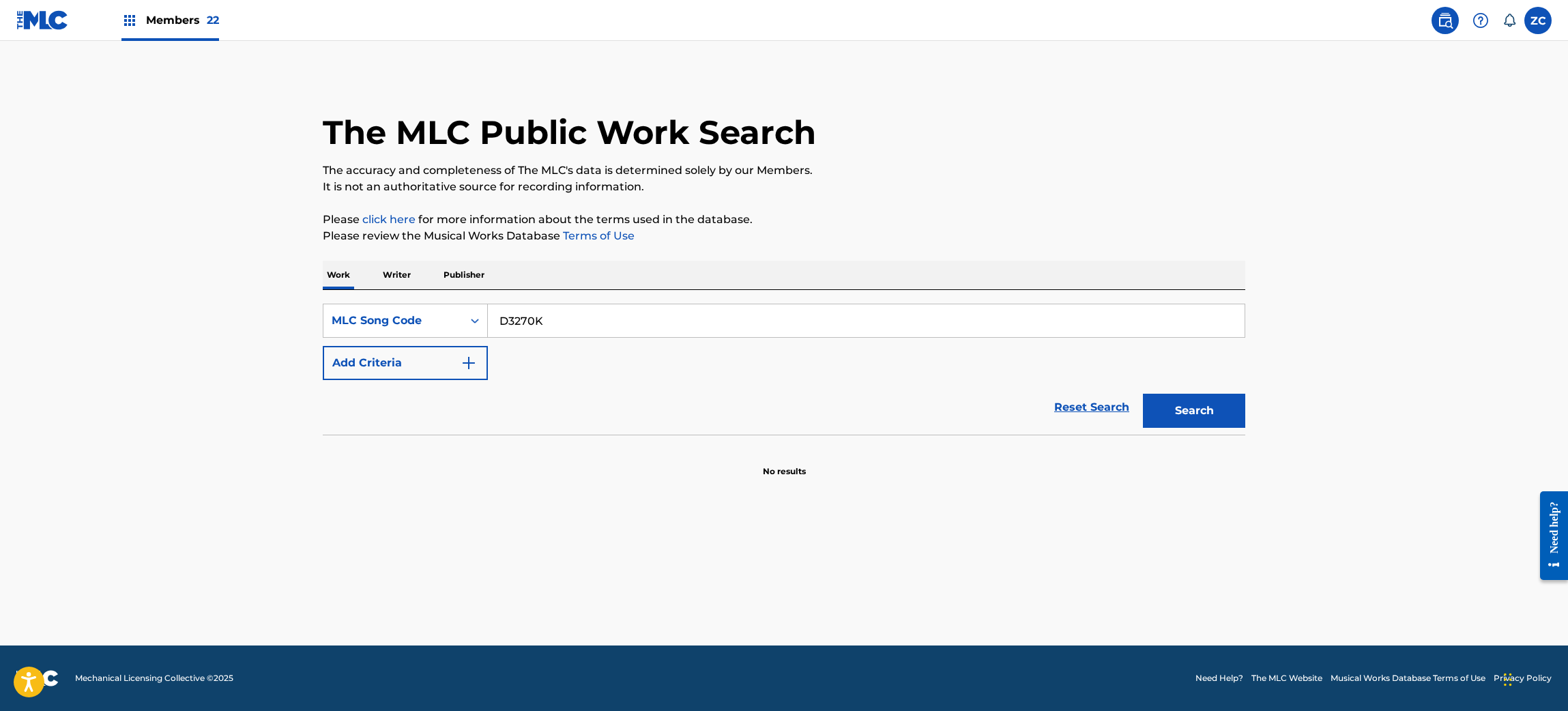
type input "D3270K"
click at [1169, 414] on button "Search" at bounding box center [1194, 410] width 102 height 34
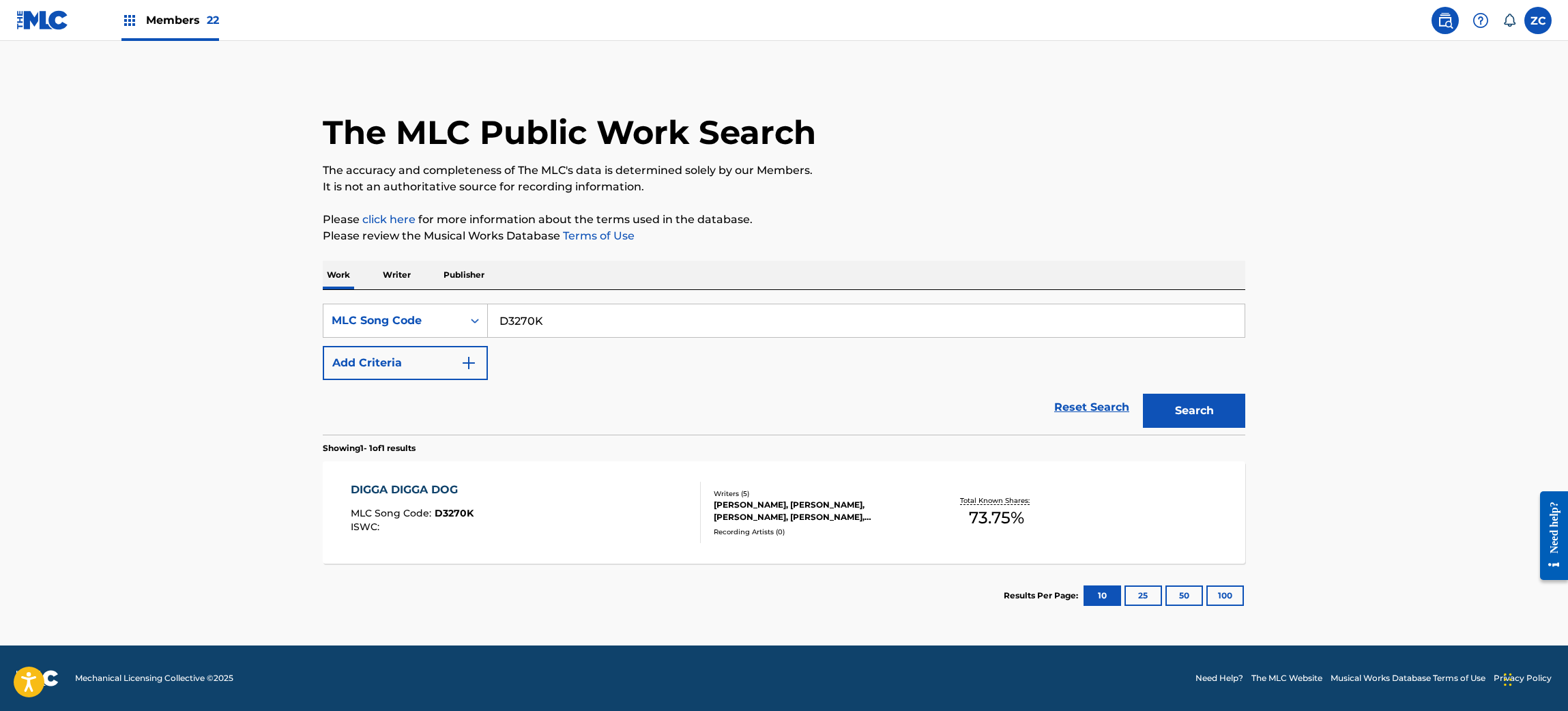
click at [890, 502] on div "[PERSON_NAME], [PERSON_NAME], [PERSON_NAME], [PERSON_NAME], [PERSON_NAME] [PERS…" at bounding box center [816, 511] width 206 height 25
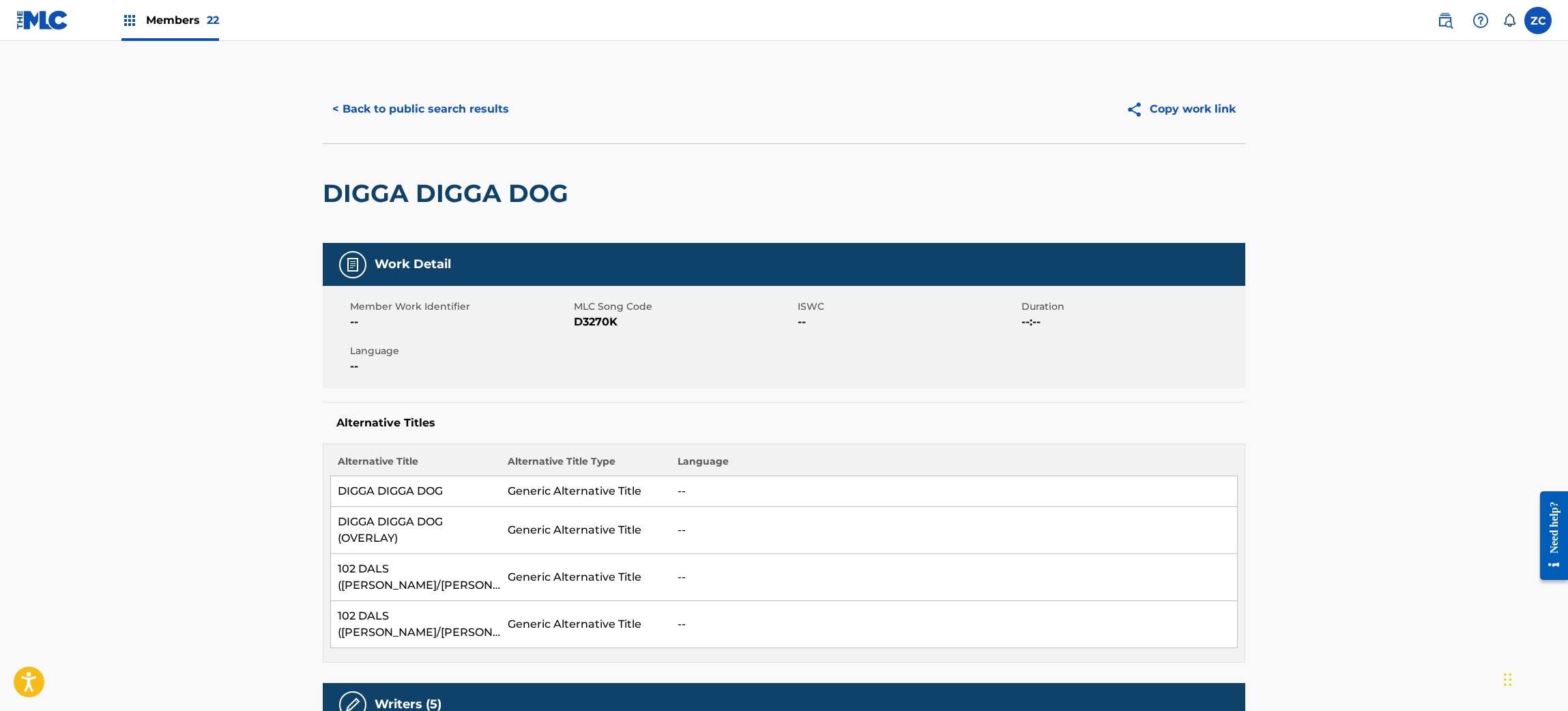
click at [474, 113] on button "< Back to public search results" at bounding box center [421, 109] width 196 height 34
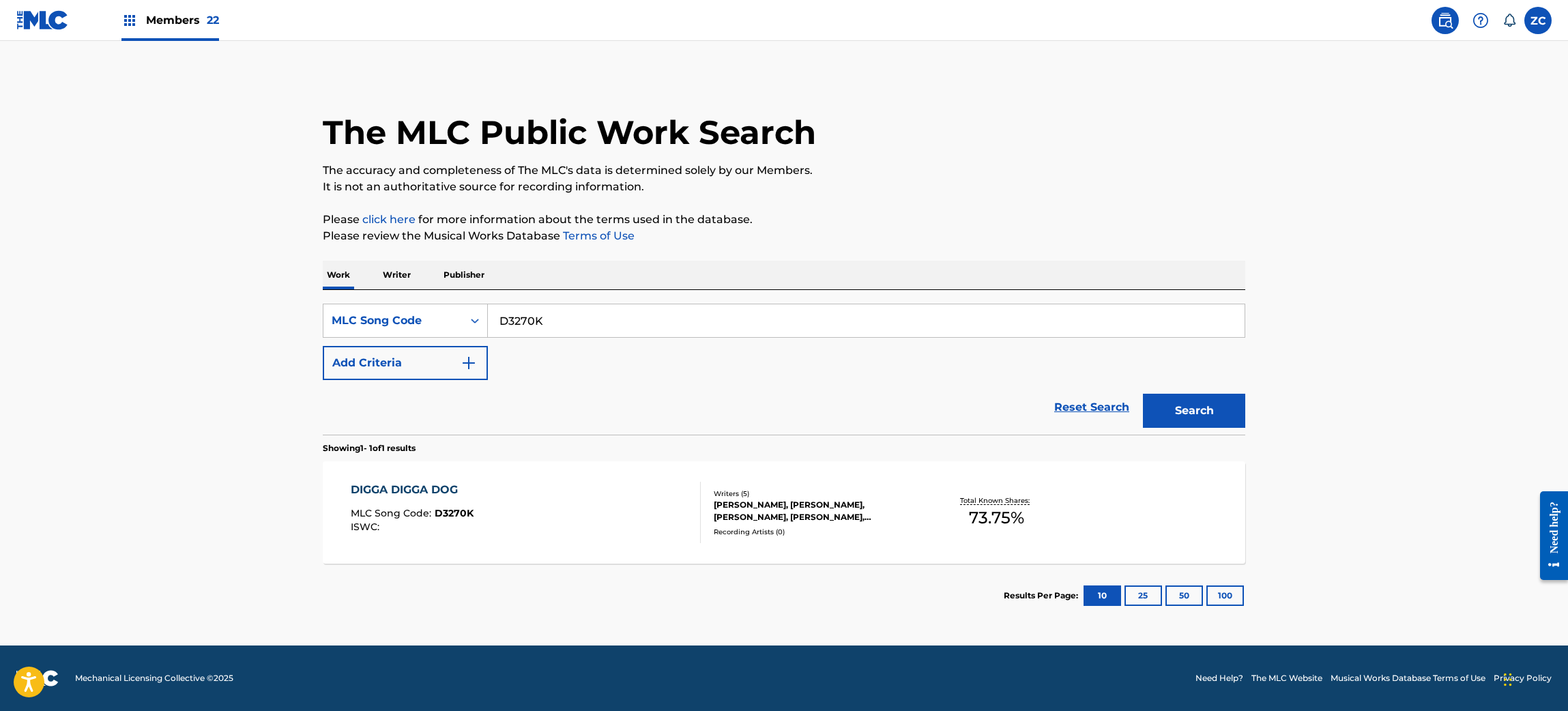
click at [568, 314] on input "D3270K" at bounding box center [866, 321] width 756 height 33
paste input "H61265"
type input "H61265"
click at [1215, 396] on button "Search" at bounding box center [1194, 410] width 102 height 34
click at [786, 539] on div "HOORAY MLC Song Code : H61265 ISWC : T3047652228 Writers ( 2 ) [PERSON_NAME] [P…" at bounding box center [784, 512] width 922 height 102
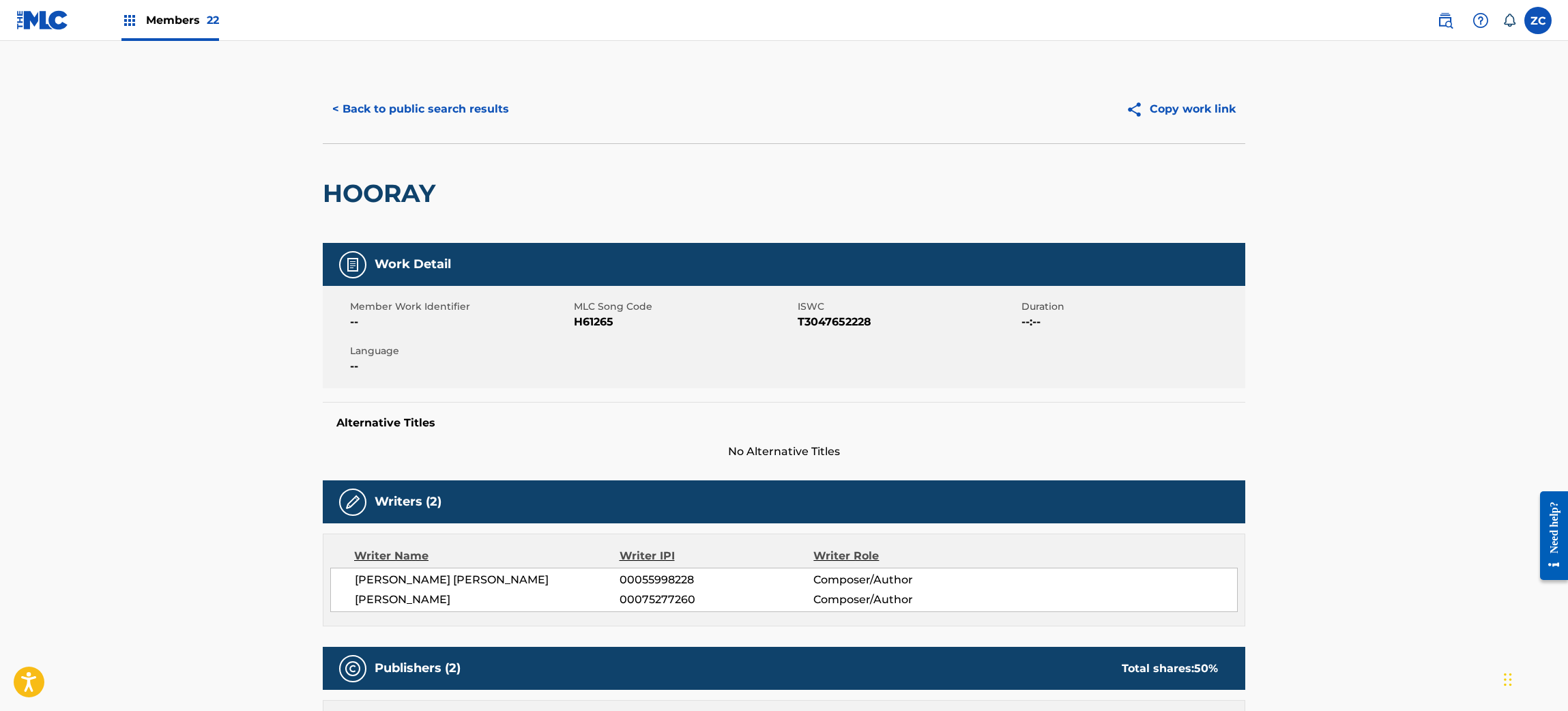
click at [394, 105] on button "< Back to public search results" at bounding box center [421, 109] width 196 height 34
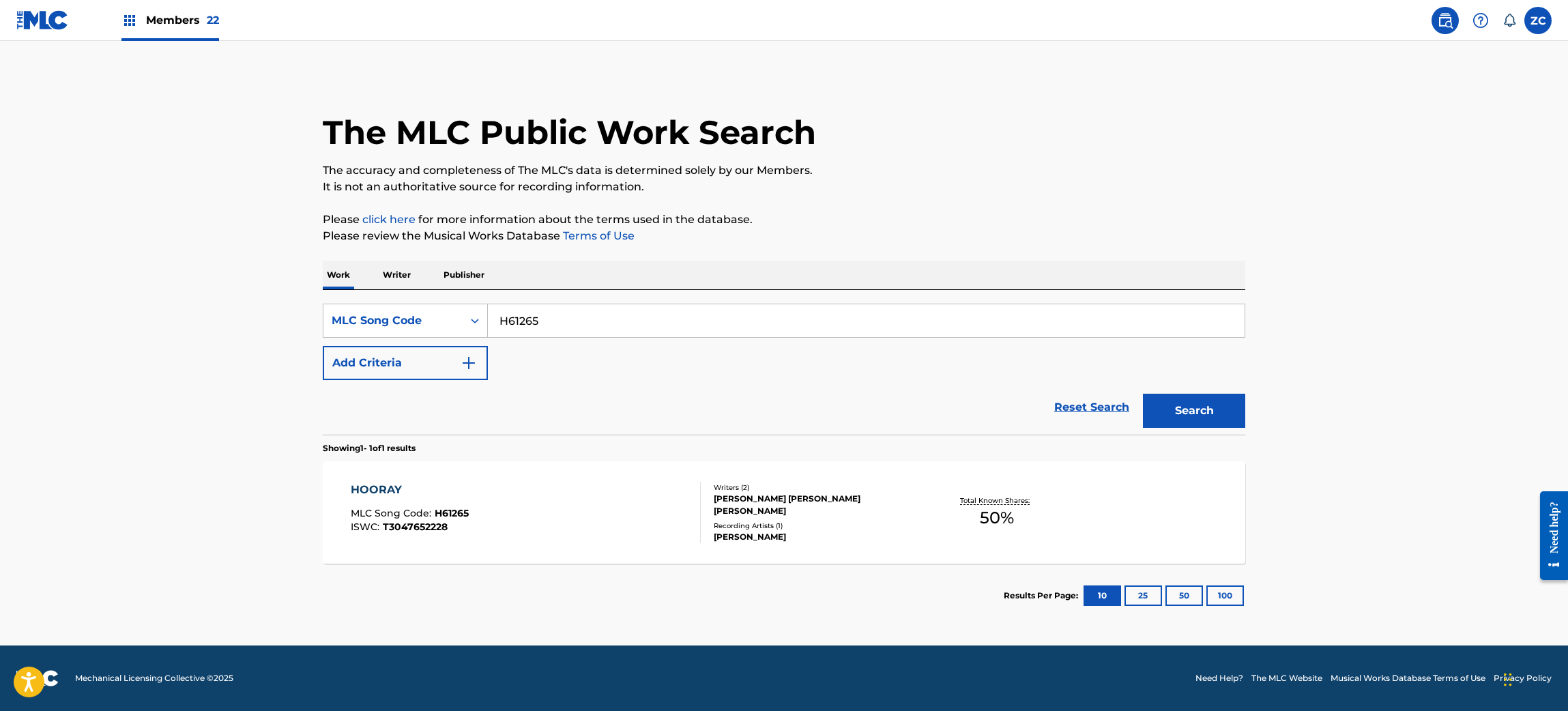
click at [576, 309] on input "H61265" at bounding box center [866, 321] width 756 height 33
paste input "P10221"
type input "P10221"
click at [1238, 400] on button "Search" at bounding box center [1194, 410] width 102 height 34
click at [620, 510] on div "PARTY MLC Song Code : P10221 ISWC : T0712058508" at bounding box center [526, 512] width 351 height 62
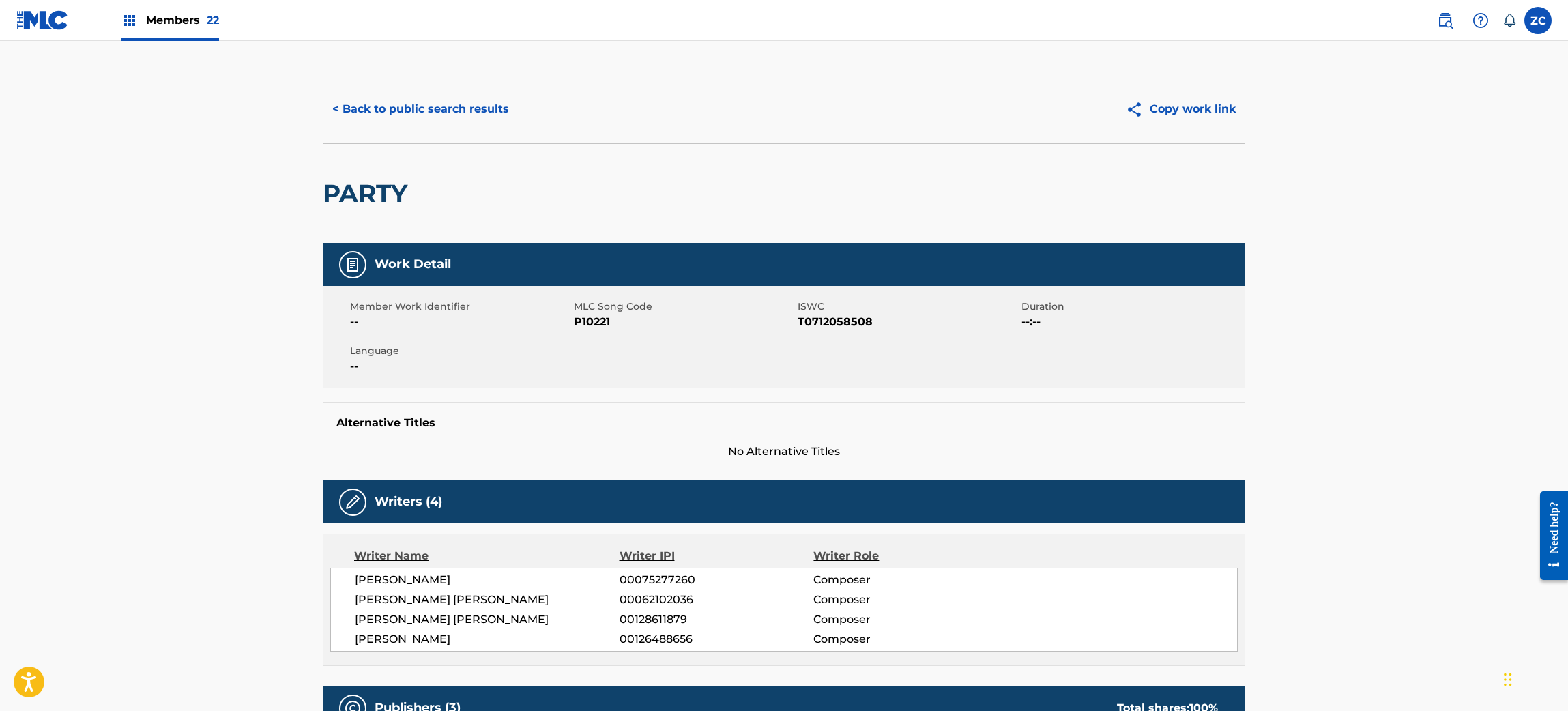
click at [477, 98] on button "< Back to public search results" at bounding box center [421, 109] width 196 height 34
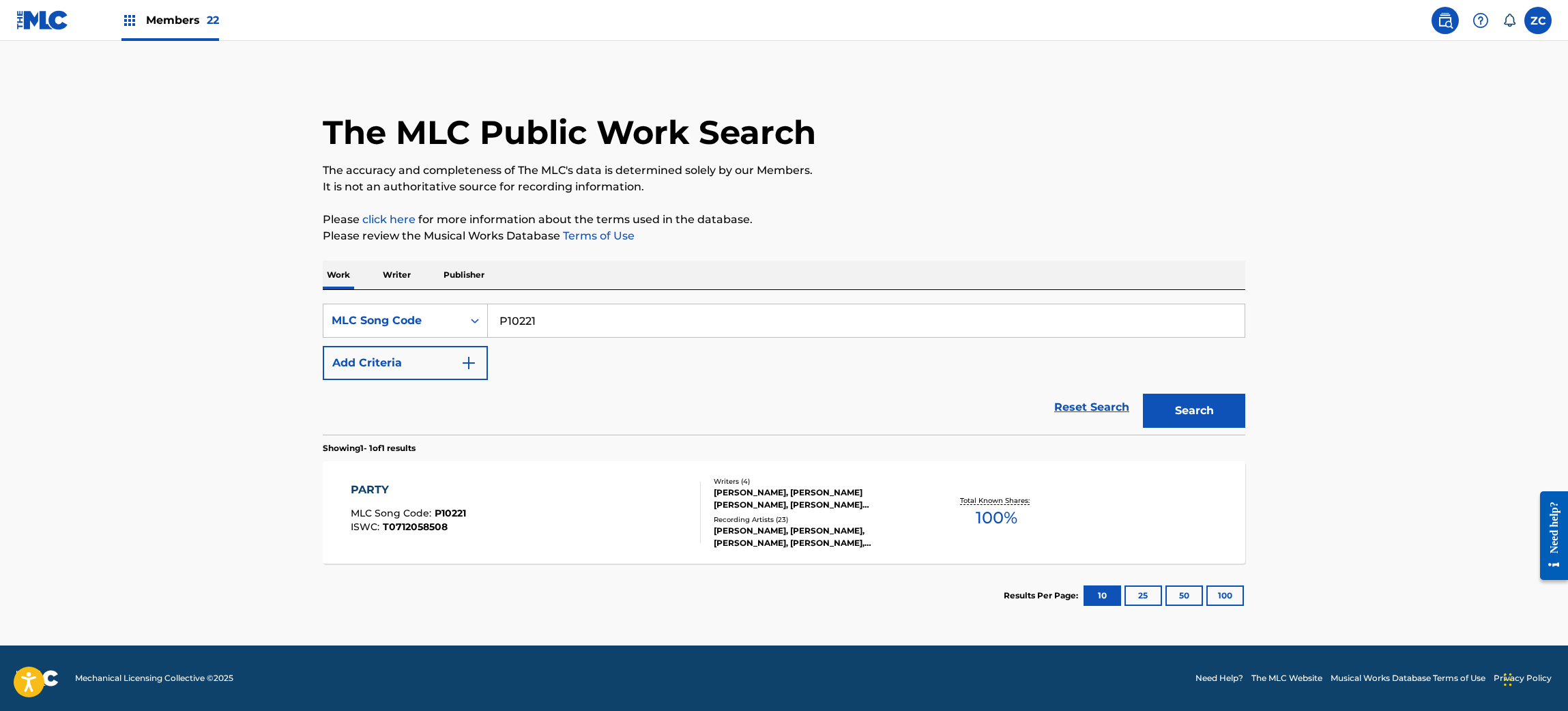
click at [1107, 406] on link "Reset Search" at bounding box center [1091, 407] width 89 height 30
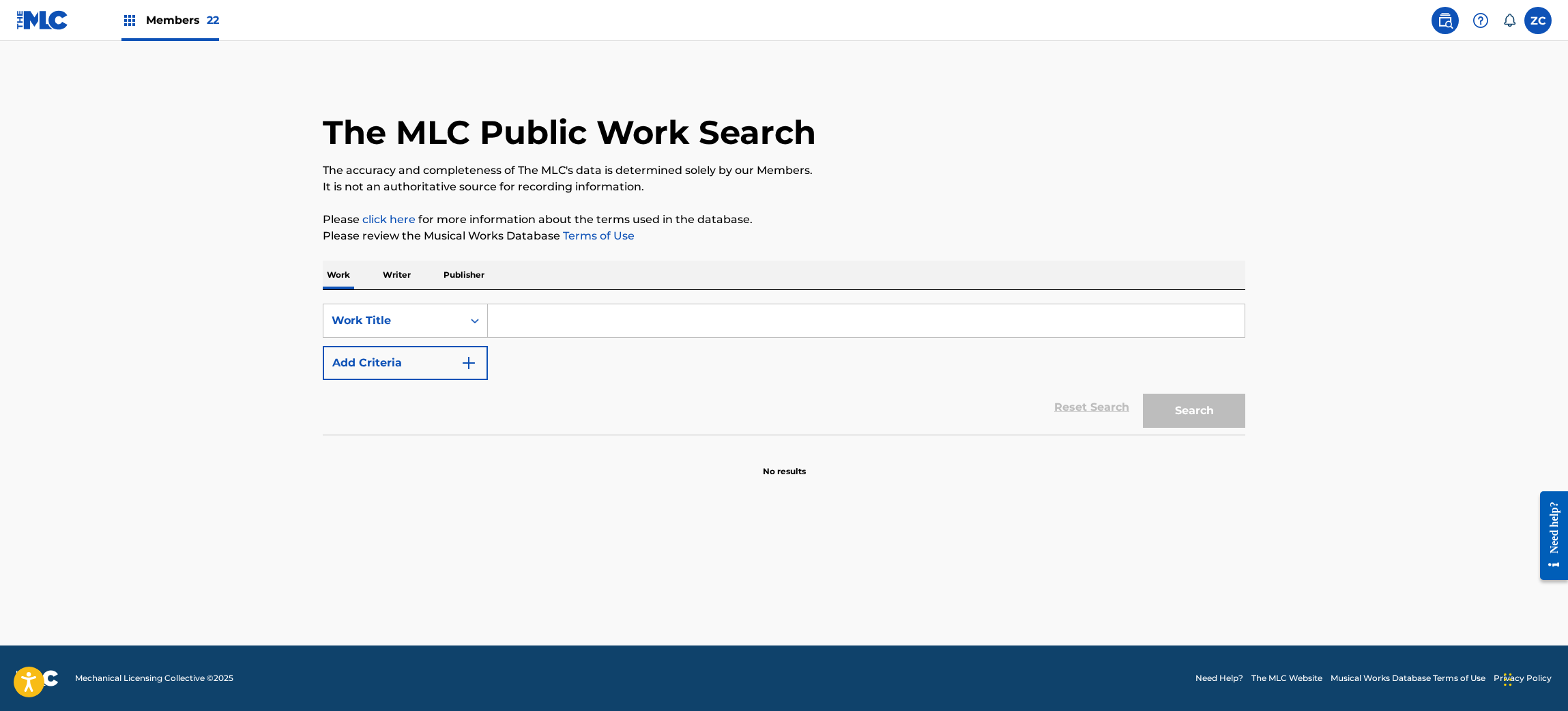
click at [1091, 319] on input "Search Form" at bounding box center [866, 321] width 756 height 33
paste input "[PERSON_NAME]'s Abc's Redux"
type input "[PERSON_NAME]'s Abc's Redux"
click at [1195, 403] on button "Search" at bounding box center [1194, 410] width 102 height 34
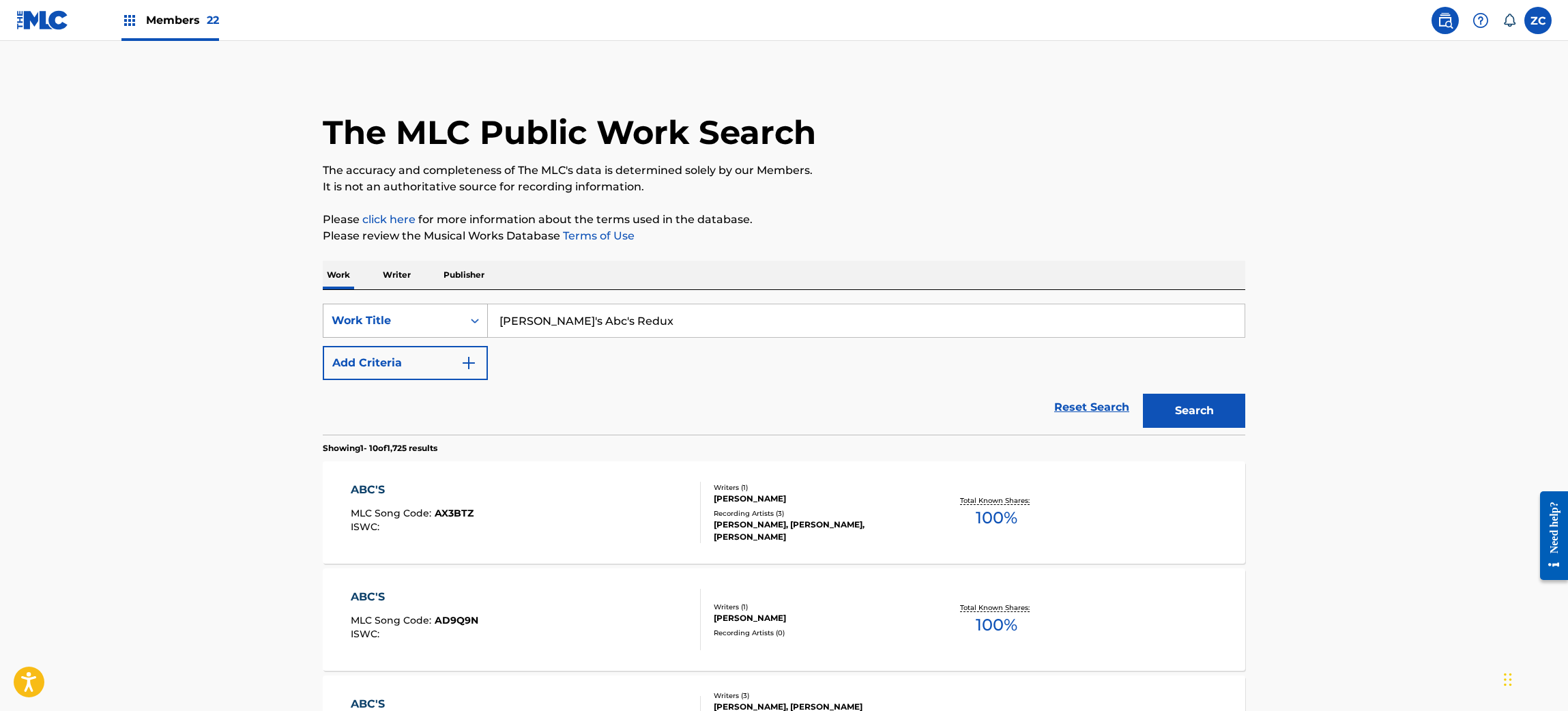
click at [420, 318] on div "Work Title" at bounding box center [394, 321] width 123 height 17
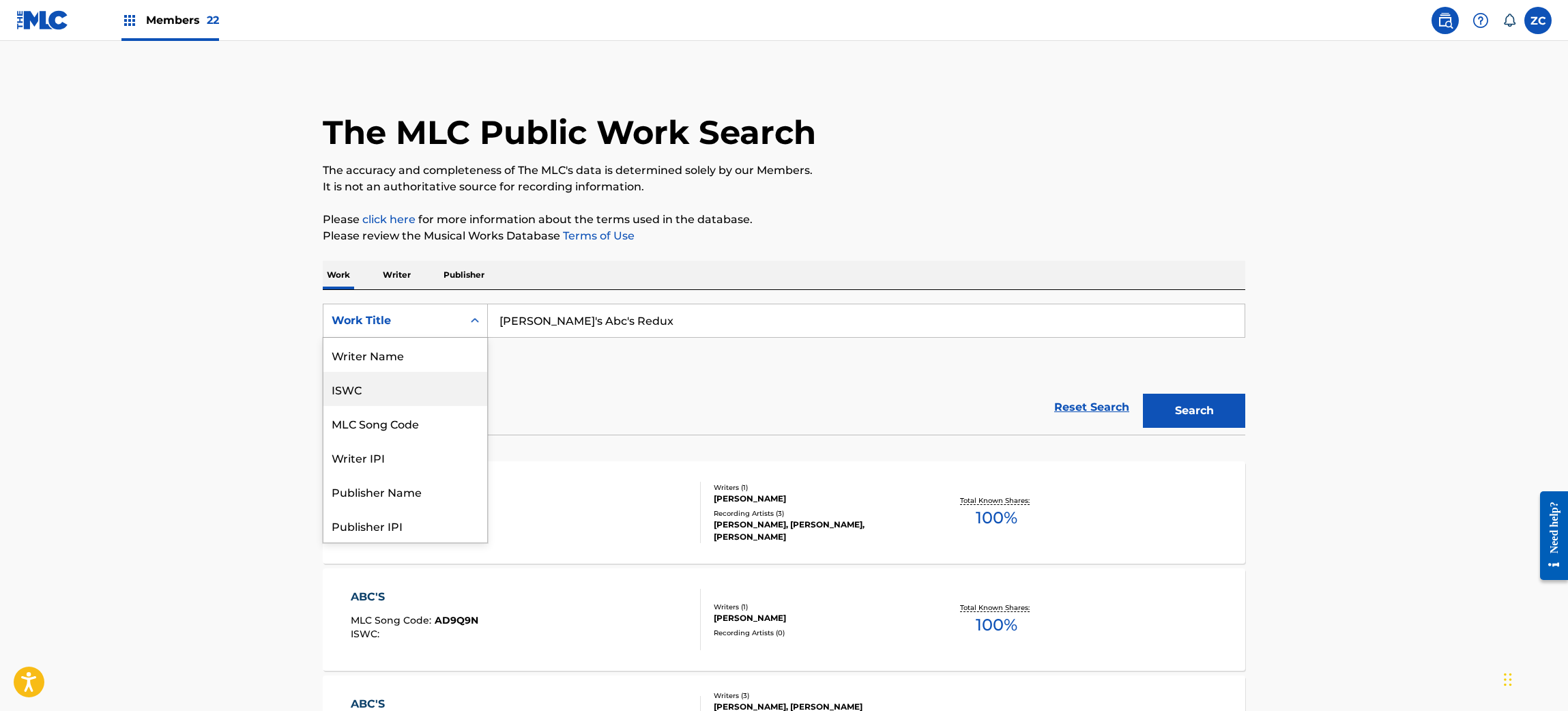
click at [398, 387] on div "ISWC" at bounding box center [406, 388] width 164 height 34
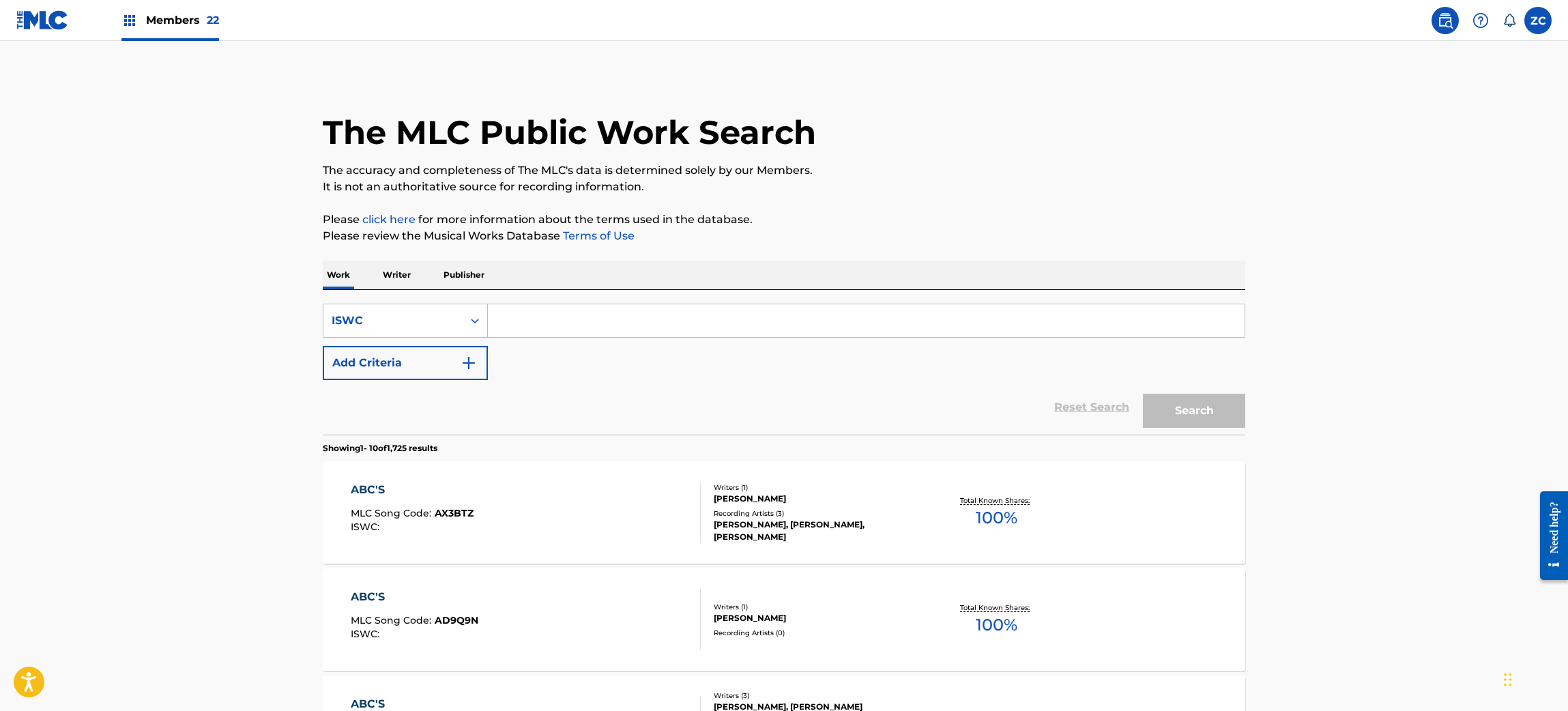
click at [626, 307] on input "Search Form" at bounding box center [866, 321] width 756 height 33
paste input "T3040660575"
type input "T3040660575"
click at [1190, 407] on button "Search" at bounding box center [1194, 410] width 102 height 34
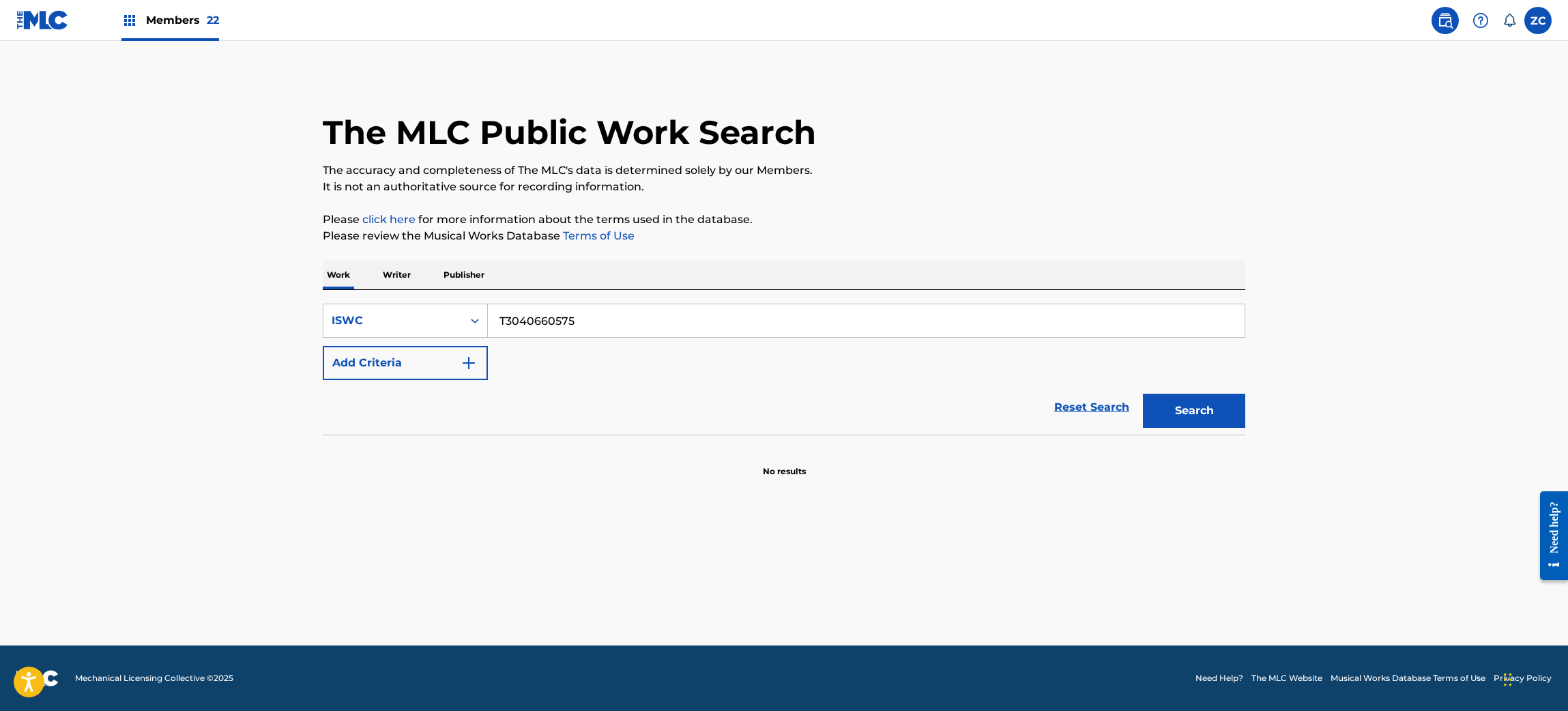
click at [392, 272] on p "Writer" at bounding box center [397, 275] width 36 height 29
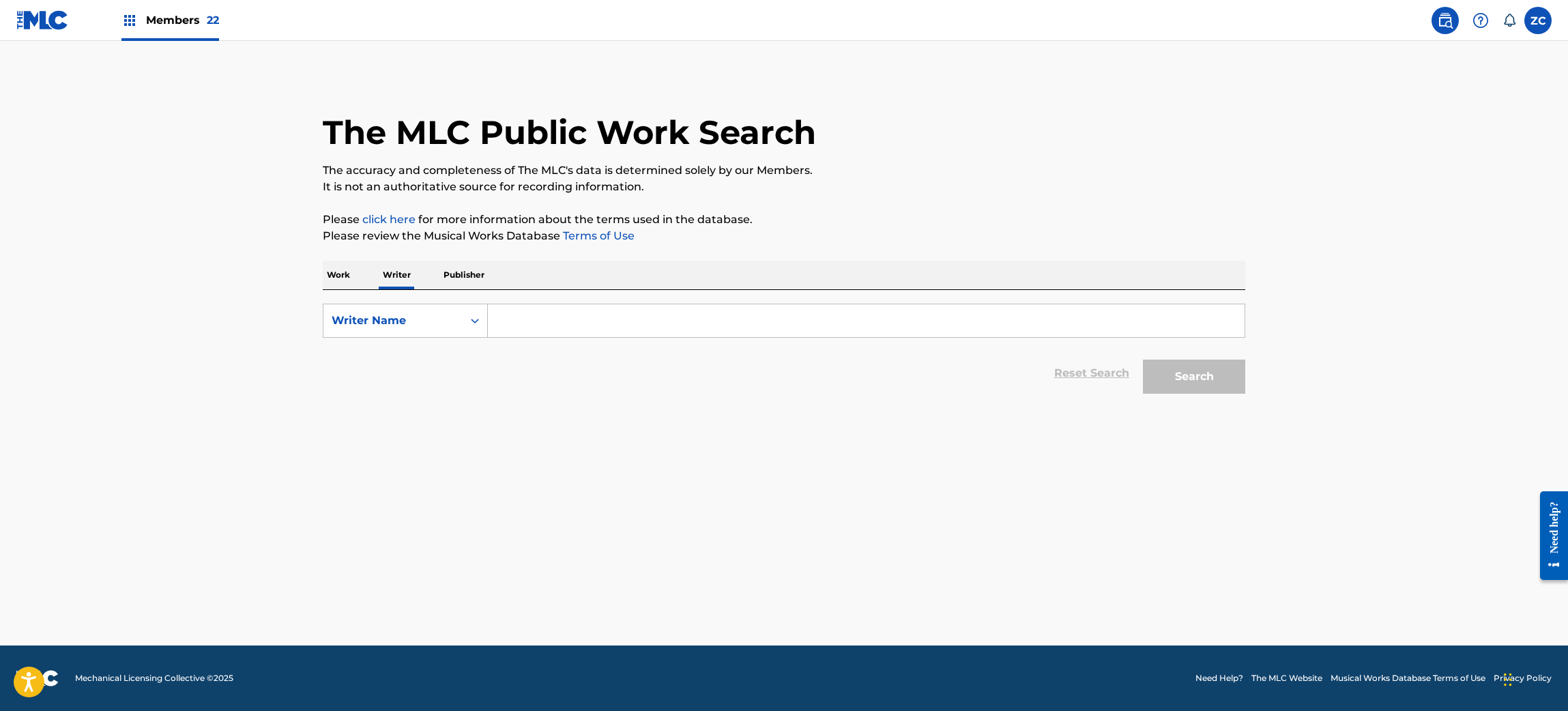
click at [38, 28] on img at bounding box center [43, 20] width 53 height 20
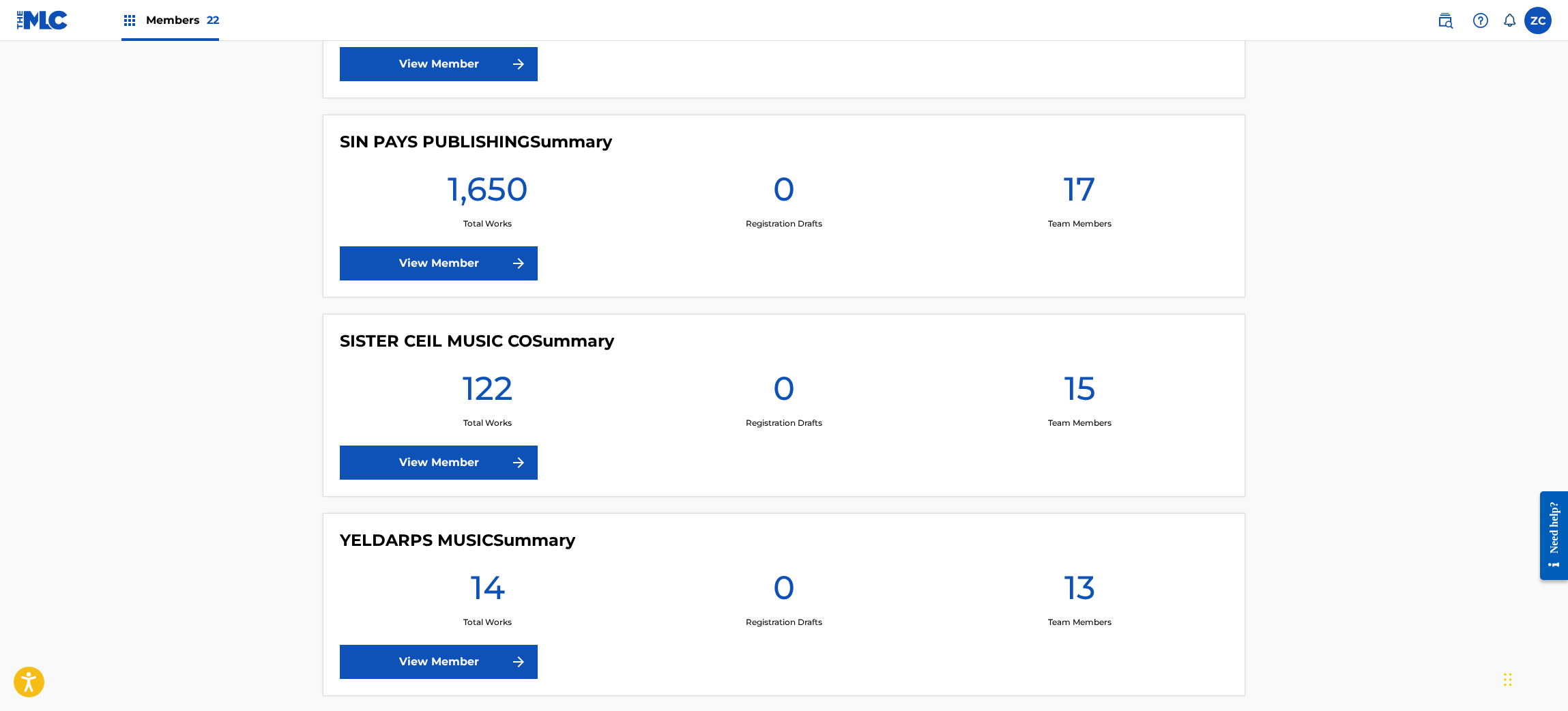
scroll to position [4175, 0]
